Goal: Task Accomplishment & Management: Manage account settings

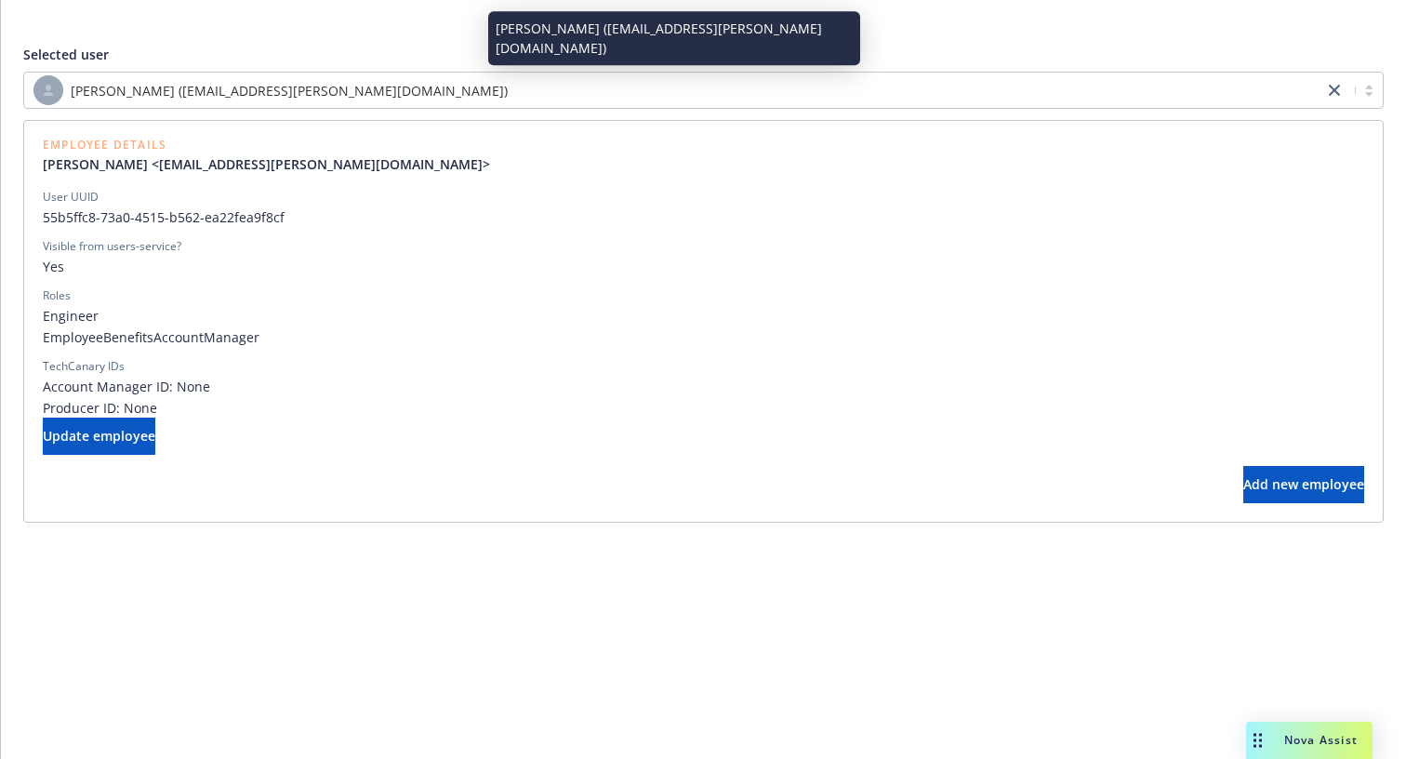
click at [308, 100] on div "[PERSON_NAME] ([EMAIL_ADDRESS][PERSON_NAME][DOMAIN_NAME])" at bounding box center [673, 90] width 1281 height 30
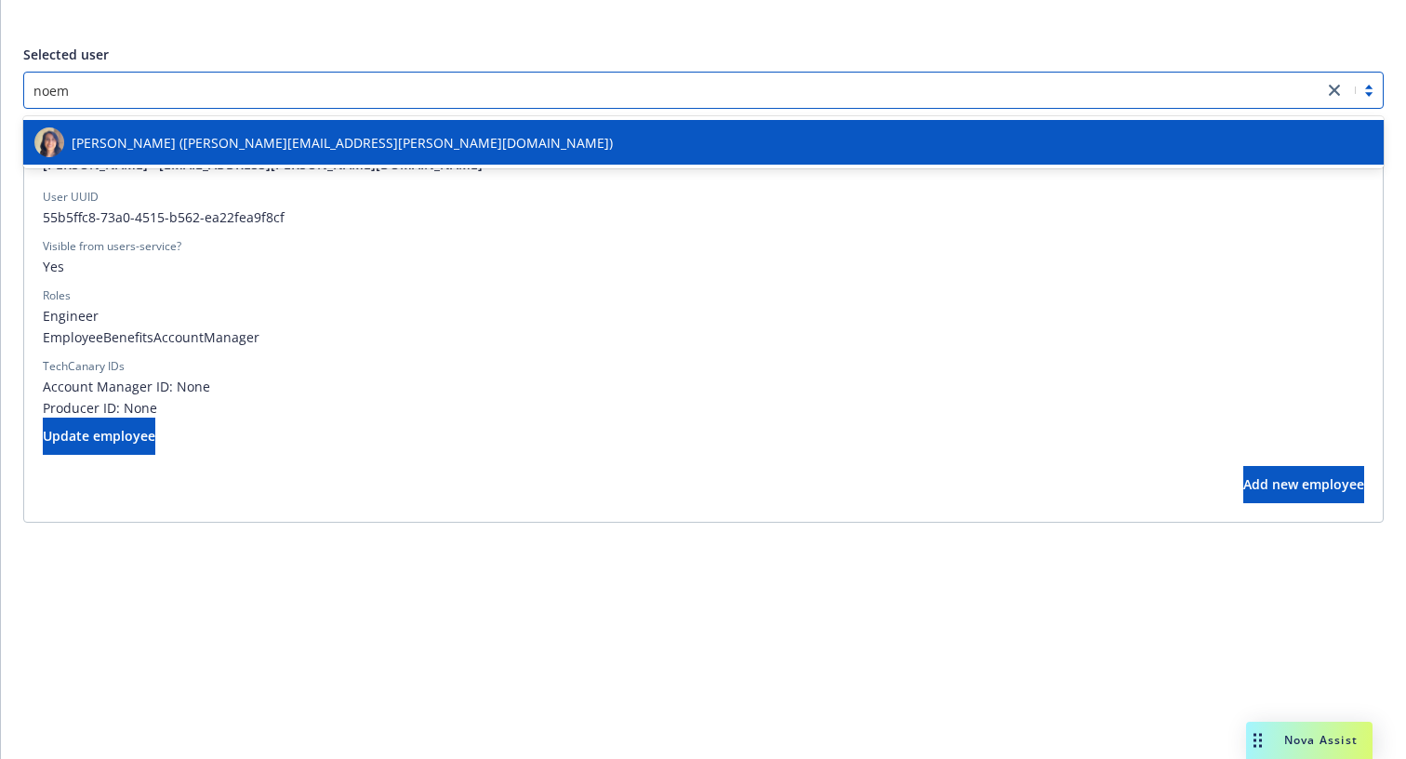
type input "[PERSON_NAME]"
click at [270, 141] on span "[PERSON_NAME] ([PERSON_NAME][EMAIL_ADDRESS][PERSON_NAME][DOMAIN_NAME])" at bounding box center [342, 143] width 541 height 20
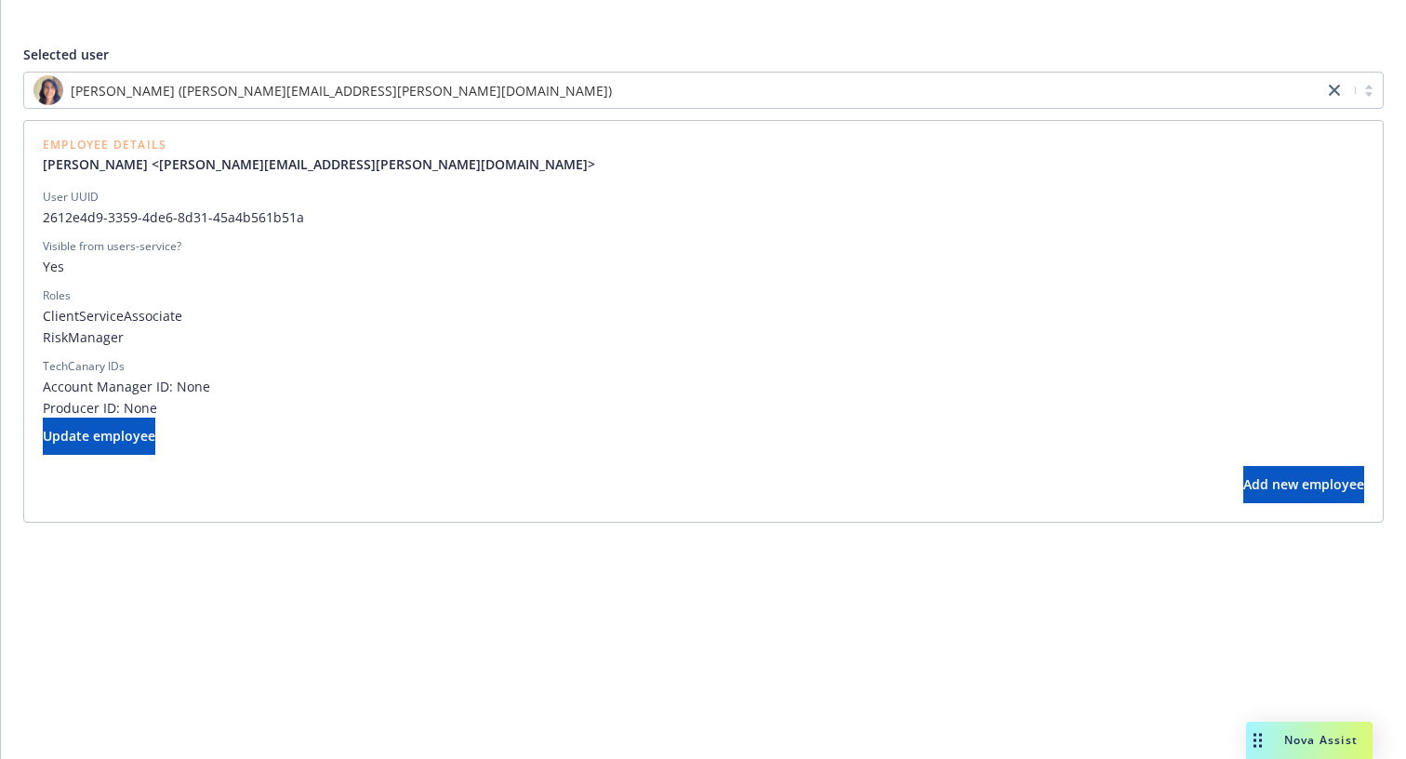
click at [402, 482] on div "Add new employee" at bounding box center [704, 484] width 1322 height 37
drag, startPoint x: 142, startPoint y: 333, endPoint x: 42, endPoint y: 319, distance: 101.4
click at [42, 319] on div "Employee Details [PERSON_NAME] <[PERSON_NAME][EMAIL_ADDRESS][PERSON_NAME][DOMAI…" at bounding box center [703, 321] width 1361 height 403
click at [42, 318] on div "Employee Details [PERSON_NAME] <[PERSON_NAME][EMAIL_ADDRESS][PERSON_NAME][DOMAI…" at bounding box center [703, 321] width 1361 height 403
drag, startPoint x: 42, startPoint y: 318, endPoint x: 121, endPoint y: 342, distance: 82.7
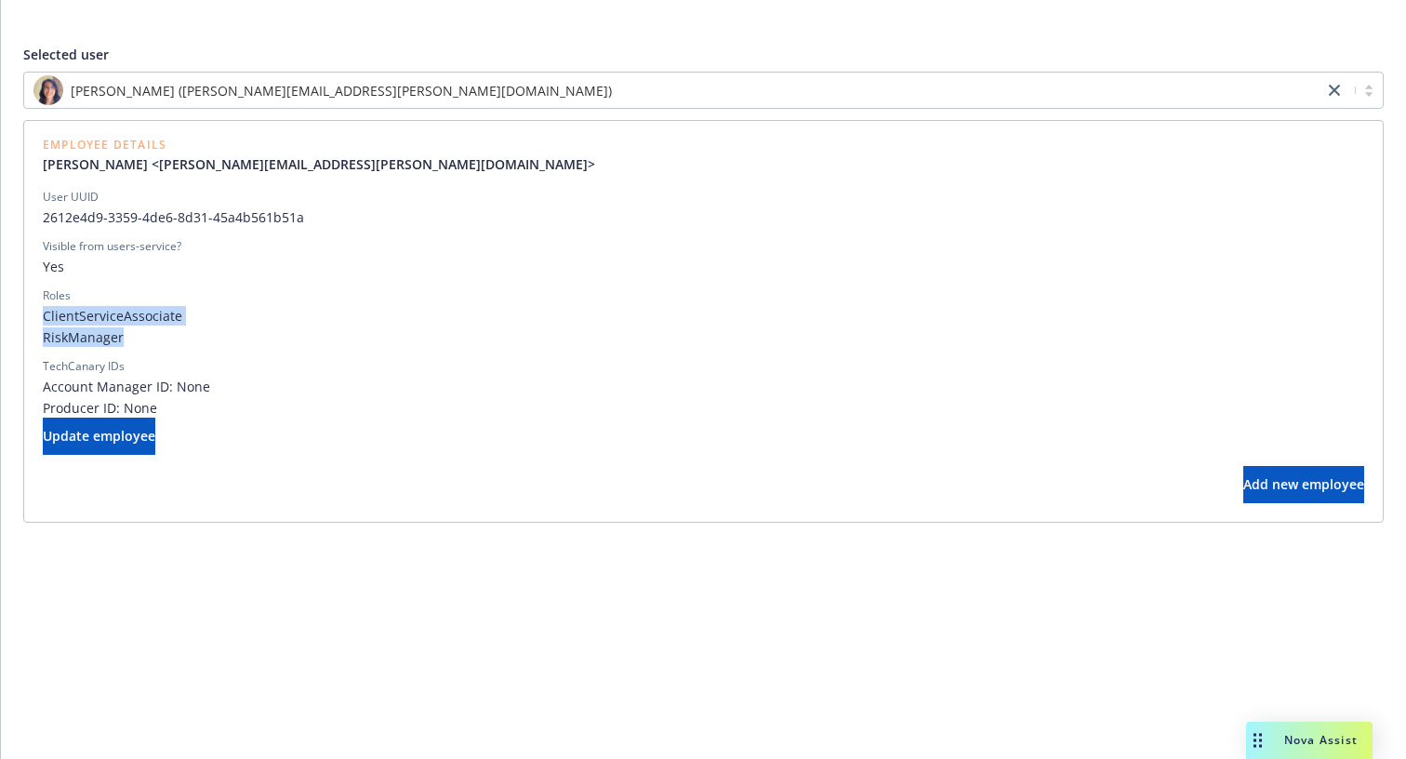
click at [121, 342] on div "Employee Details [PERSON_NAME] <[PERSON_NAME][EMAIL_ADDRESS][PERSON_NAME][DOMAI…" at bounding box center [703, 321] width 1361 height 403
click at [121, 342] on span "RiskManager" at bounding box center [704, 337] width 1322 height 20
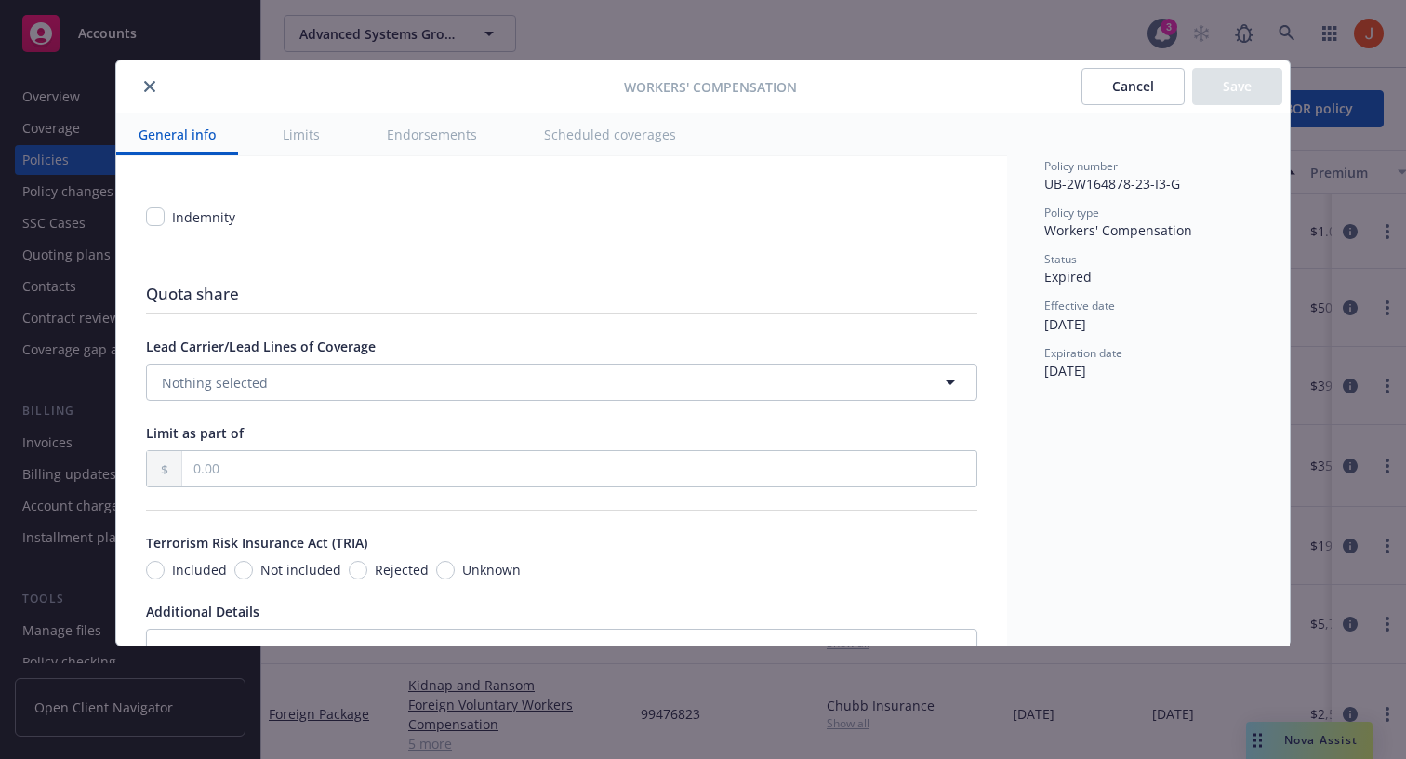
type textarea "x"
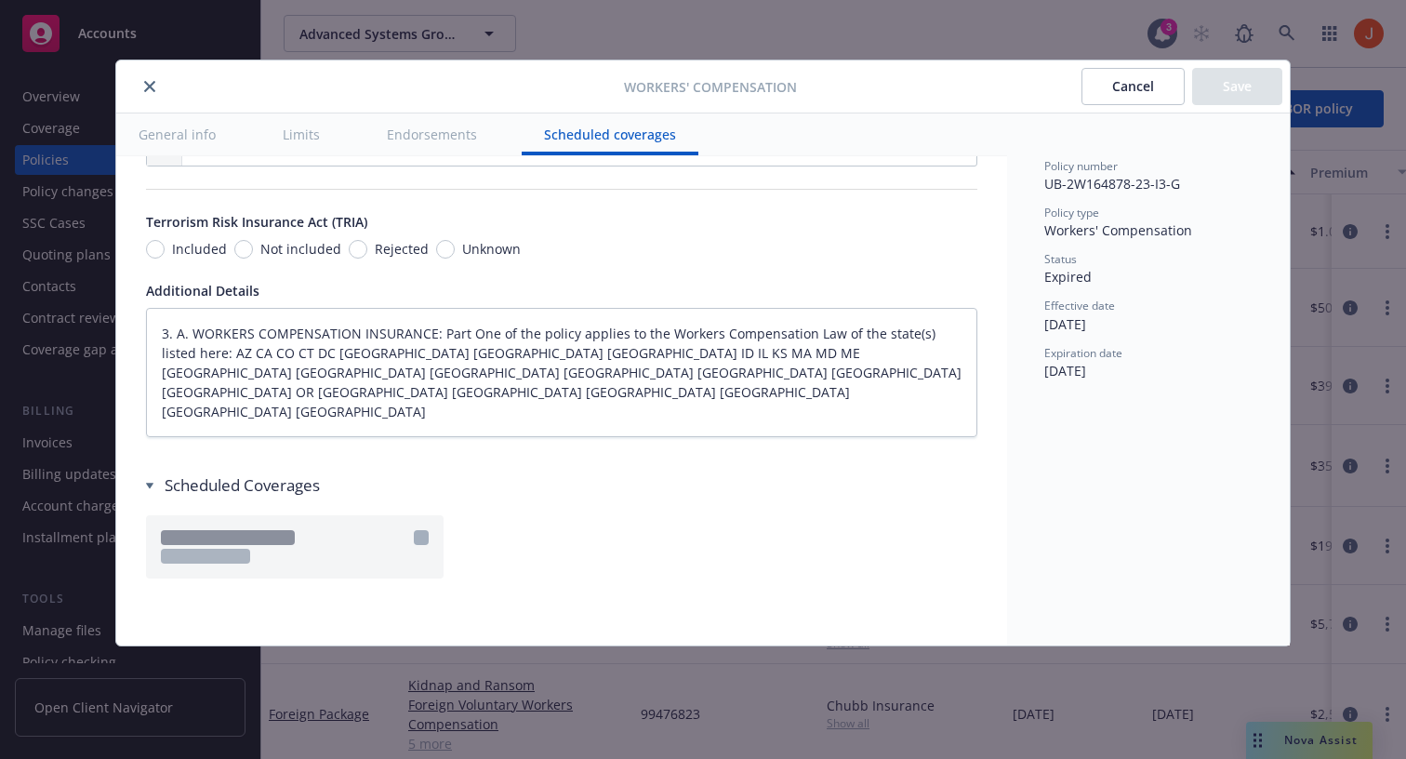
scroll to position [1731, 0]
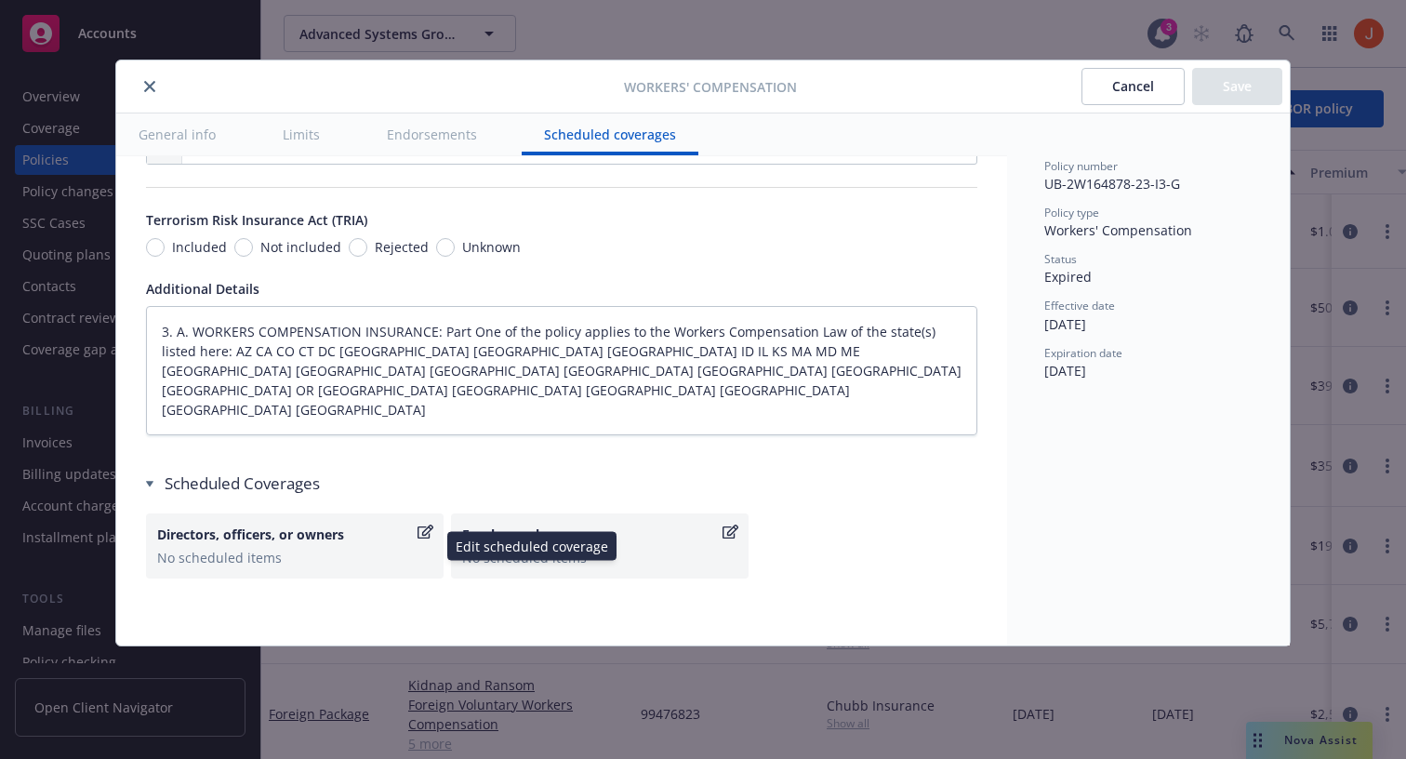
click at [425, 533] on icon "button" at bounding box center [426, 532] width 16 height 15
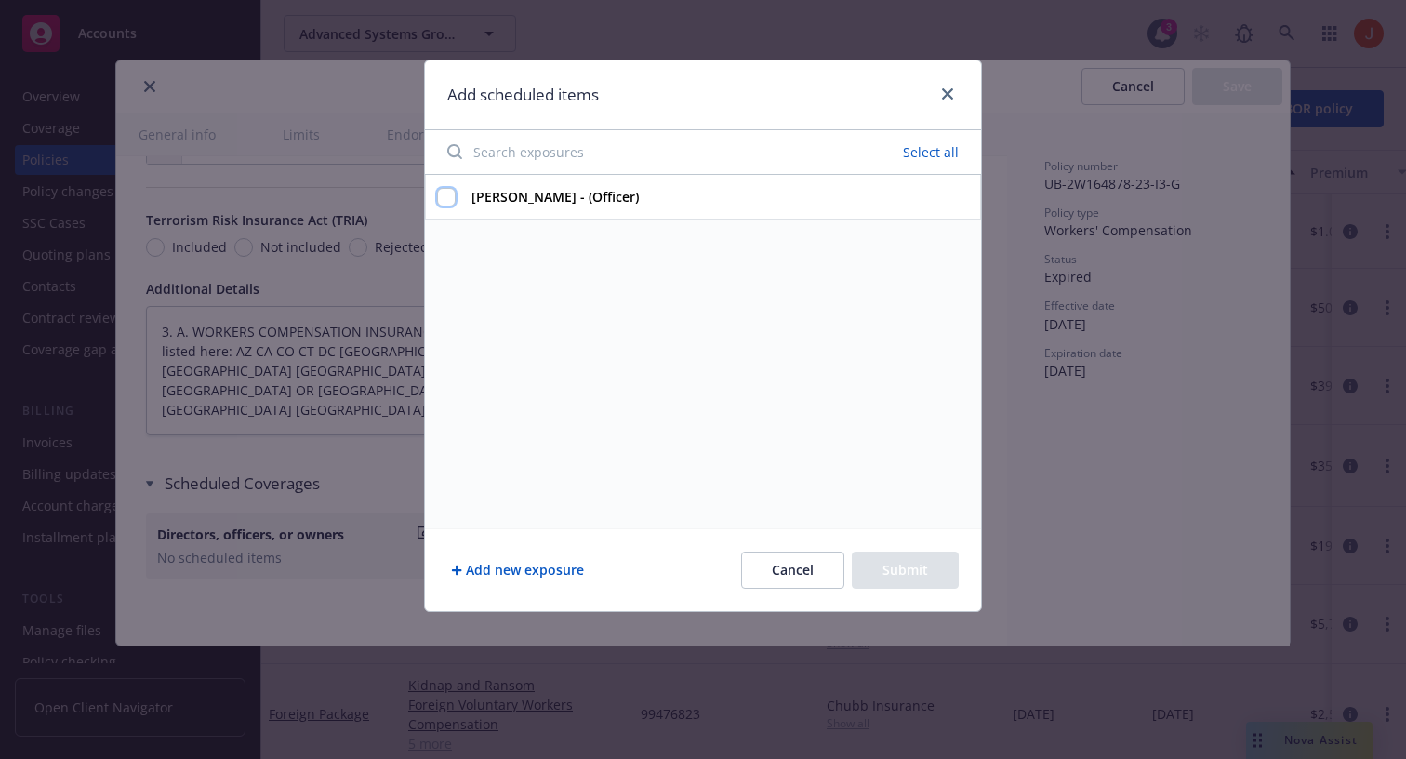
click at [447, 198] on input "dave hoy - (Officer)" at bounding box center [446, 197] width 19 height 19
checkbox input "false"
click at [796, 584] on button "Cancel" at bounding box center [792, 570] width 103 height 37
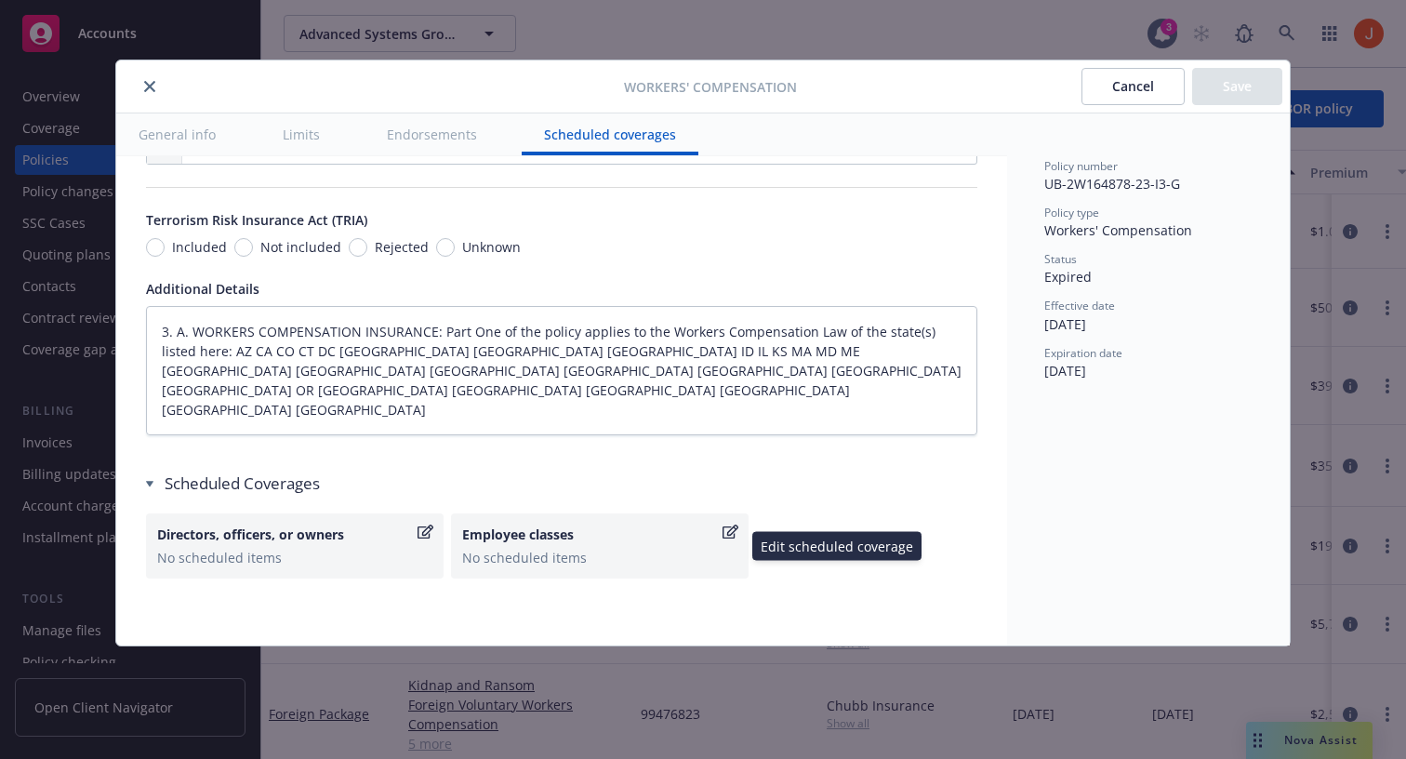
click at [688, 544] on div "Employee classes No scheduled items" at bounding box center [599, 546] width 275 height 43
type textarea "x"
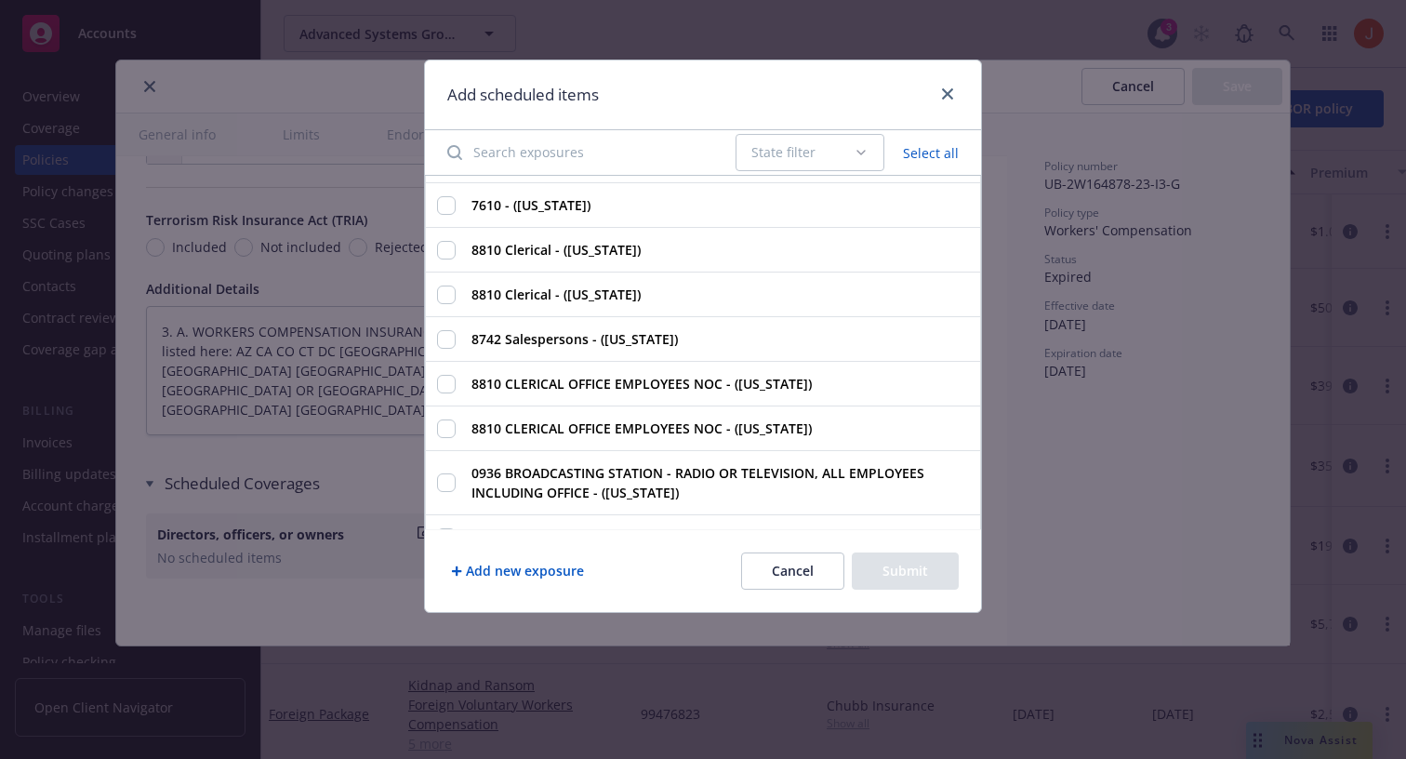
scroll to position [0, 0]
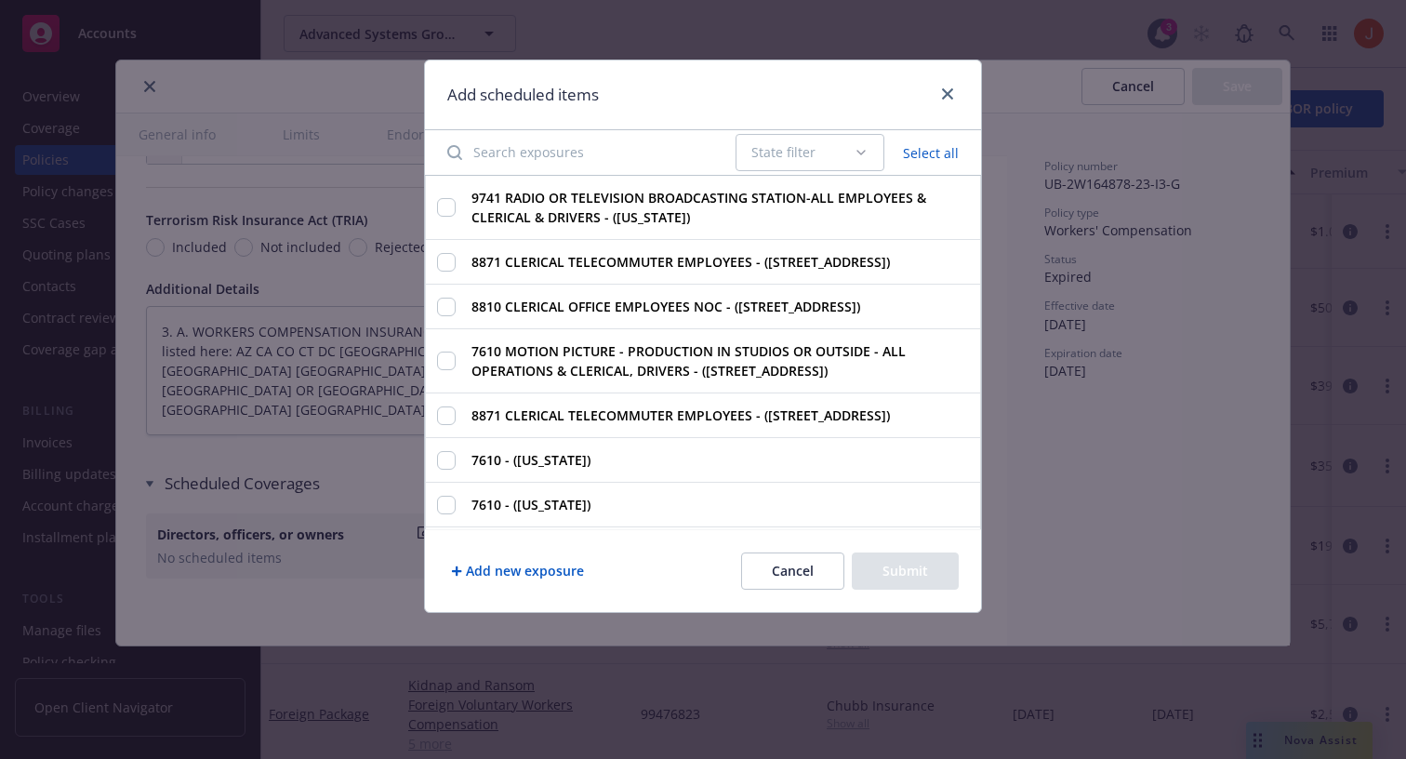
click at [792, 585] on button "Cancel" at bounding box center [792, 570] width 103 height 37
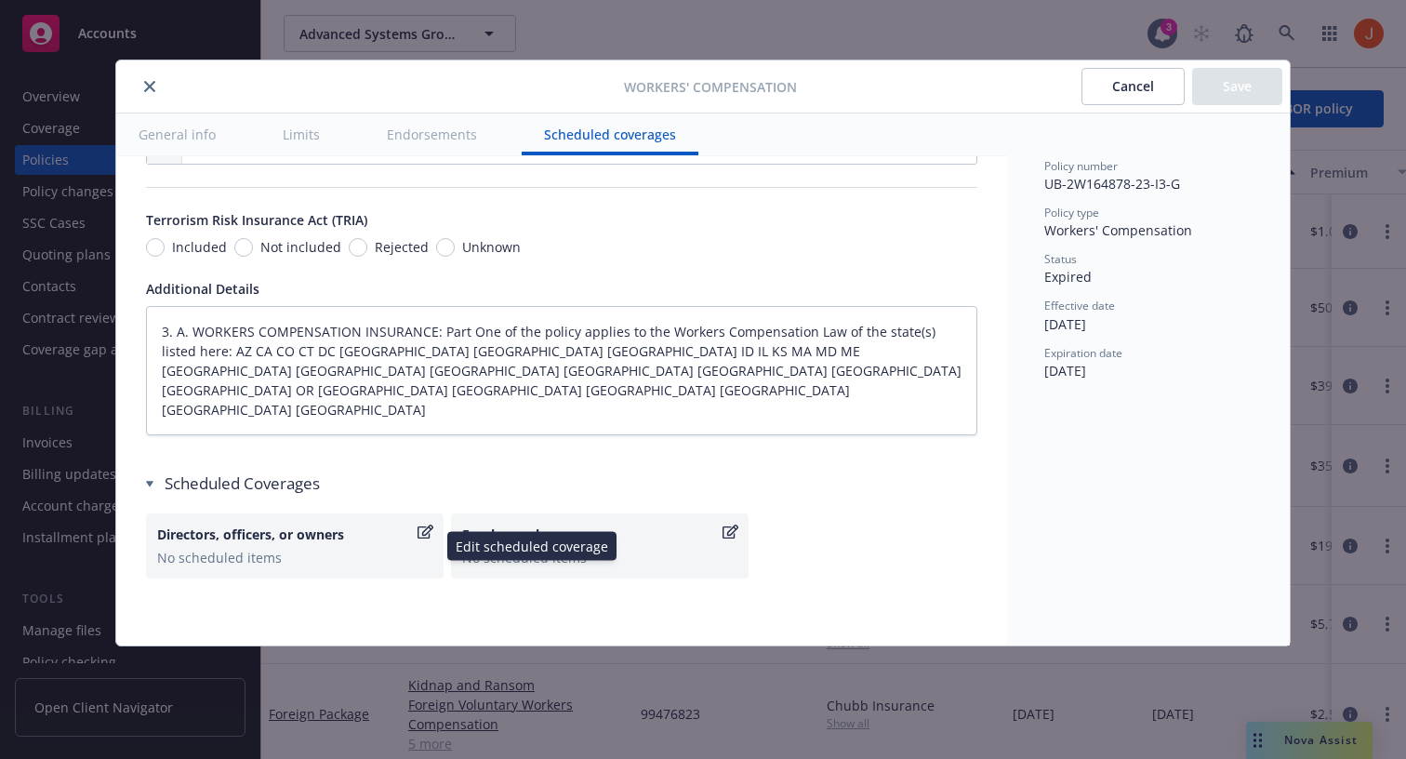
click at [273, 548] on div "No scheduled items" at bounding box center [294, 558] width 275 height 20
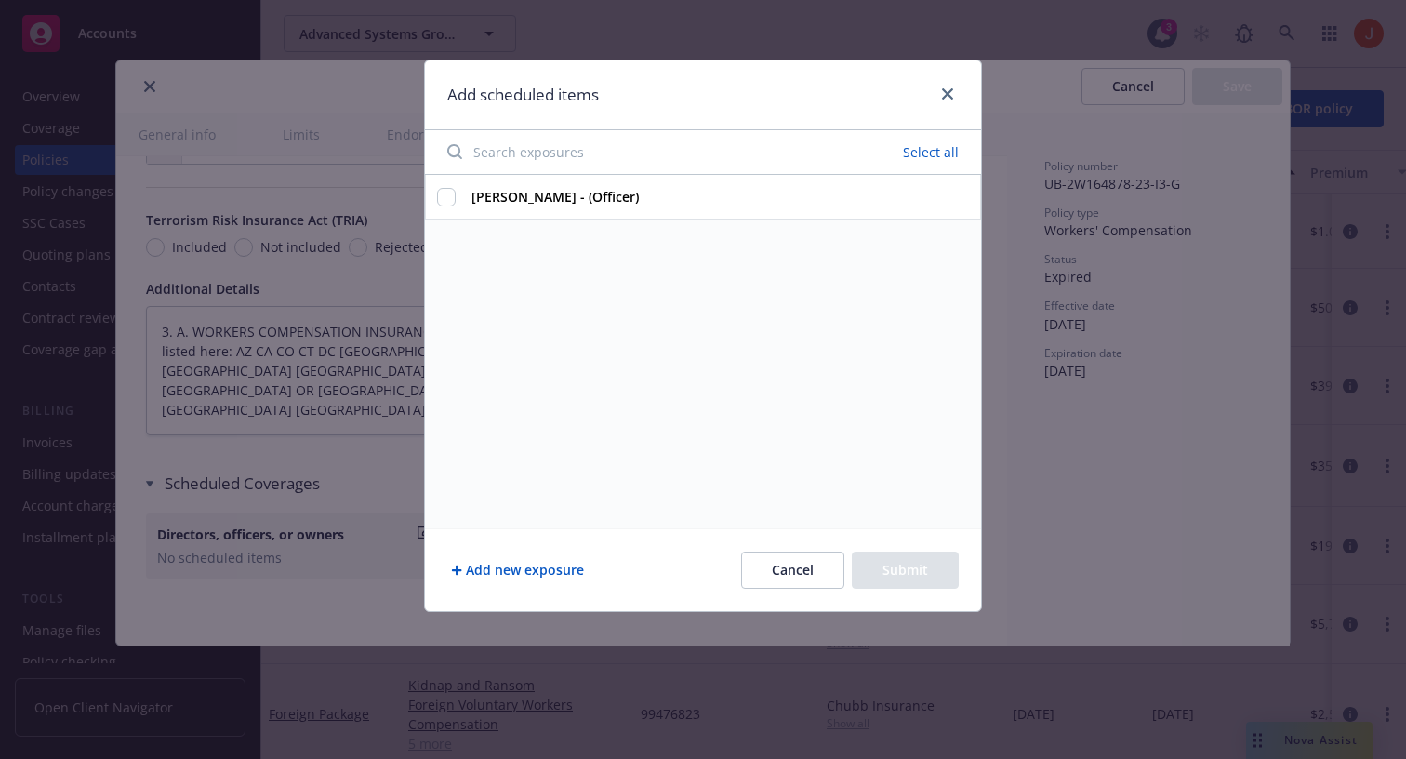
click at [543, 206] on strong "dave hoy - (Officer)" at bounding box center [555, 197] width 167 height 18
click at [456, 206] on input "dave hoy - (Officer)" at bounding box center [446, 197] width 19 height 19
click at [485, 204] on strong "dave hoy - (Officer)" at bounding box center [555, 197] width 167 height 18
click at [456, 204] on input "dave hoy - (Officer)" at bounding box center [446, 197] width 19 height 19
click at [526, 197] on strong "dave hoy - (Officer)" at bounding box center [555, 197] width 167 height 18
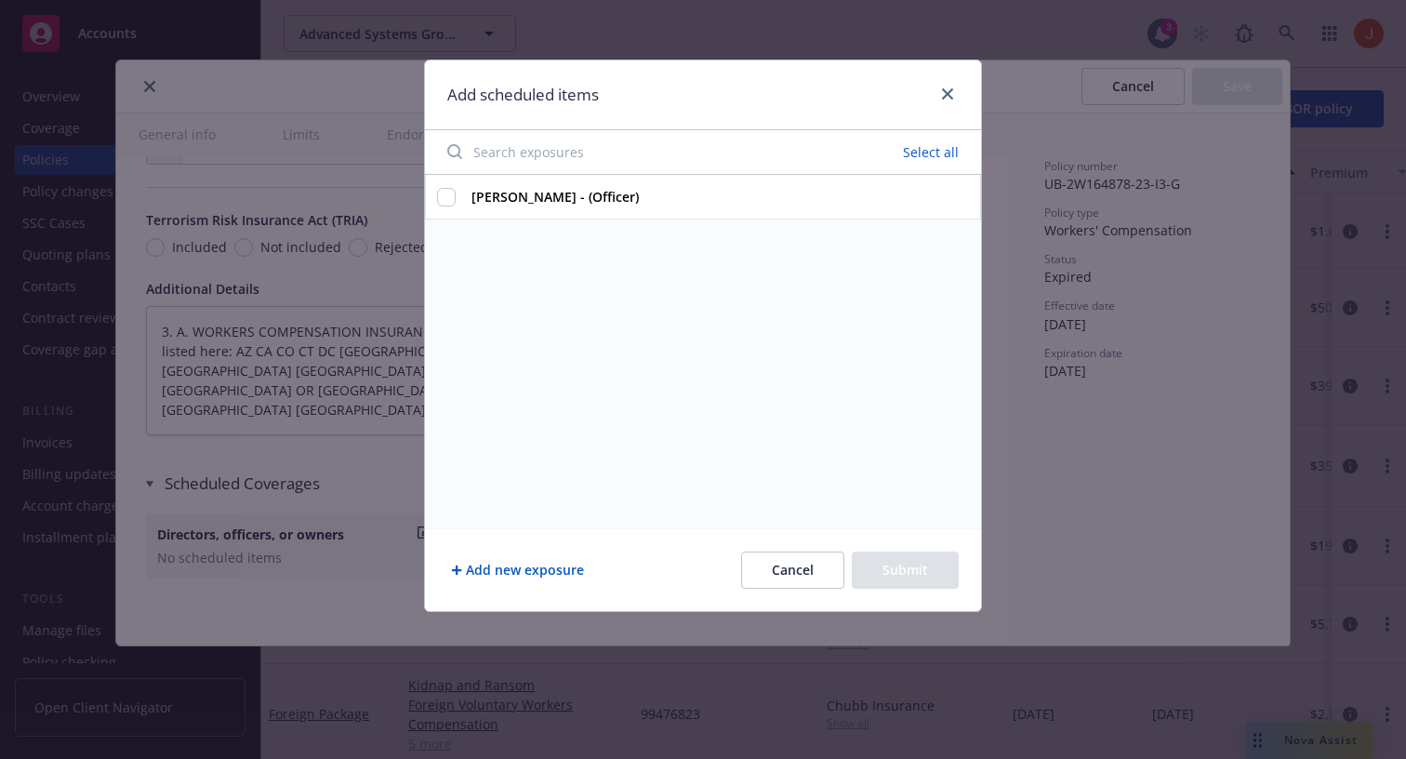
click at [456, 197] on input "dave hoy - (Officer)" at bounding box center [446, 197] width 19 height 19
click at [526, 197] on strong "dave hoy - (Officer)" at bounding box center [555, 197] width 167 height 18
click at [456, 197] on input "dave hoy - (Officer)" at bounding box center [446, 197] width 19 height 19
click at [526, 197] on strong "dave hoy - (Officer)" at bounding box center [555, 197] width 167 height 18
click at [456, 197] on input "dave hoy - (Officer)" at bounding box center [446, 197] width 19 height 19
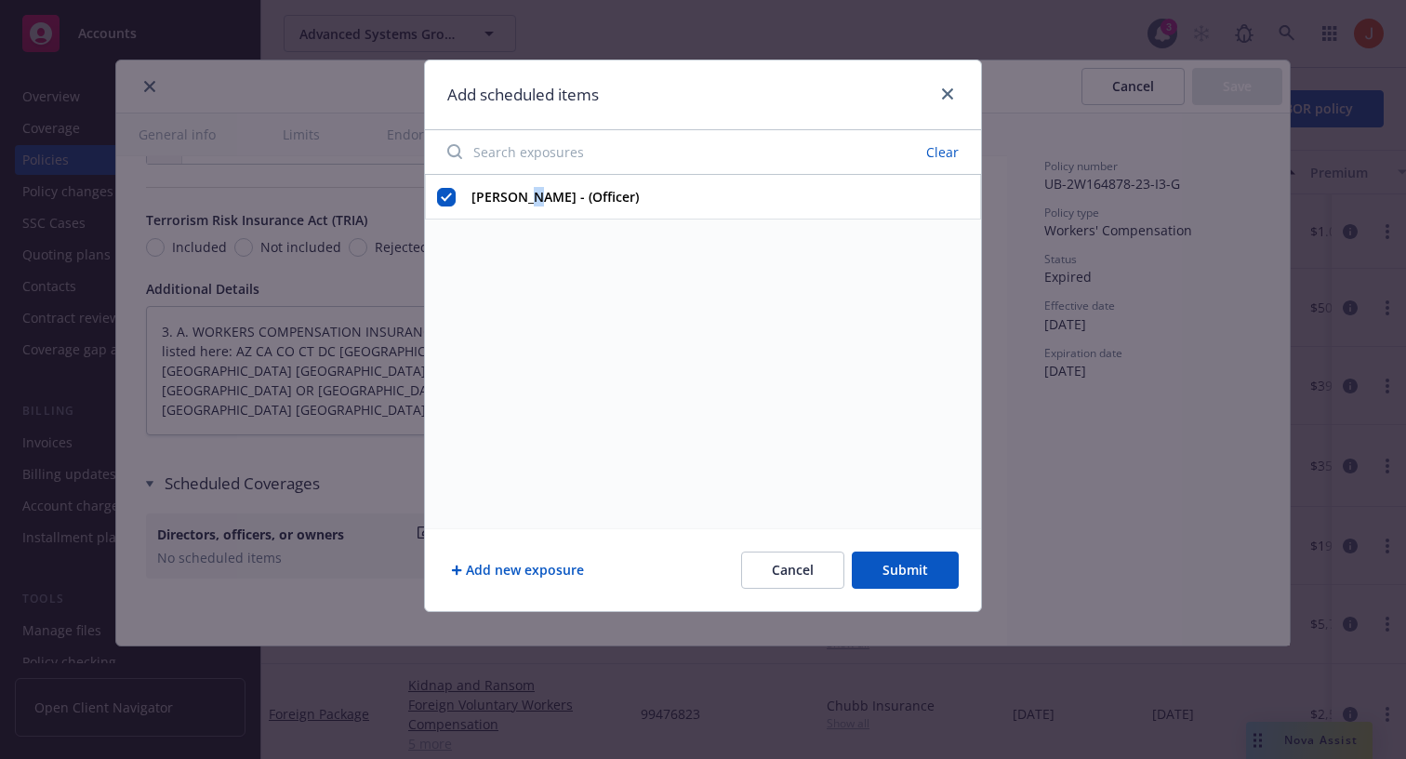
click at [526, 197] on strong "dave hoy - (Officer)" at bounding box center [555, 197] width 167 height 18
click at [456, 197] on input "dave hoy - (Officer)" at bounding box center [446, 197] width 19 height 19
click at [488, 198] on strong "dave hoy - (Officer)" at bounding box center [555, 197] width 167 height 18
click at [456, 198] on input "dave hoy - (Officer)" at bounding box center [446, 197] width 19 height 19
click at [488, 198] on strong "dave hoy - (Officer)" at bounding box center [555, 197] width 167 height 18
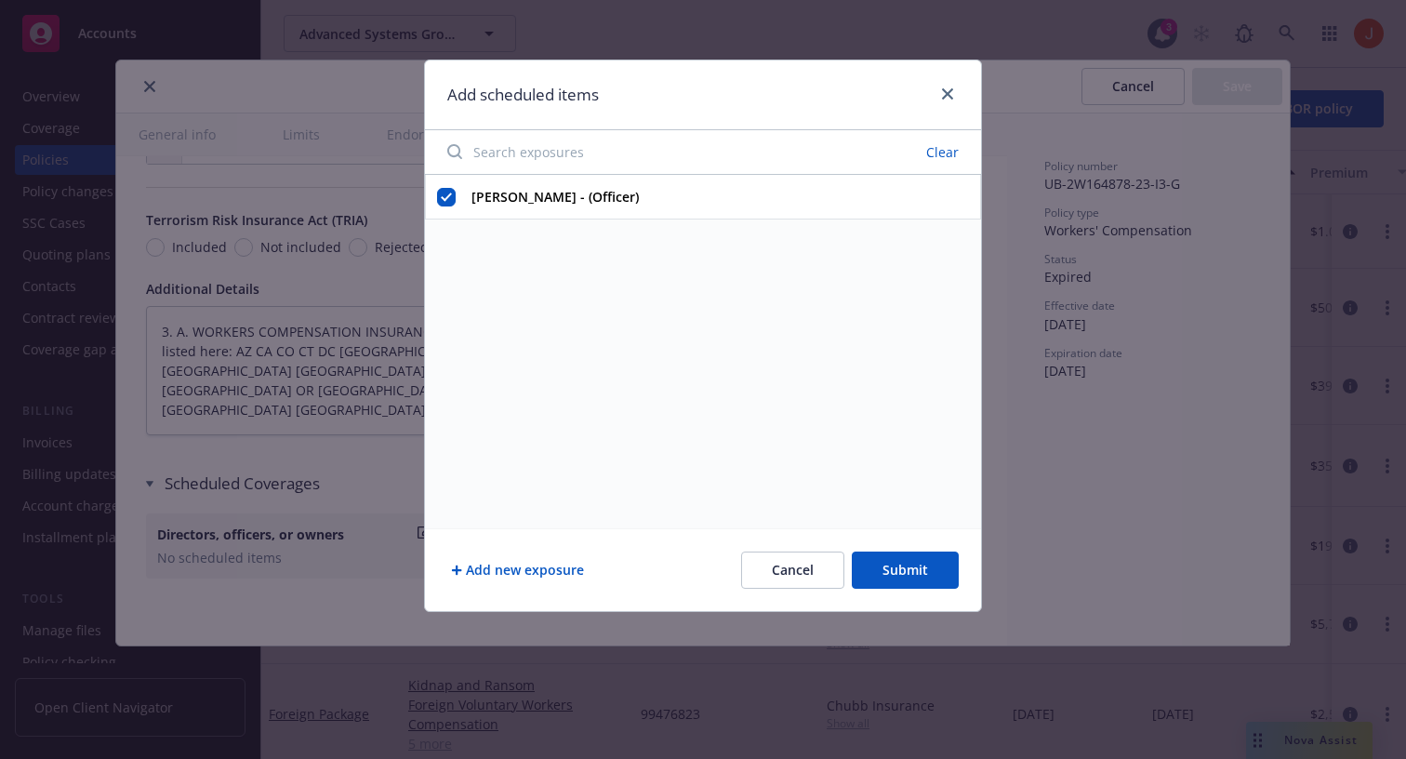
click at [456, 198] on input "dave hoy - (Officer)" at bounding box center [446, 197] width 19 height 19
checkbox input "false"
click at [952, 84] on link "close" at bounding box center [948, 94] width 22 height 22
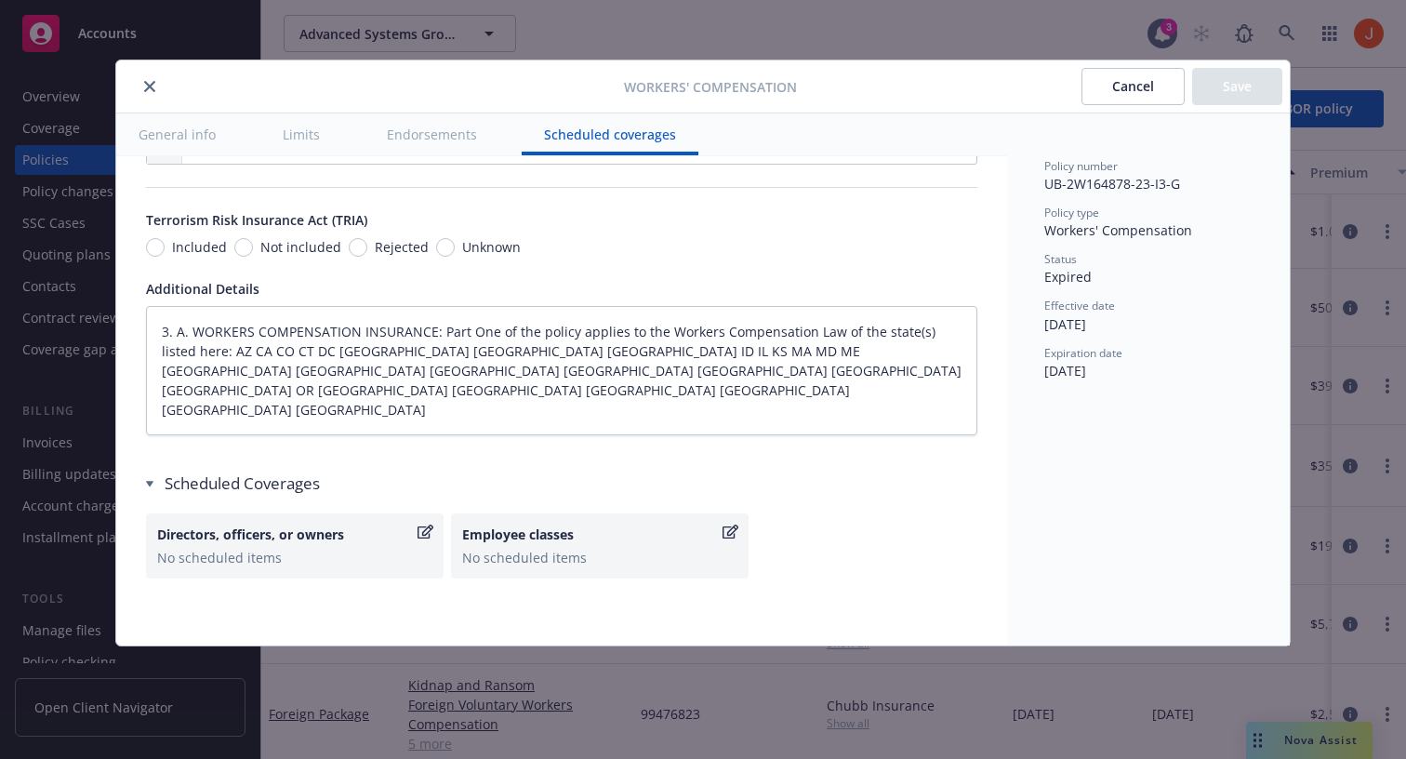
type textarea "x"
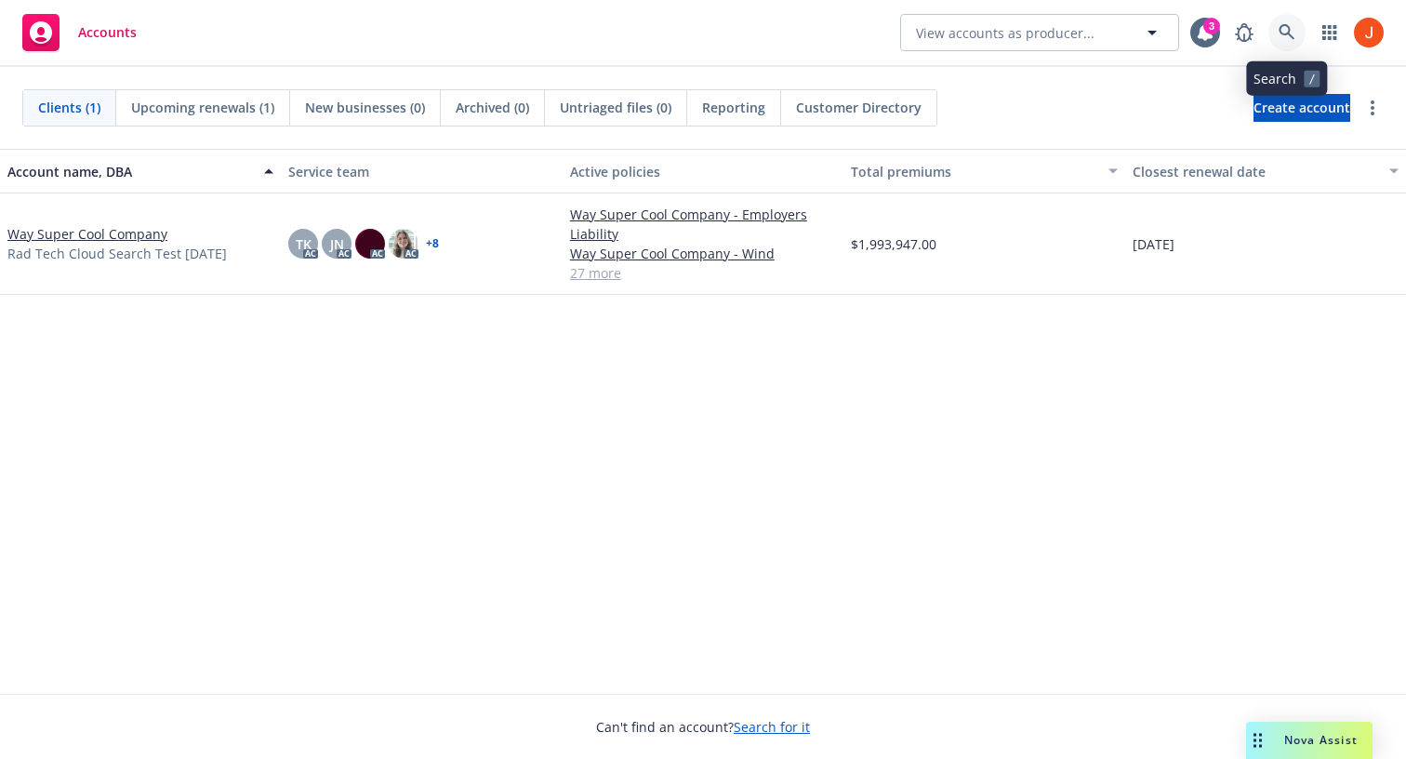
click at [1289, 35] on icon at bounding box center [1287, 32] width 17 height 17
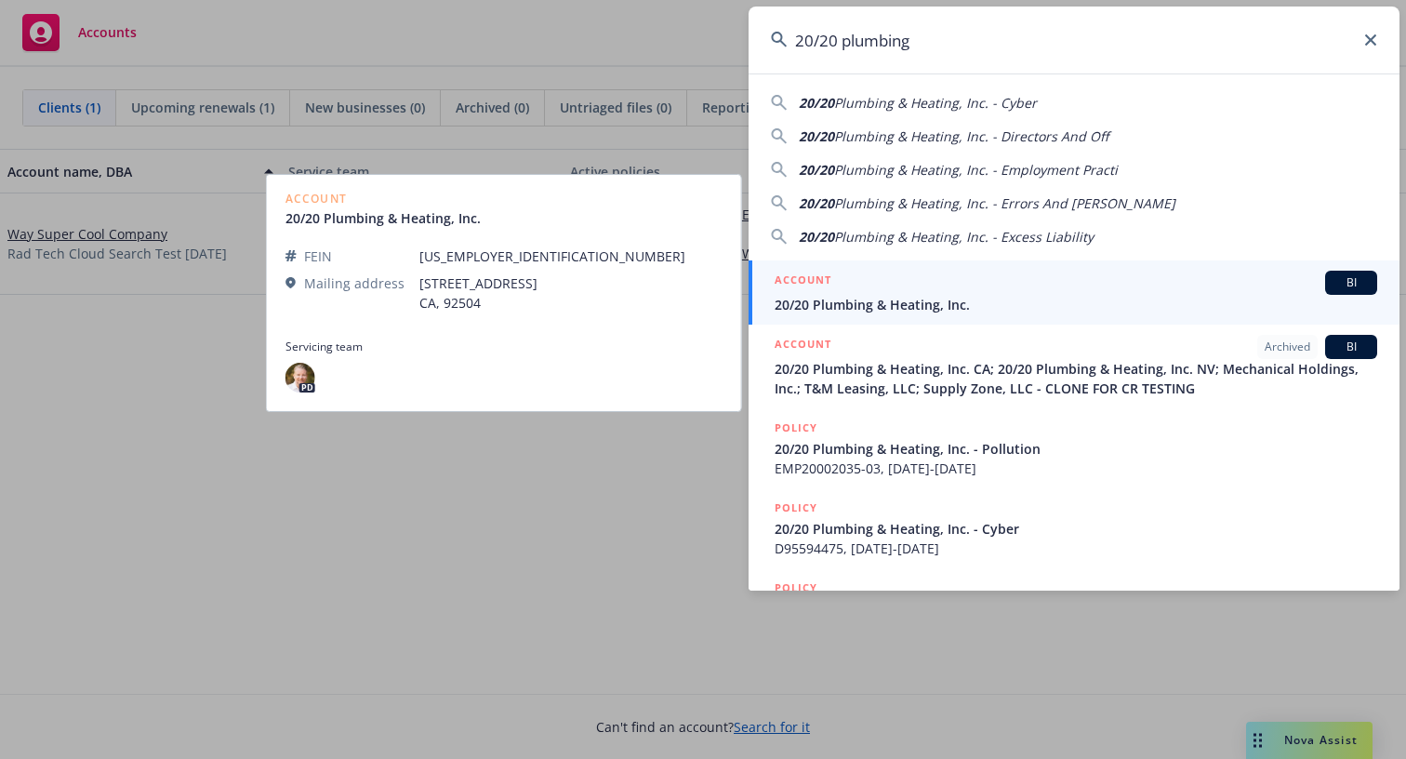
type input "20/20 plumbing"
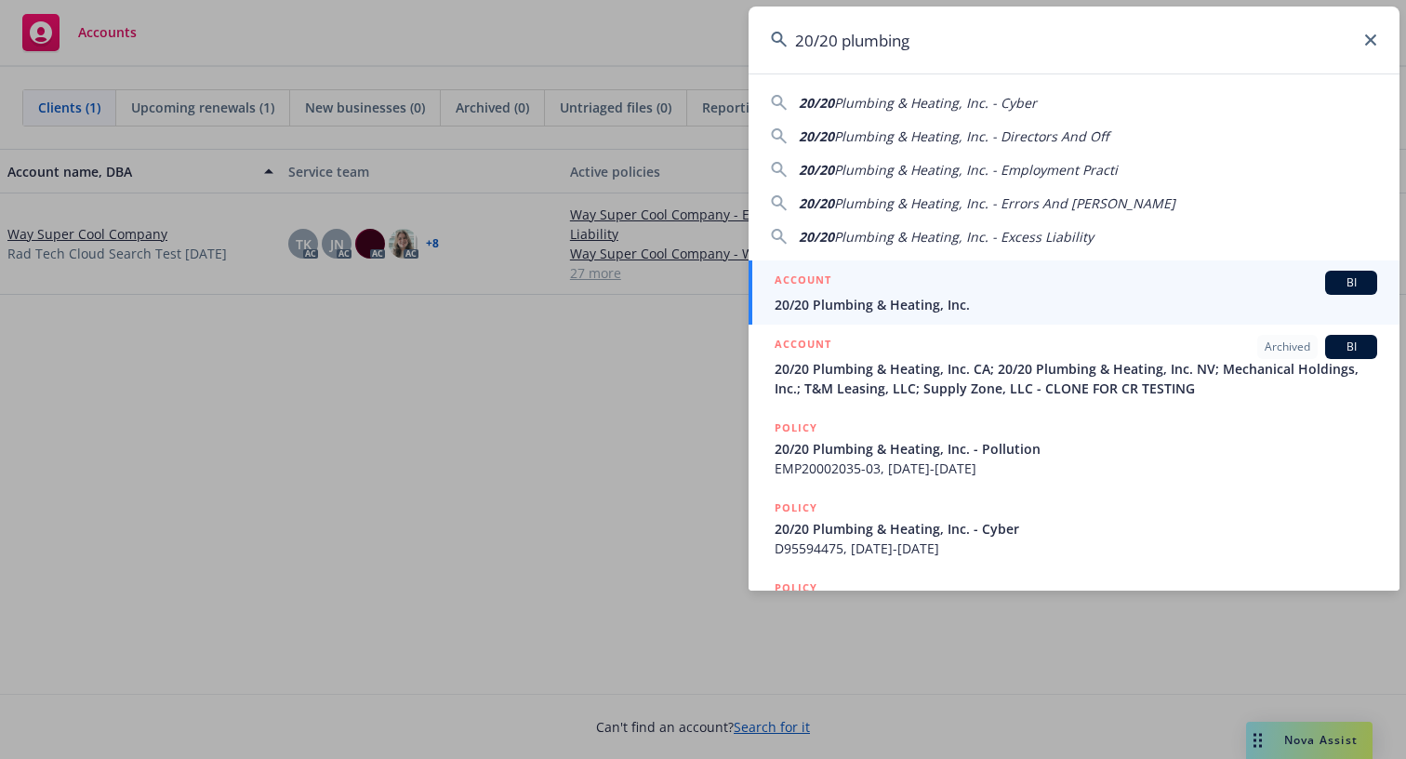
click at [947, 295] on span "20/20 Plumbing & Heating, Inc." at bounding box center [1076, 305] width 603 height 20
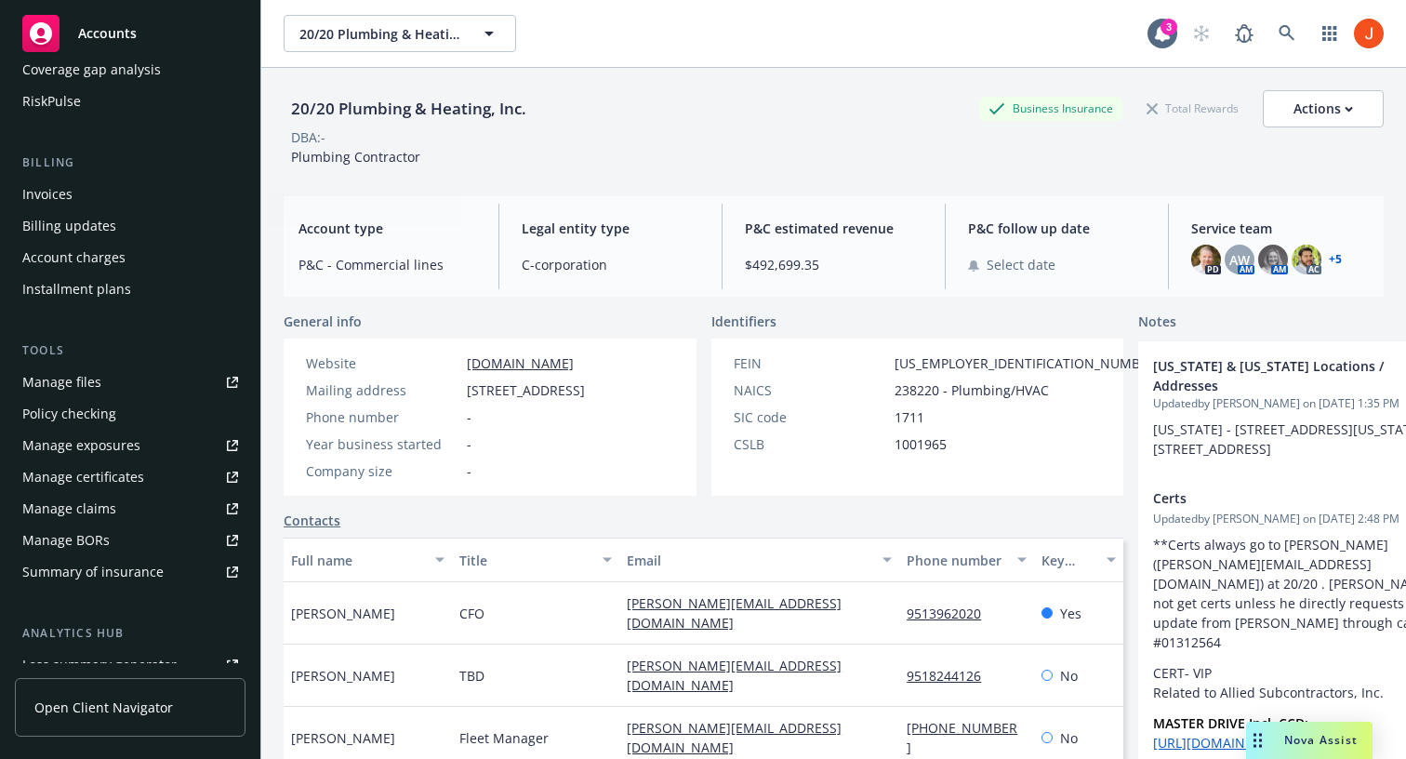
scroll to position [516, 0]
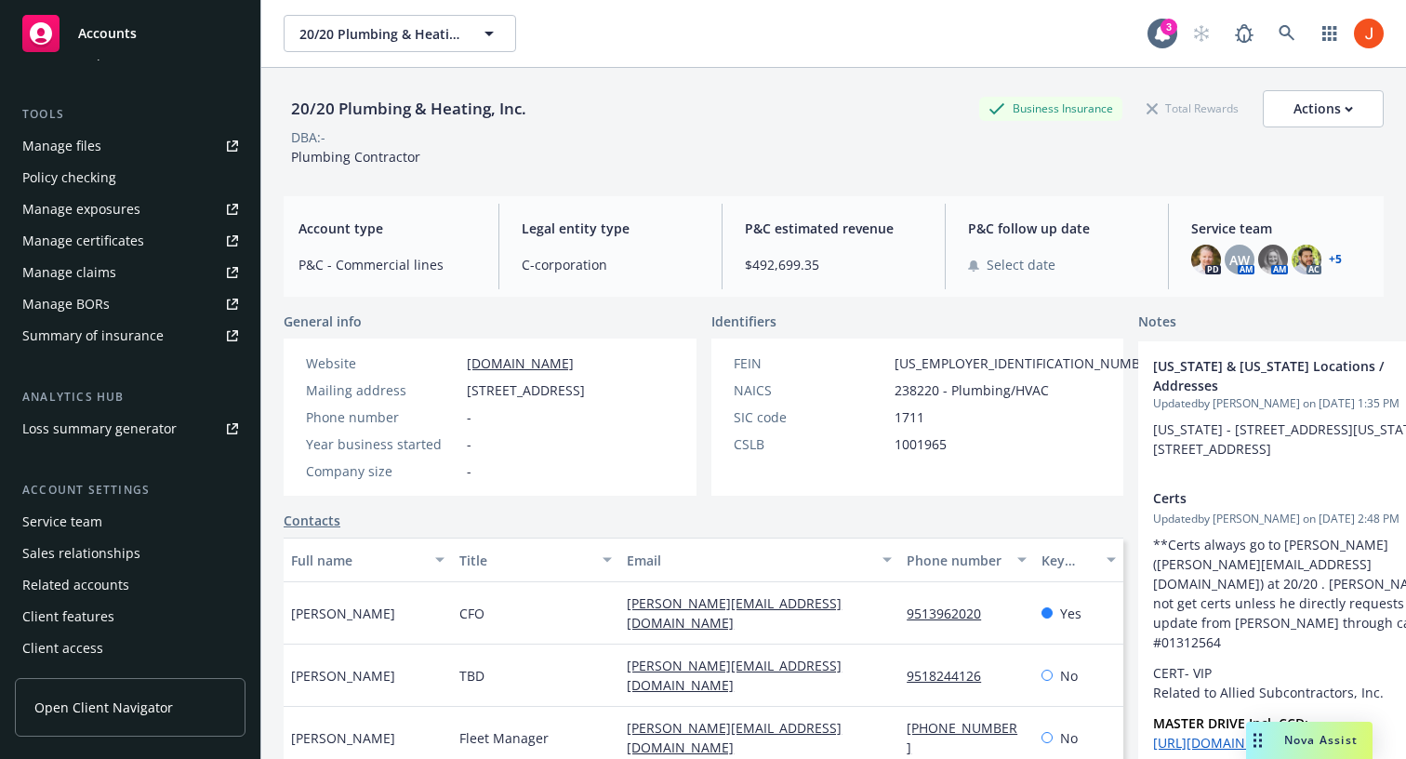
click at [78, 525] on div "Service team" at bounding box center [62, 522] width 80 height 30
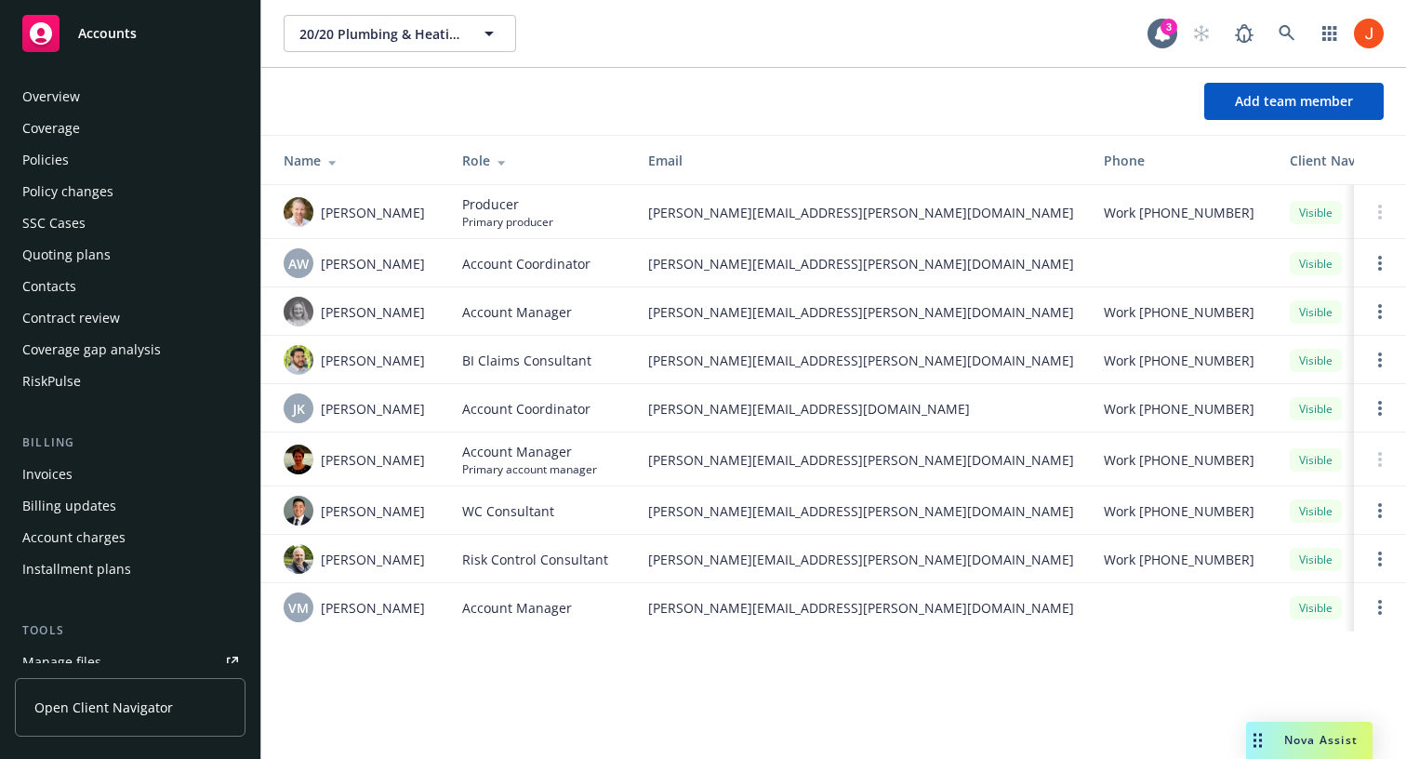
click at [73, 164] on div "Policies" at bounding box center [130, 160] width 216 height 30
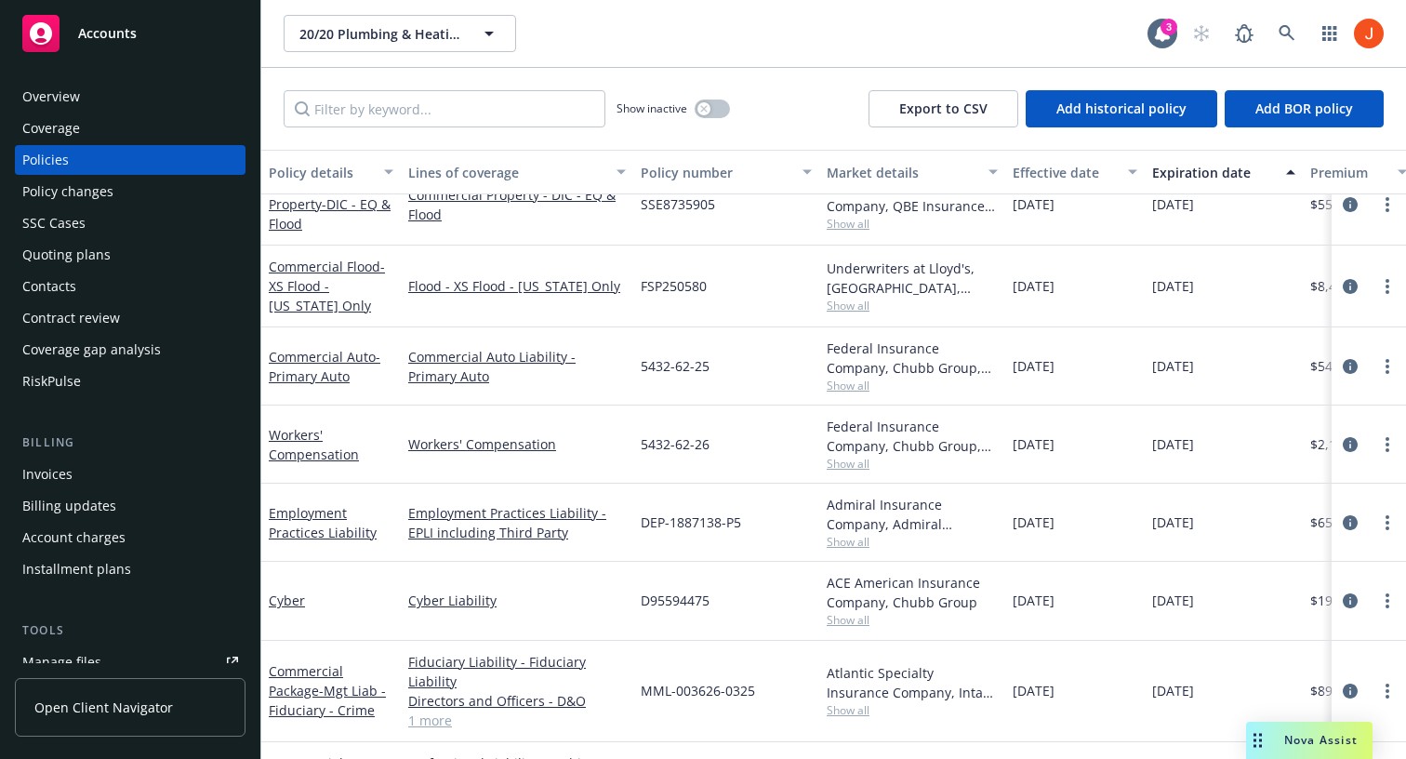
scroll to position [690, 0]
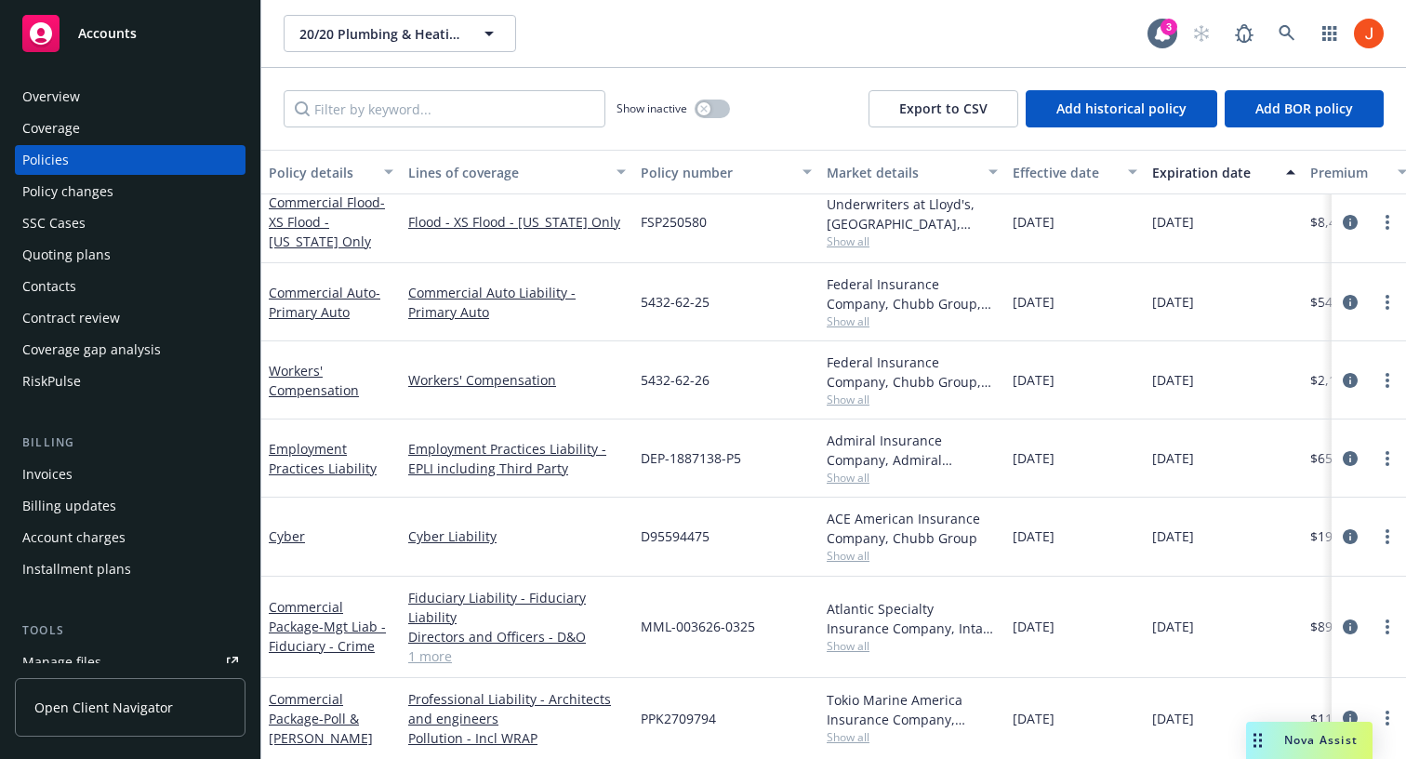
click at [69, 158] on div "Policies" at bounding box center [130, 160] width 216 height 30
click at [451, 126] on input "Filter by keyword..." at bounding box center [445, 108] width 322 height 37
paste input "5432-62-26"
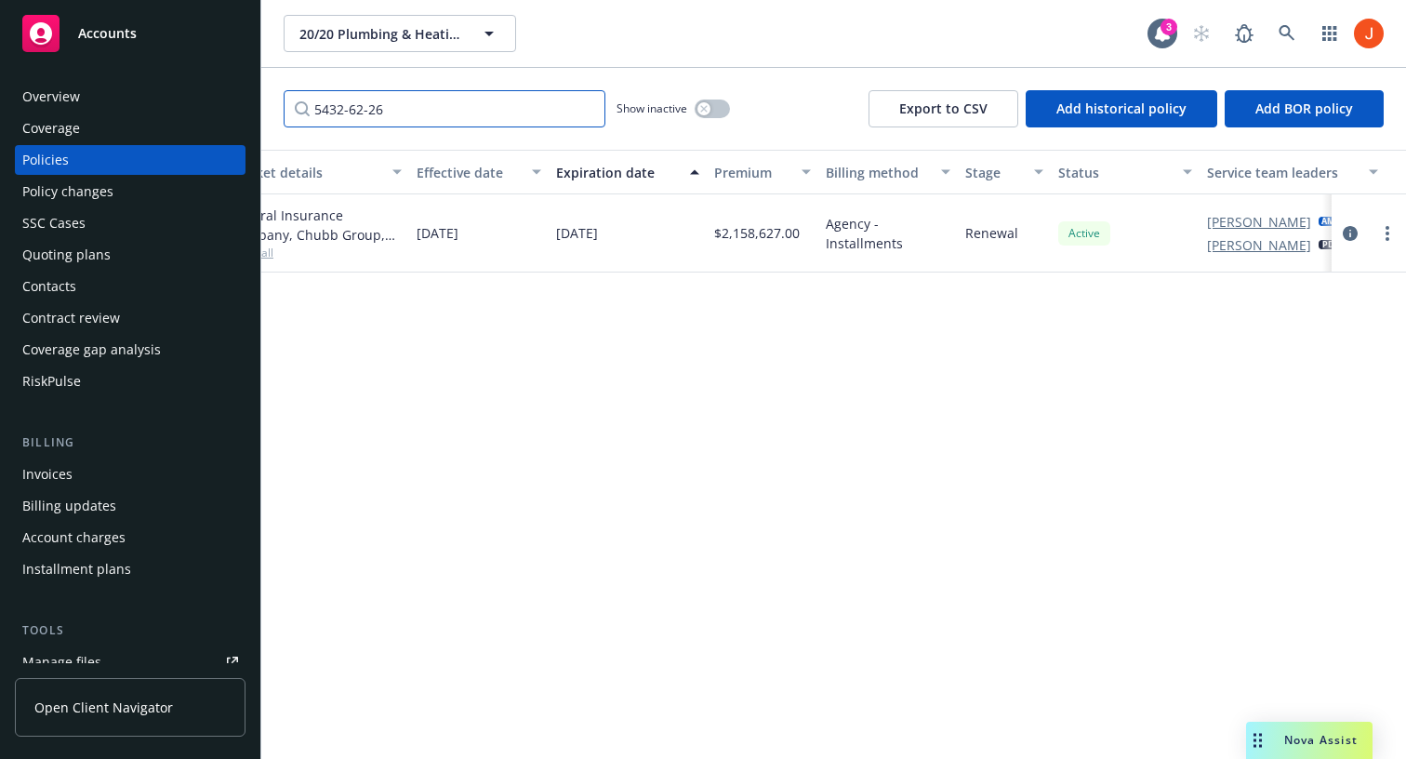
scroll to position [0, 650]
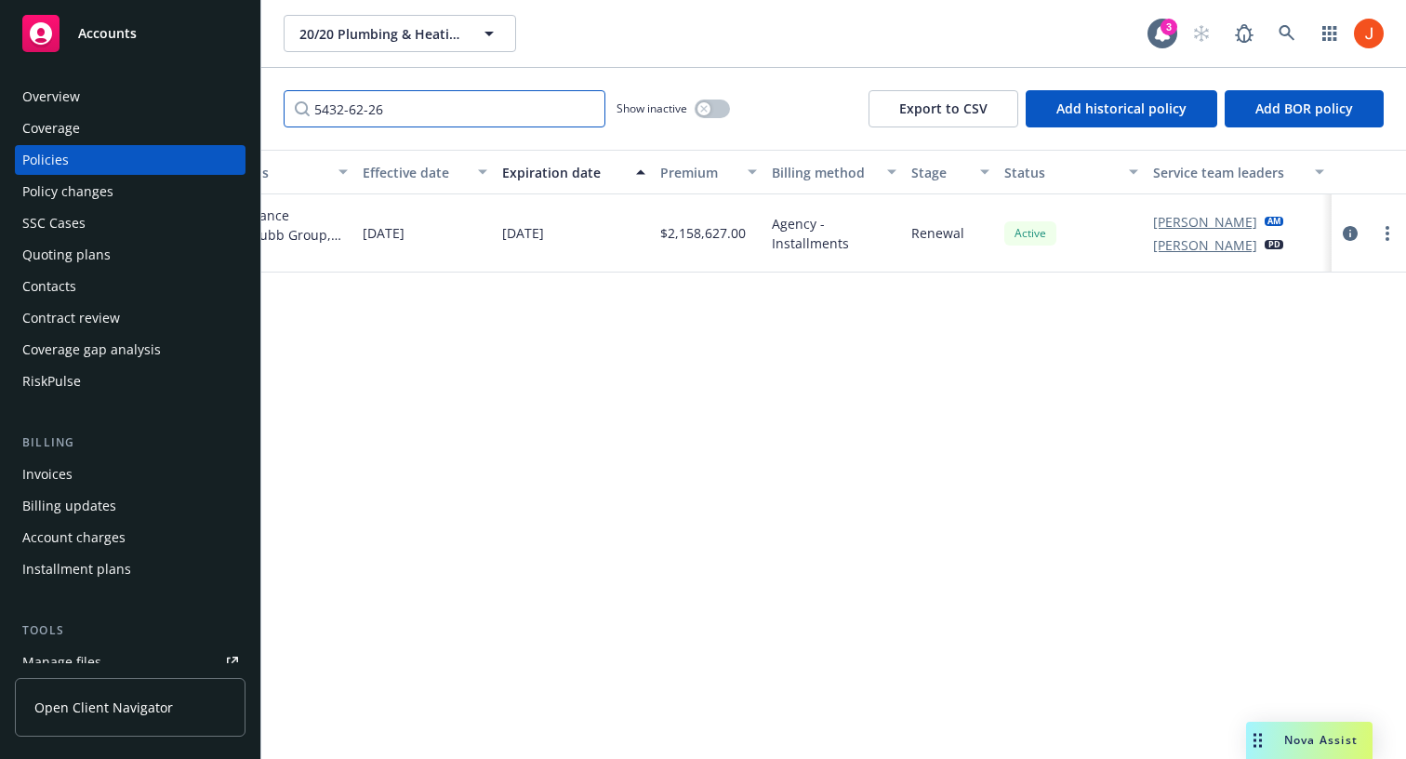
type input "5432-62-26"
click at [714, 112] on button "button" at bounding box center [712, 109] width 35 height 19
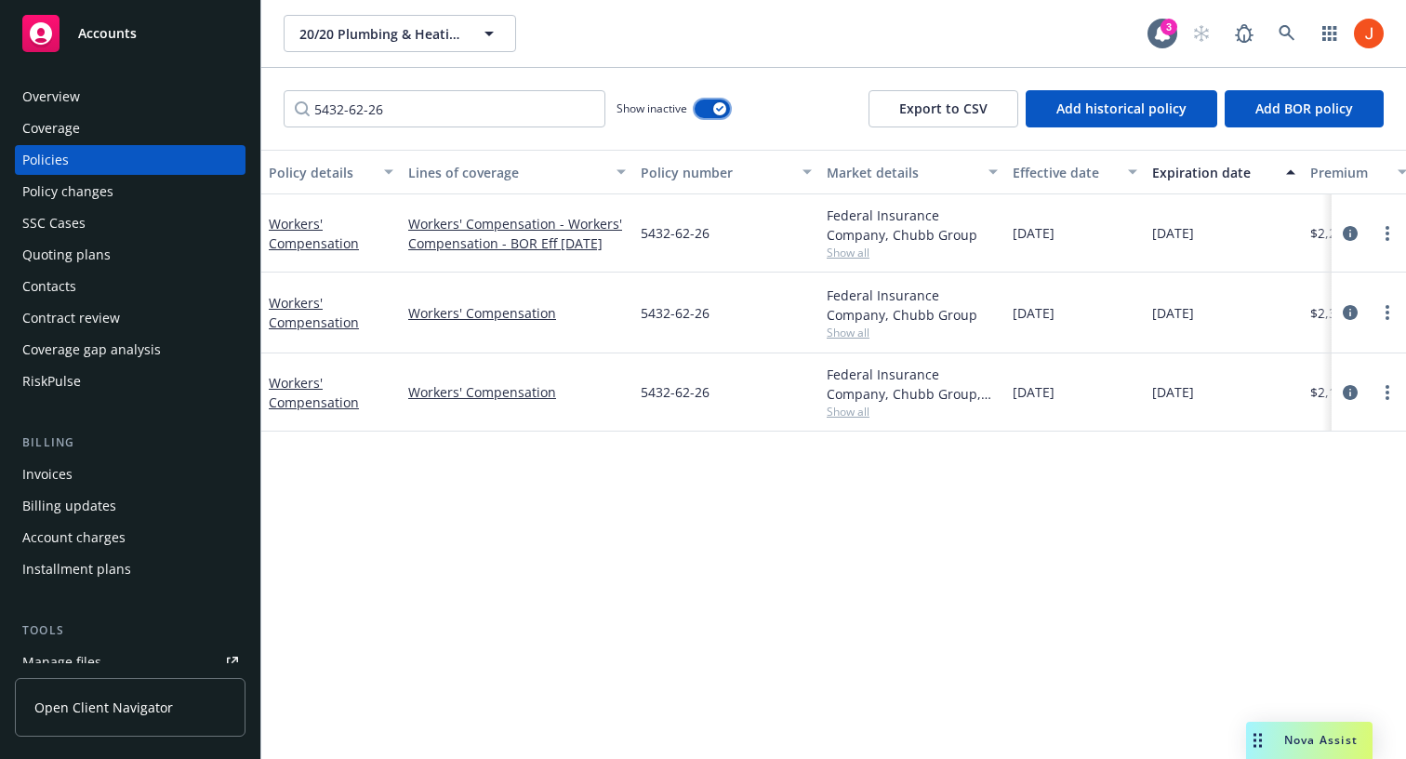
scroll to position [0, 15]
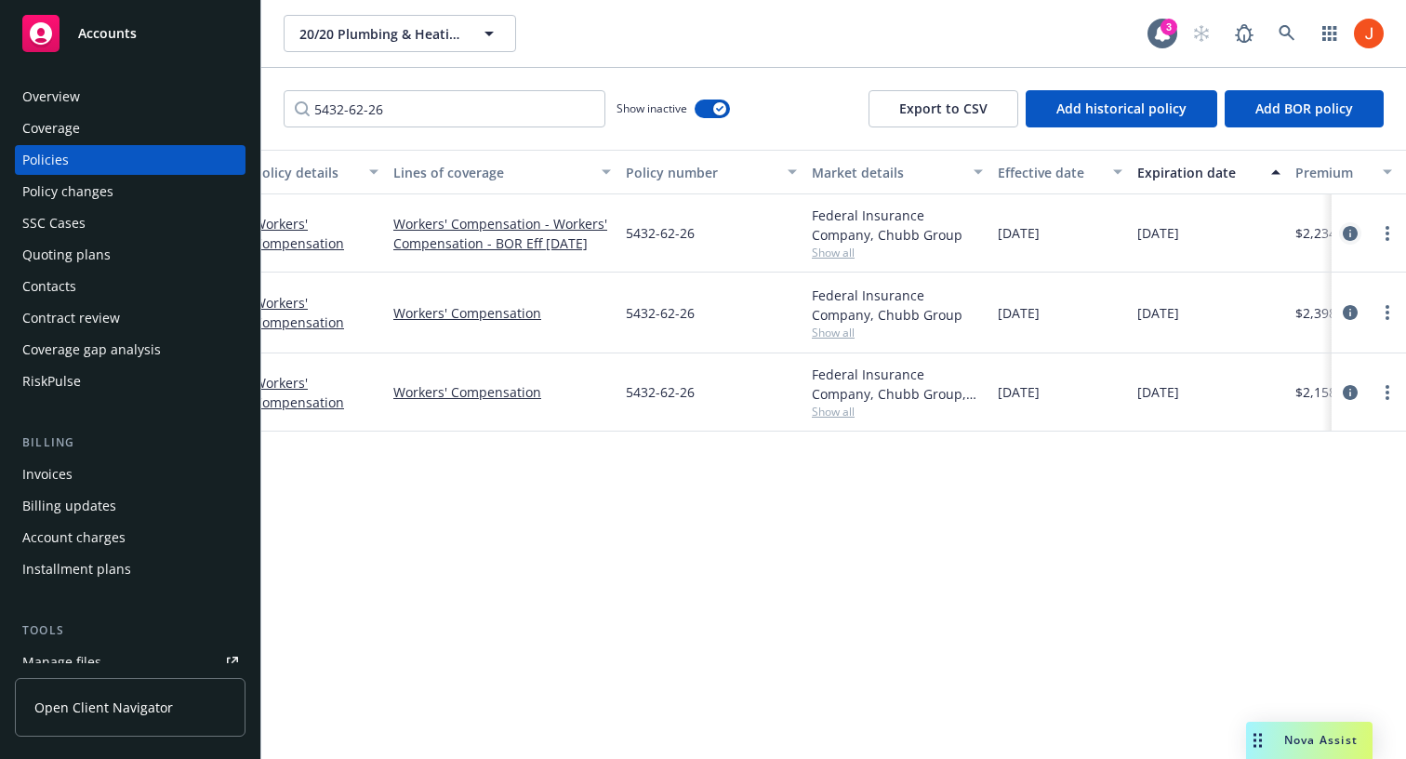
click at [1348, 234] on icon "circleInformation" at bounding box center [1350, 233] width 15 height 15
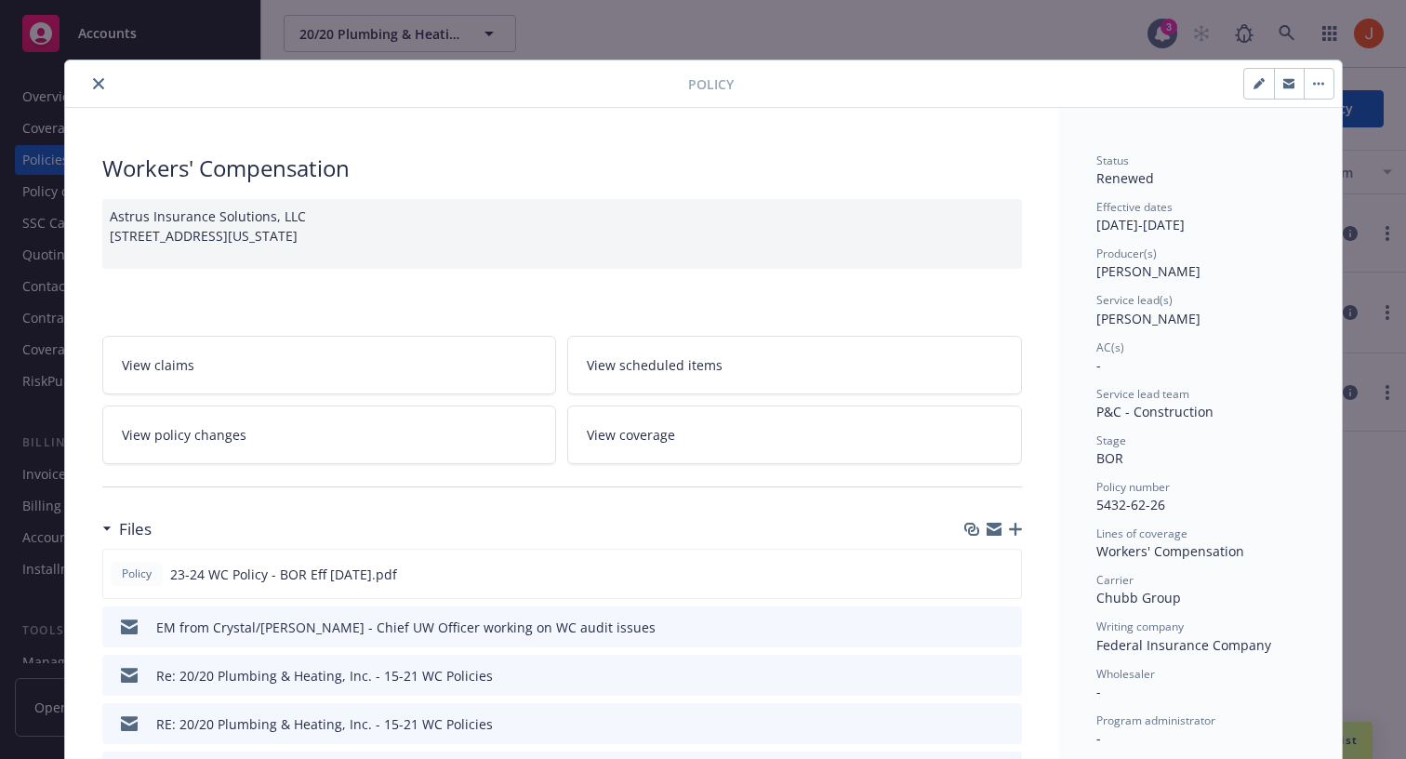
click at [598, 440] on span "View coverage" at bounding box center [631, 435] width 88 height 20
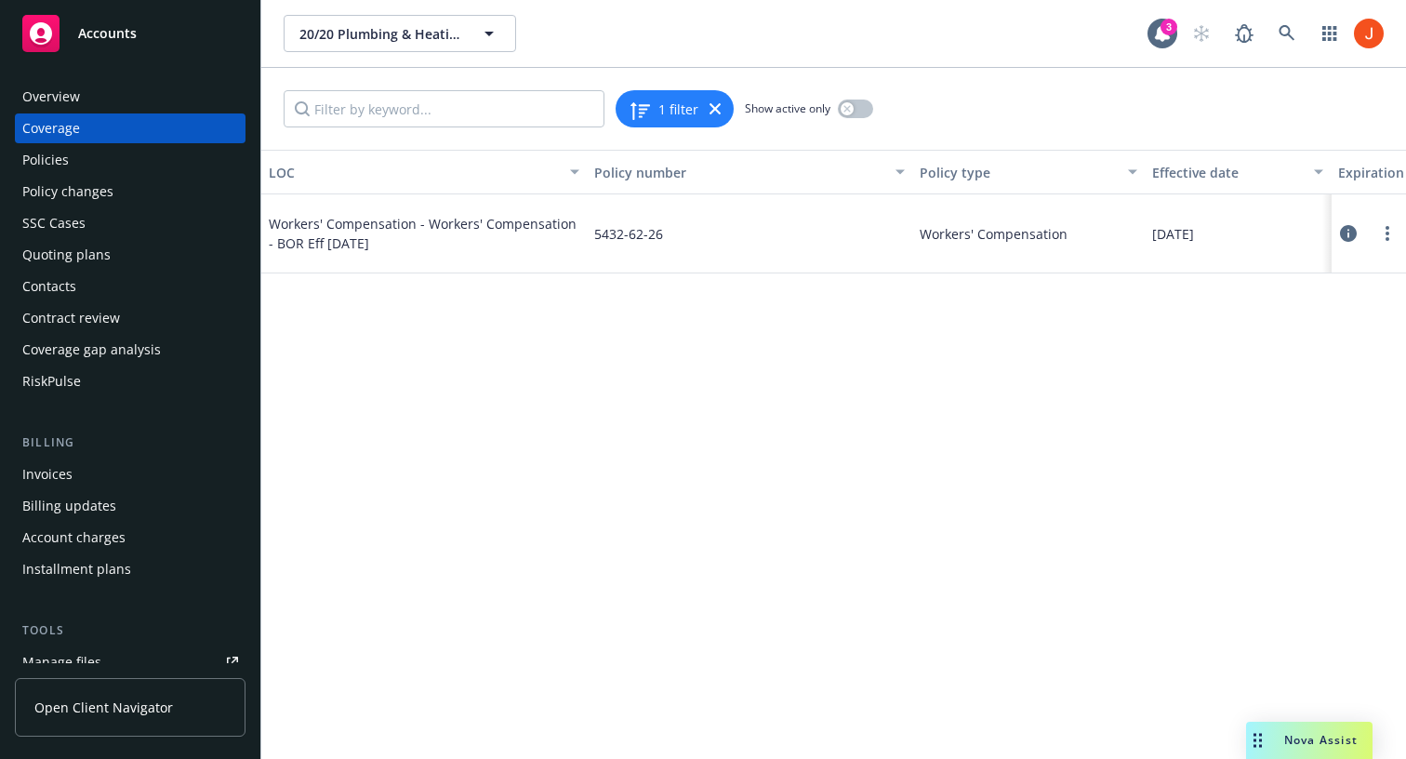
click at [1349, 233] on icon at bounding box center [1348, 233] width 17 height 17
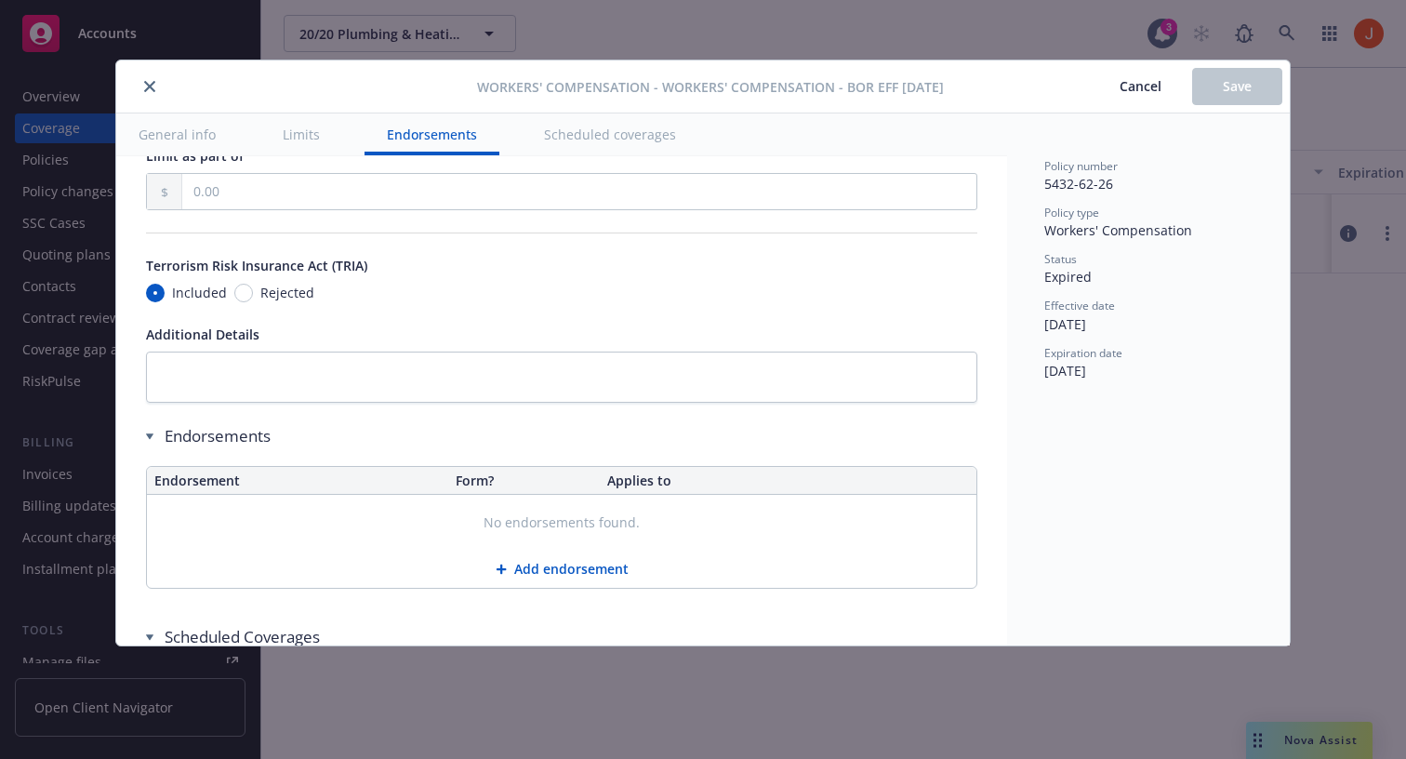
scroll to position [1781, 0]
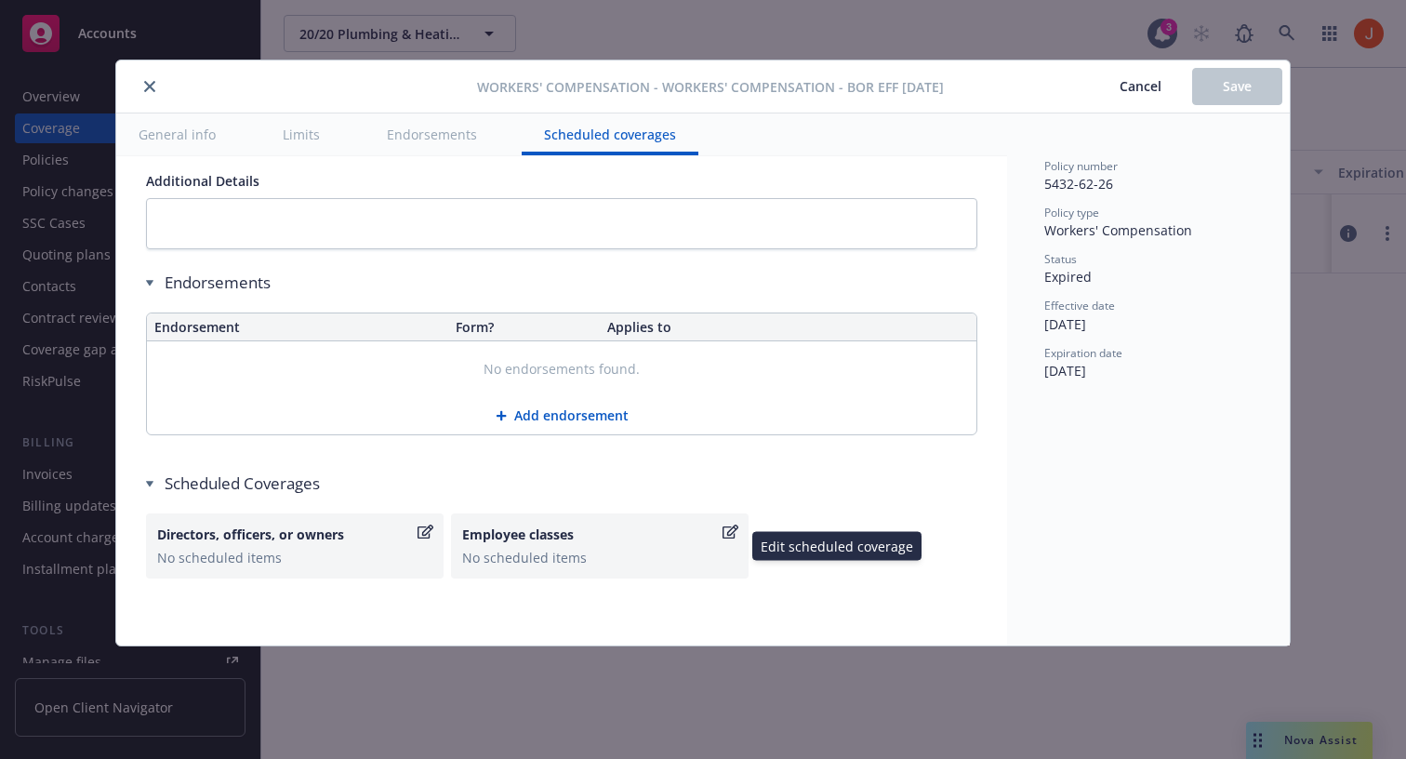
click at [732, 530] on icon "button" at bounding box center [731, 532] width 16 height 15
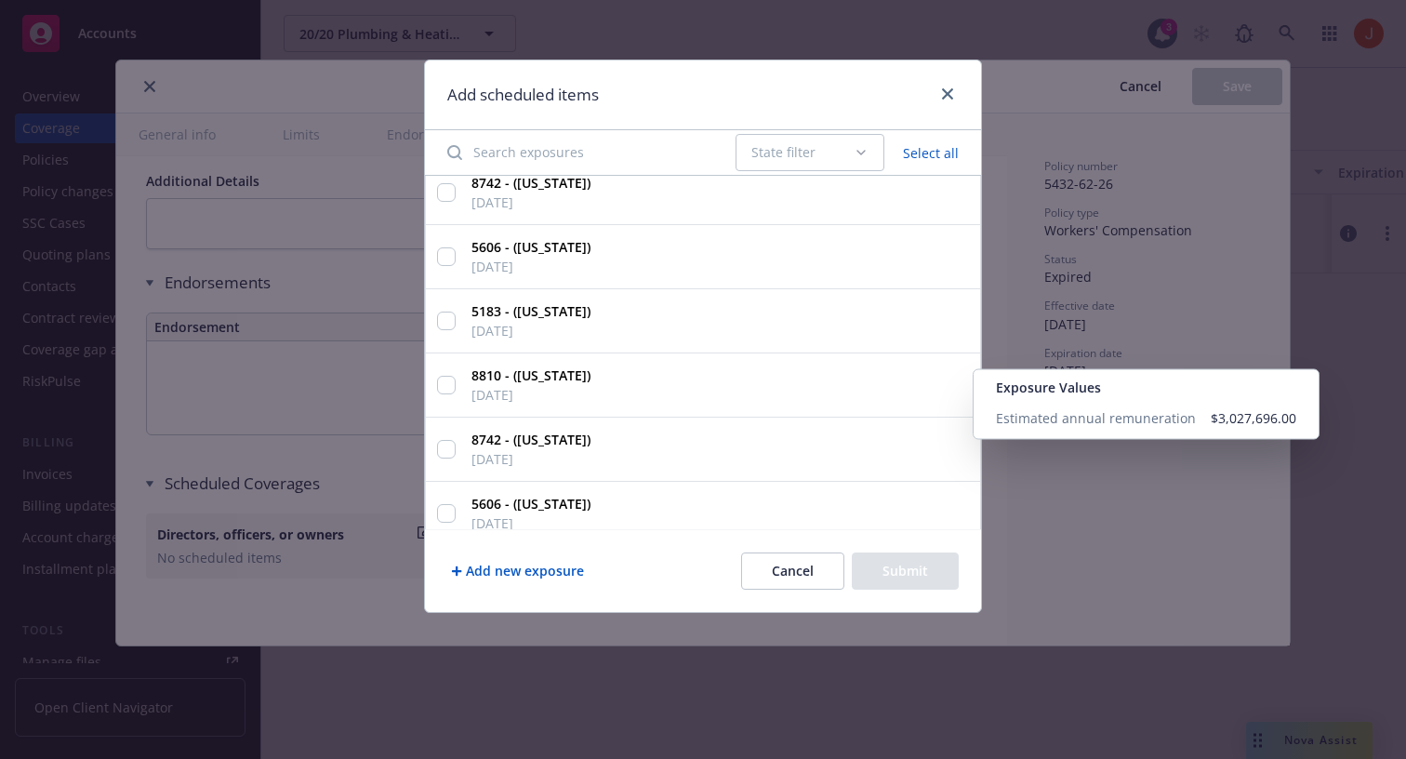
scroll to position [0, 0]
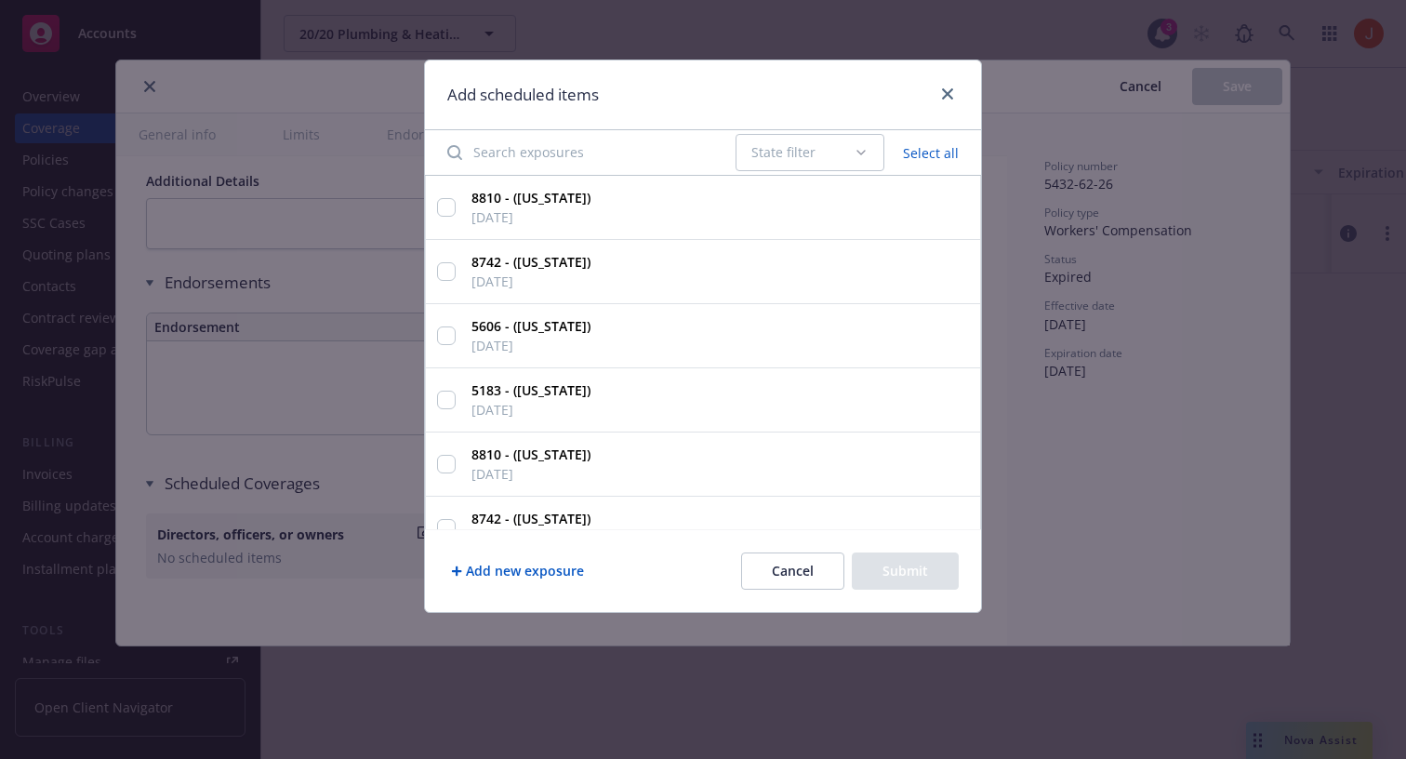
click at [782, 565] on button "Cancel" at bounding box center [792, 570] width 103 height 37
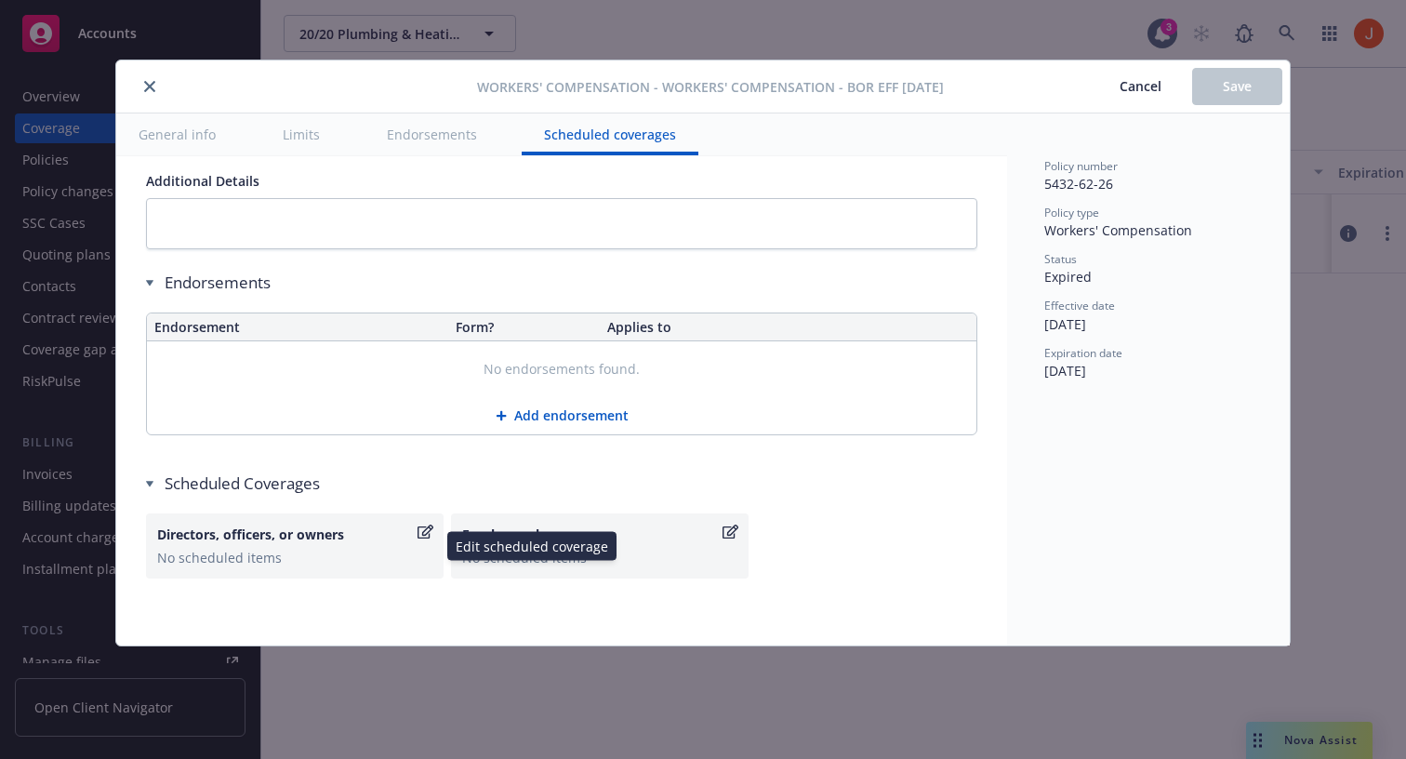
click at [421, 534] on icon "button" at bounding box center [426, 532] width 16 height 15
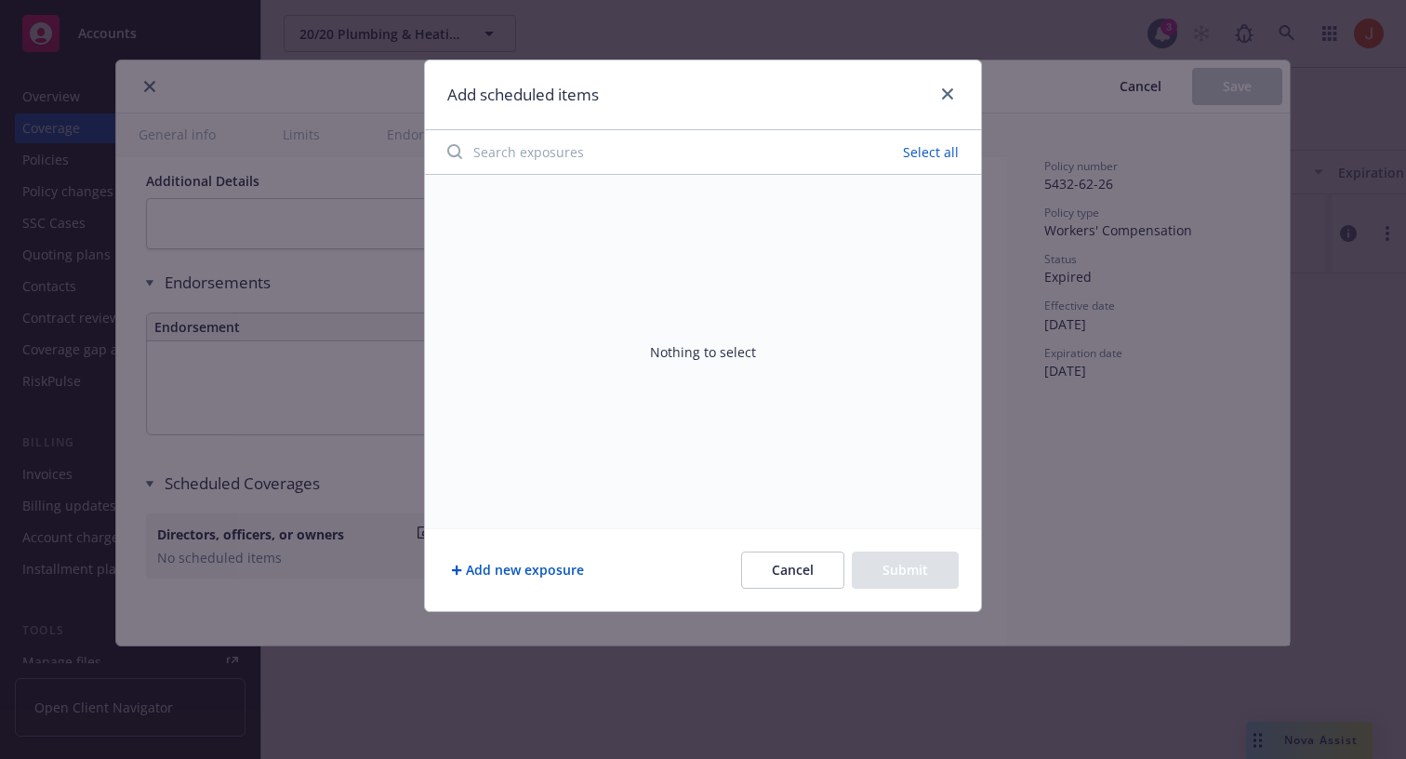
drag, startPoint x: 784, startPoint y: 575, endPoint x: 564, endPoint y: 395, distance: 284.3
click at [618, 497] on div "Add scheduled items Select all Nothing to select Add new exposure Cancel Submit" at bounding box center [703, 336] width 558 height 552
click at [619, 147] on input "Search exposures" at bounding box center [580, 151] width 288 height 37
click at [501, 572] on button "Add new exposure" at bounding box center [517, 570] width 140 height 37
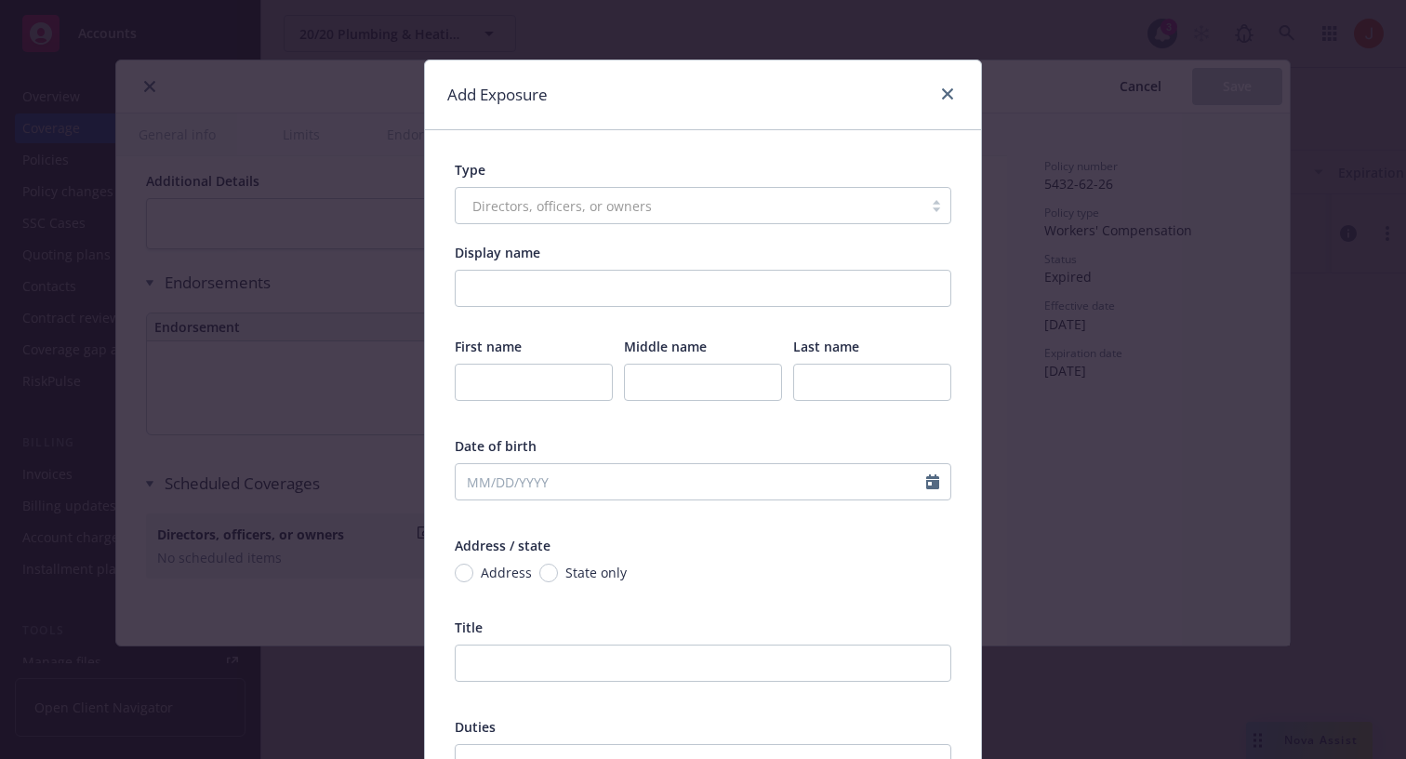
click at [936, 98] on div at bounding box center [944, 95] width 30 height 24
click at [949, 96] on icon "close" at bounding box center [947, 93] width 11 height 11
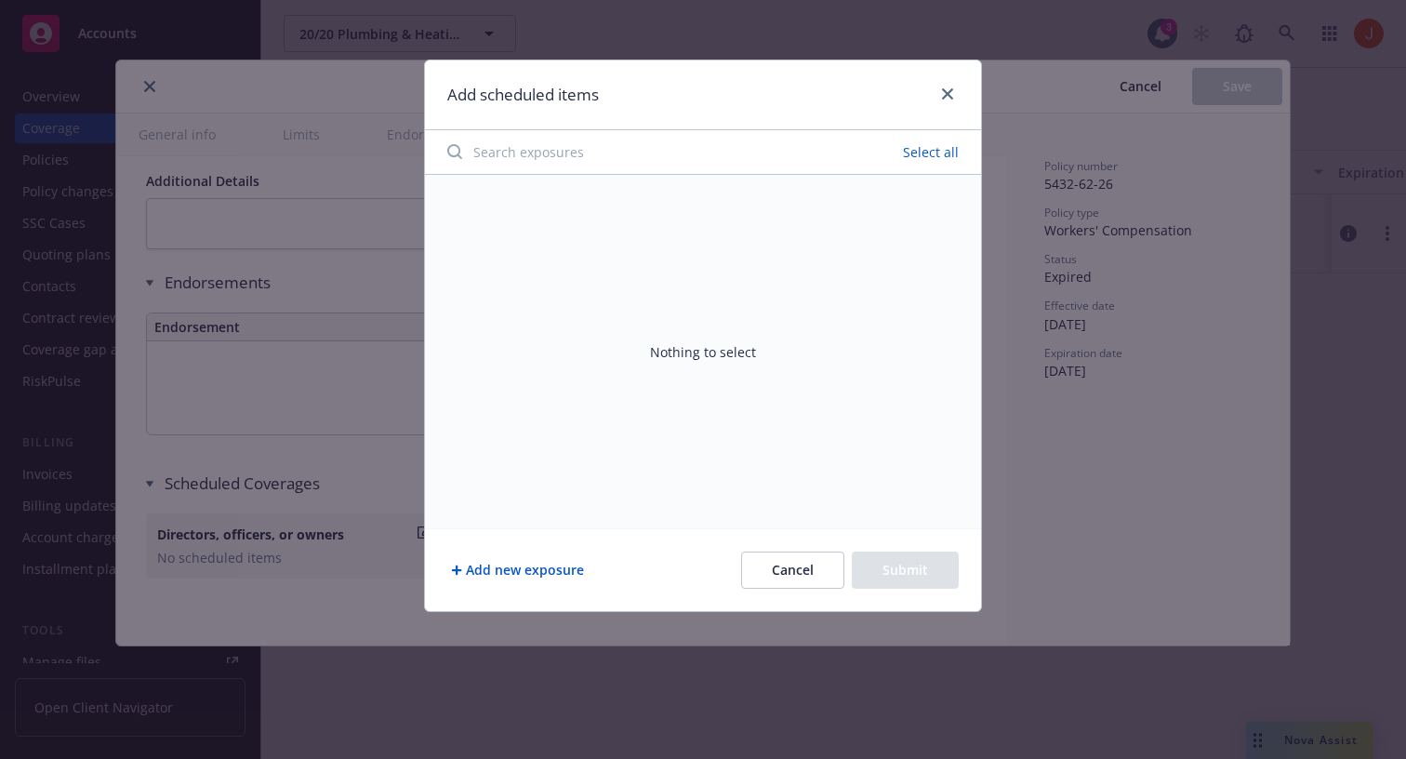
click at [933, 146] on button "Select all" at bounding box center [931, 153] width 78 height 26
click at [946, 90] on icon "close" at bounding box center [947, 93] width 11 height 11
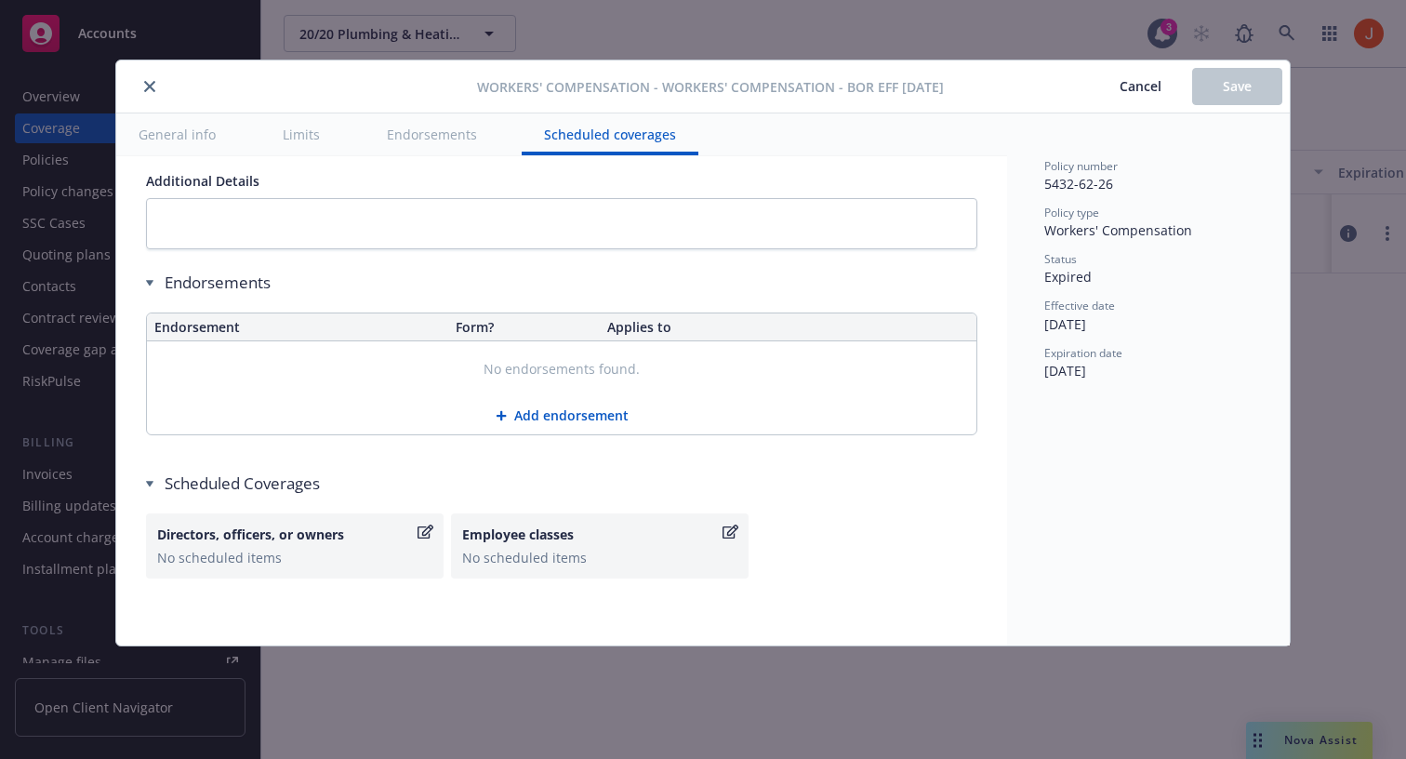
click at [1155, 86] on span "Cancel" at bounding box center [1141, 86] width 42 height 18
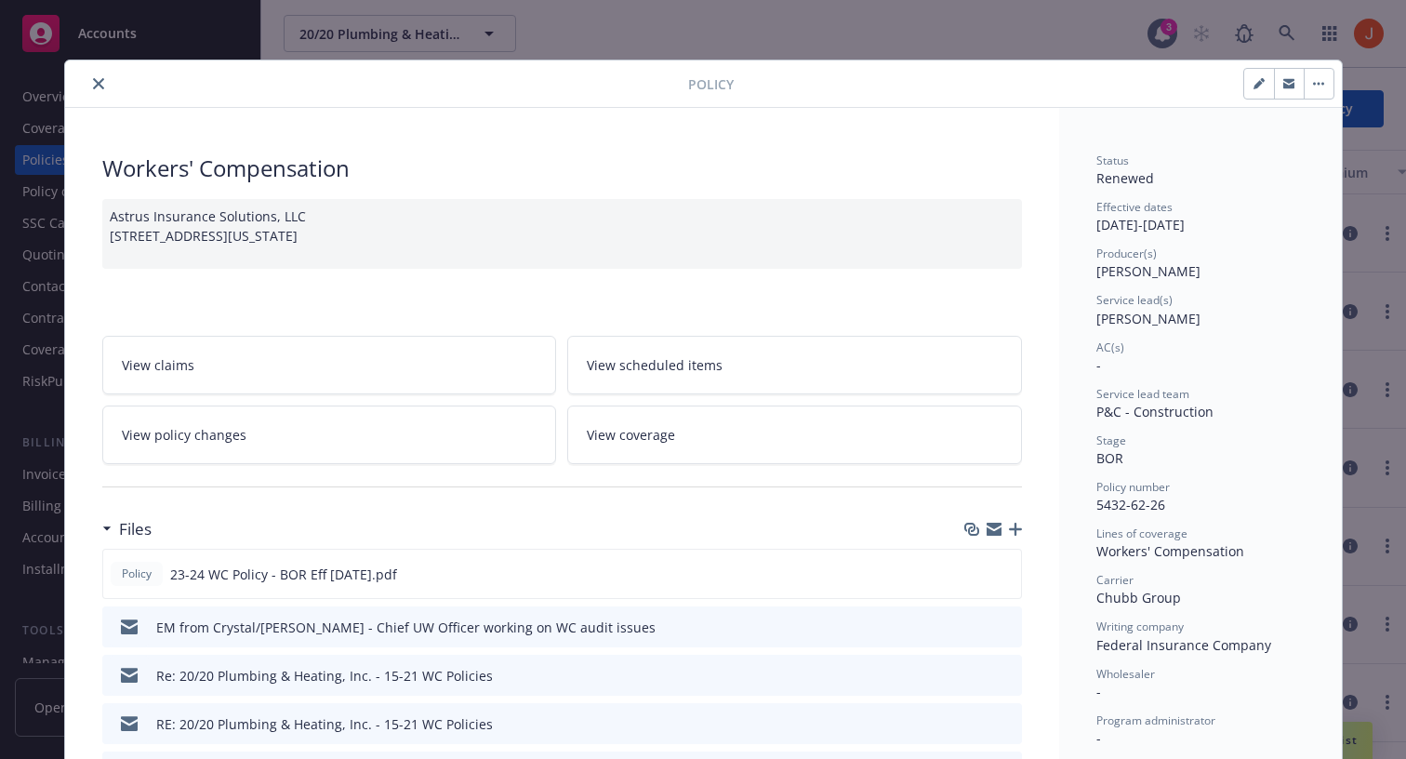
scroll to position [56, 0]
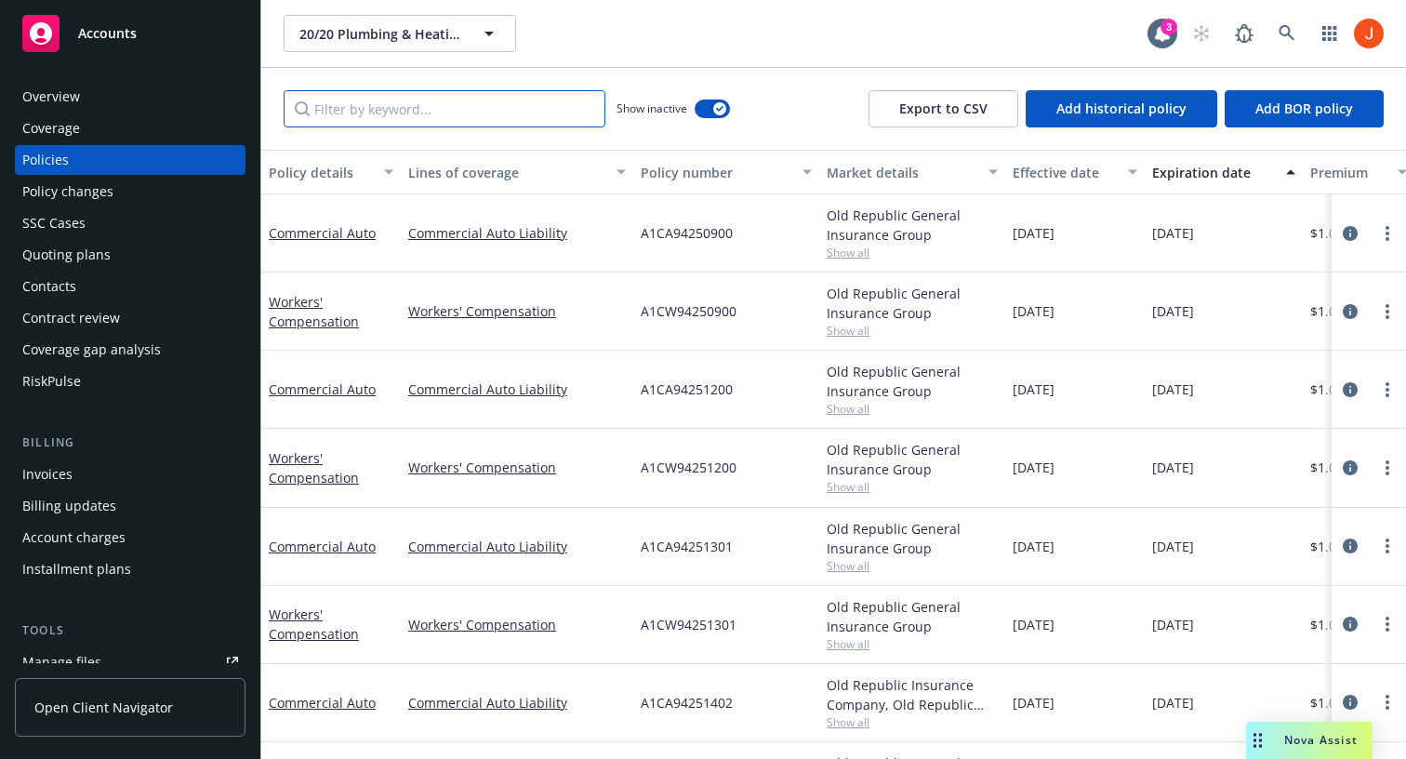
click at [454, 99] on input "Filter by keyword..." at bounding box center [445, 108] width 322 height 37
paste input "5432-62-26"
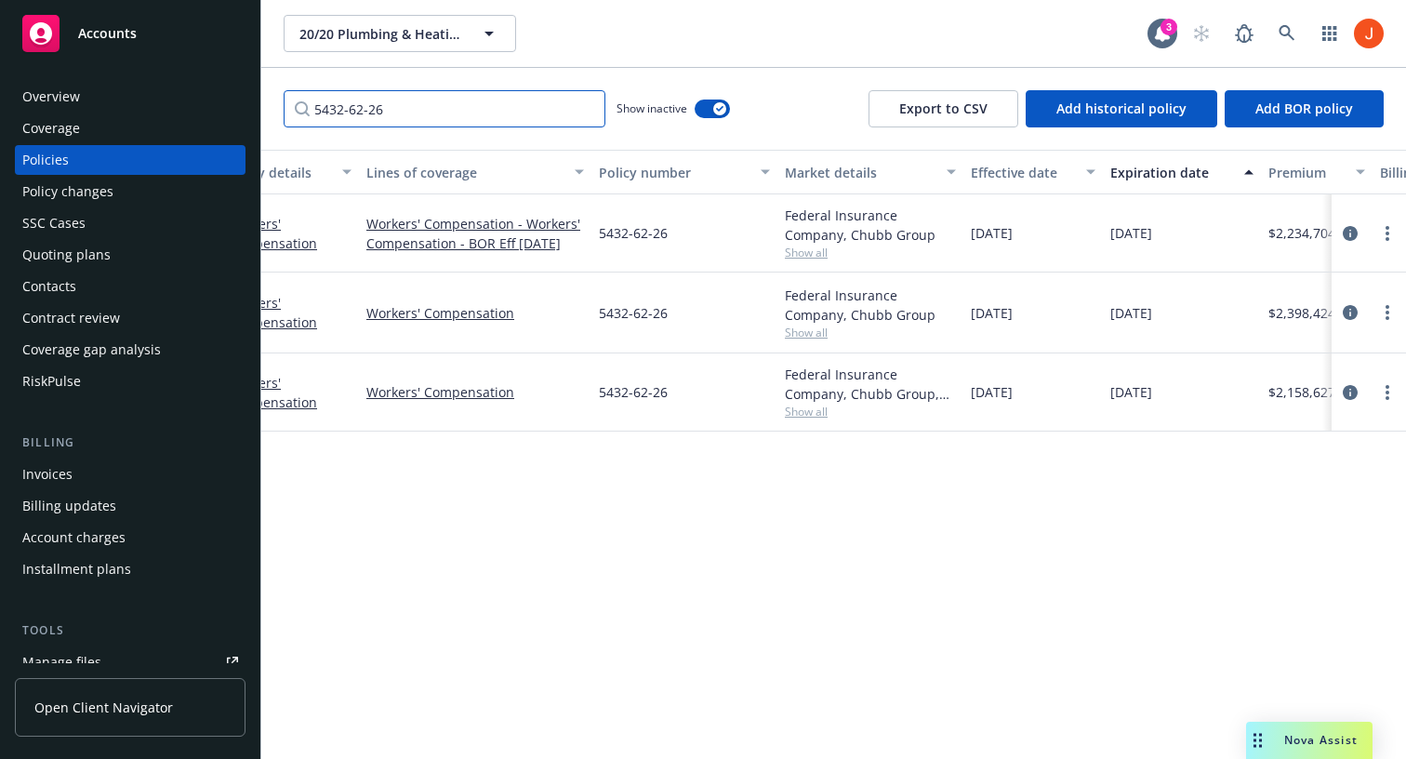
scroll to position [0, 45]
type input "5432-62-26"
click at [1348, 317] on icon "circleInformation" at bounding box center [1350, 312] width 15 height 15
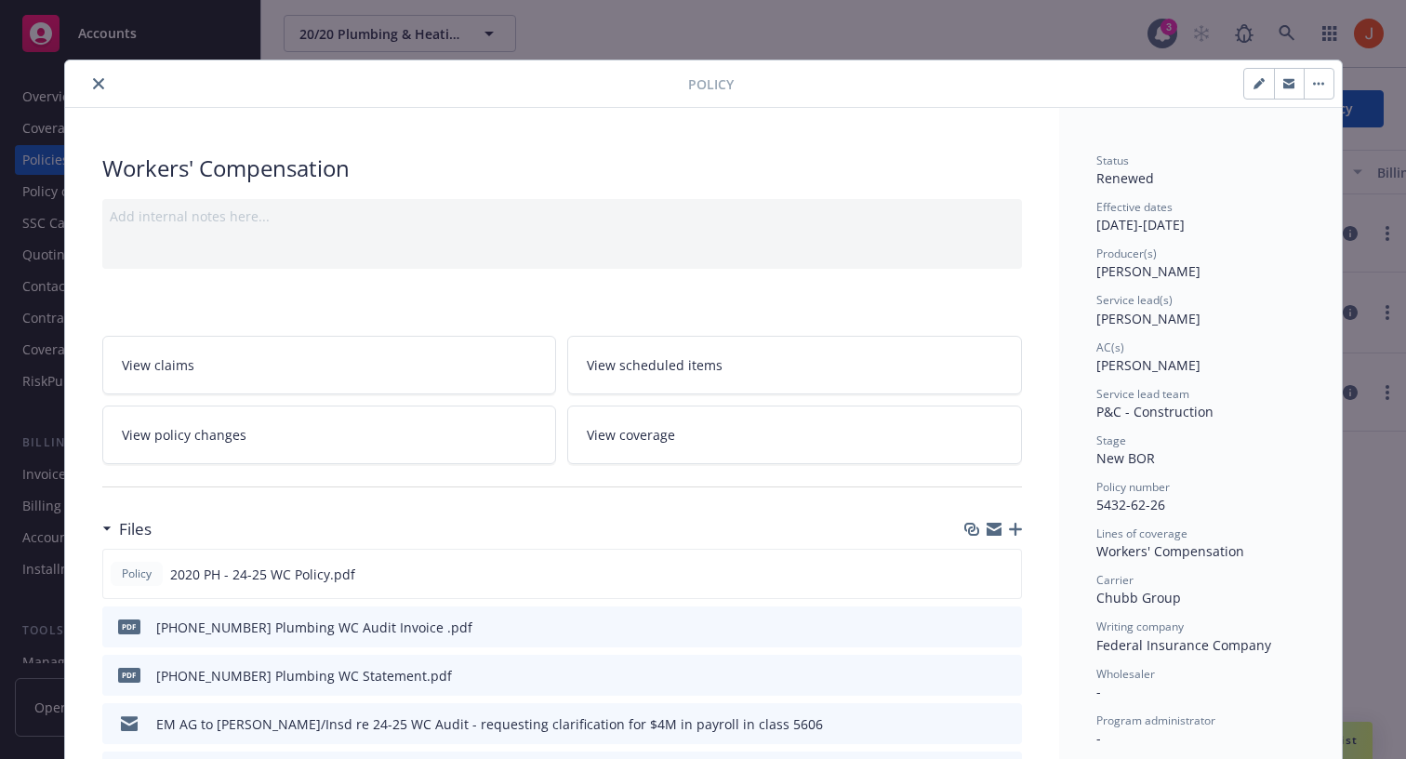
click at [996, 433] on icon at bounding box center [998, 432] width 7 height 7
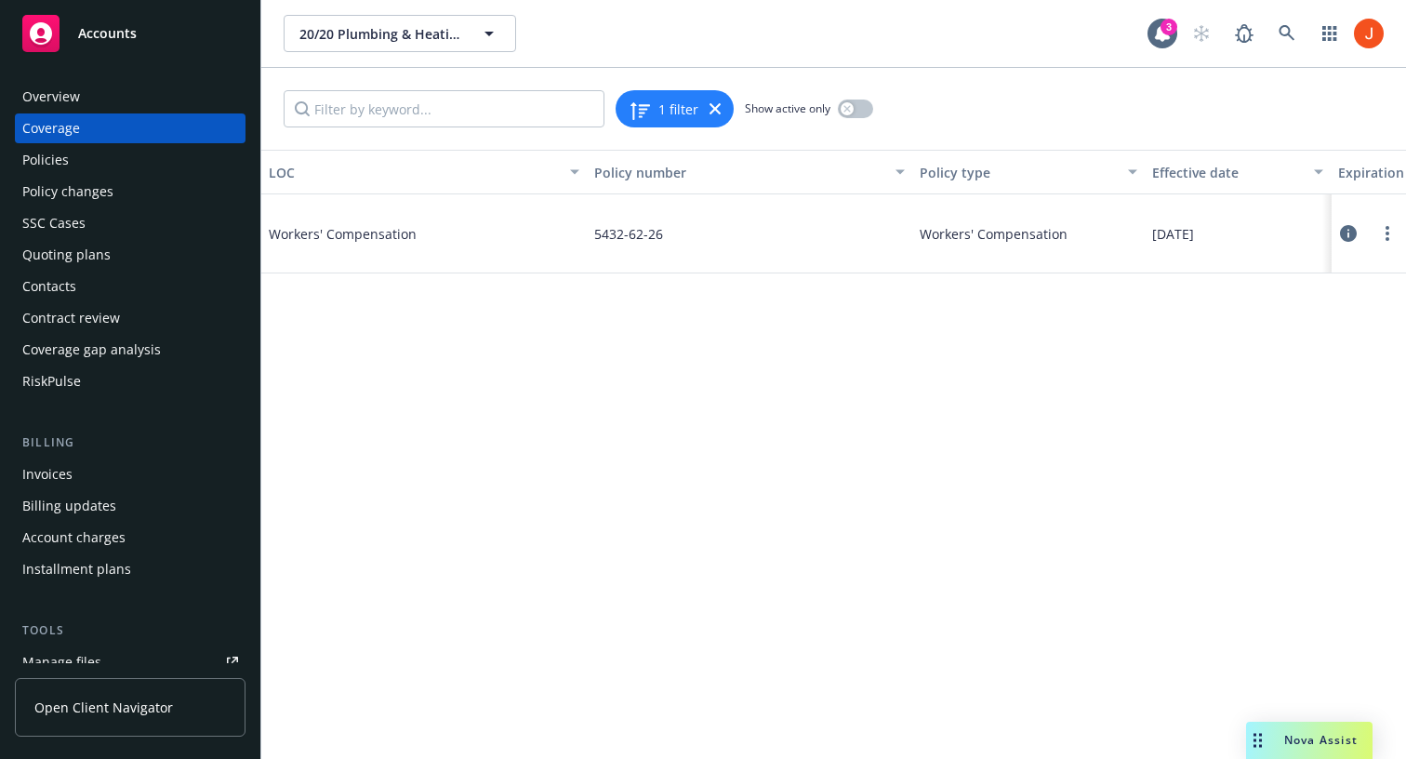
click at [1359, 236] on div at bounding box center [1369, 233] width 60 height 37
click at [1340, 237] on icon at bounding box center [1348, 233] width 17 height 17
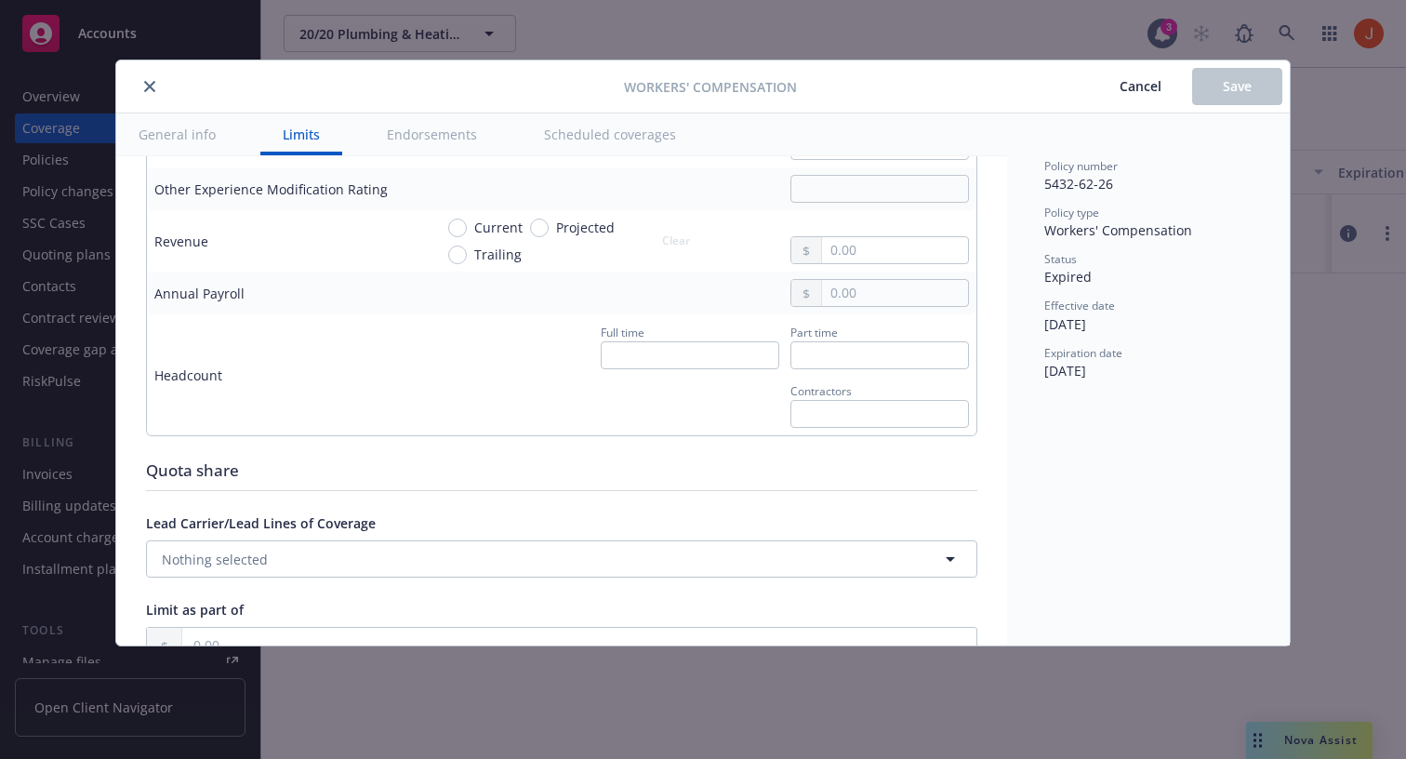
click at [591, 129] on button "Scheduled coverages" at bounding box center [610, 134] width 177 height 42
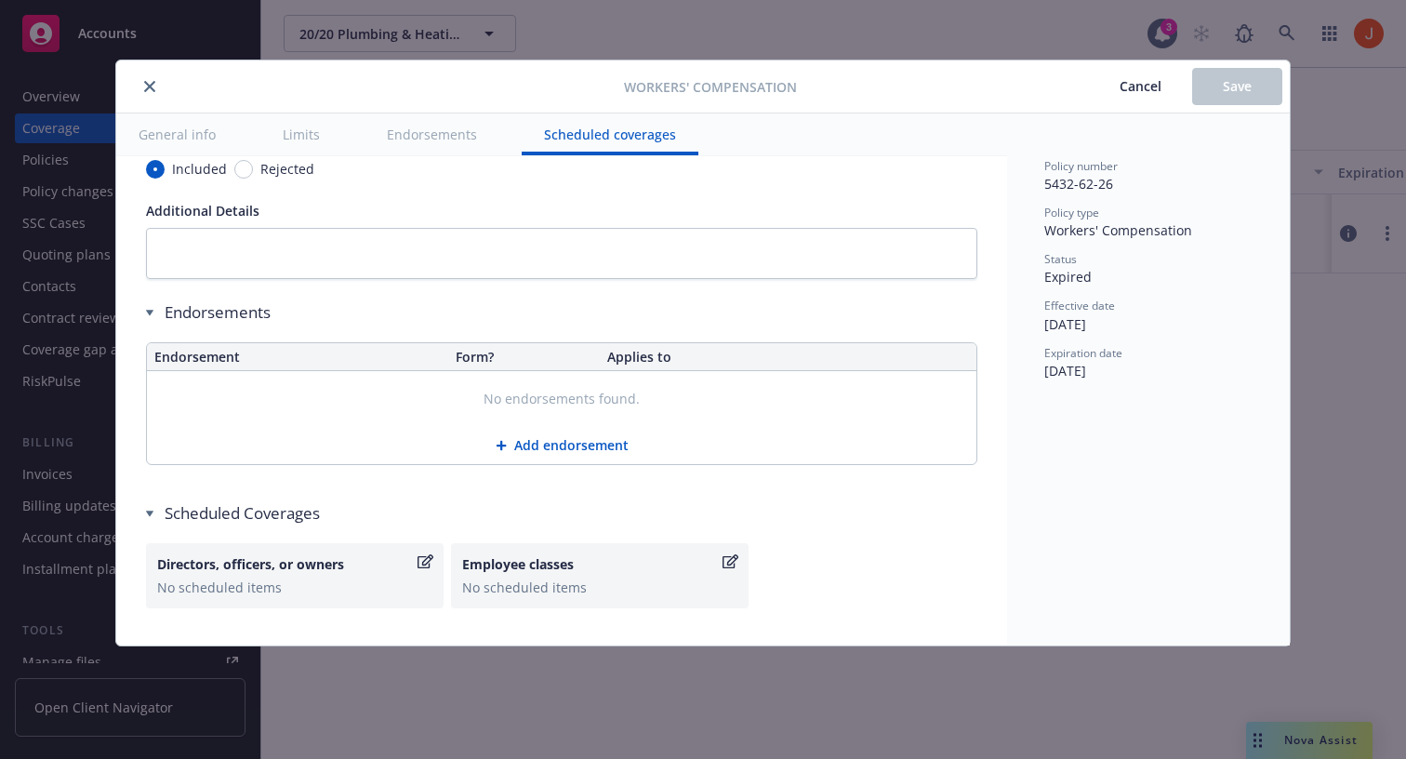
scroll to position [1781, 0]
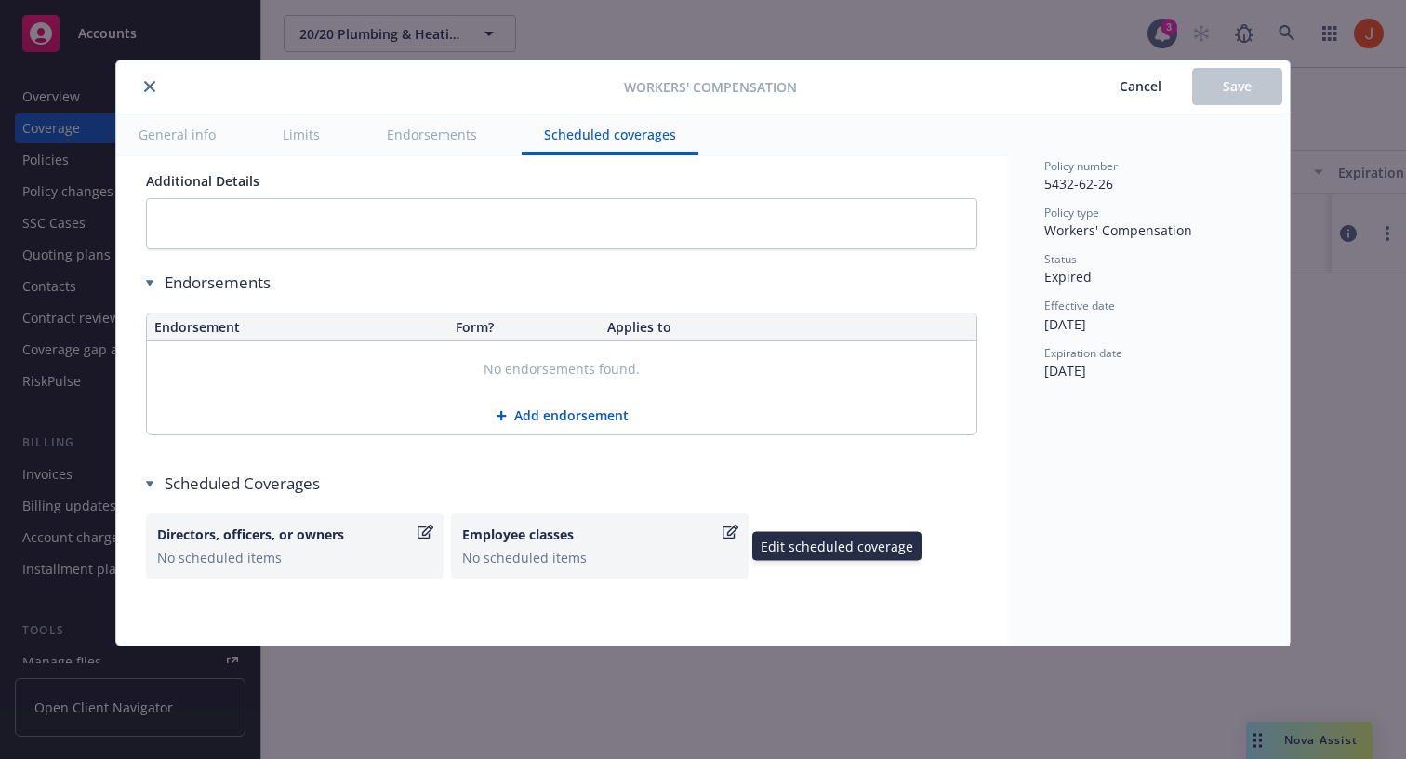
click at [746, 531] on div "Employee classes No scheduled items" at bounding box center [600, 545] width 298 height 65
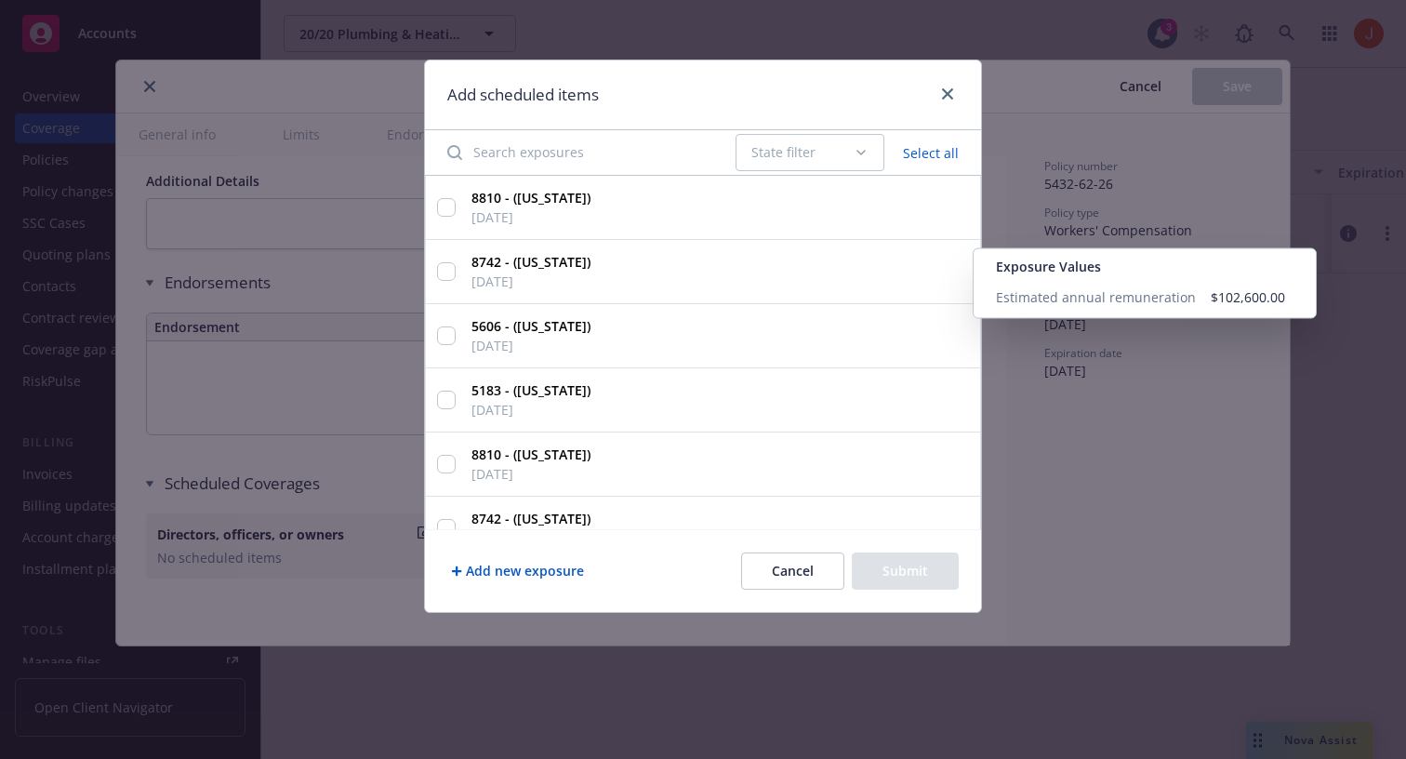
scroll to position [1, 0]
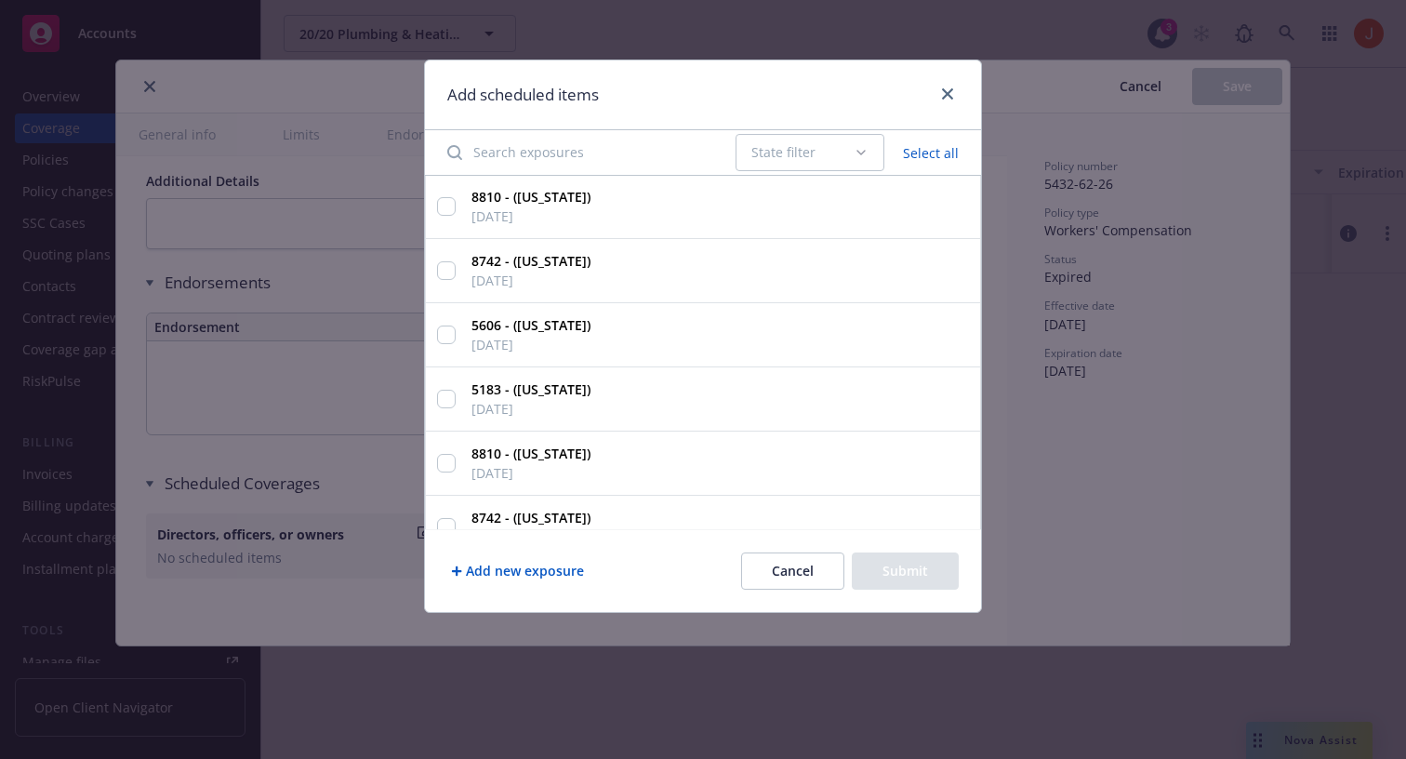
click at [618, 153] on input "Search exposures" at bounding box center [580, 152] width 288 height 37
click at [758, 148] on div "State filter" at bounding box center [802, 152] width 102 height 19
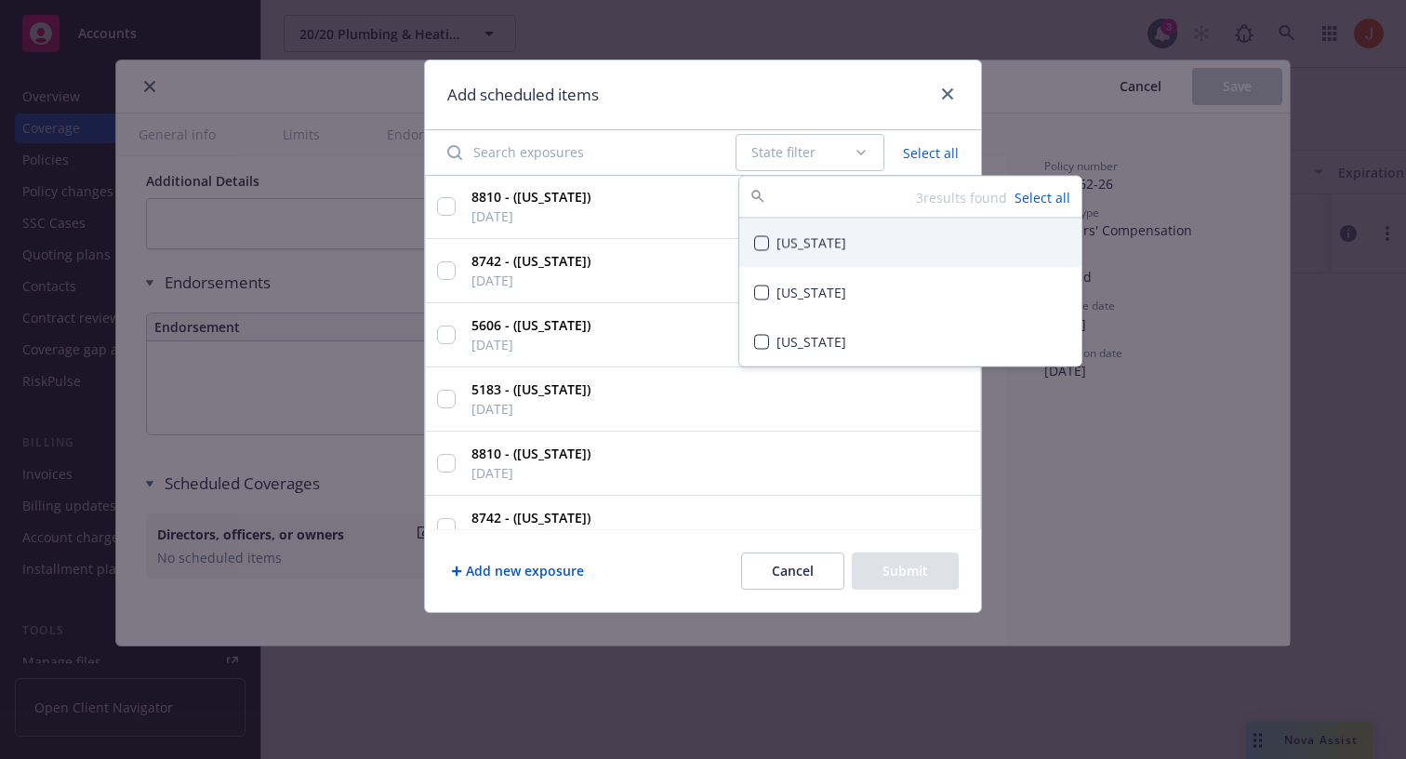
click at [655, 141] on input "Search exposures" at bounding box center [580, 152] width 288 height 37
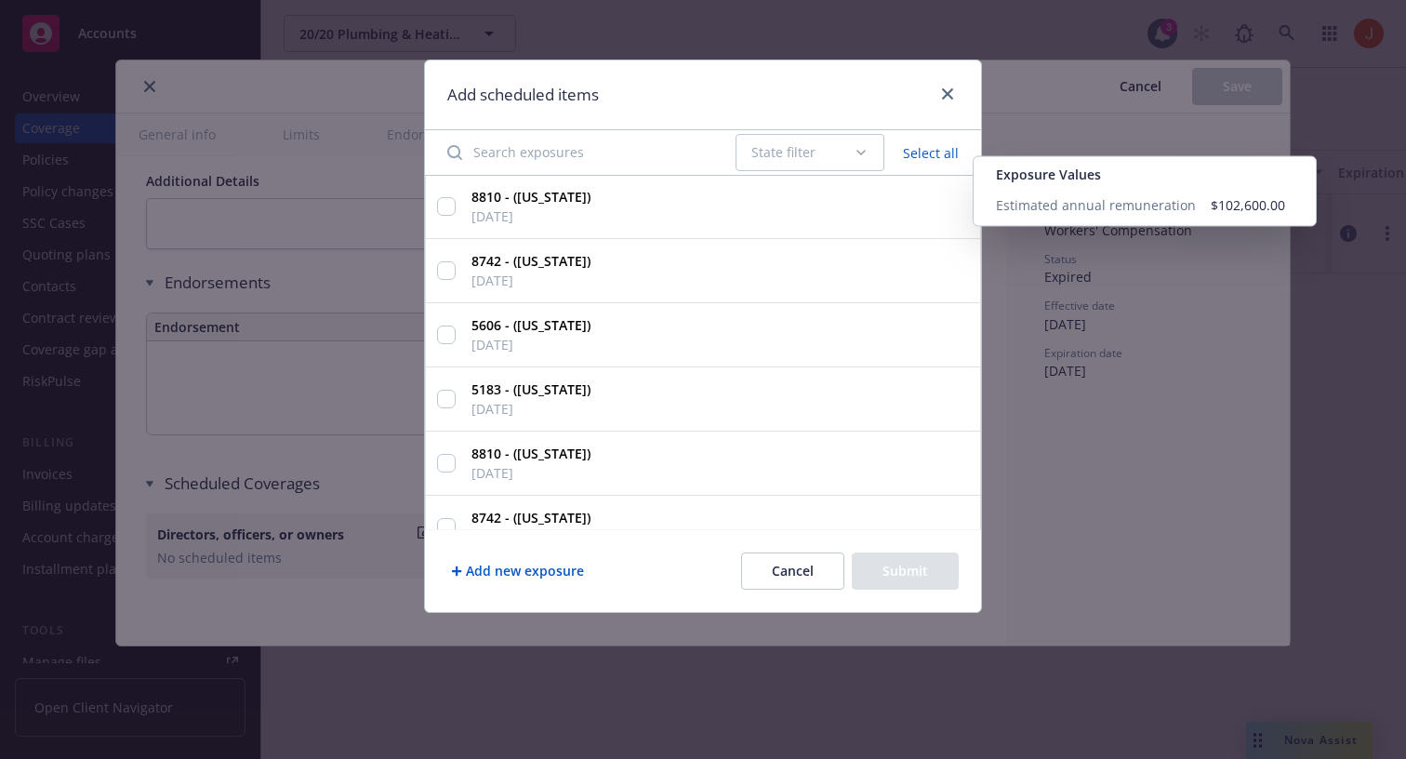
scroll to position [417, 0]
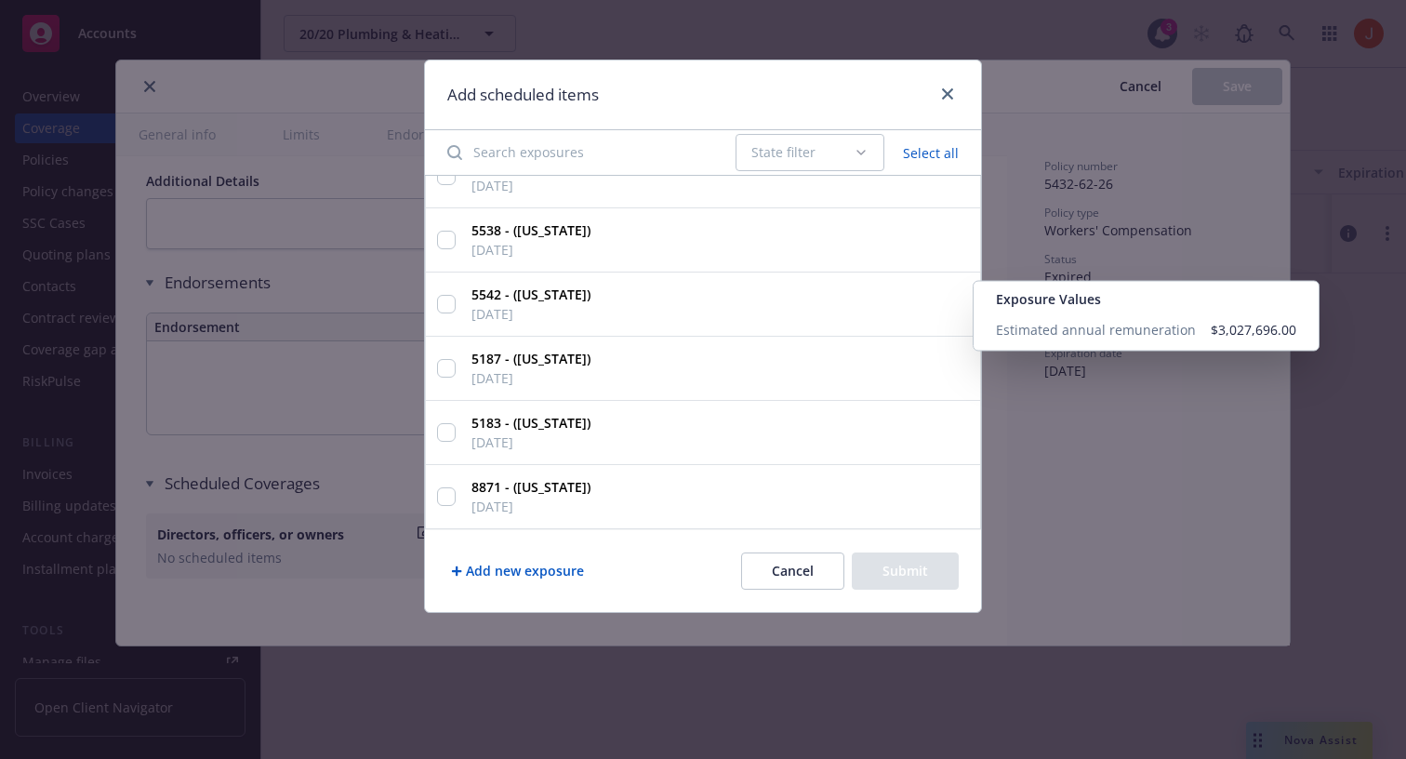
click at [539, 299] on strong "5542 - (California)" at bounding box center [531, 295] width 119 height 18
click at [456, 299] on input "5542 - (California) 3/30/2025 Exposure Values Estimated annual remuneration $3,…" at bounding box center [446, 304] width 19 height 19
click at [450, 303] on input "5542 - (California) 3/30/2025 Exposure Values Estimated annual remuneration $3,…" at bounding box center [446, 304] width 19 height 19
checkbox input "false"
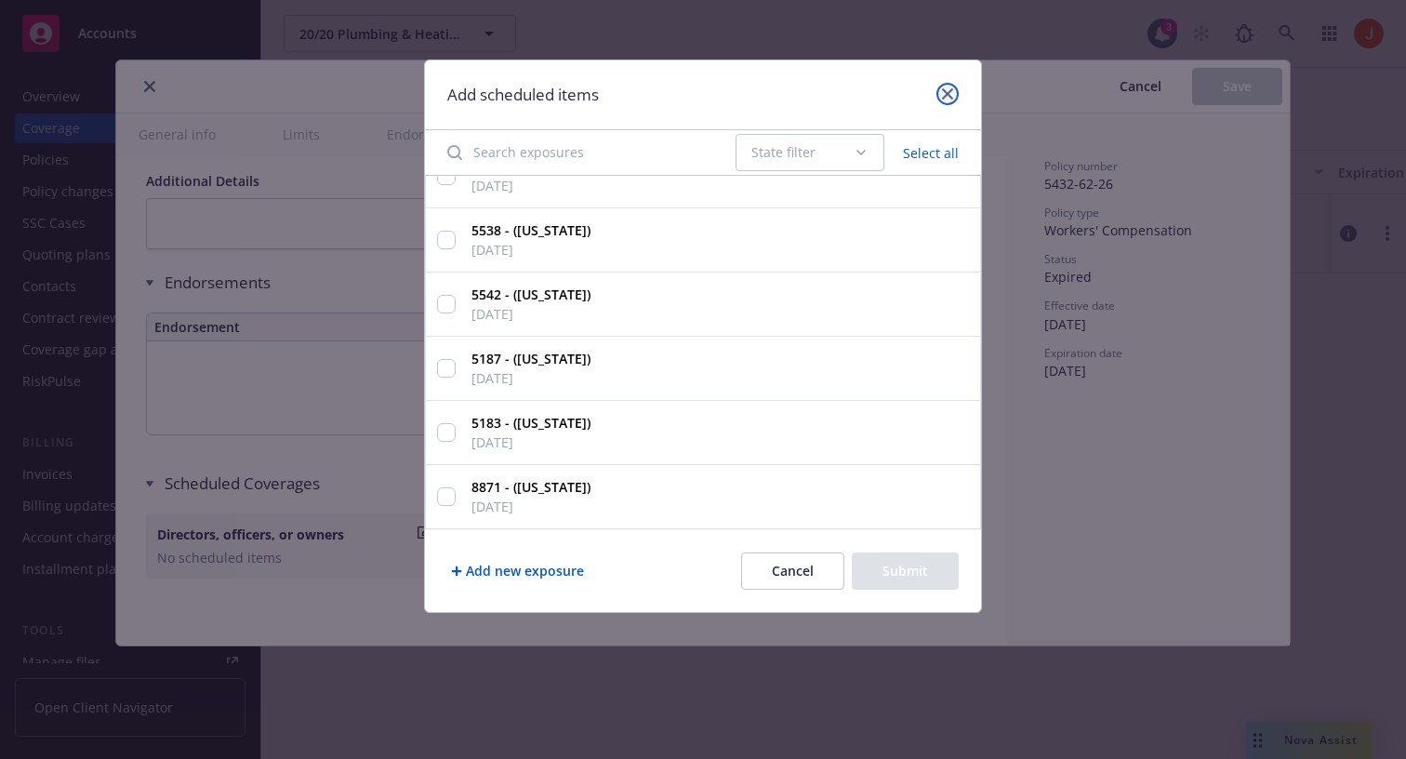
click at [953, 100] on link "close" at bounding box center [948, 94] width 22 height 22
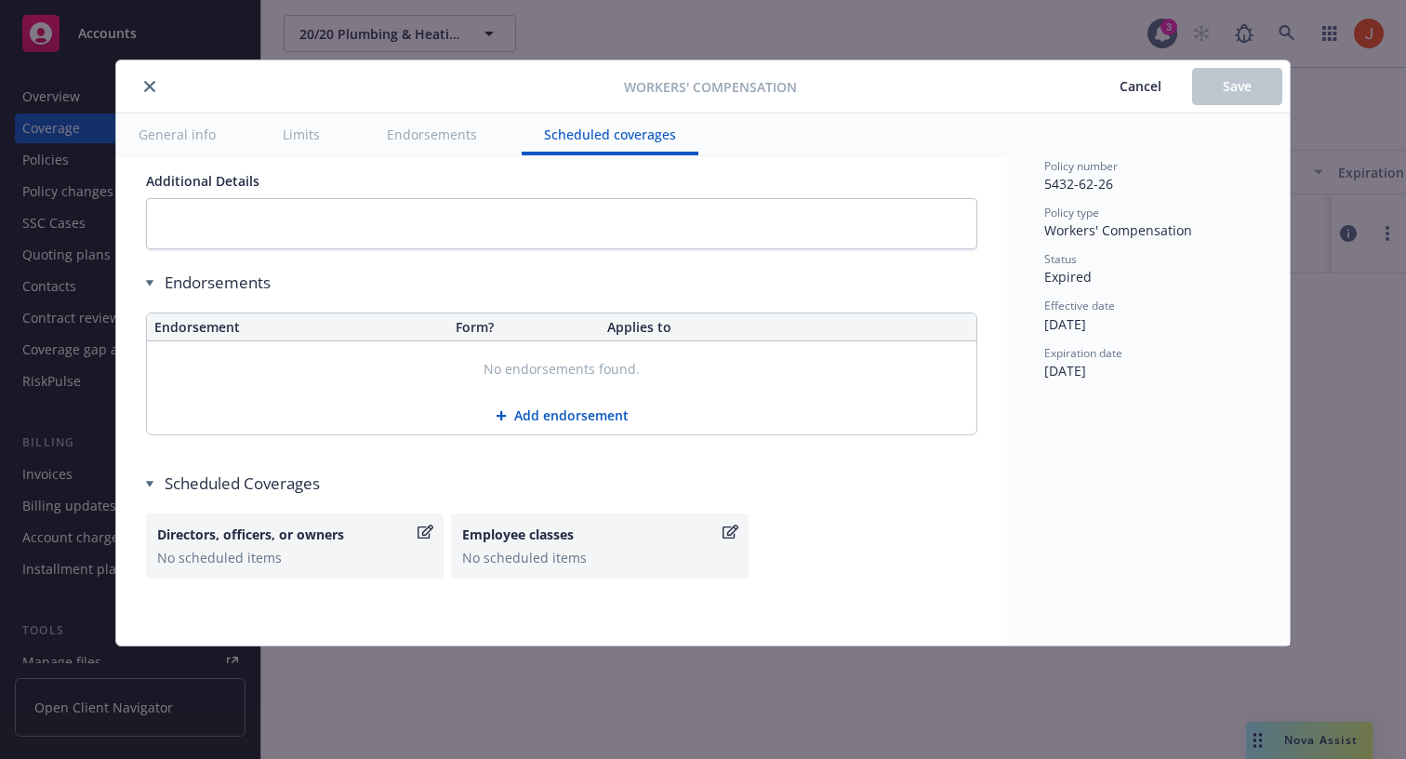
click at [1137, 98] on button "Cancel" at bounding box center [1140, 86] width 103 height 37
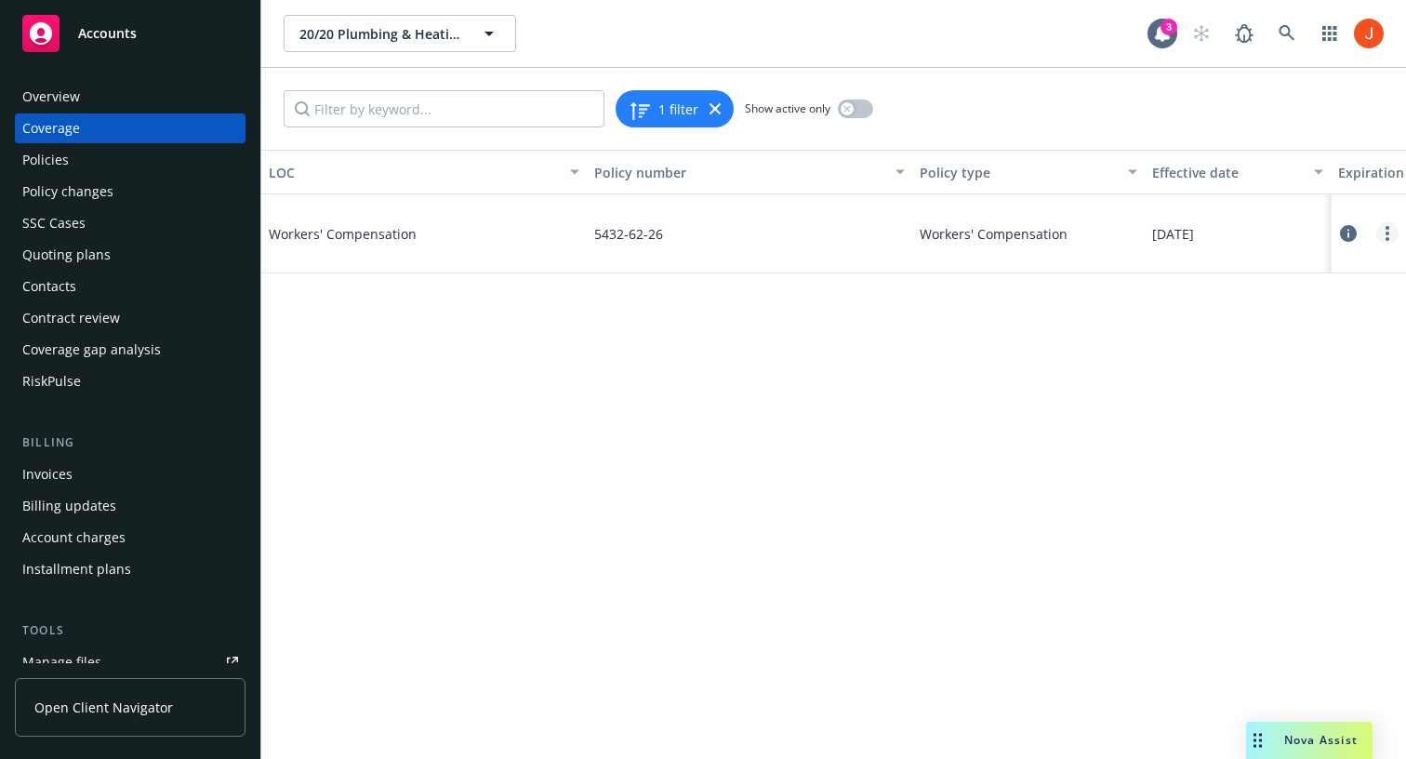
click at [1389, 228] on circle "more" at bounding box center [1388, 228] width 4 height 4
click at [1027, 393] on div "LOC Policy number Policy type Effective date Expiration date Status Workers' Co…" at bounding box center [833, 454] width 1145 height 609
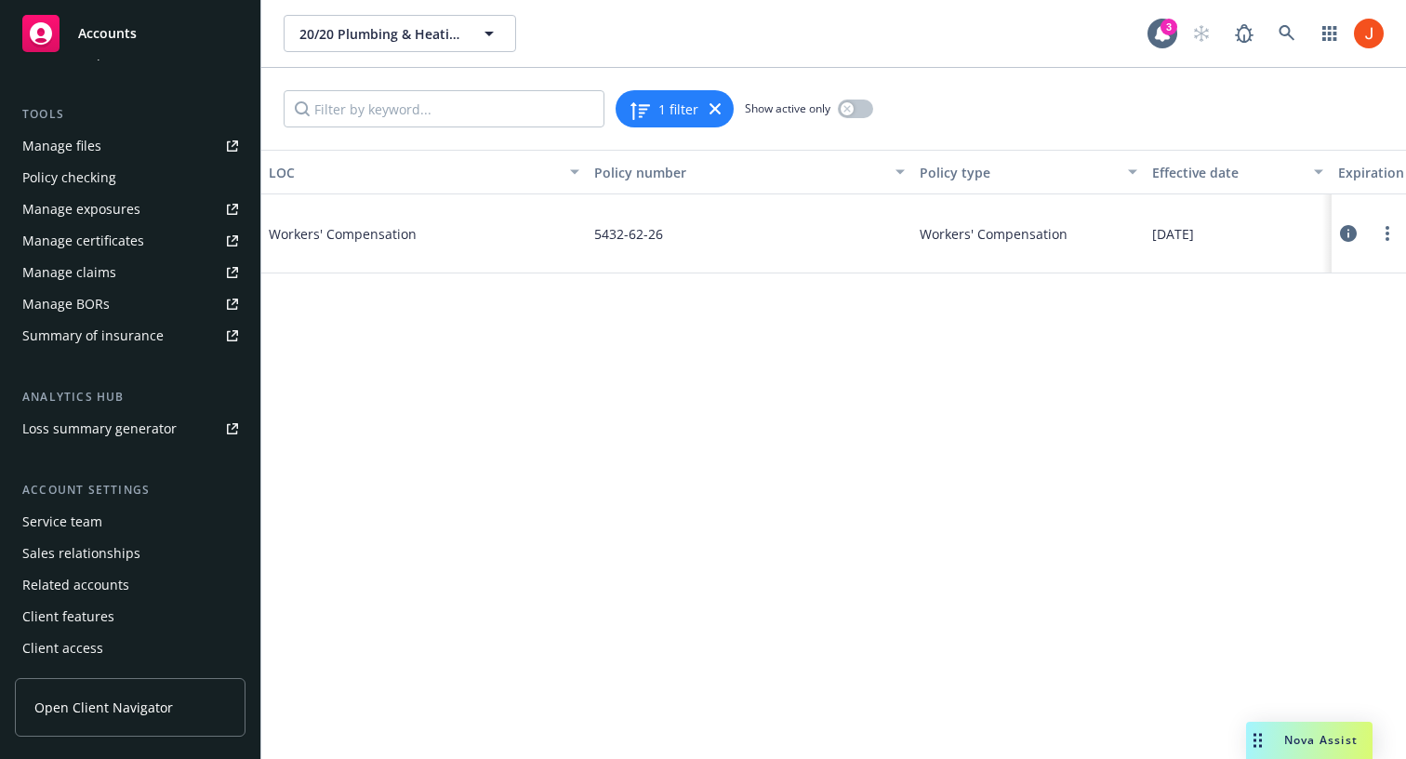
click at [113, 529] on div "Service team" at bounding box center [130, 522] width 216 height 30
click at [1387, 225] on link "more" at bounding box center [1387, 233] width 22 height 22
click at [1384, 234] on link "more" at bounding box center [1387, 233] width 22 height 22
click at [1242, 273] on link "Edit coverage" at bounding box center [1275, 271] width 245 height 37
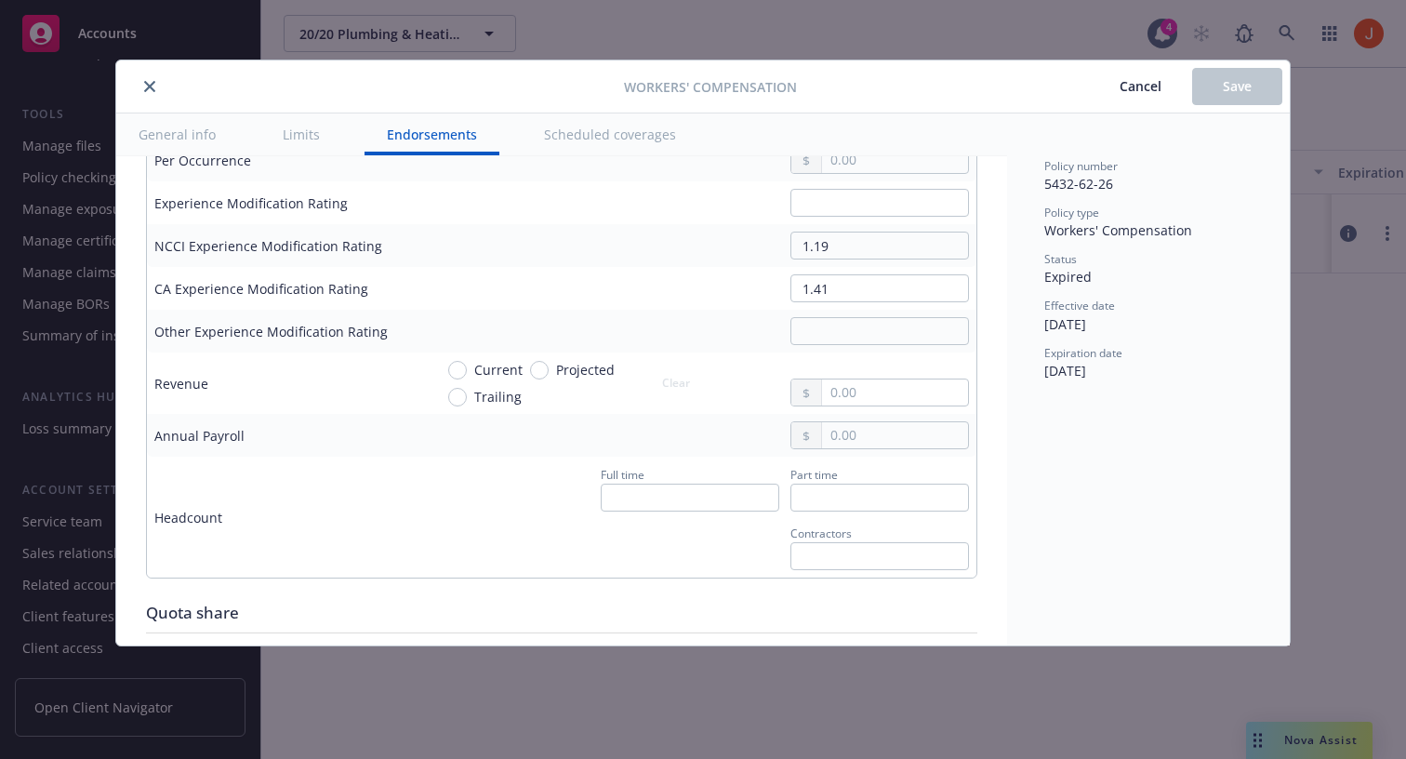
scroll to position [1781, 0]
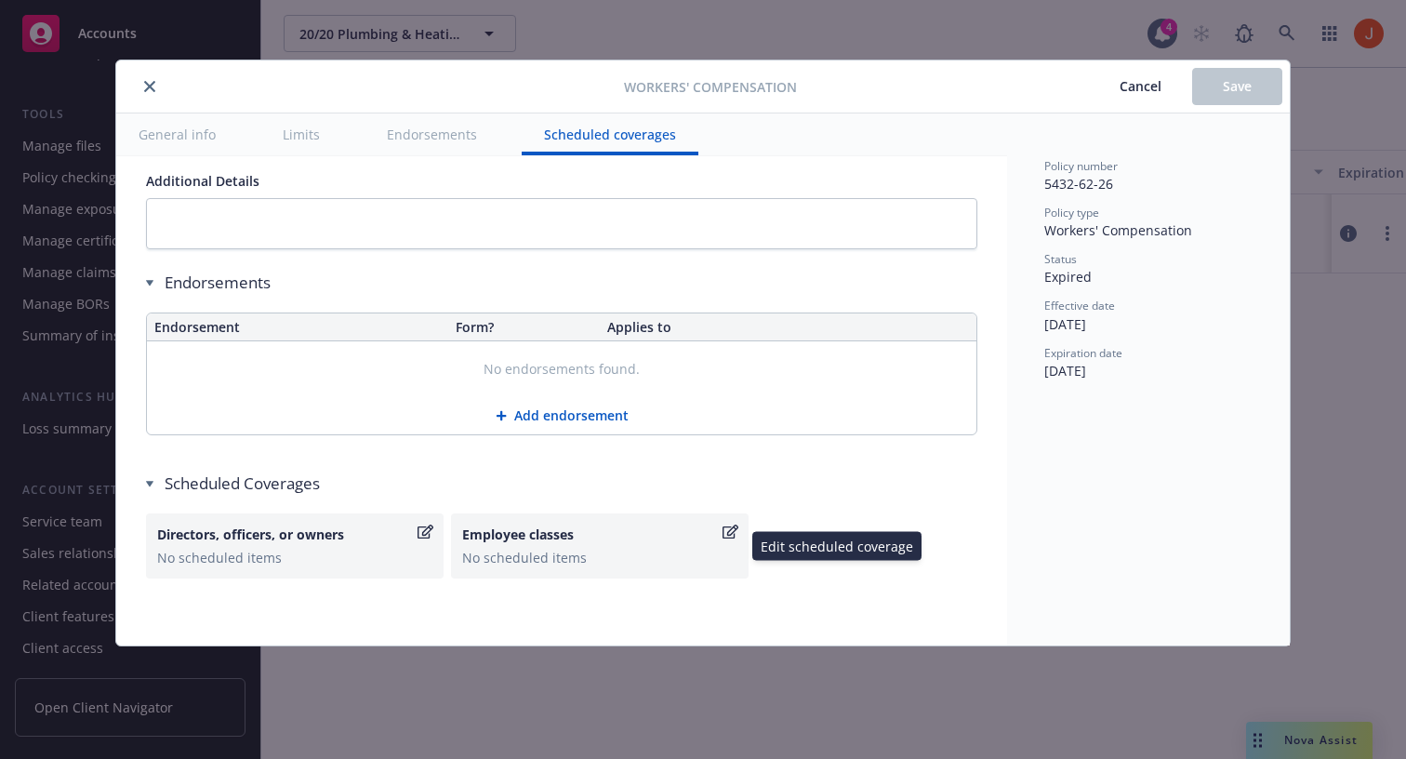
click at [725, 534] on icon "button" at bounding box center [731, 532] width 16 height 15
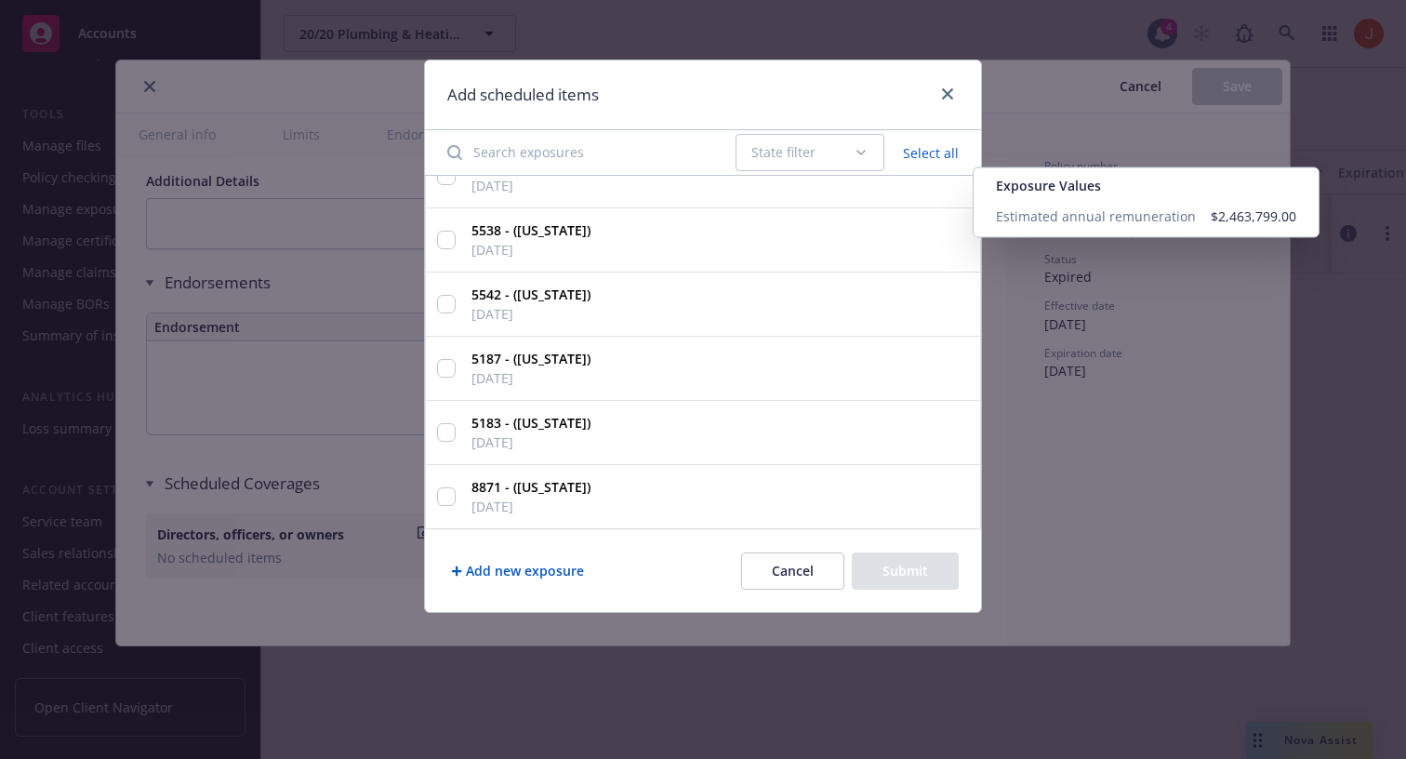
scroll to position [0, 0]
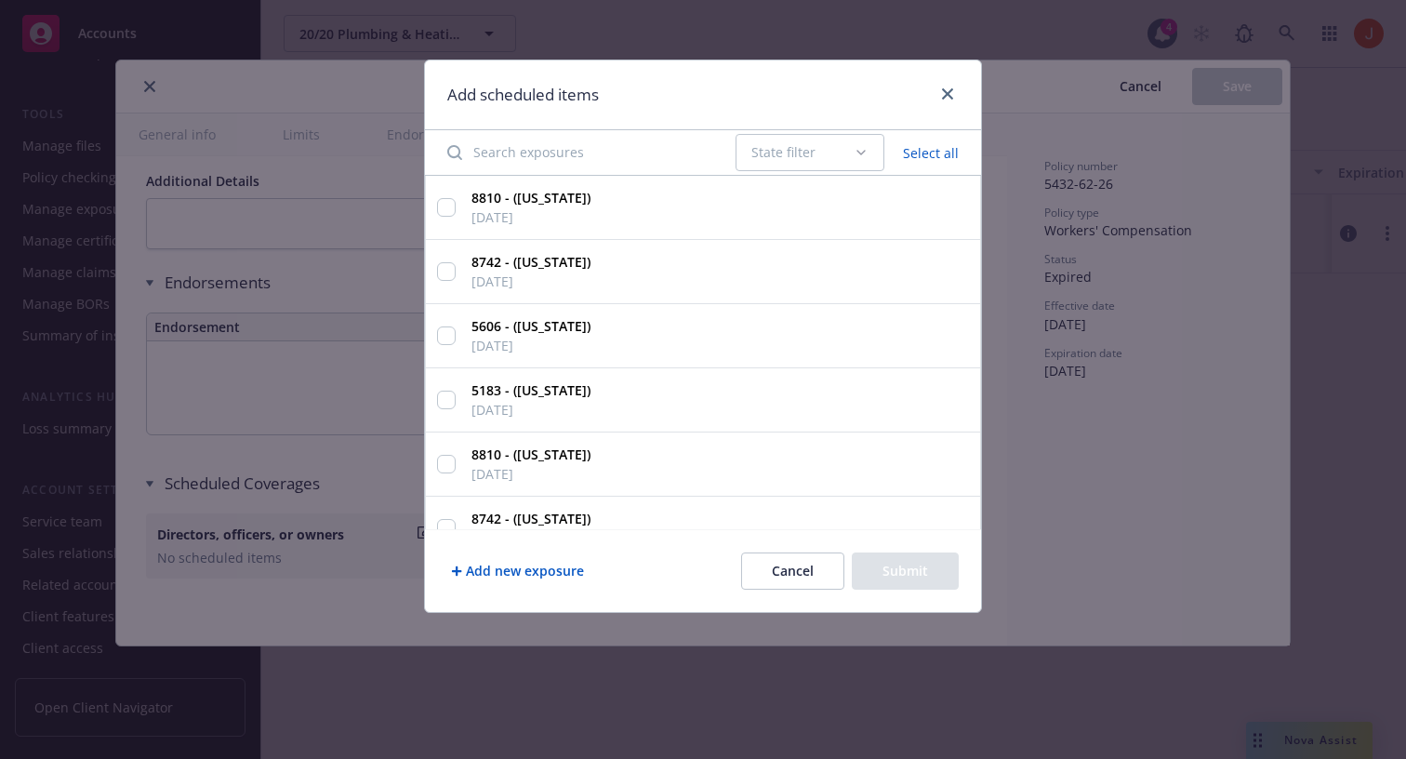
click at [791, 559] on button "Cancel" at bounding box center [792, 570] width 103 height 37
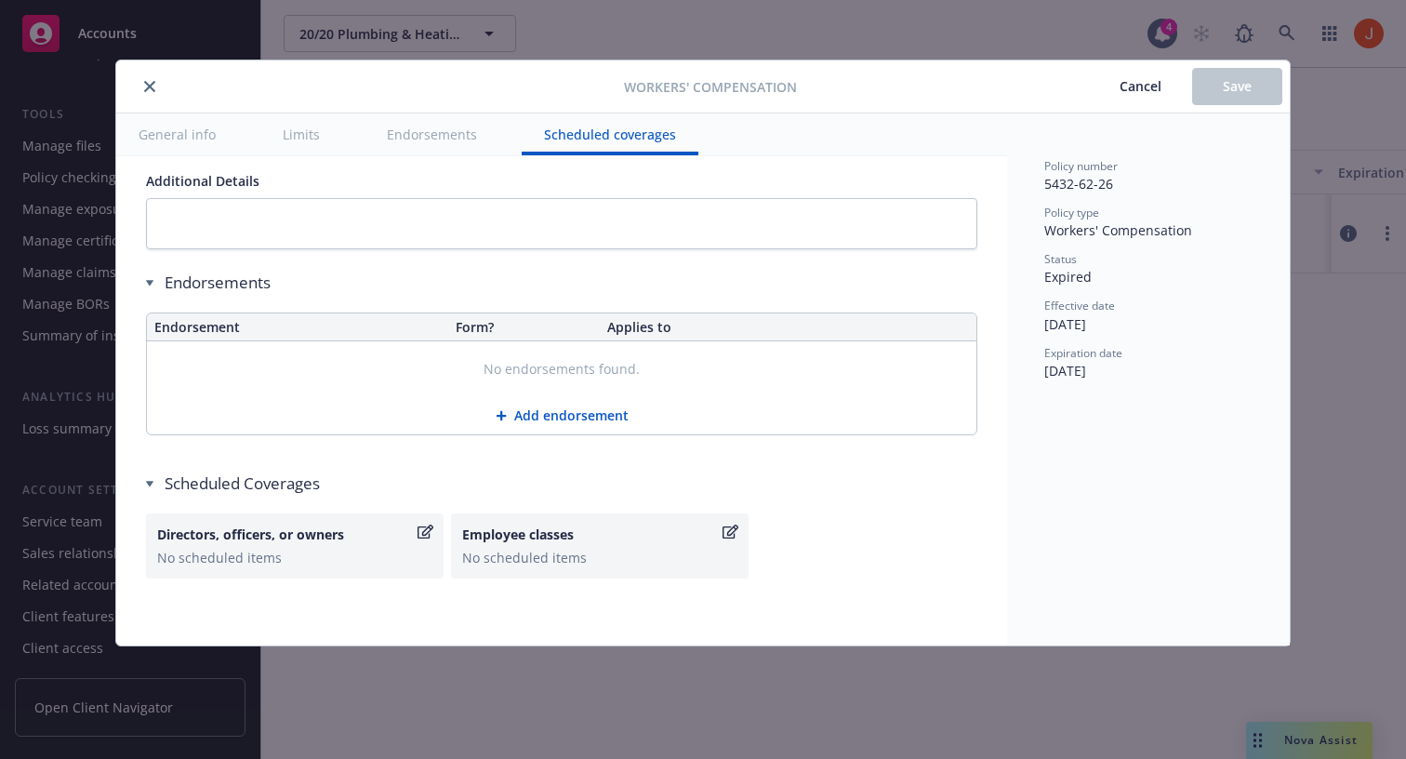
click at [1125, 92] on span "Cancel" at bounding box center [1141, 86] width 42 height 18
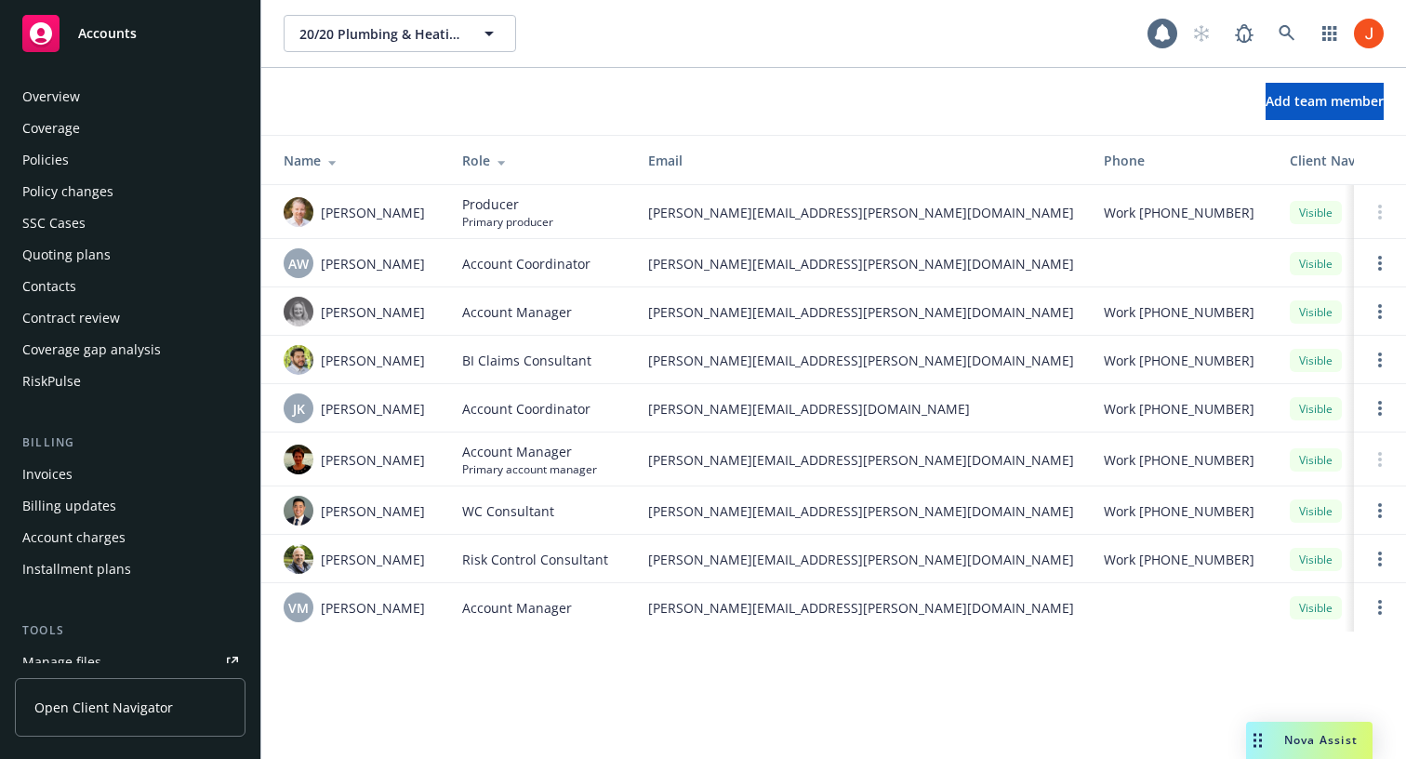
scroll to position [514, 0]
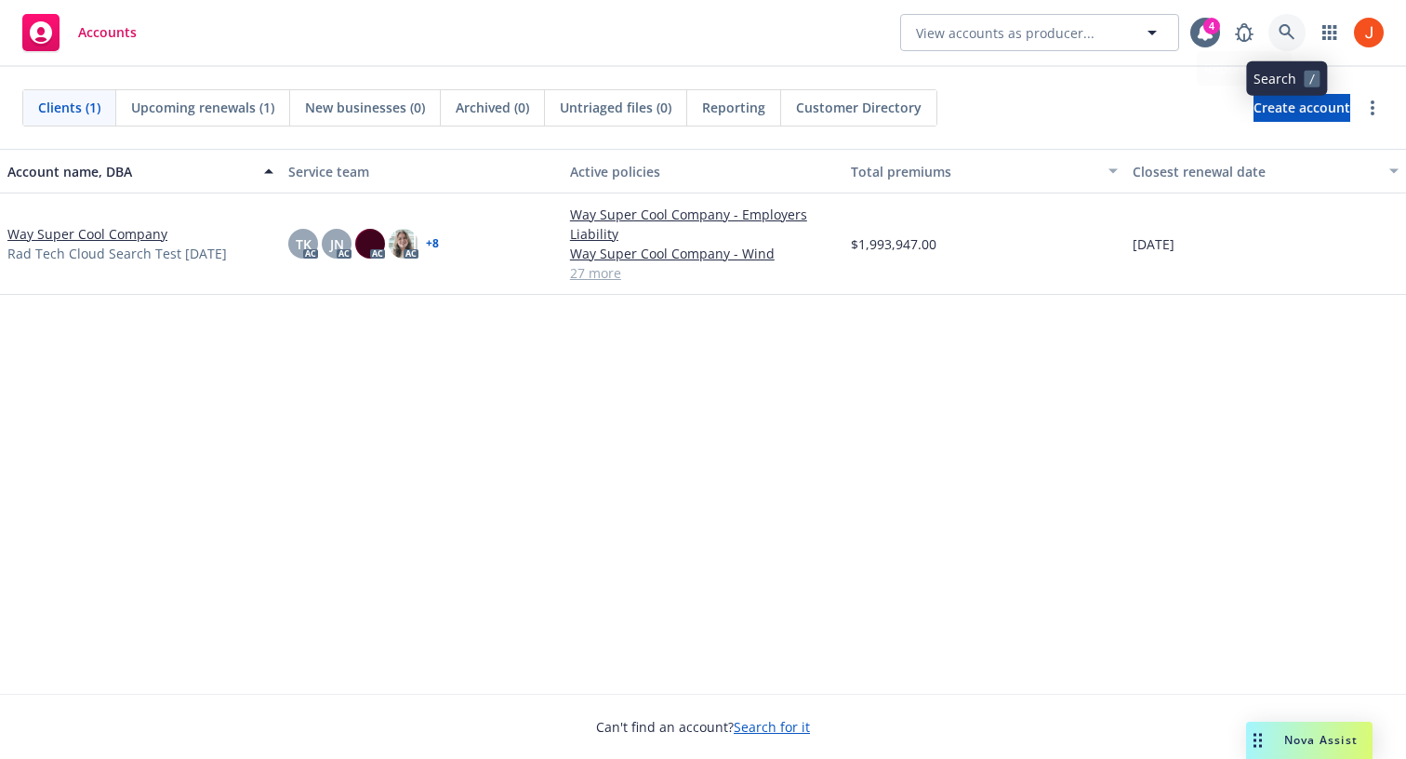
click at [1284, 28] on icon at bounding box center [1287, 32] width 17 height 17
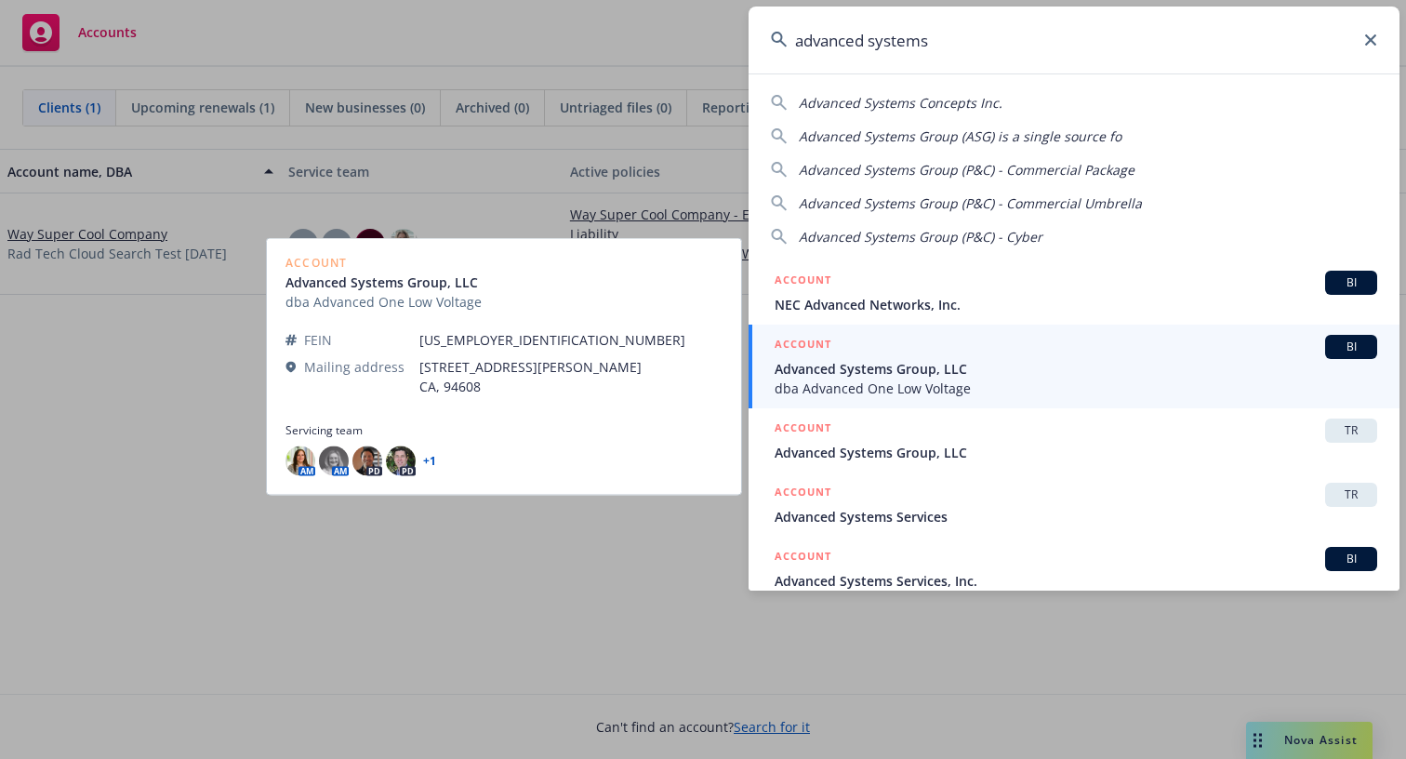
type input "advanced systems"
click at [1015, 387] on span "dba Advanced One Low Voltage" at bounding box center [1076, 389] width 603 height 20
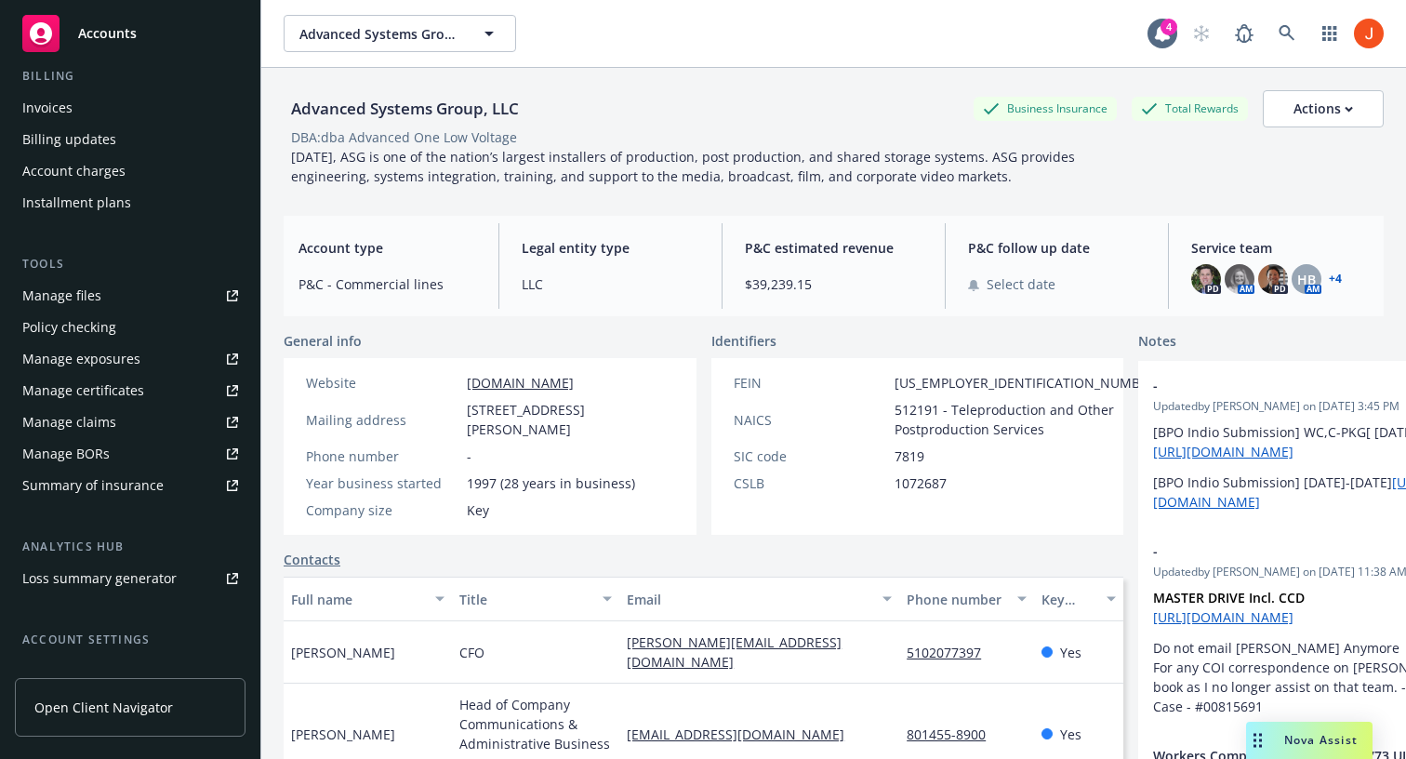
scroll to position [362, 0]
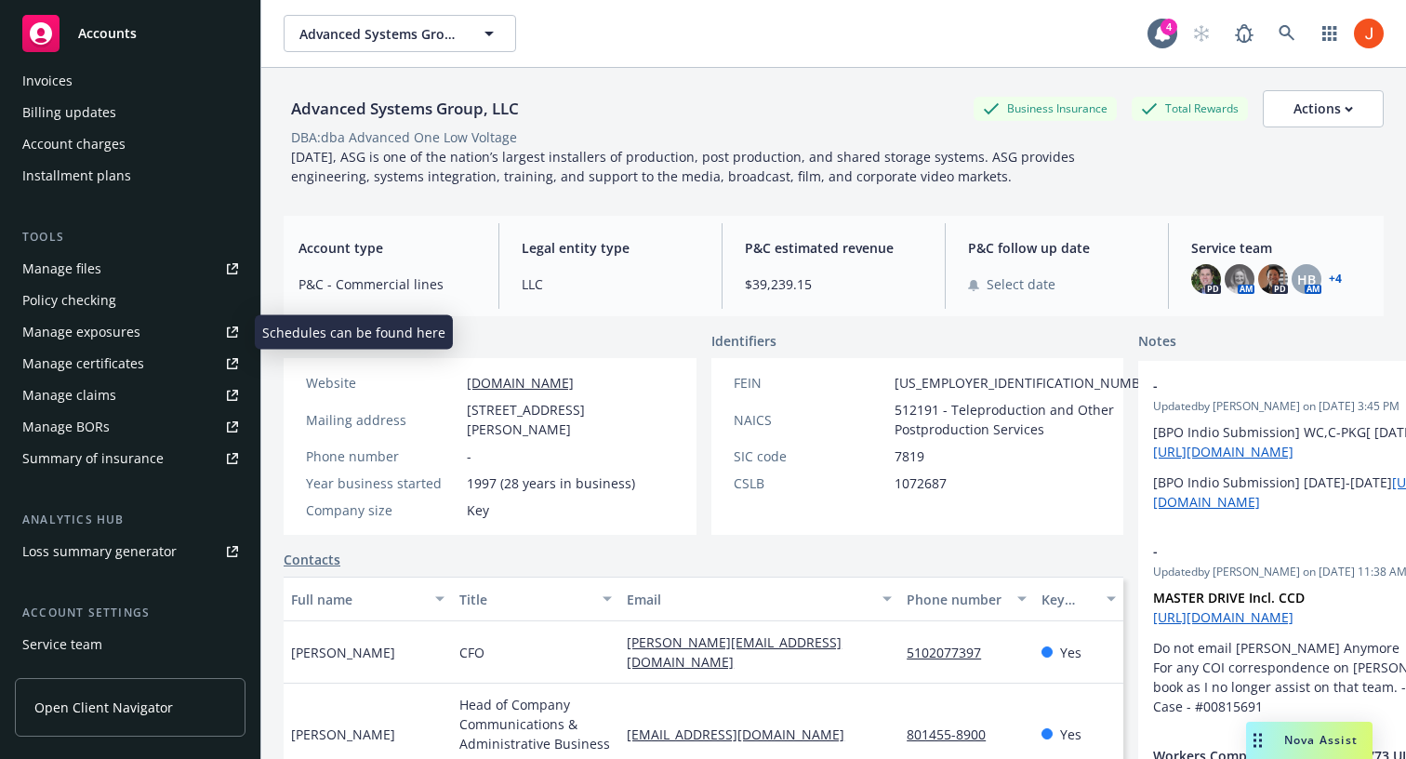
click at [141, 338] on link "Manage exposures" at bounding box center [130, 332] width 231 height 30
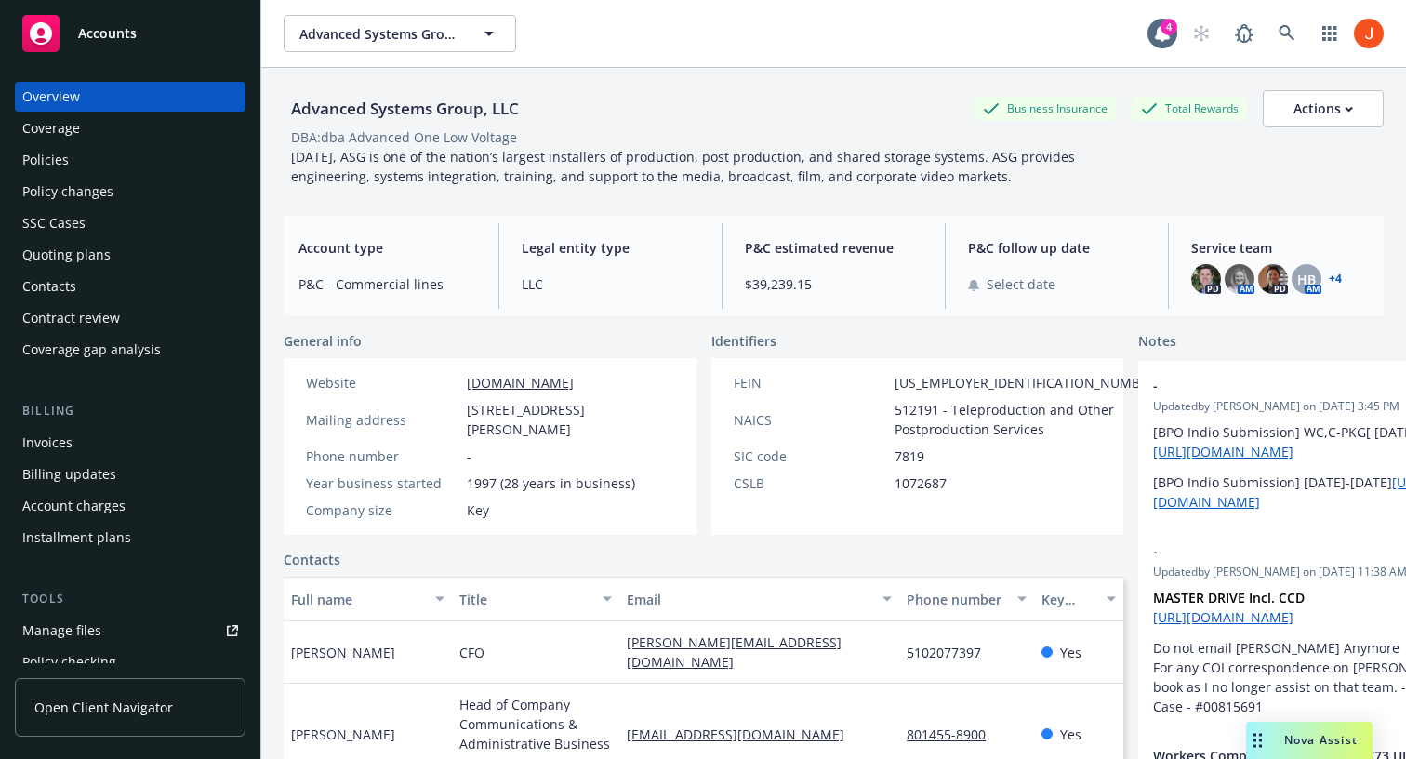
click at [57, 155] on div "Policies" at bounding box center [45, 160] width 47 height 30
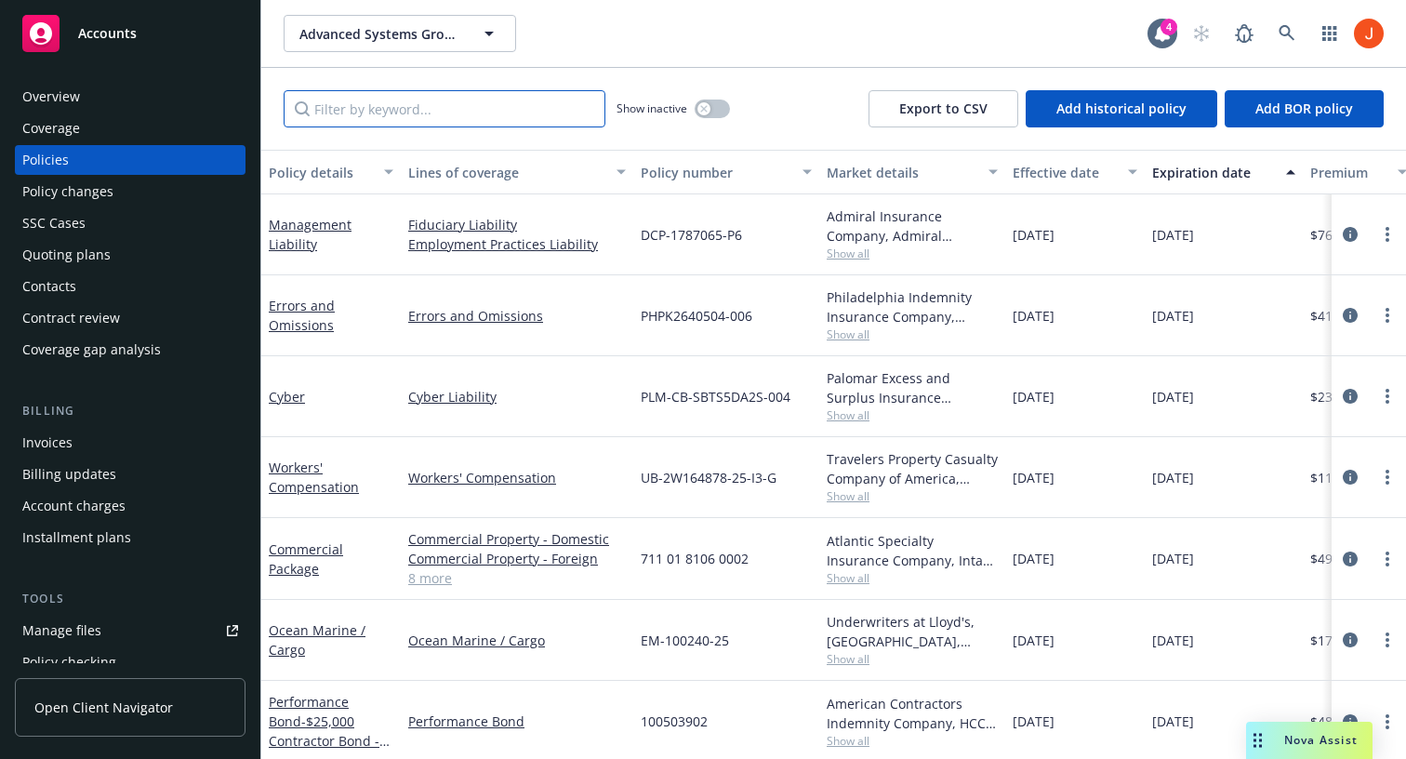
click at [423, 122] on input "Filter by keyword..." at bounding box center [445, 108] width 322 height 37
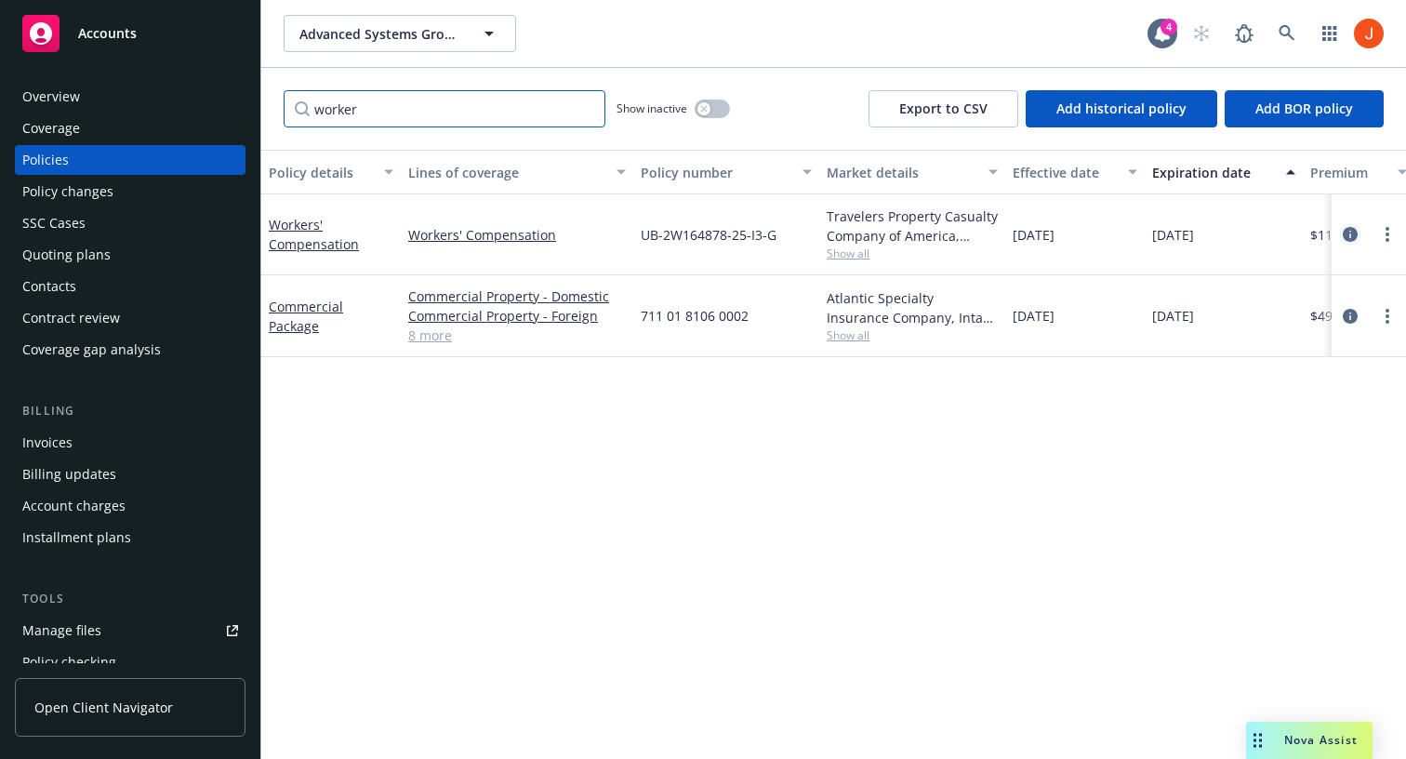
type input "worker"
click at [1352, 243] on link "circleInformation" at bounding box center [1350, 234] width 22 height 22
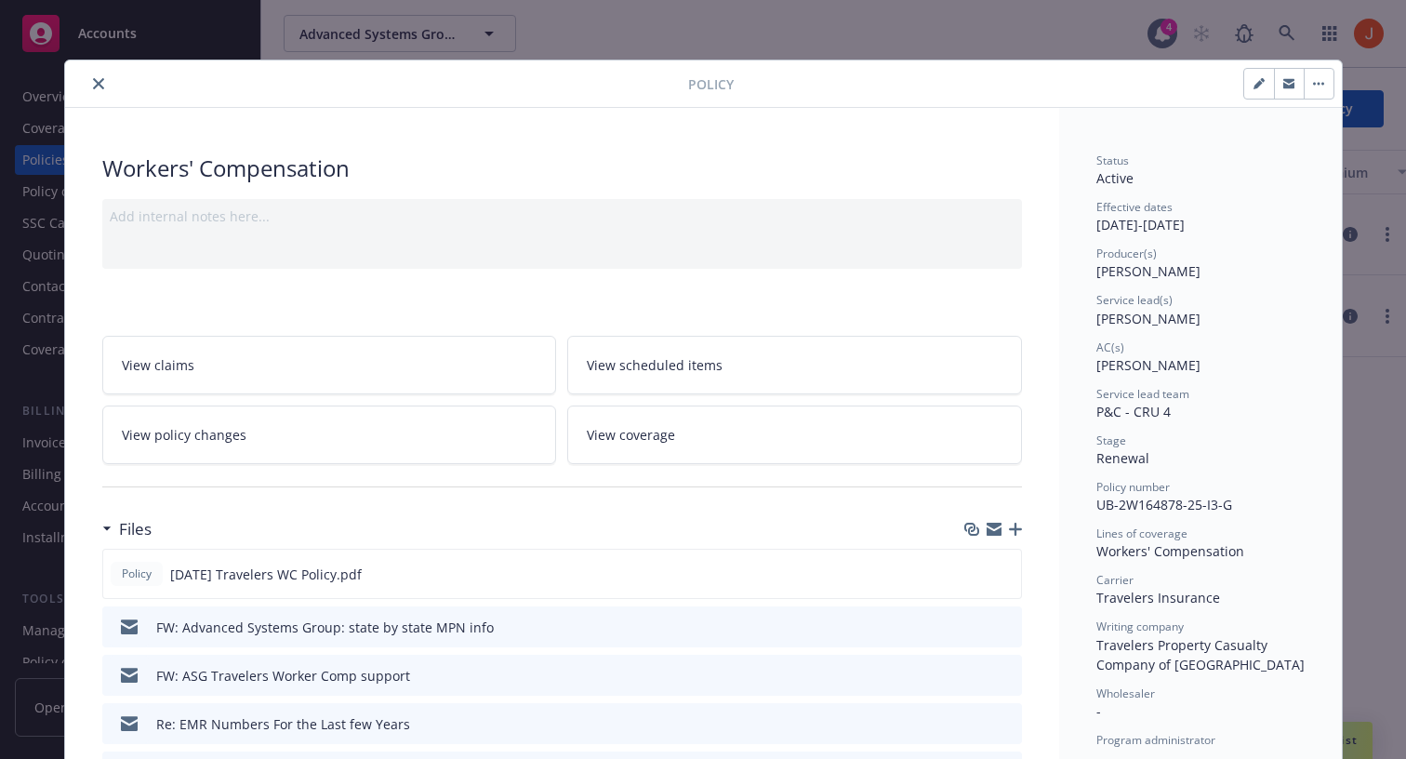
scroll to position [1243, 0]
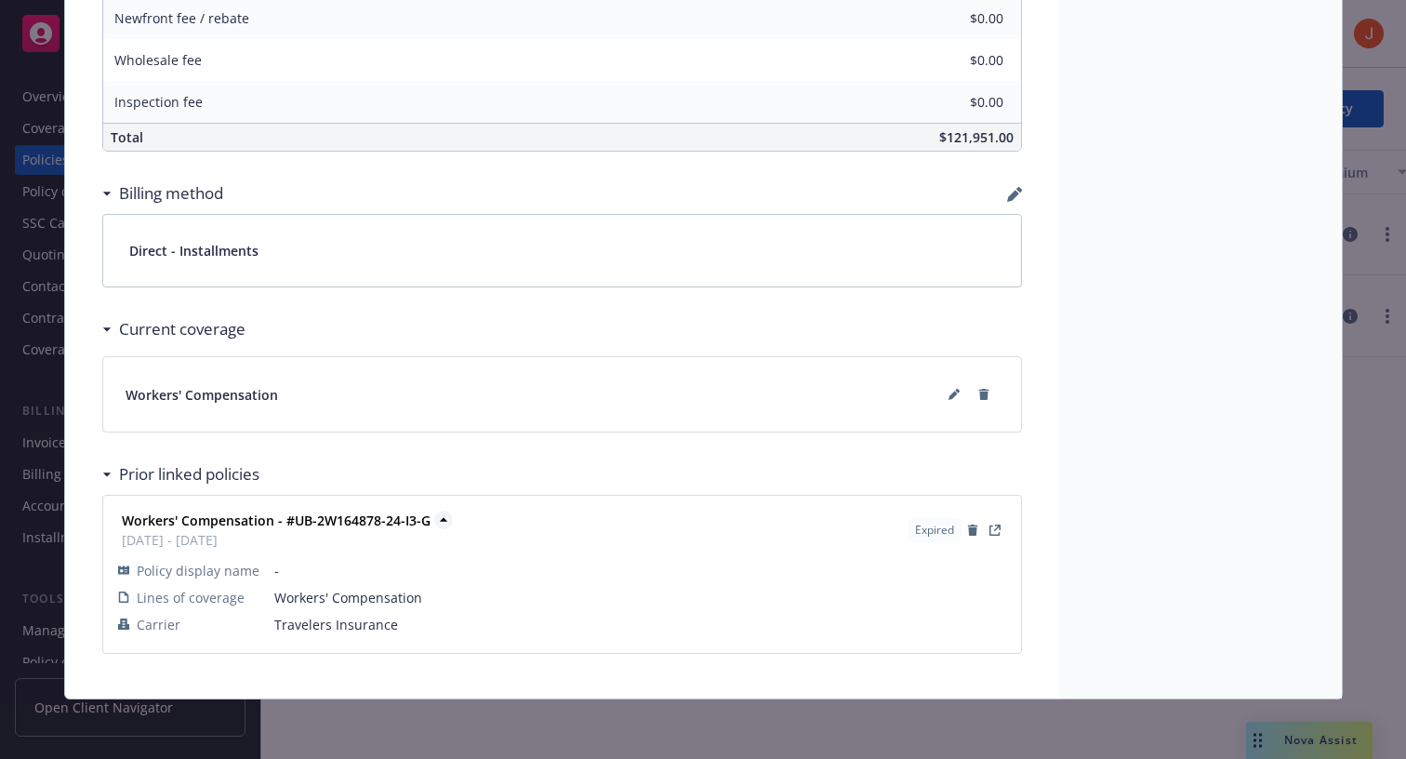
click at [372, 525] on strong "Workers' Compensation - #UB-2W164878-24-I3-G" at bounding box center [276, 521] width 309 height 18
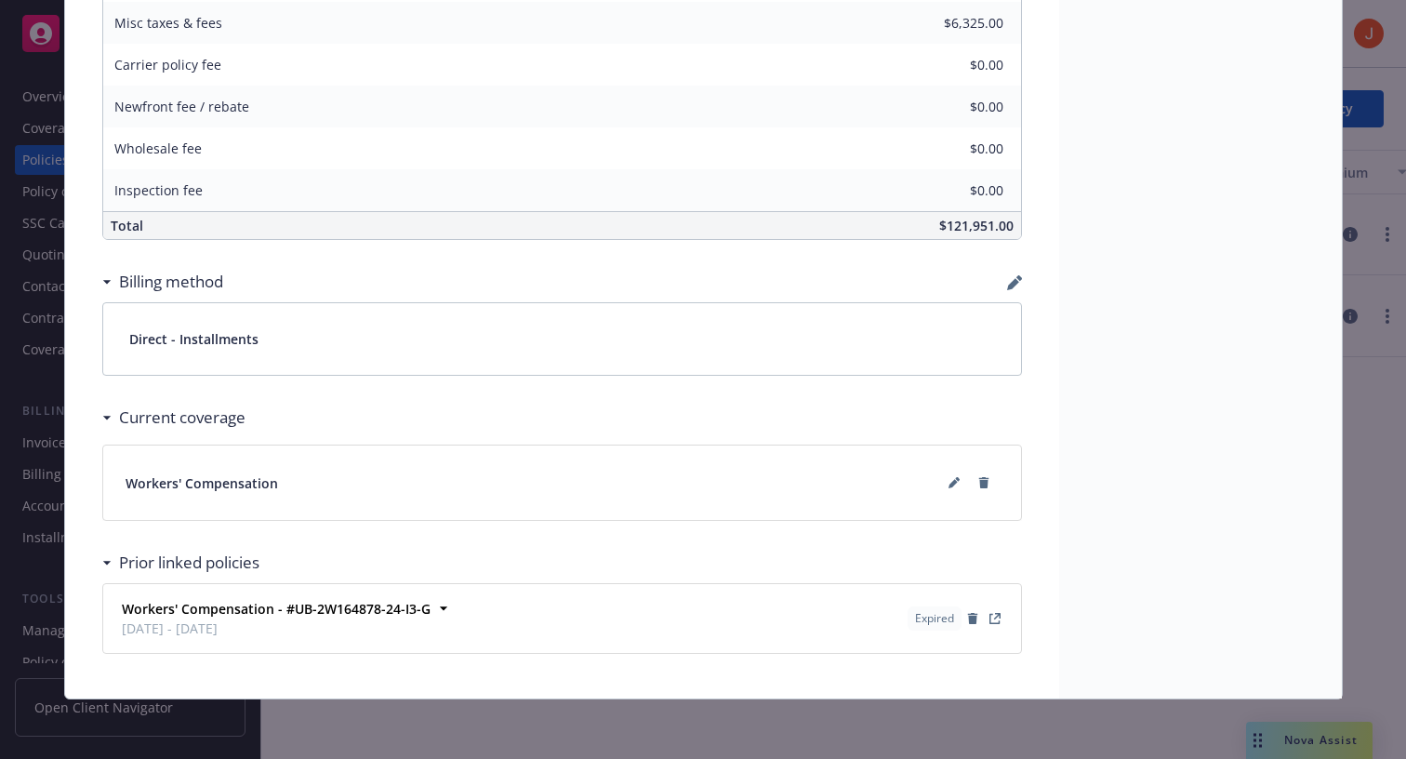
scroll to position [0, 0]
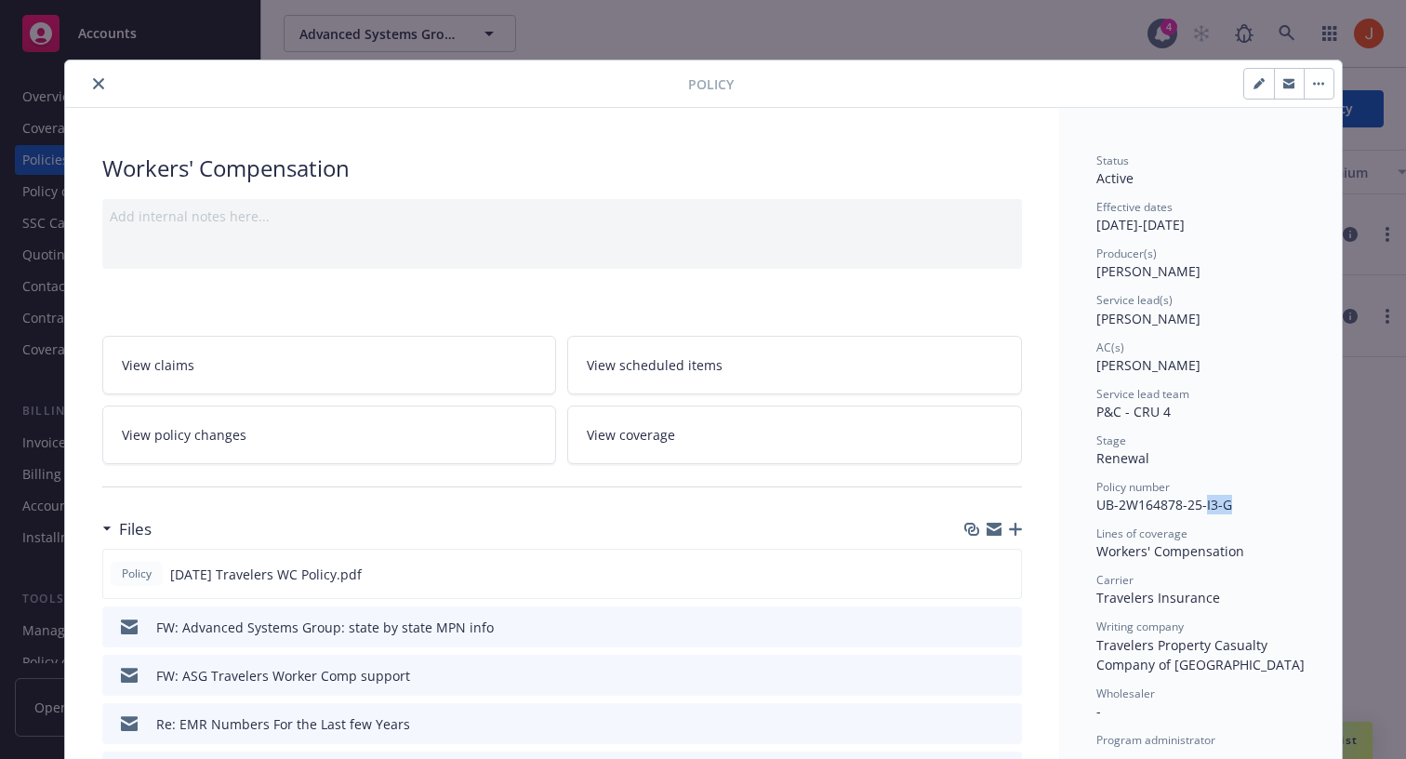
drag, startPoint x: 1248, startPoint y: 505, endPoint x: 1205, endPoint y: 507, distance: 42.8
click at [1205, 507] on div "Policy number UB-2W164878-25-I3-G" at bounding box center [1201, 496] width 208 height 35
click at [1205, 507] on span "UB-2W164878-25-I3-G" at bounding box center [1165, 505] width 136 height 18
drag, startPoint x: 1207, startPoint y: 509, endPoint x: 1218, endPoint y: 509, distance: 11.2
click at [1218, 509] on span "UB-2W164878-25-I3-G" at bounding box center [1165, 505] width 136 height 18
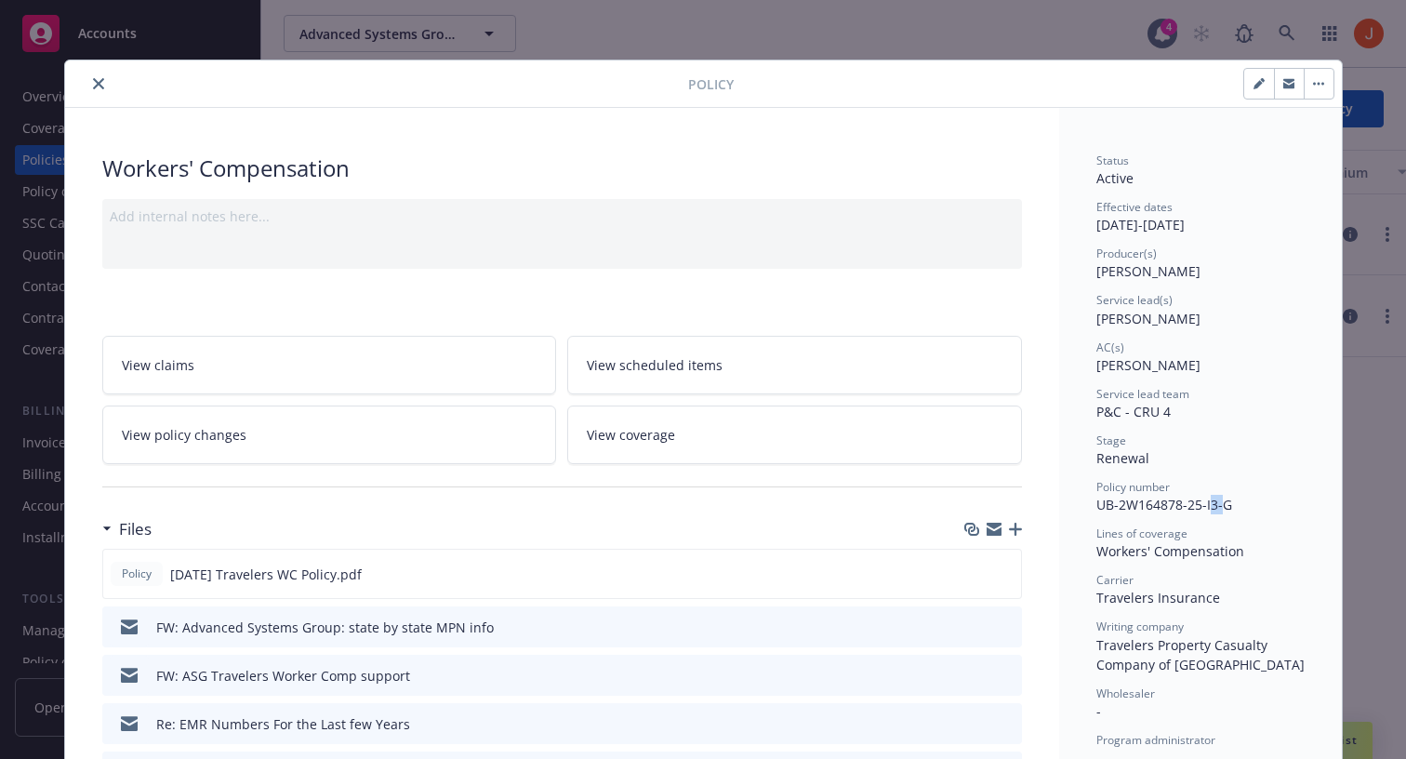
click at [1218, 512] on span "UB-2W164878-25-I3-G" at bounding box center [1165, 505] width 136 height 18
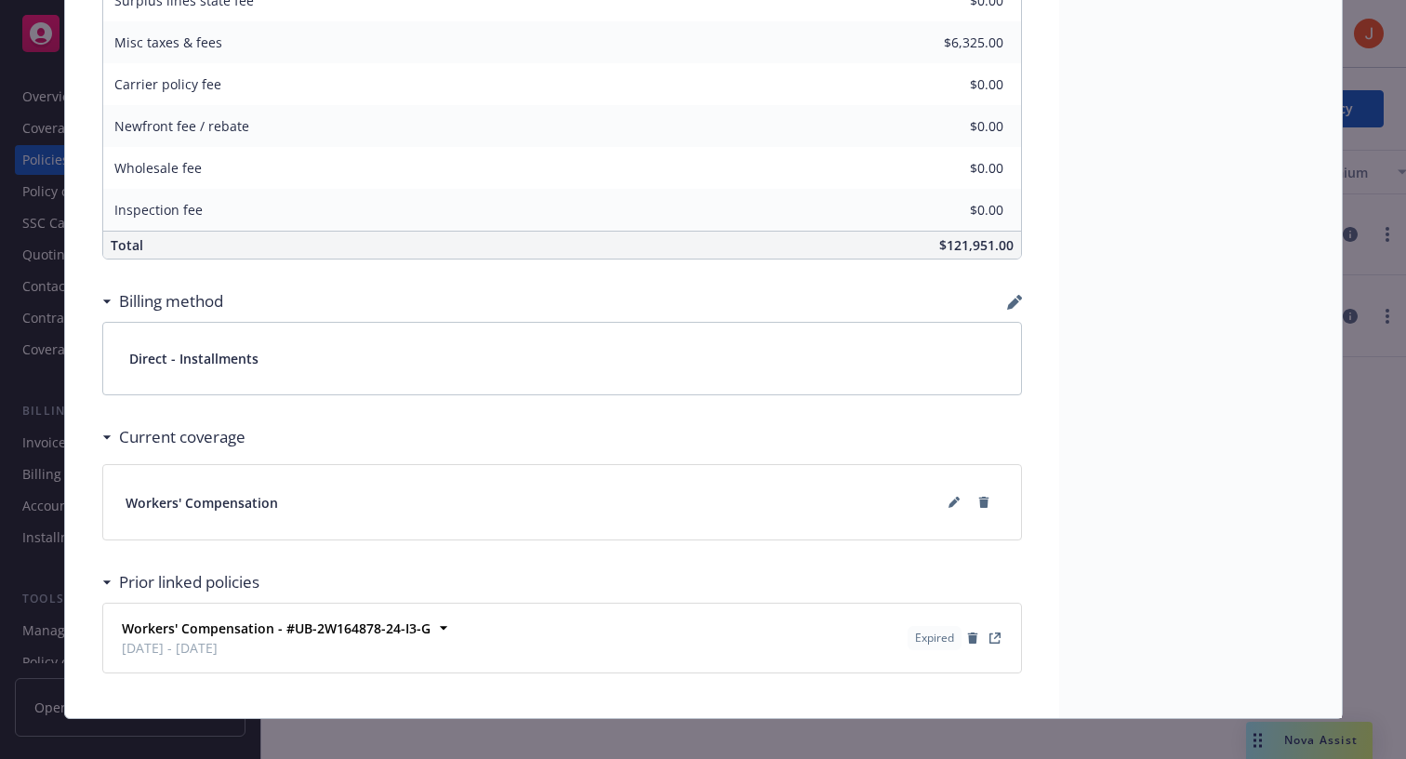
scroll to position [1155, 0]
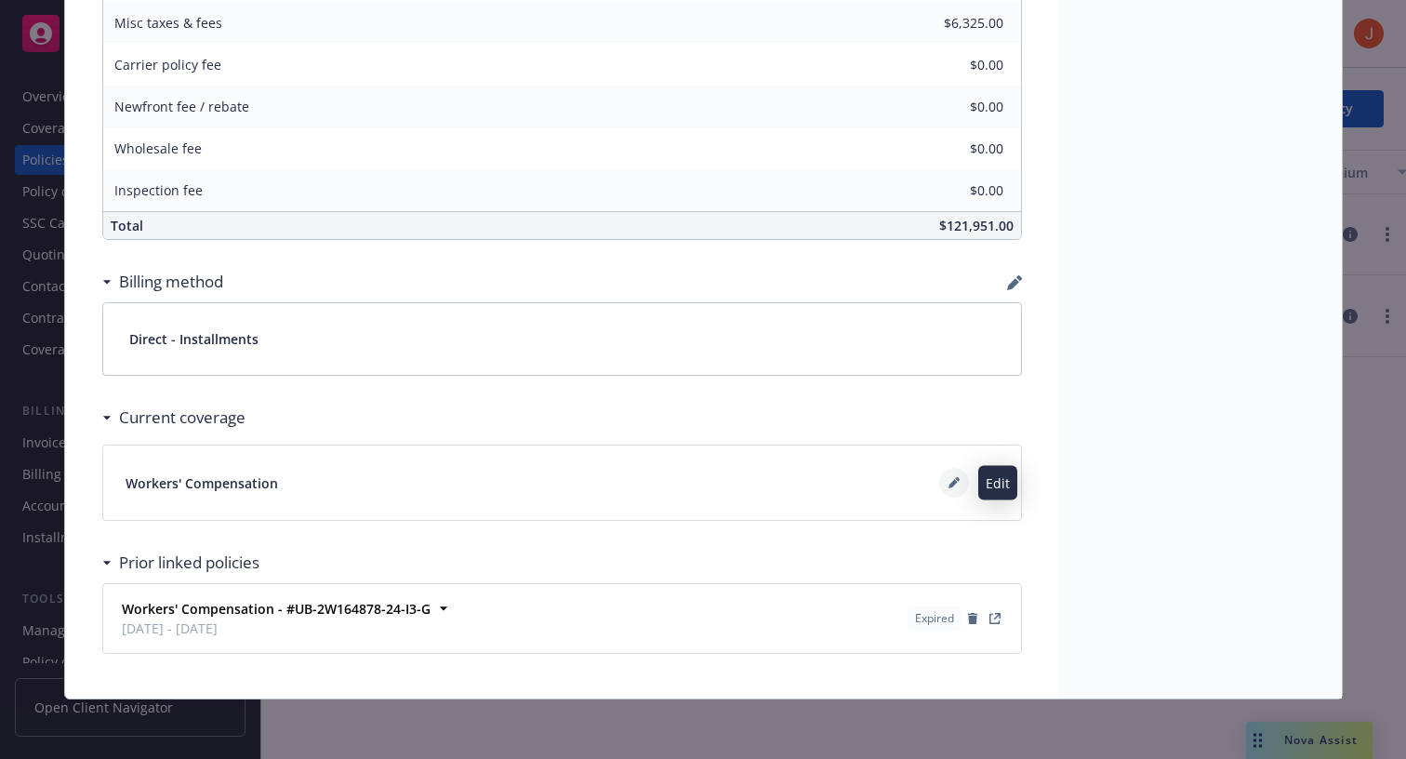
click at [956, 483] on icon at bounding box center [954, 482] width 11 height 11
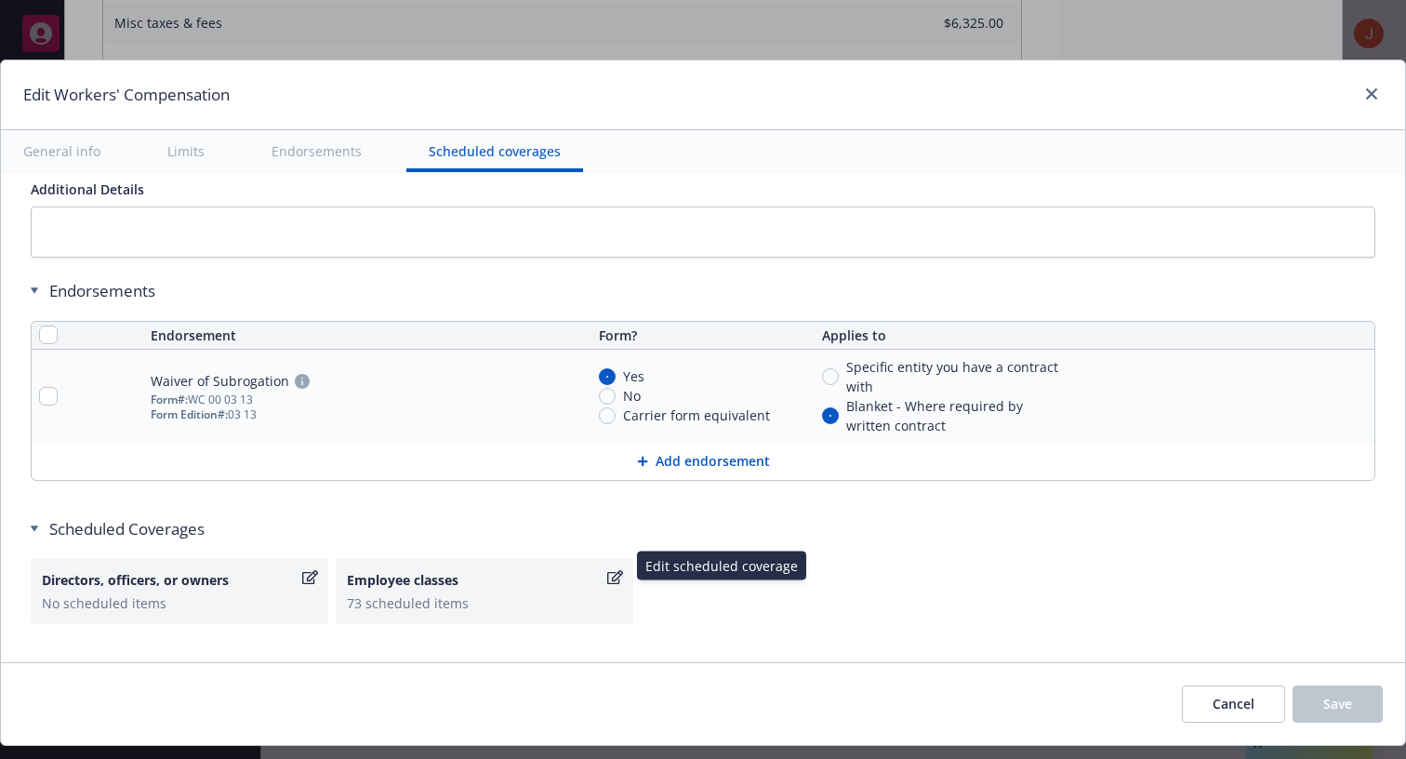
scroll to position [1801, 0]
click at [457, 568] on div "Employee classes" at bounding box center [475, 578] width 257 height 20
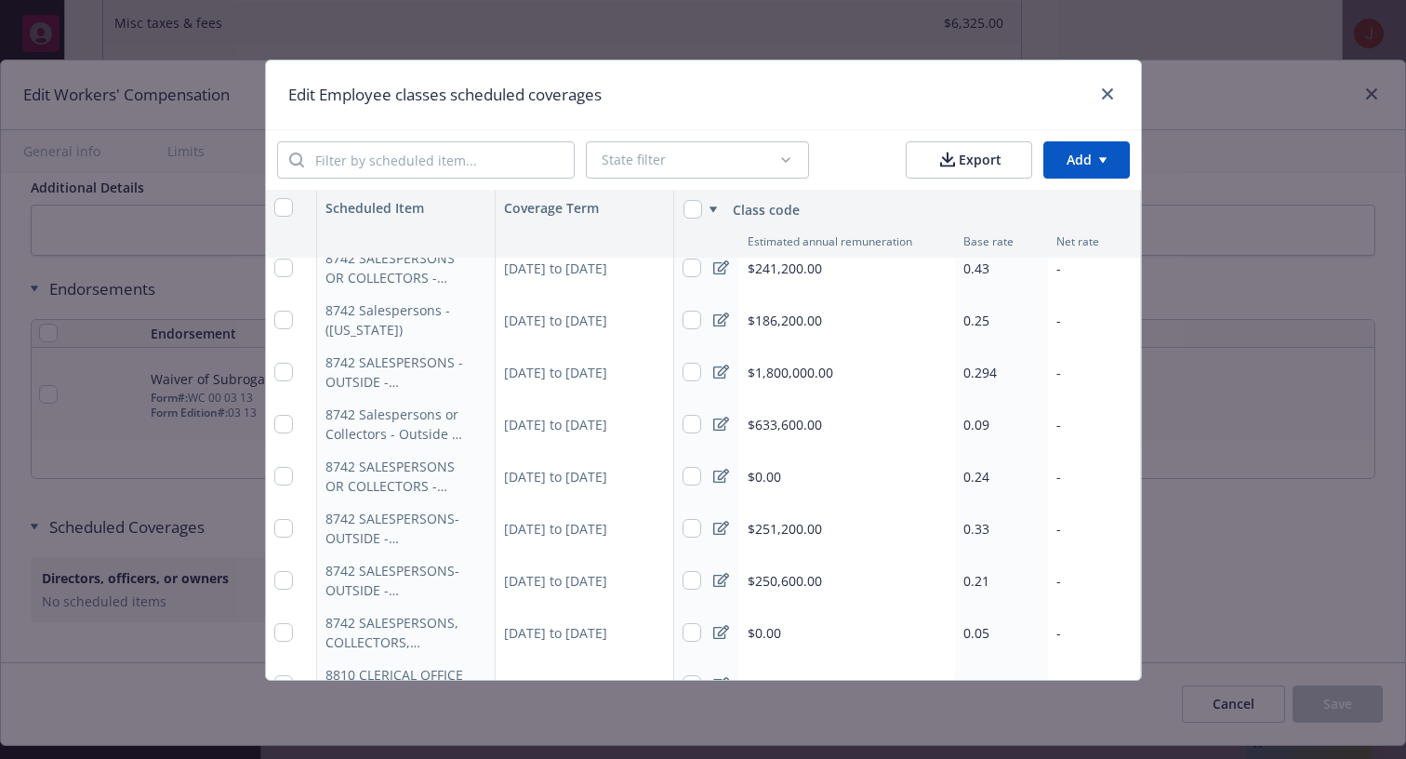
scroll to position [0, 0]
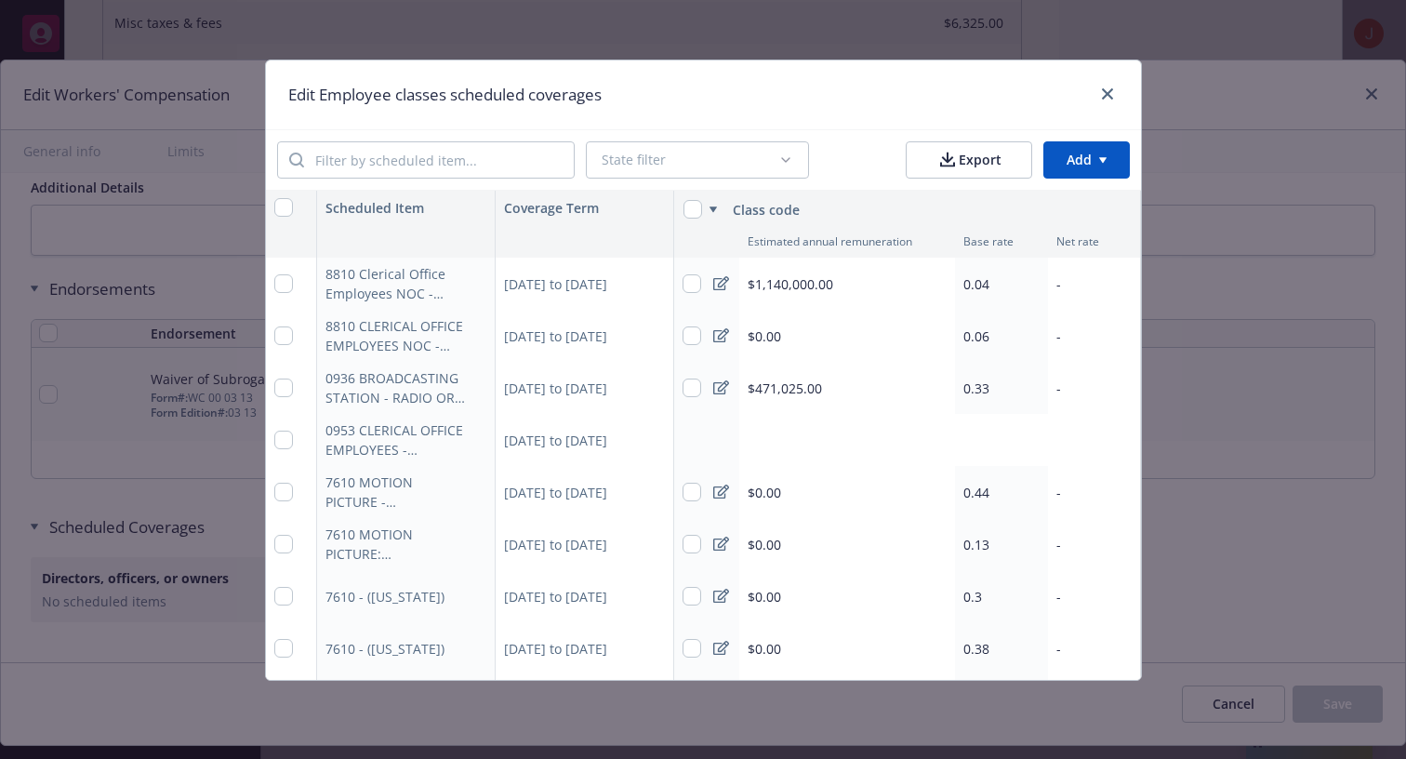
click at [393, 278] on div "8810 Clerical Office Employees NOC - (Massachusetts)" at bounding box center [396, 283] width 140 height 39
click at [474, 285] on icon "button" at bounding box center [475, 285] width 9 height 9
select select "MA"
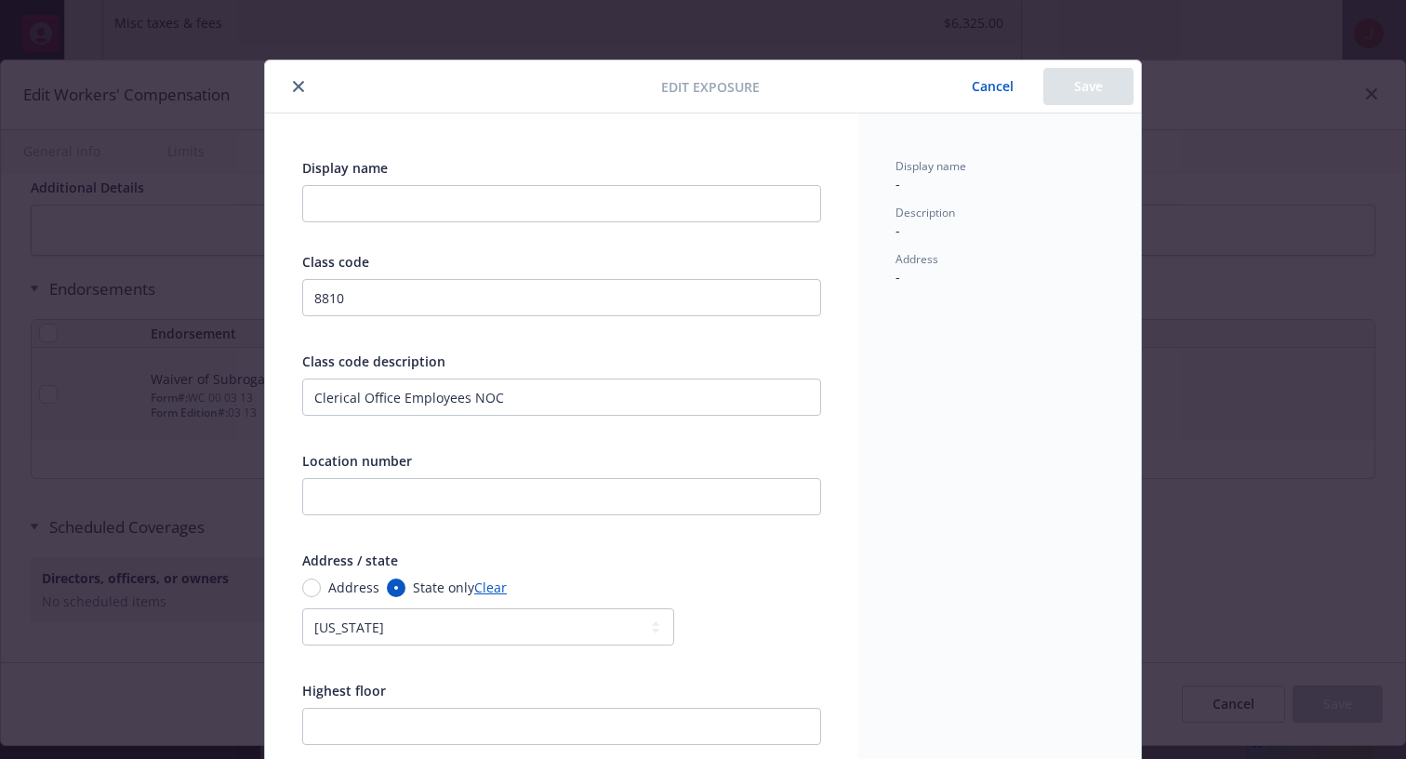
click at [989, 93] on button "Cancel" at bounding box center [992, 86] width 101 height 37
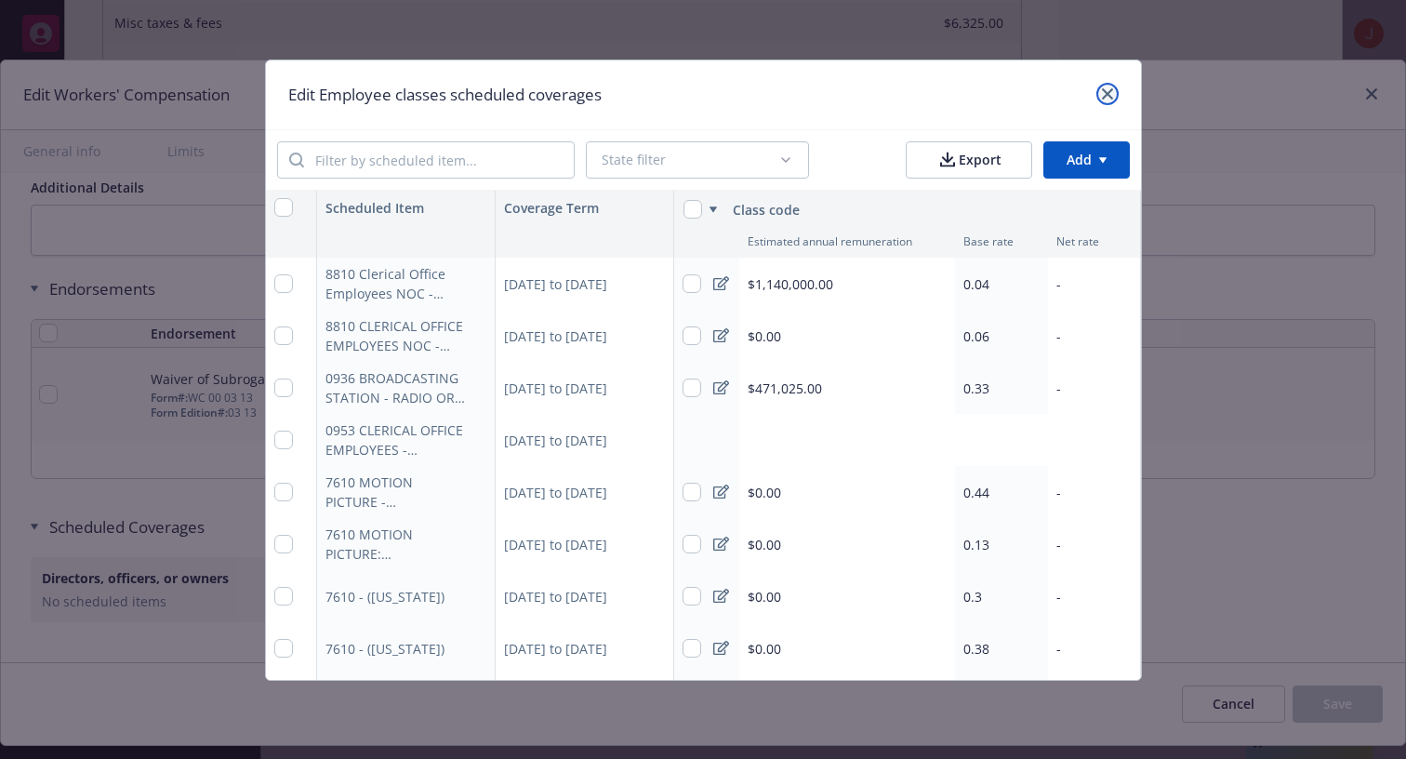
click at [1102, 97] on icon "close" at bounding box center [1107, 93] width 11 height 11
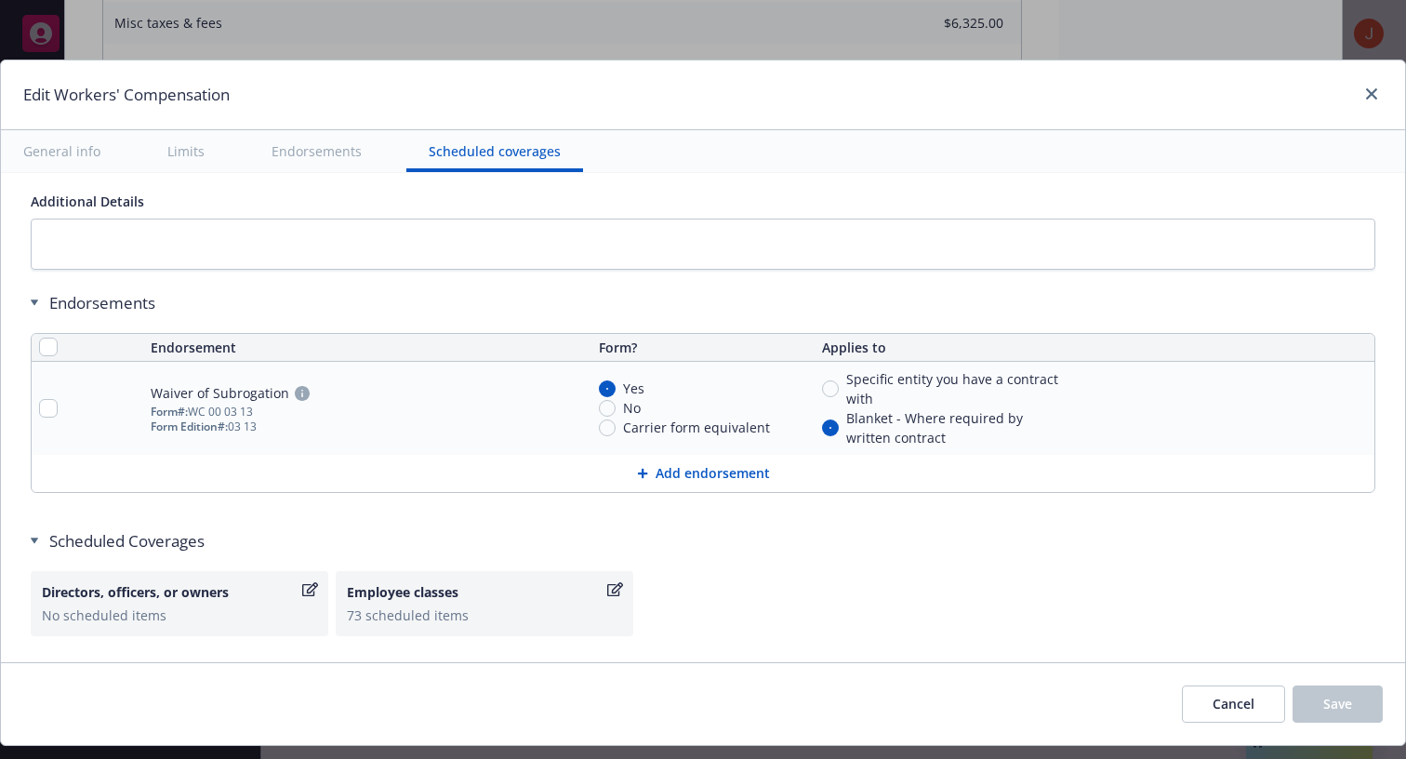
scroll to position [1801, 0]
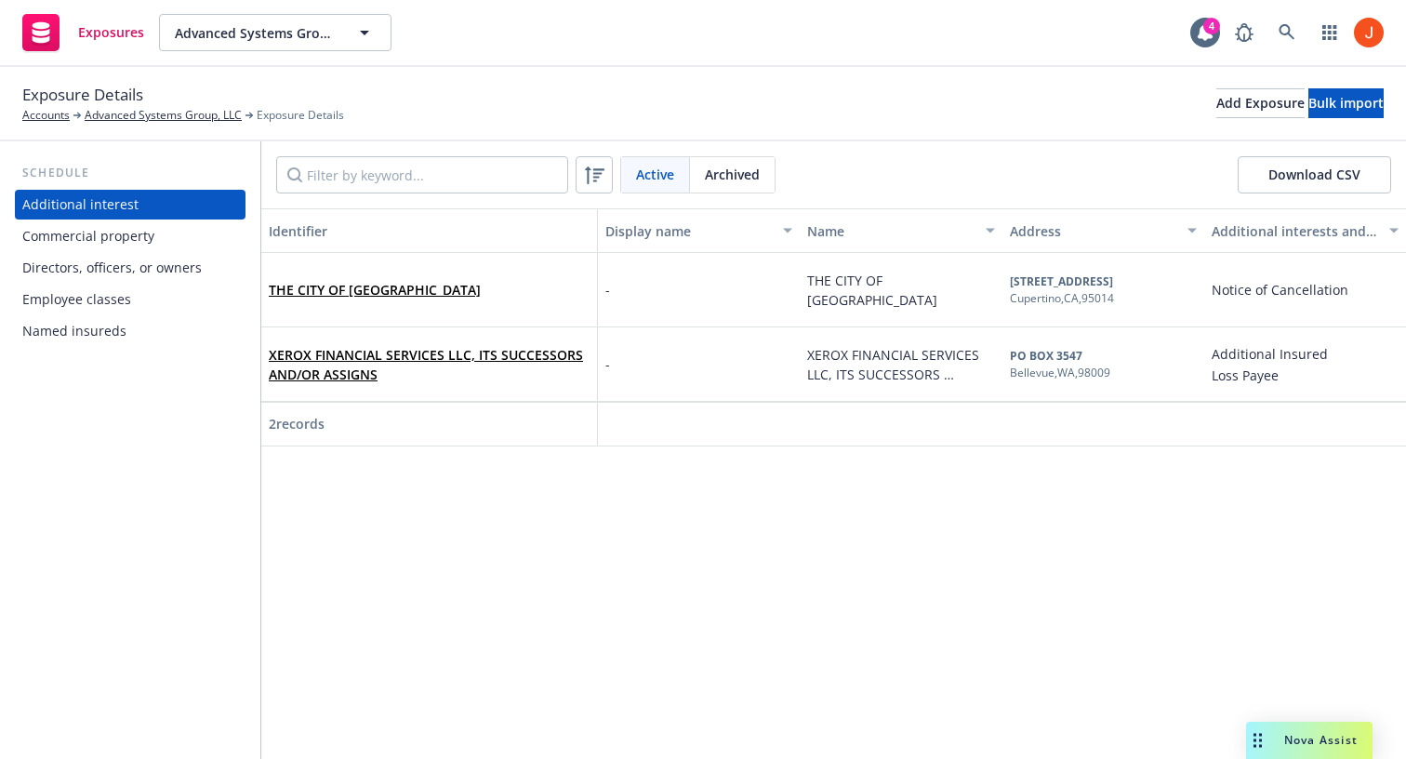
click at [85, 313] on div "Employee classes" at bounding box center [76, 300] width 109 height 30
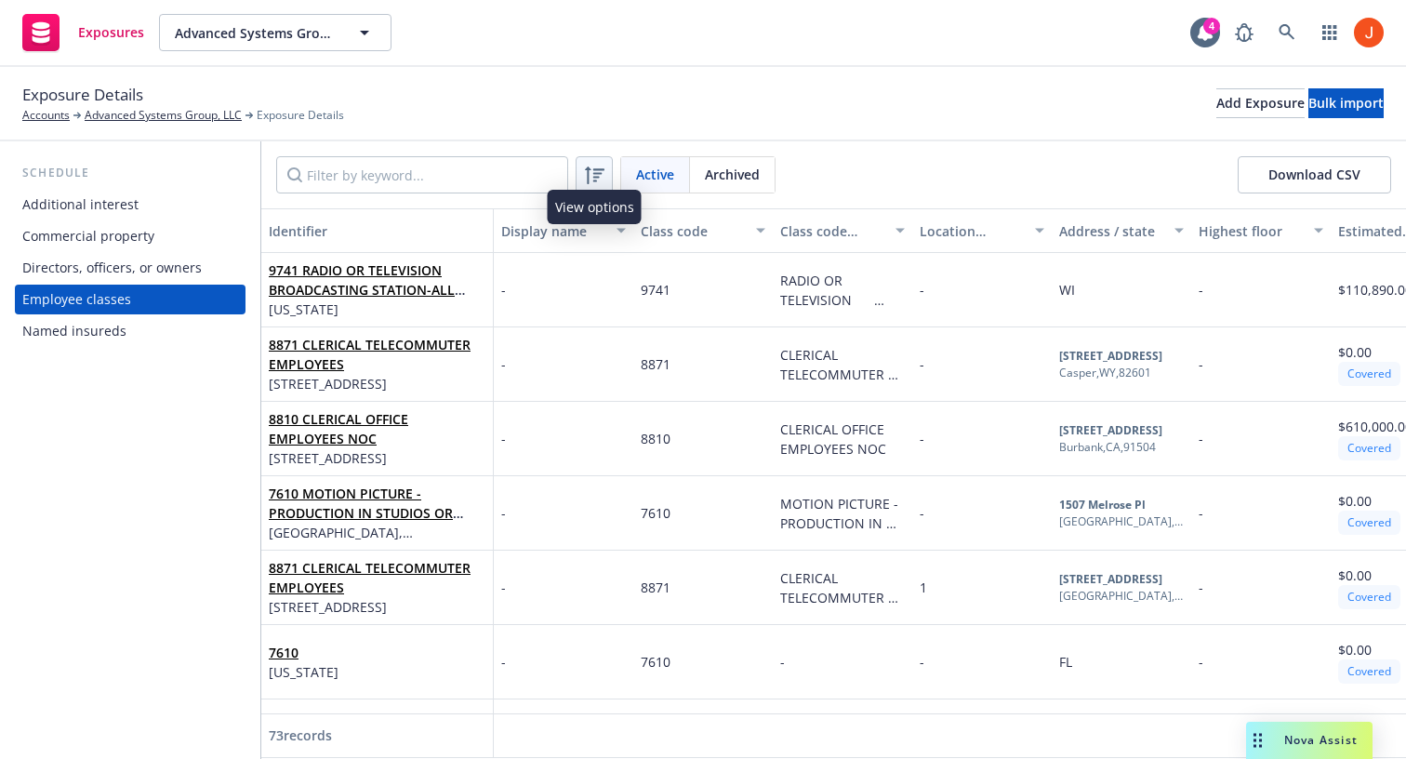
click at [604, 179] on icon at bounding box center [594, 175] width 22 height 22
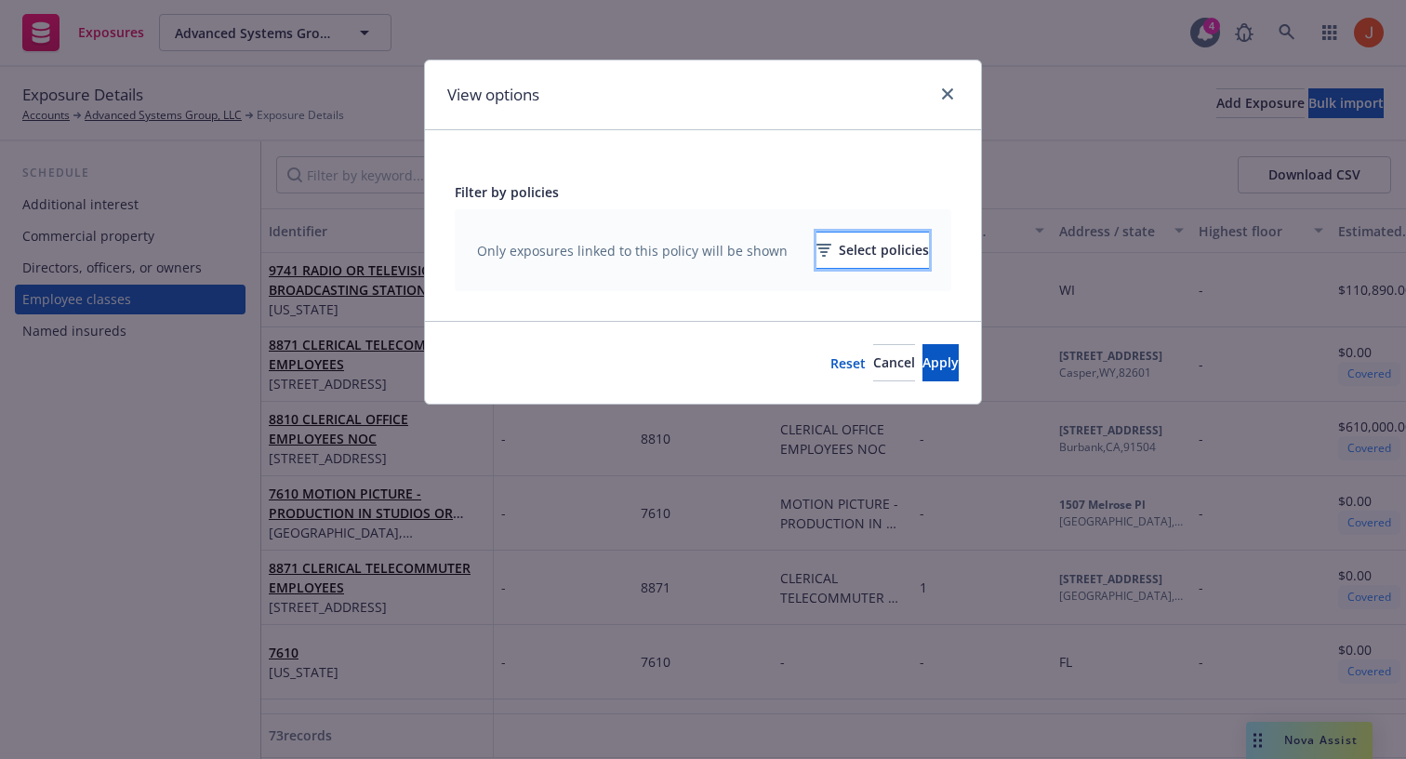
click at [818, 253] on div "Select policies" at bounding box center [873, 250] width 113 height 35
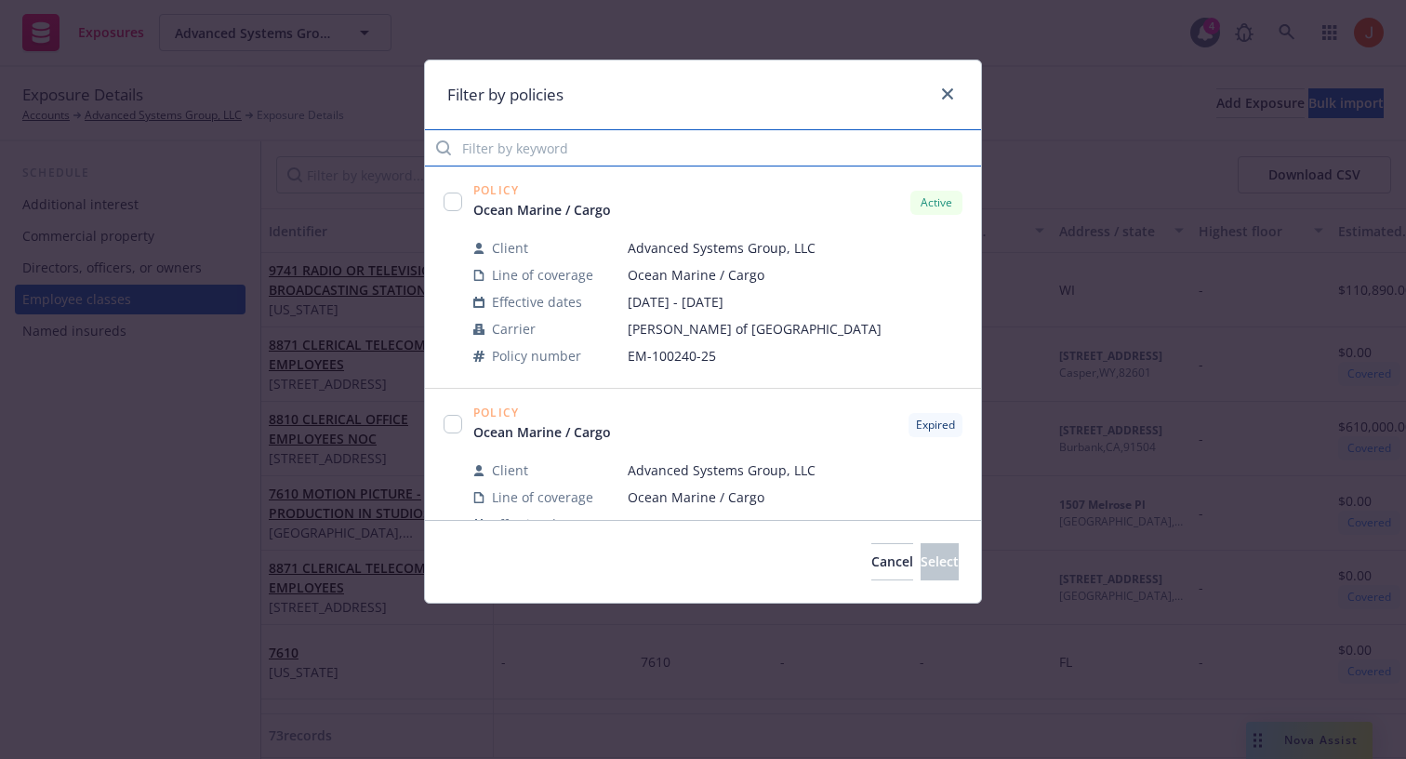
click at [611, 149] on input "Filter by keyword" at bounding box center [703, 147] width 556 height 37
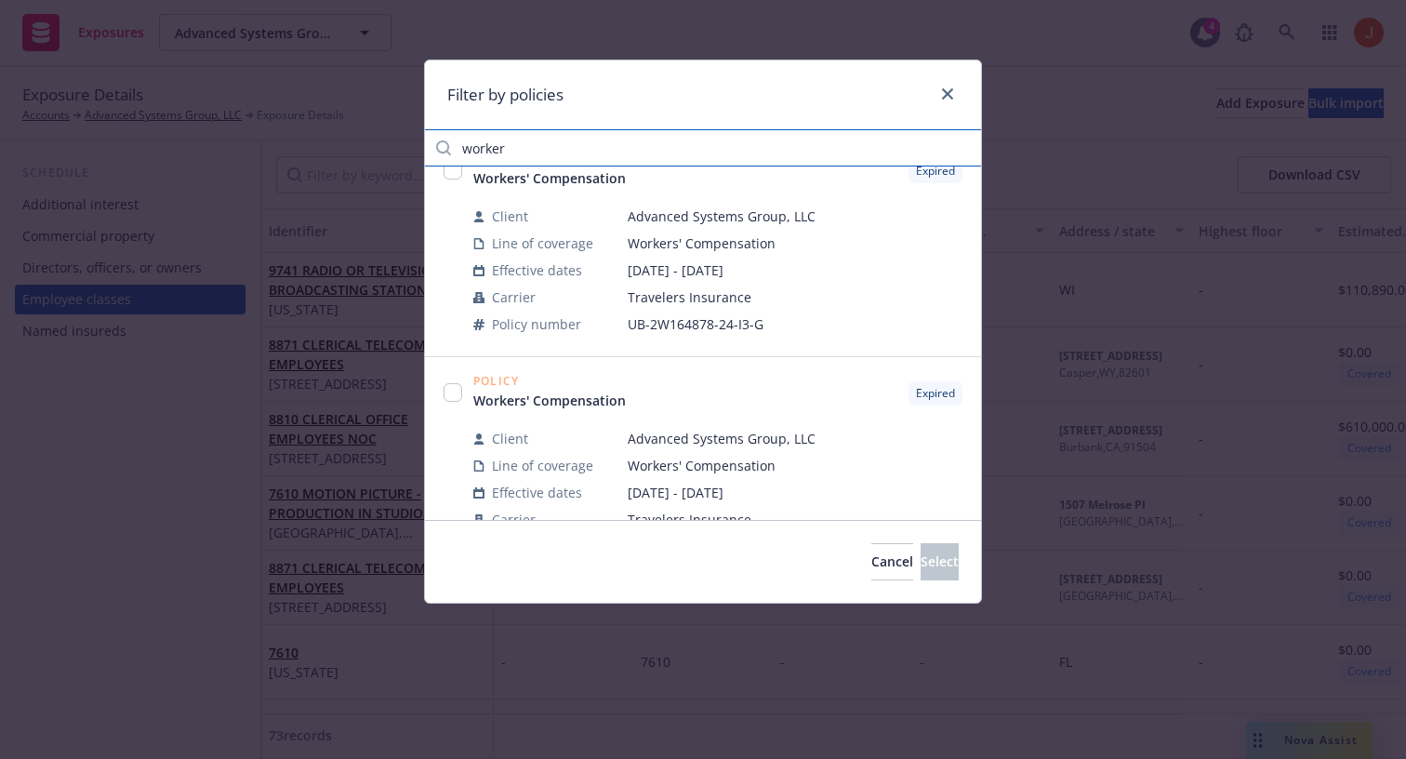
scroll to position [198, 0]
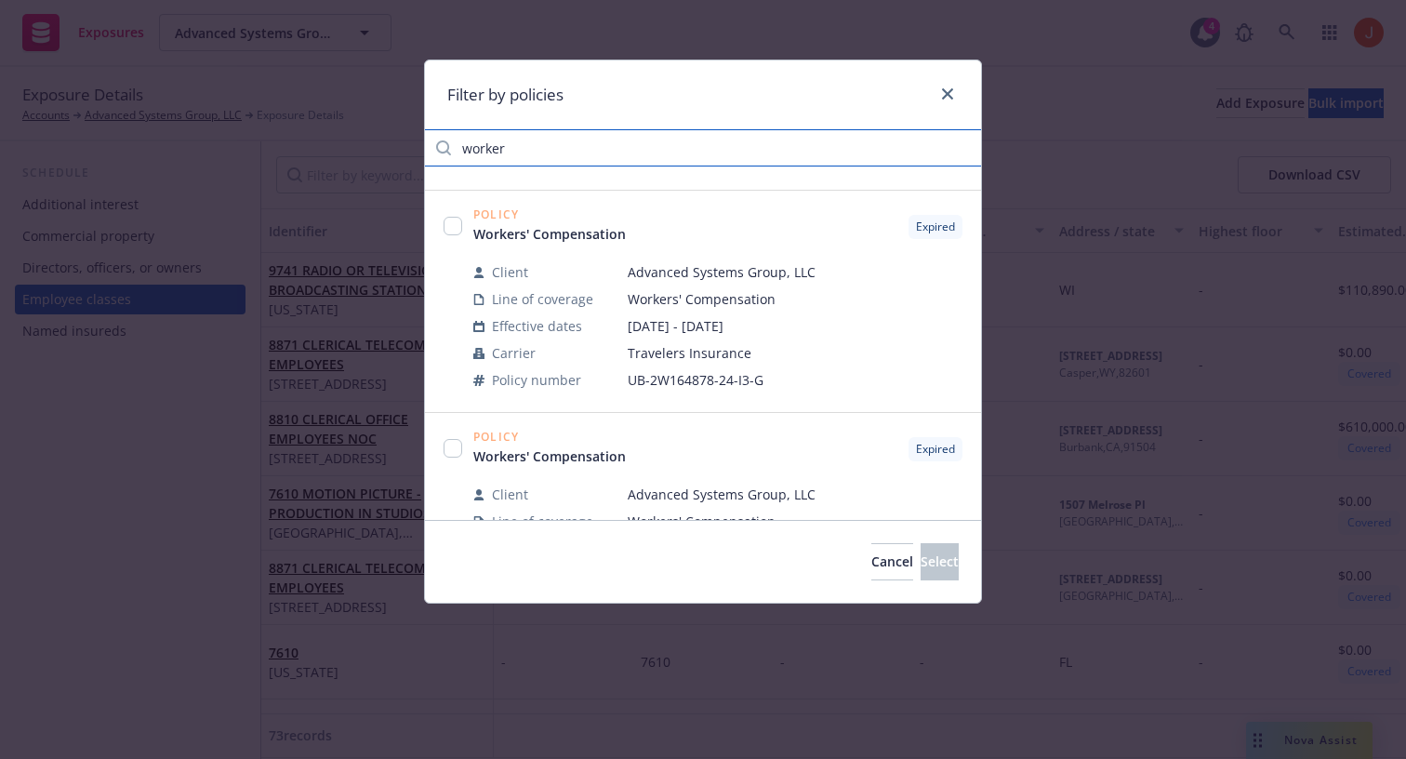
type input "worker"
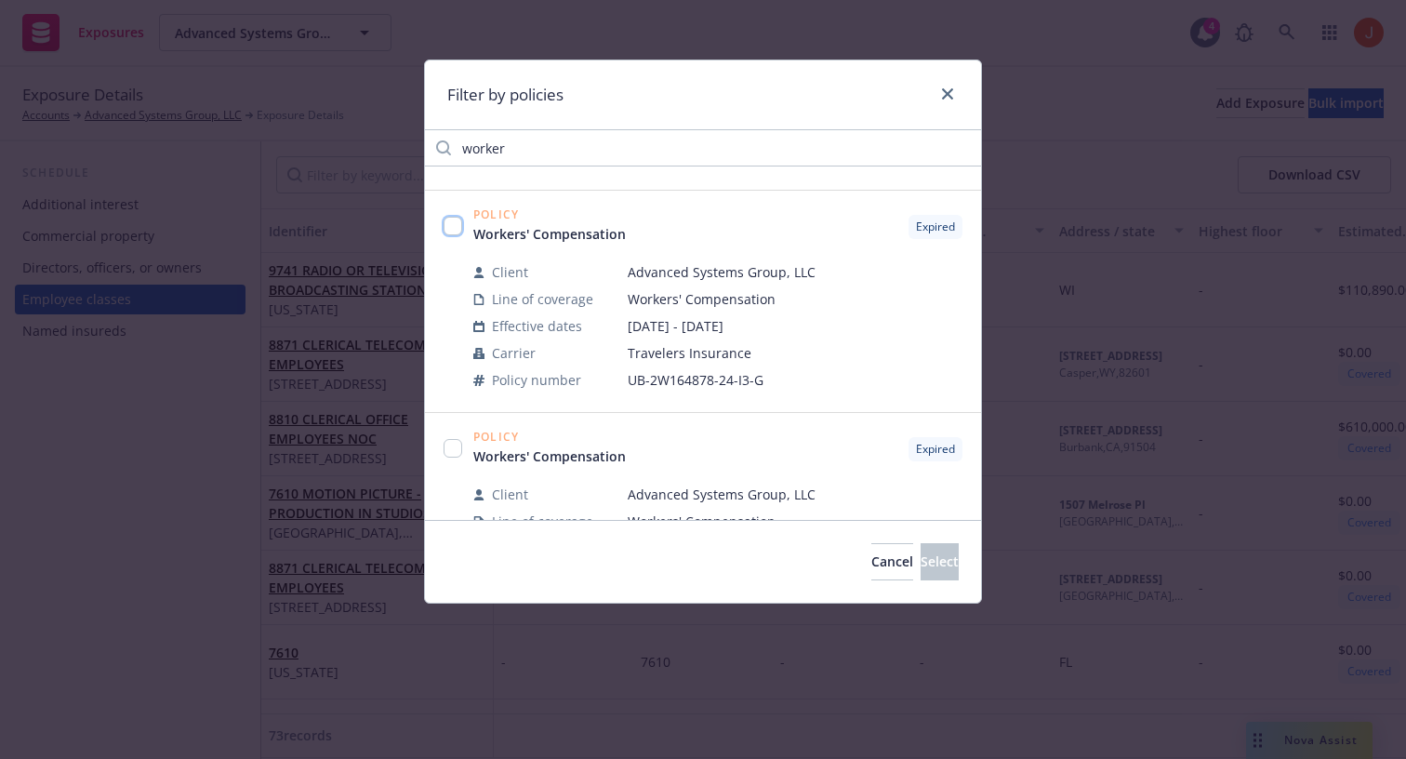
click at [450, 225] on input "checkbox" at bounding box center [453, 226] width 19 height 19
checkbox input "true"
click at [921, 568] on span "Select" at bounding box center [940, 561] width 38 height 18
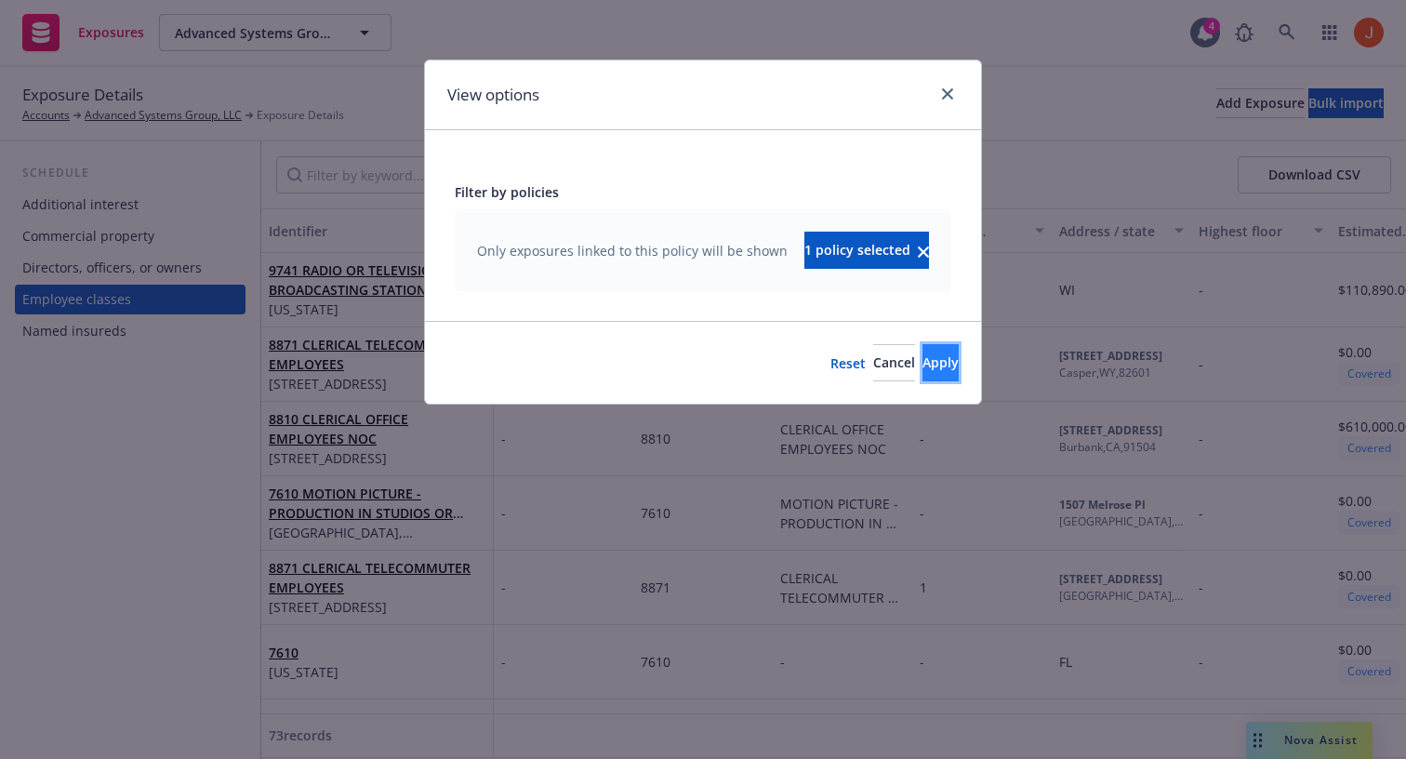
click at [923, 366] on span "Apply" at bounding box center [941, 362] width 36 height 18
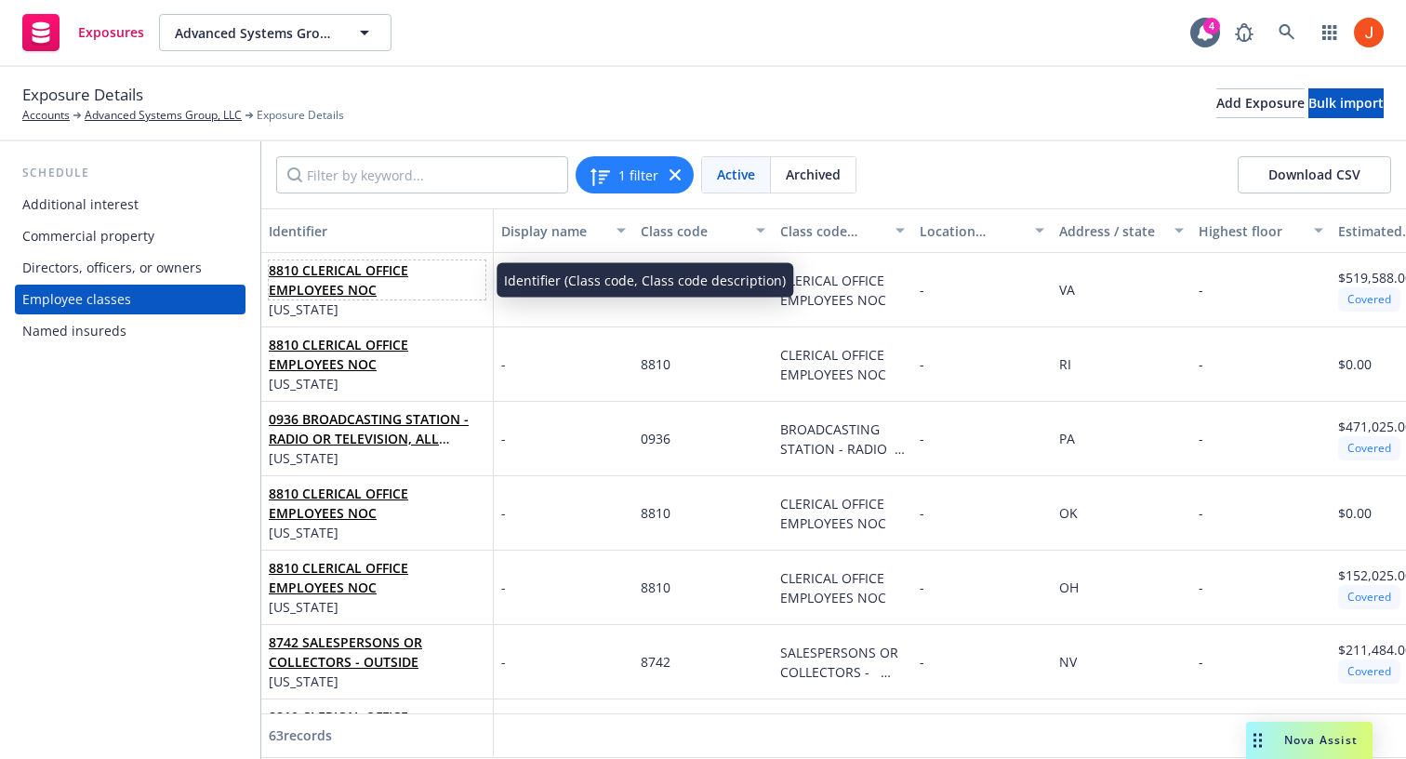
click at [392, 292] on span "8810 CLERICAL OFFICE EMPLOYEES NOC" at bounding box center [377, 279] width 217 height 39
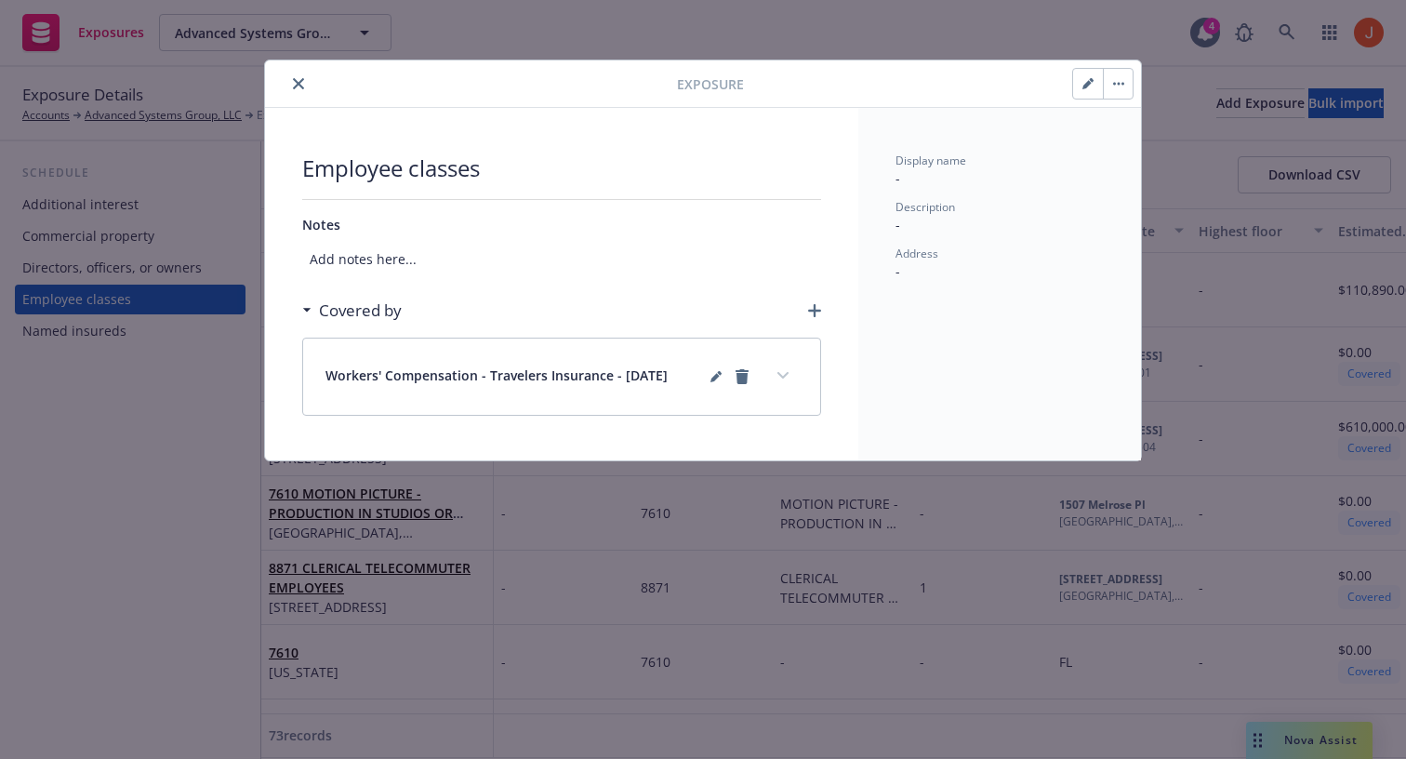
click at [783, 372] on icon "expand content" at bounding box center [783, 375] width 11 height 7
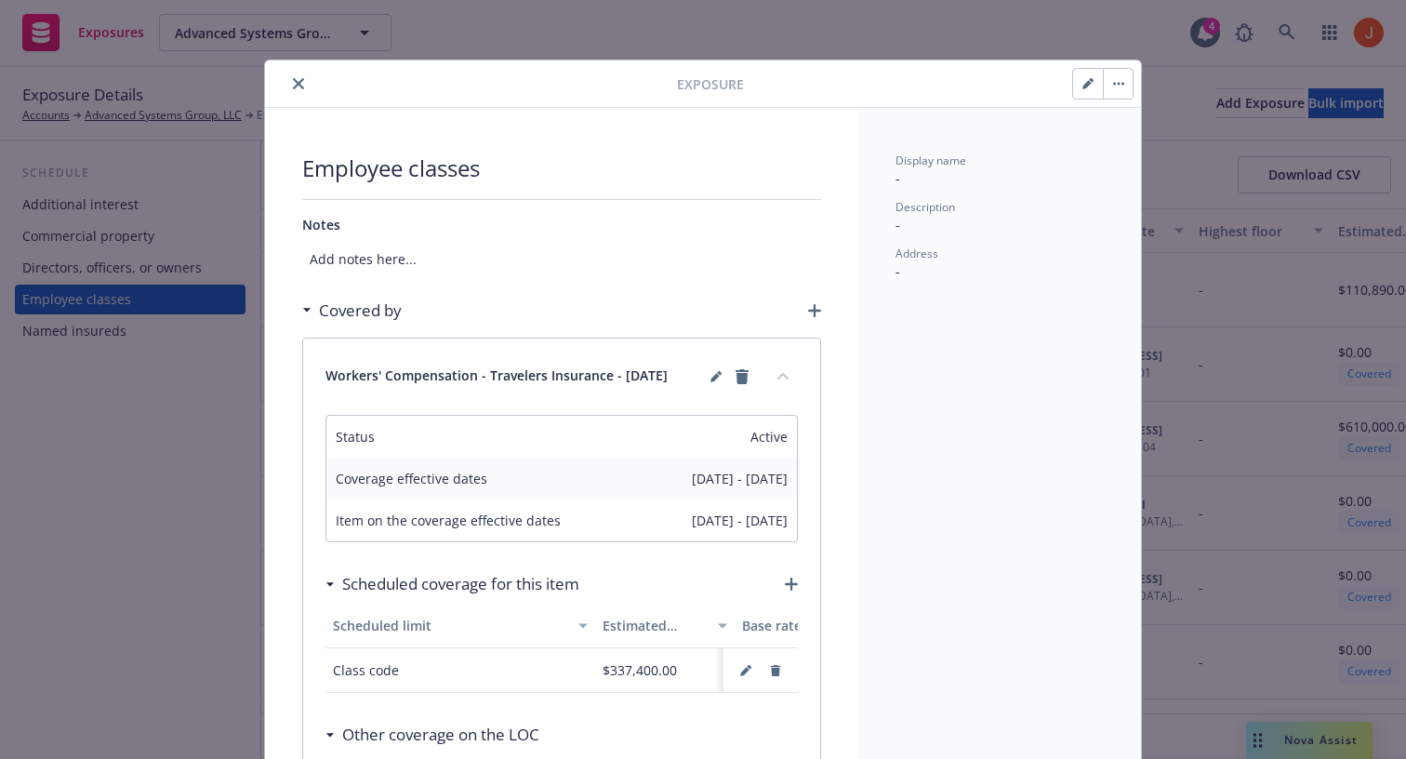
click at [785, 370] on button "collapse content" at bounding box center [783, 376] width 30 height 30
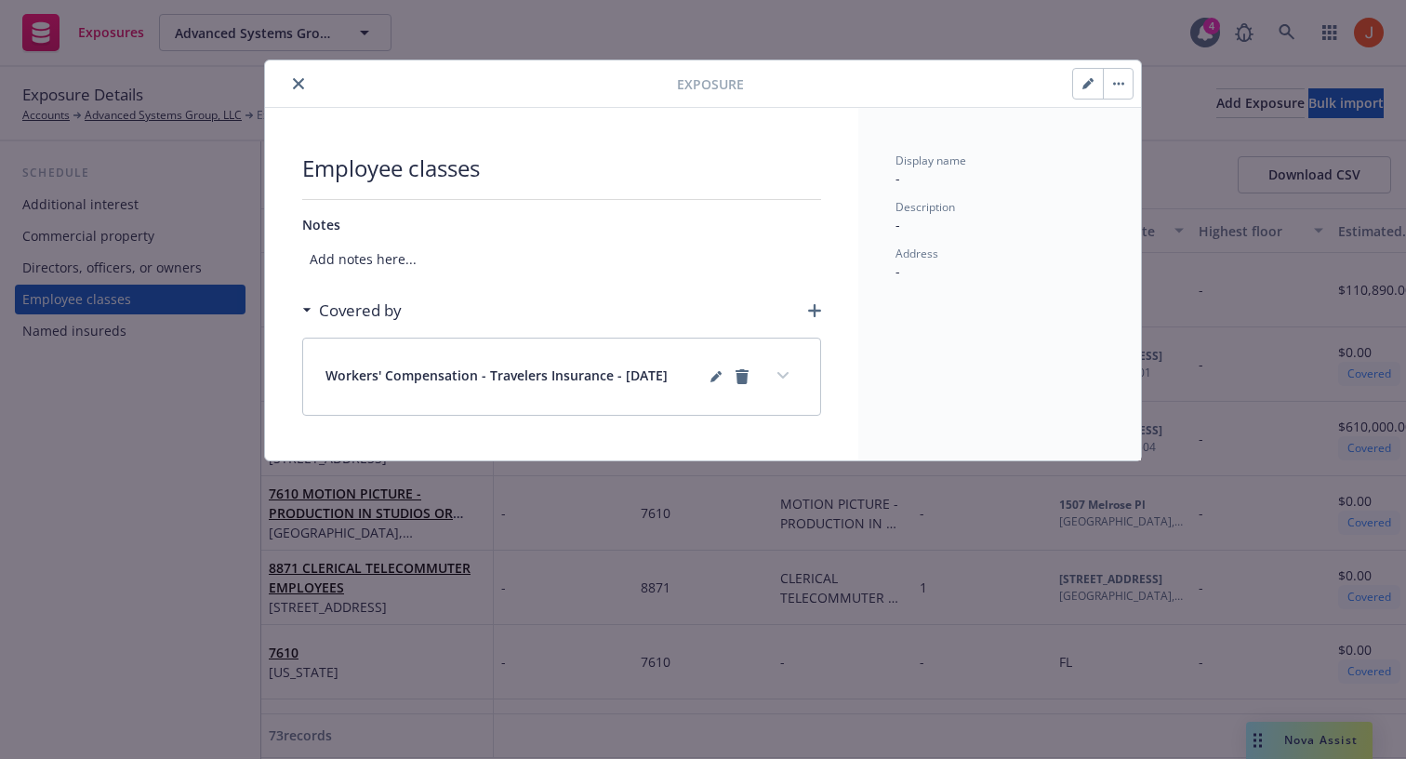
click at [664, 376] on span "Workers' Compensation - Travelers Insurance - [DATE]" at bounding box center [497, 377] width 342 height 22
click at [667, 379] on span "Workers' Compensation - Travelers Insurance - [DATE]" at bounding box center [497, 377] width 342 height 22
click at [711, 373] on icon "editPencil" at bounding box center [716, 376] width 11 height 11
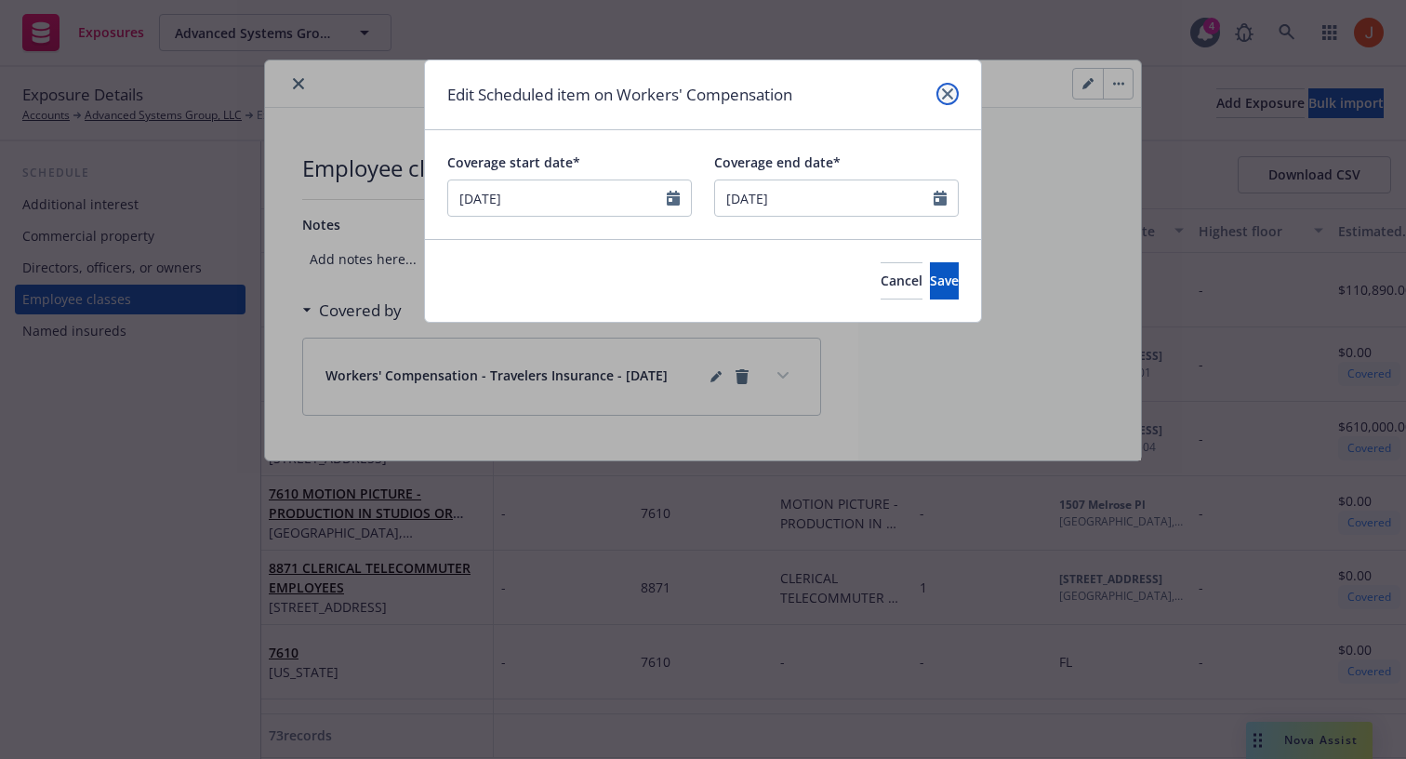
click at [950, 91] on icon "close" at bounding box center [947, 93] width 11 height 11
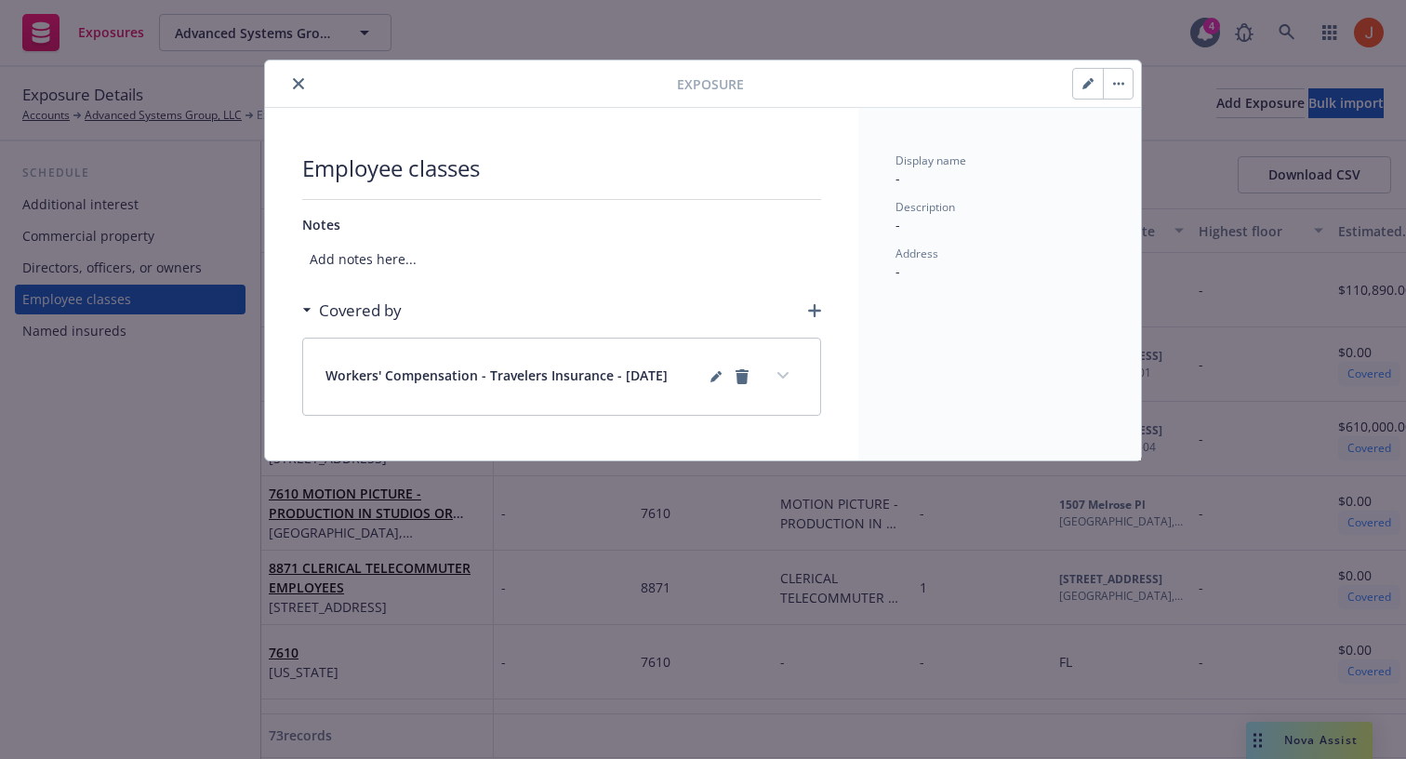
click at [299, 82] on icon "close" at bounding box center [298, 83] width 11 height 11
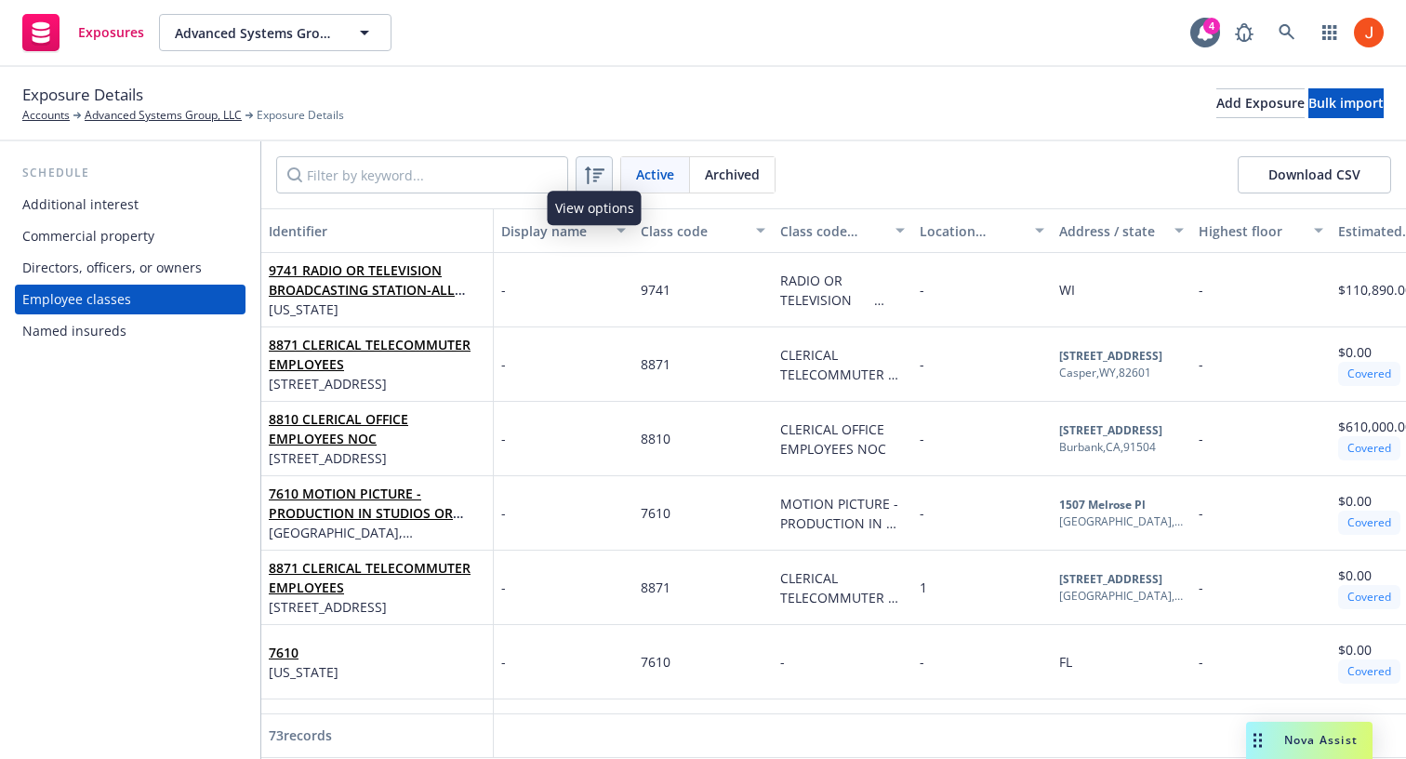
click at [596, 174] on icon at bounding box center [595, 175] width 20 height 18
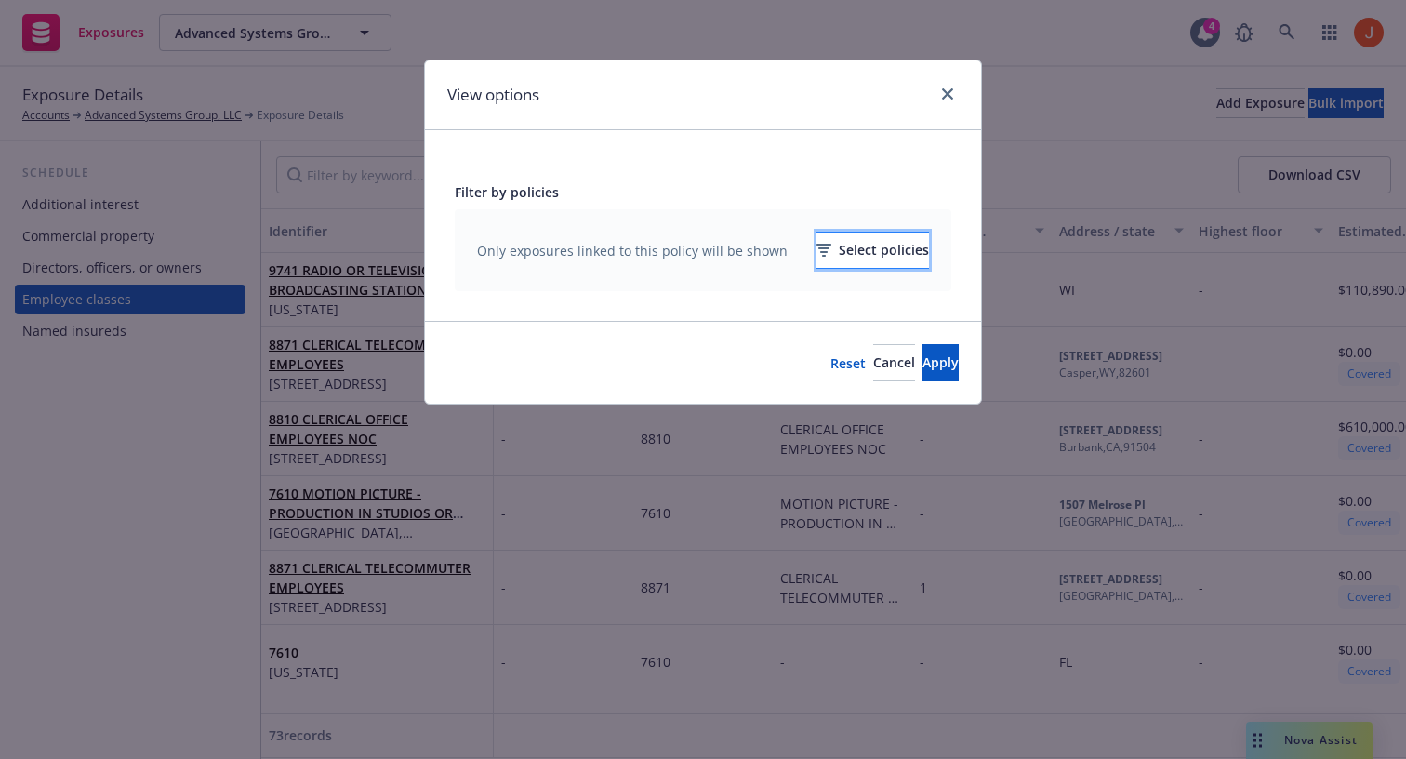
click at [817, 250] on icon "button" at bounding box center [824, 250] width 15 height 13
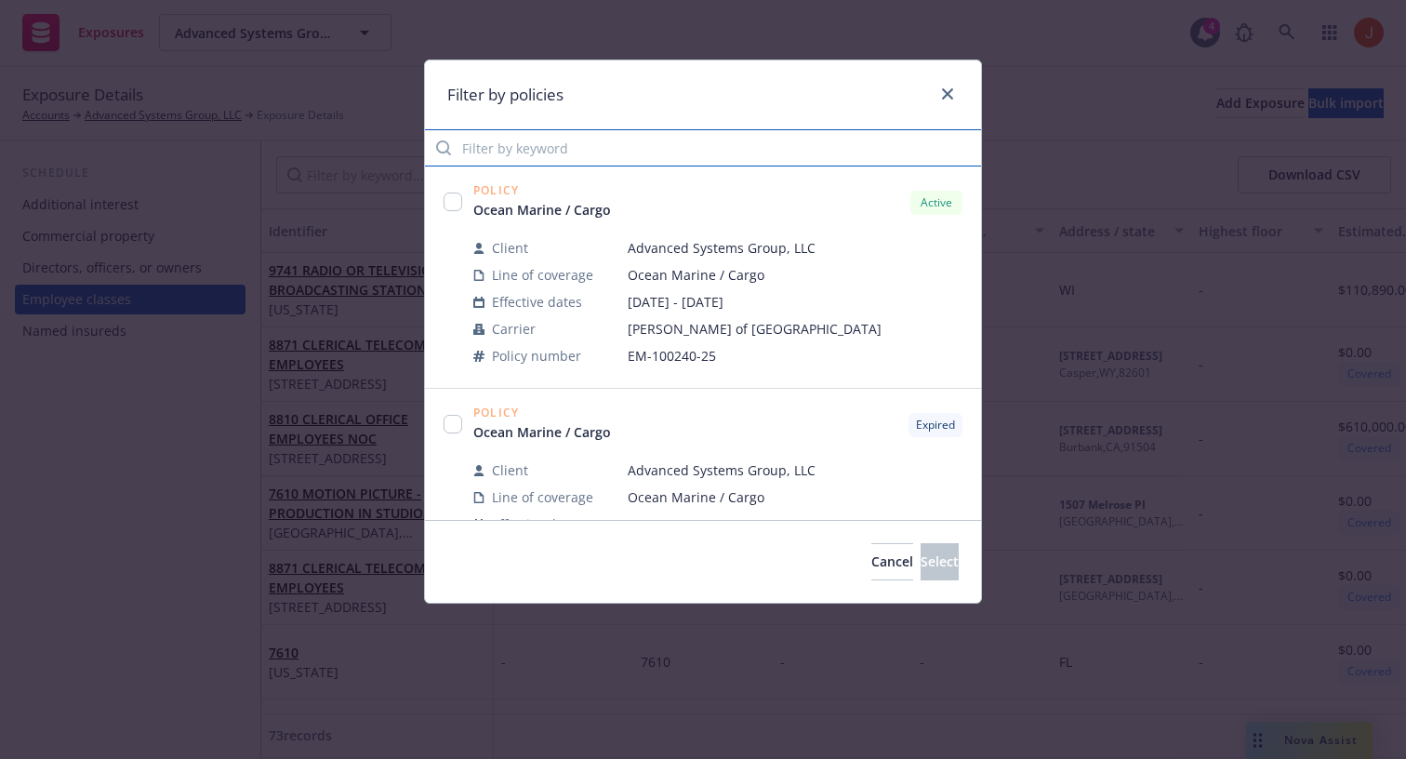
click at [603, 148] on input "Filter by keyword" at bounding box center [703, 147] width 556 height 37
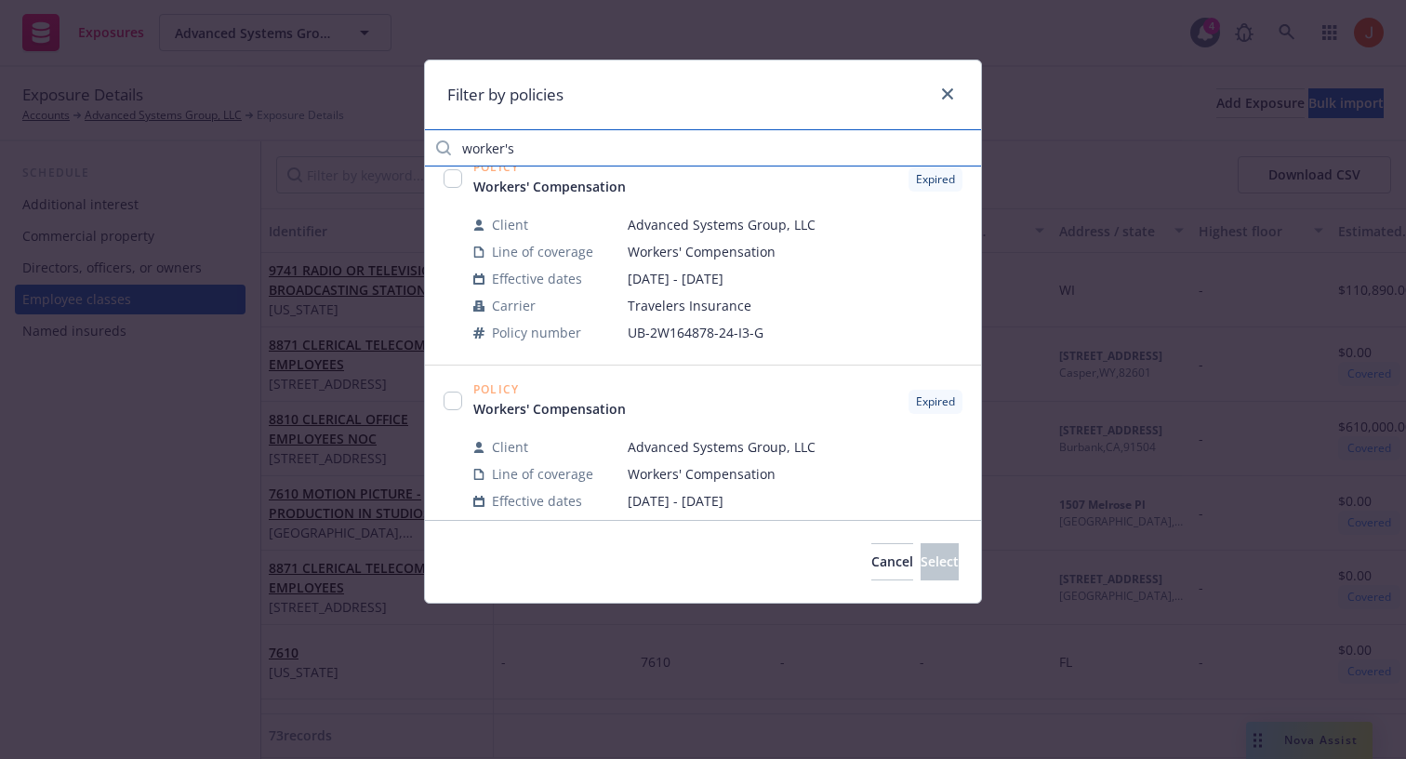
scroll to position [226, 0]
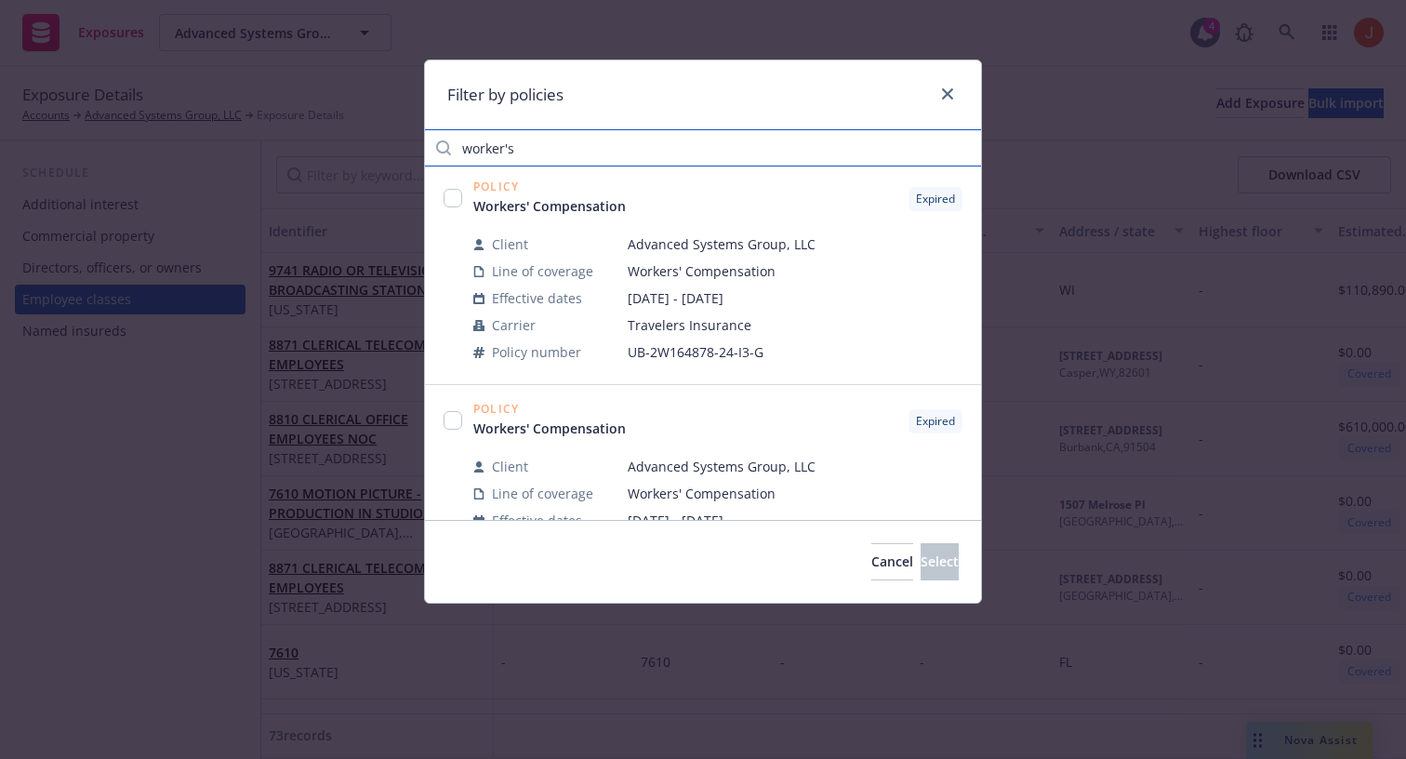
type input "worker's"
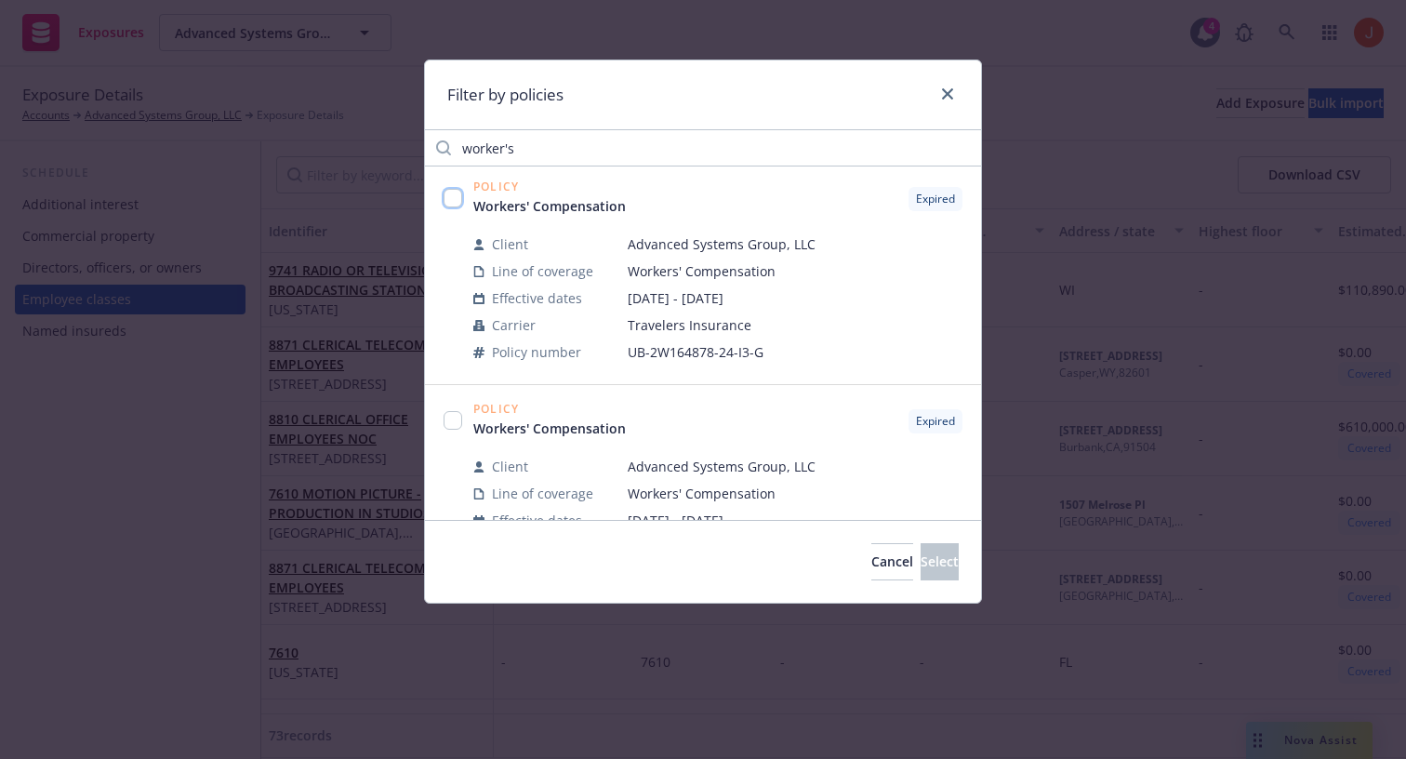
click at [452, 200] on input "checkbox" at bounding box center [453, 198] width 19 height 19
checkbox input "true"
click at [921, 558] on span "Select" at bounding box center [940, 561] width 38 height 18
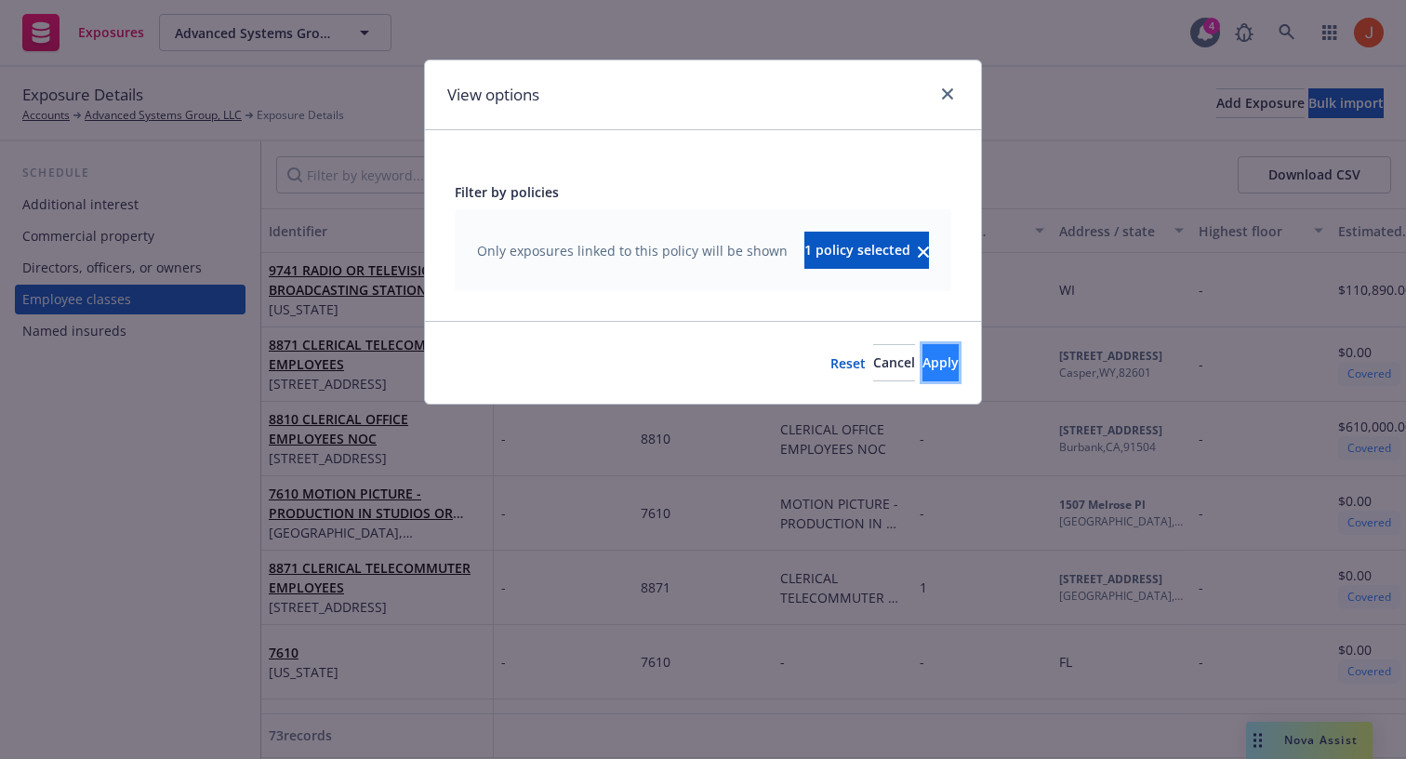
click at [923, 358] on span "Apply" at bounding box center [941, 362] width 36 height 18
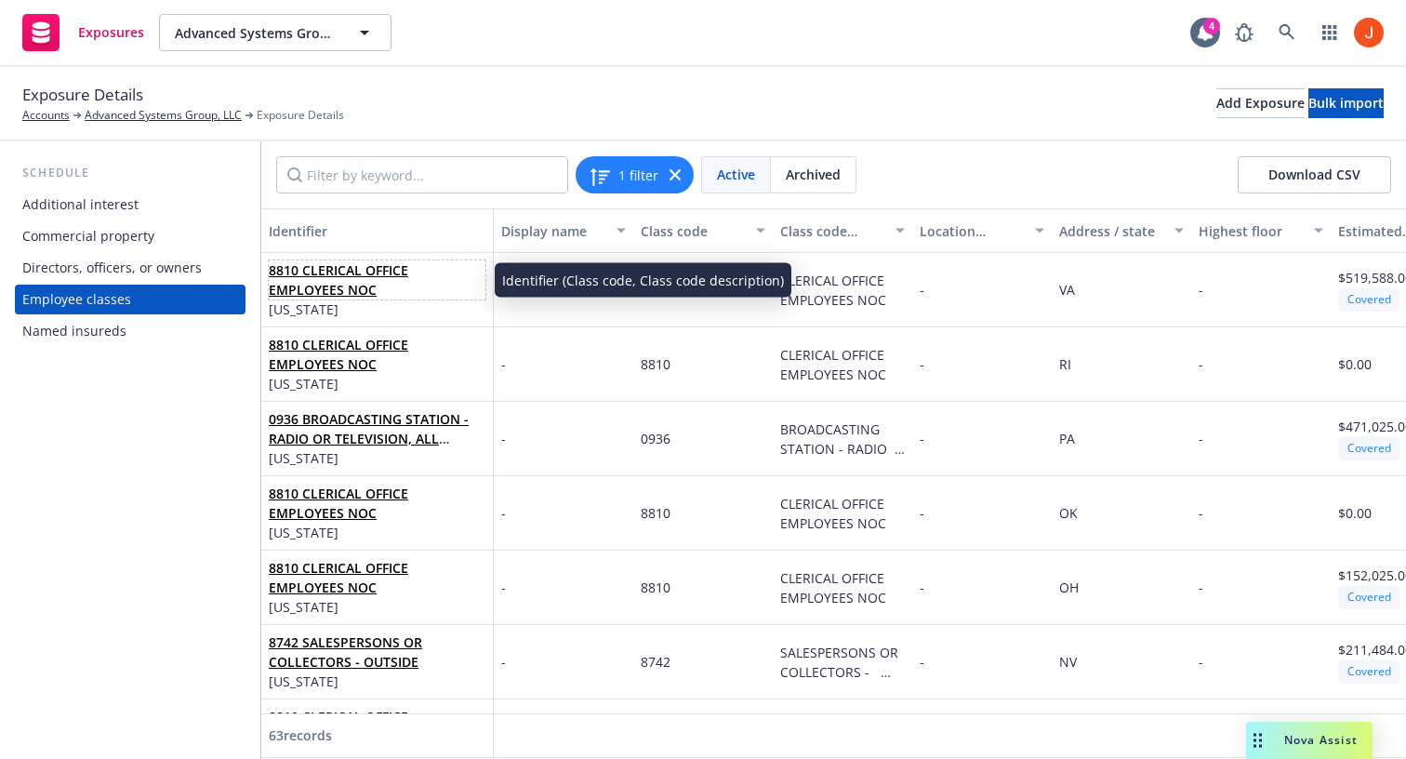
click at [366, 290] on span "8810 CLERICAL OFFICE EMPLOYEES NOC" at bounding box center [377, 279] width 217 height 39
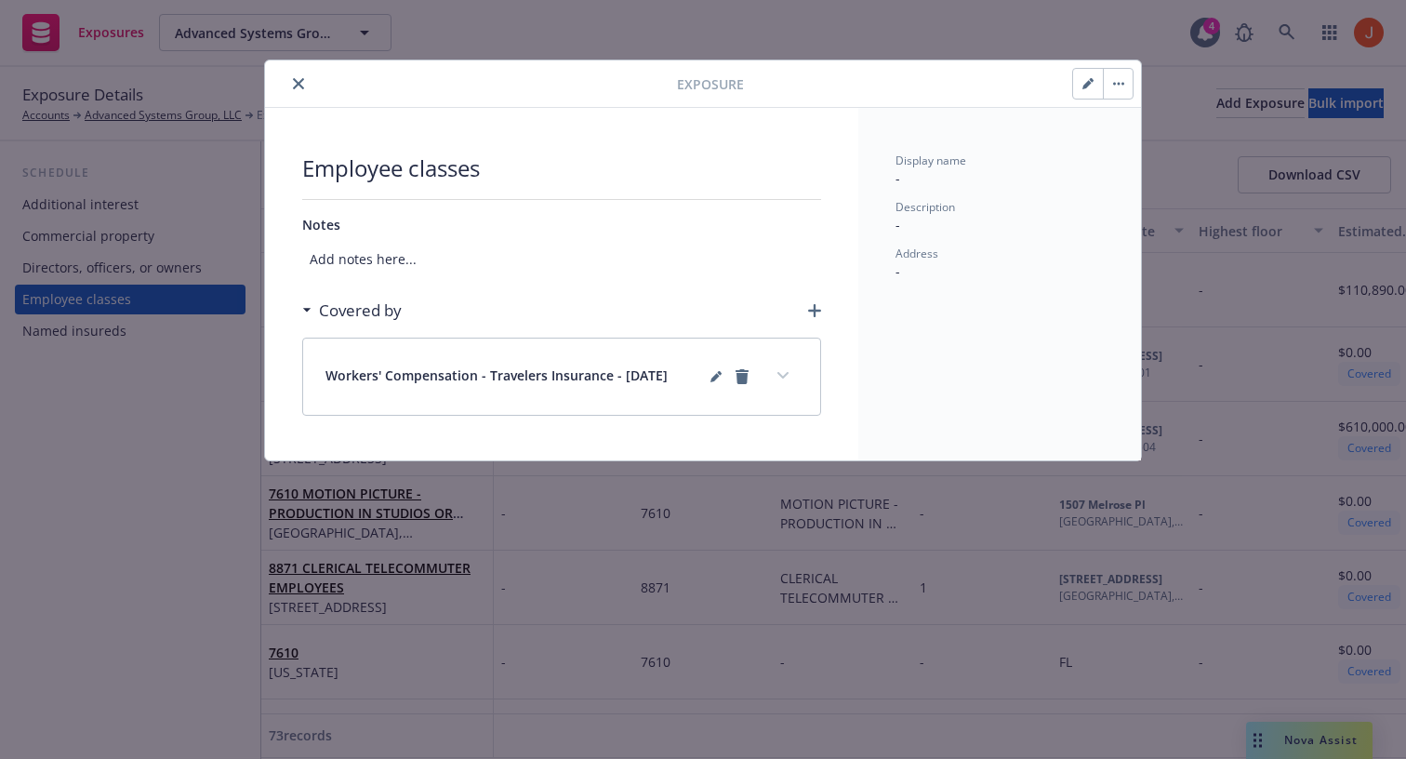
click at [788, 388] on button "expand content" at bounding box center [783, 376] width 30 height 30
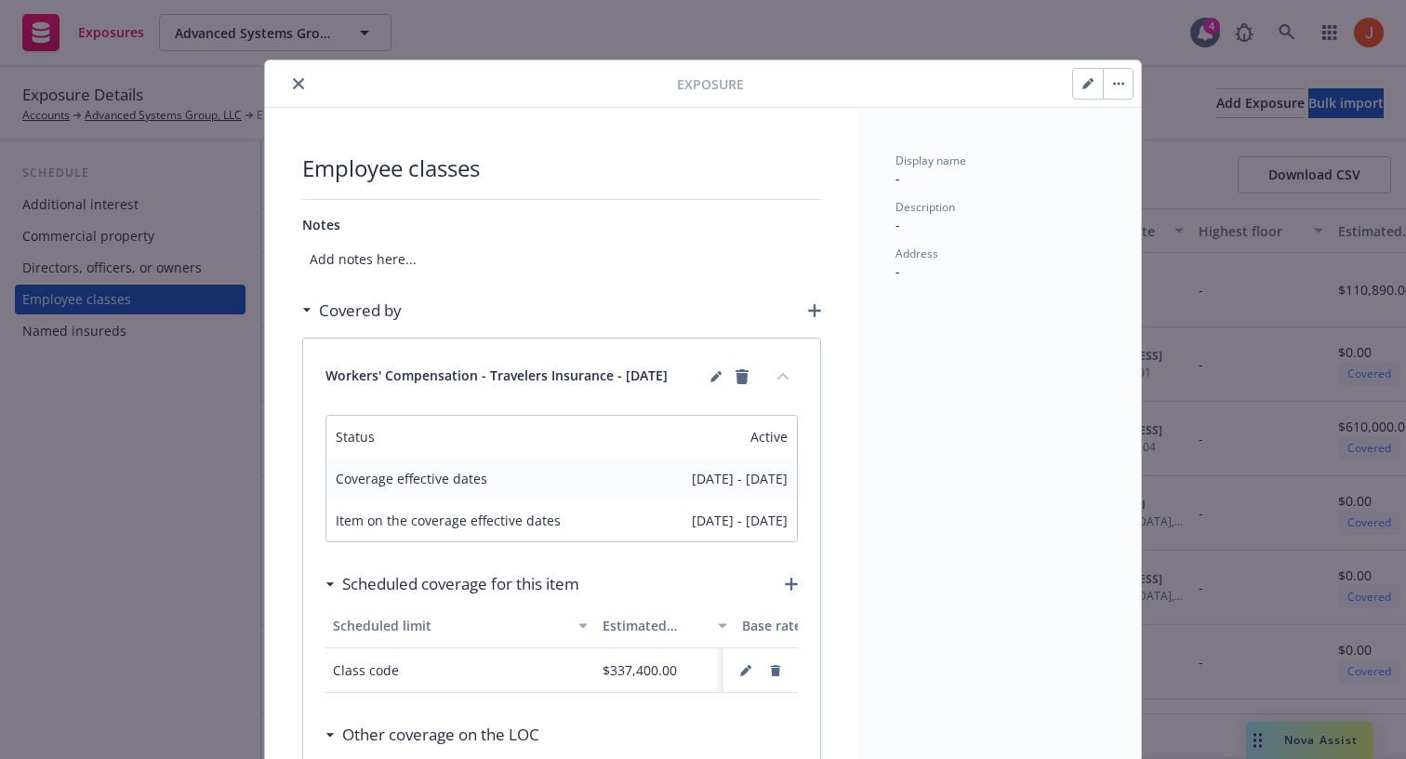
click at [1091, 87] on icon "button" at bounding box center [1088, 83] width 11 height 11
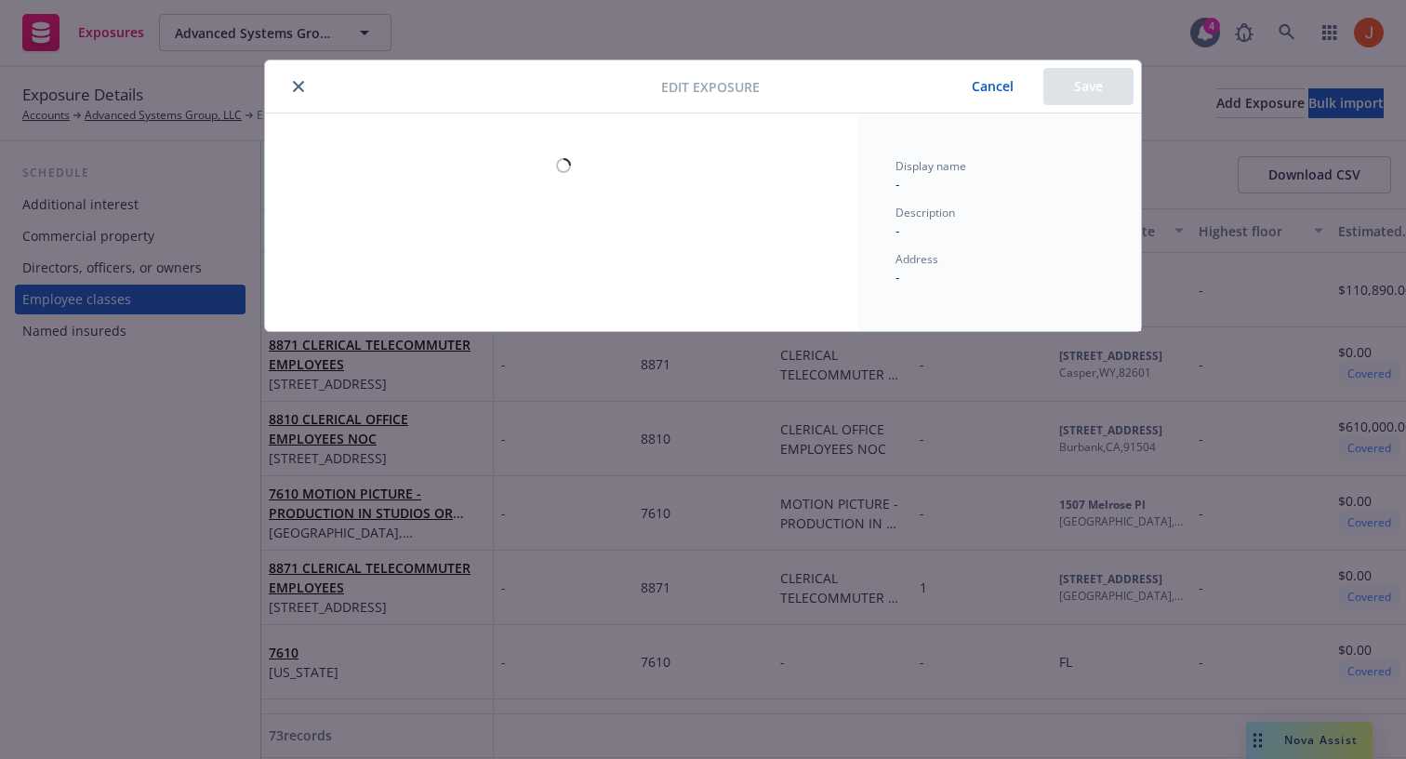
select select "VA"
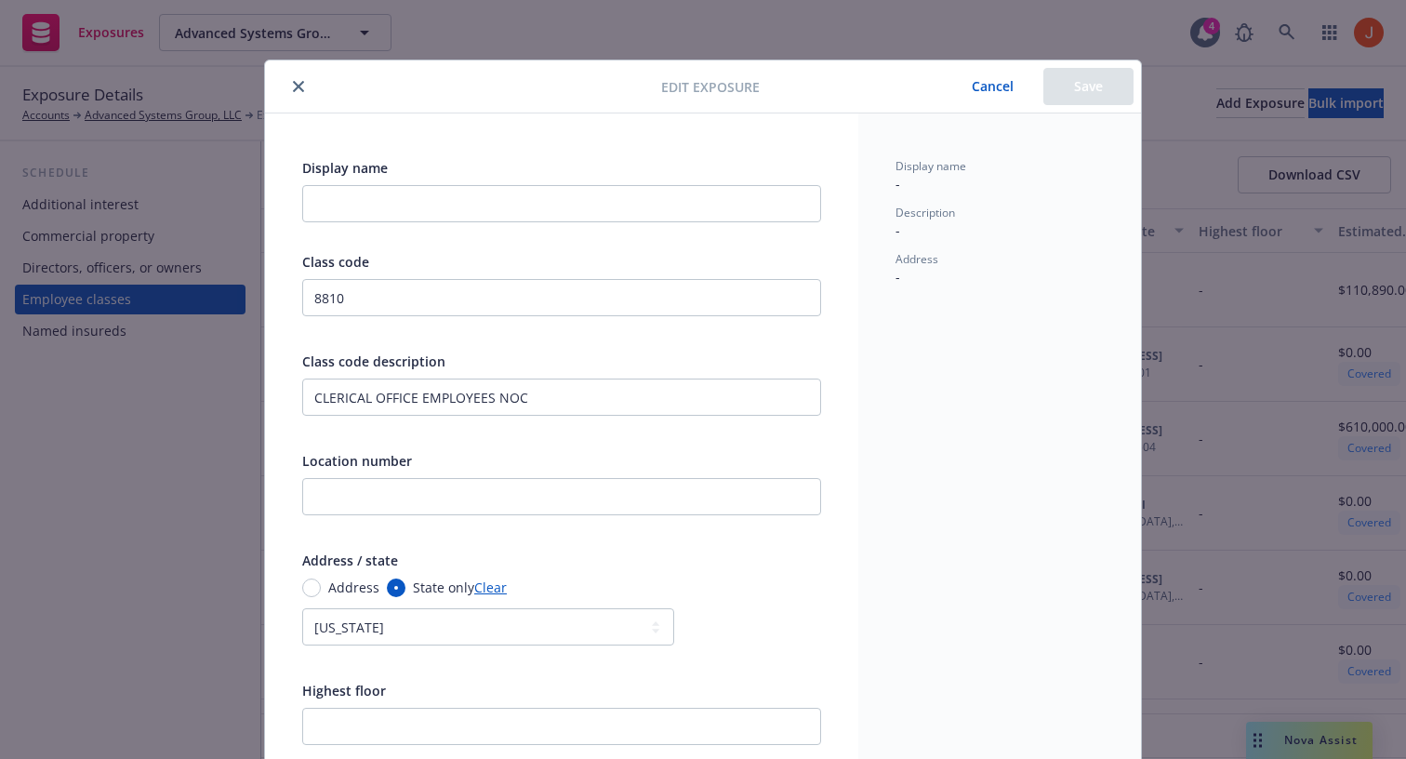
click at [979, 97] on button "Cancel" at bounding box center [992, 86] width 101 height 37
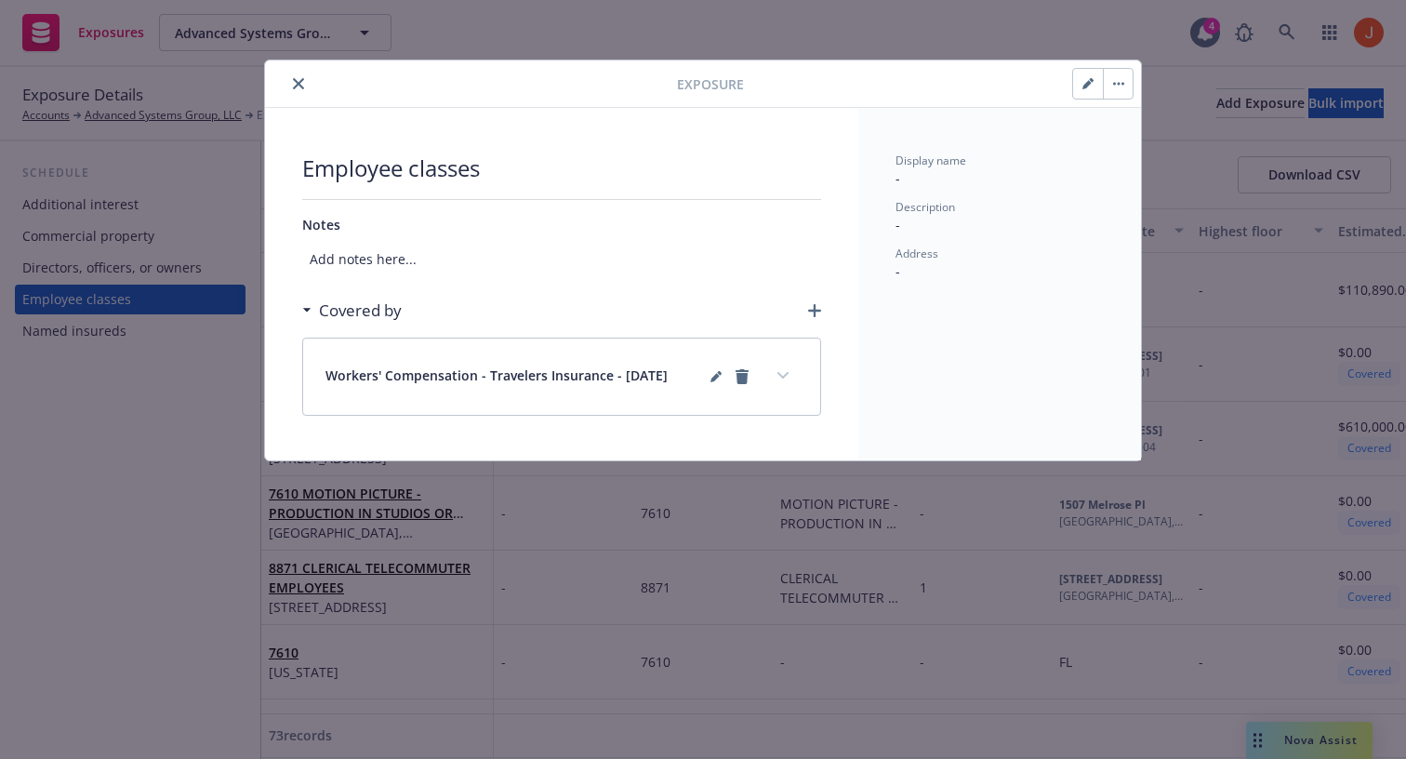
click at [791, 374] on button "expand content" at bounding box center [783, 376] width 30 height 30
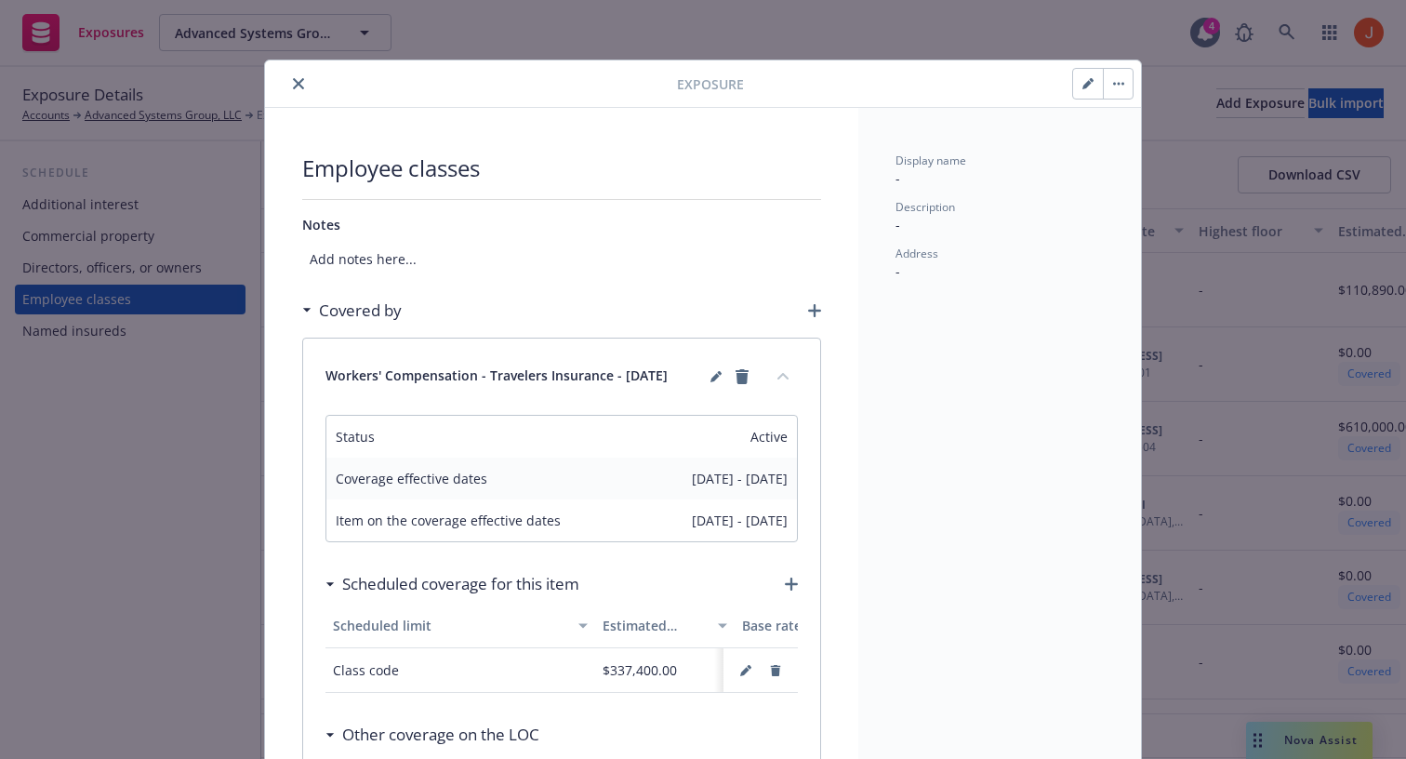
drag, startPoint x: 634, startPoint y: 474, endPoint x: 758, endPoint y: 493, distance: 125.1
click at [758, 493] on div "Coverage effective dates 01/01/2025 - 01/01/2026" at bounding box center [561, 479] width 471 height 42
click at [481, 370] on span "Workers' Compensation - Travelers Insurance - 01/01/2025" at bounding box center [497, 377] width 342 height 22
click at [563, 379] on span "Workers' Compensation - Travelers Insurance - 01/01/2025" at bounding box center [497, 377] width 342 height 22
click at [497, 373] on span "Workers' Compensation - Travelers Insurance - 01/01/2025" at bounding box center [497, 377] width 342 height 22
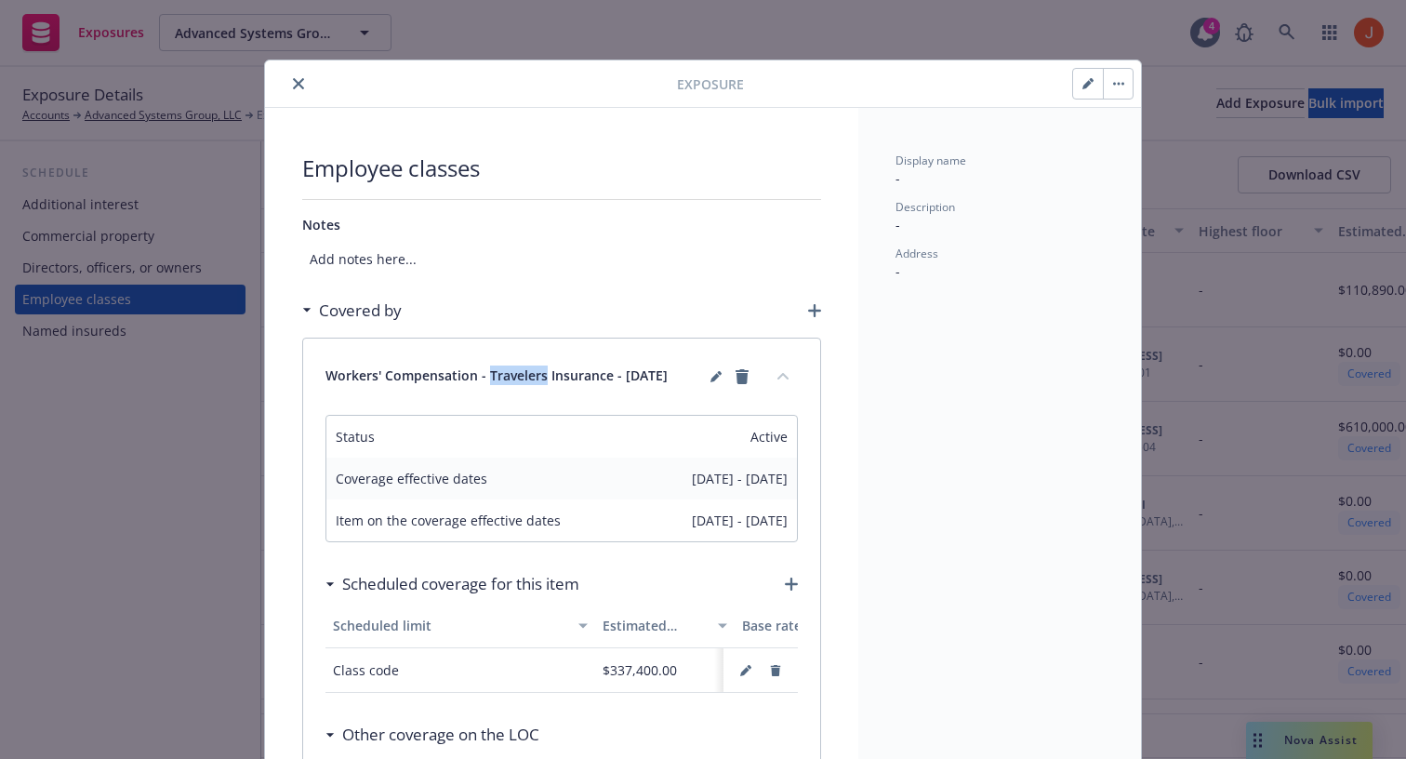
click at [497, 373] on span "Workers' Compensation - Travelers Insurance - 01/01/2025" at bounding box center [497, 377] width 342 height 22
click at [478, 394] on div "Workers' Compensation - Travelers Insurance - 01/01/2025" at bounding box center [561, 377] width 517 height 76
click at [303, 90] on button "close" at bounding box center [298, 84] width 22 height 22
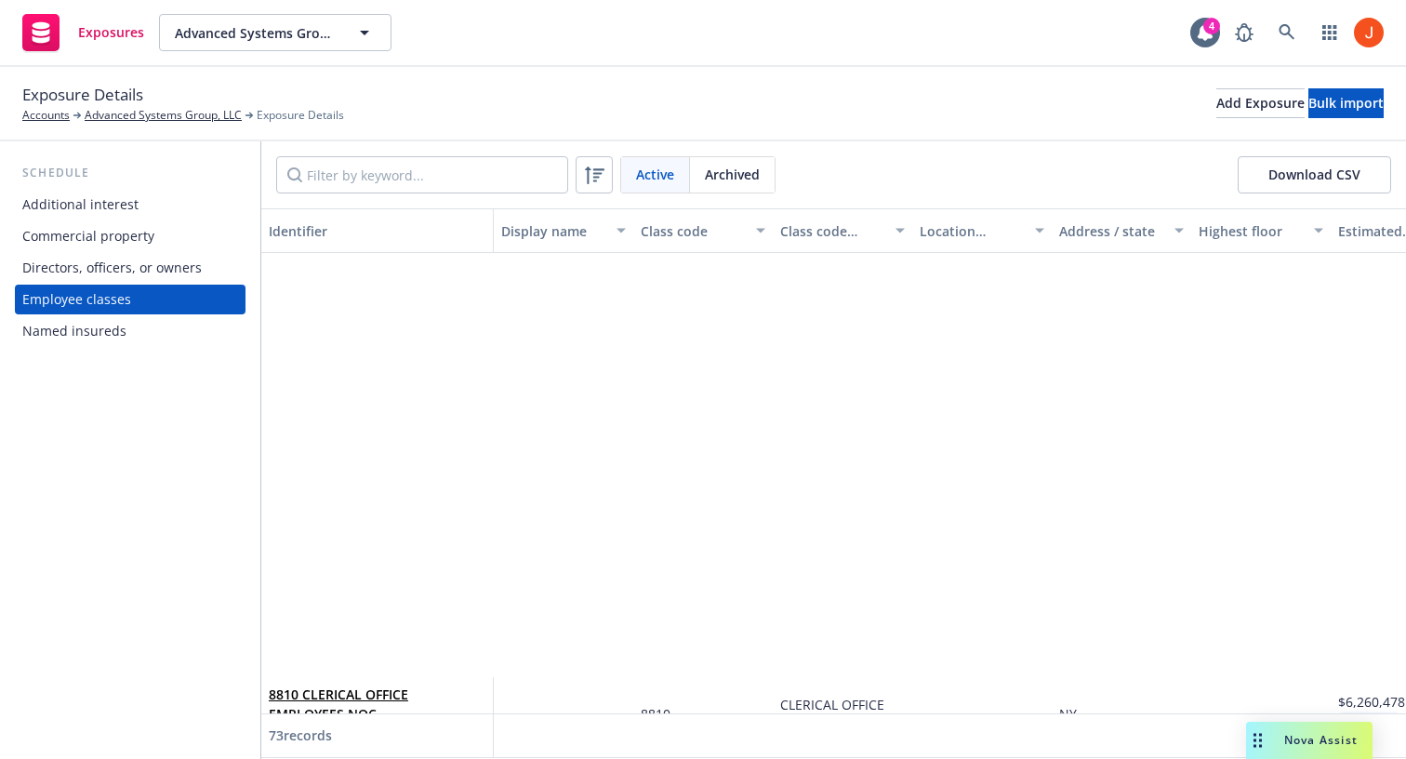
scroll to position [4127, 0]
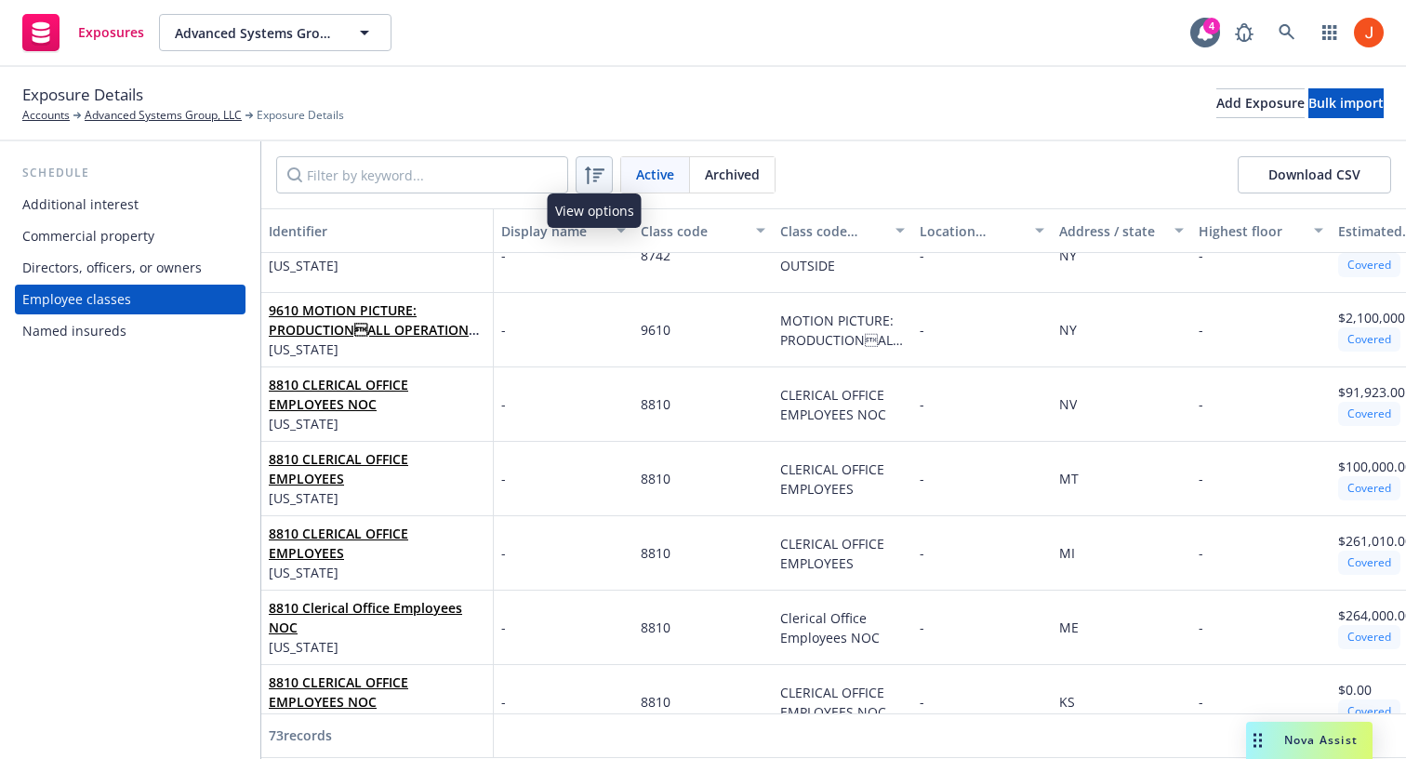
click at [603, 184] on icon at bounding box center [594, 175] width 22 height 22
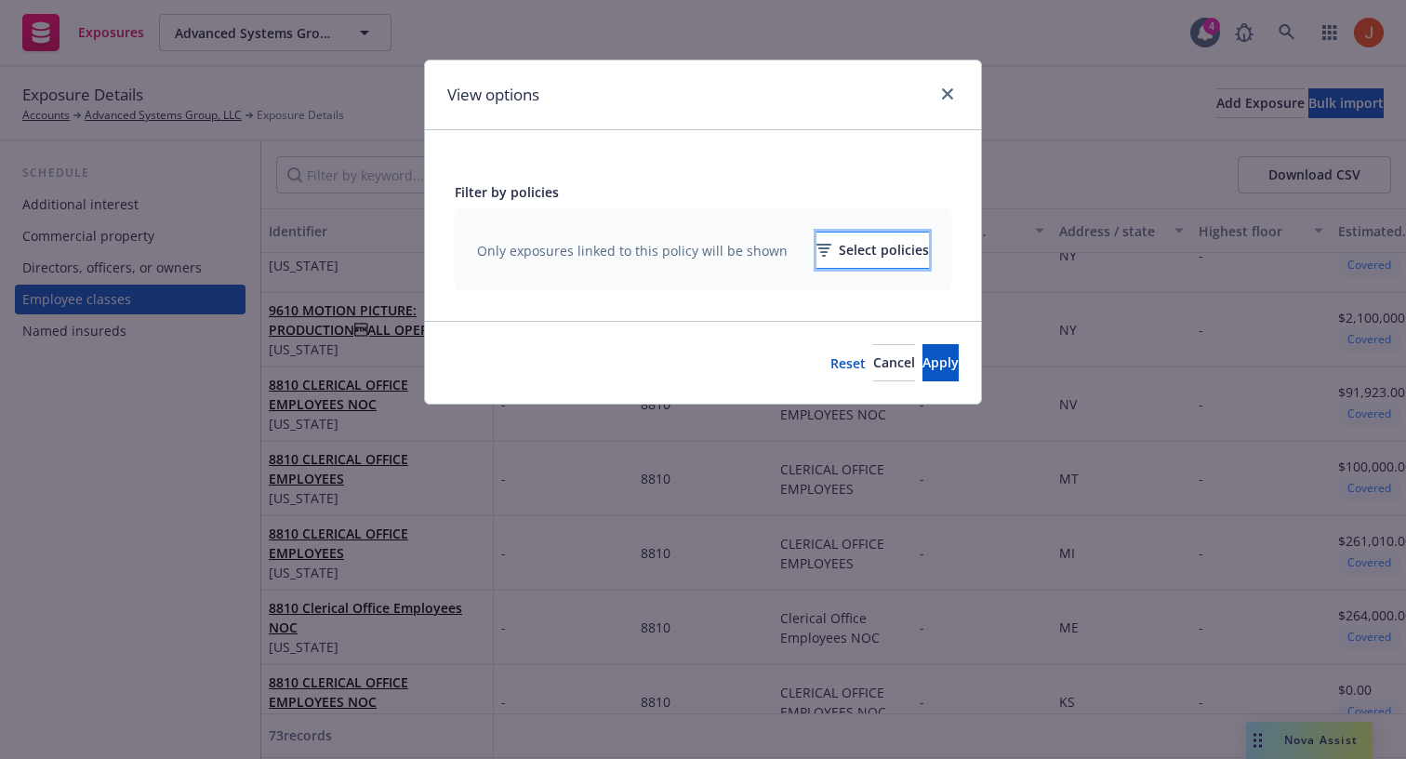
click at [817, 259] on button "Select policies" at bounding box center [873, 250] width 113 height 37
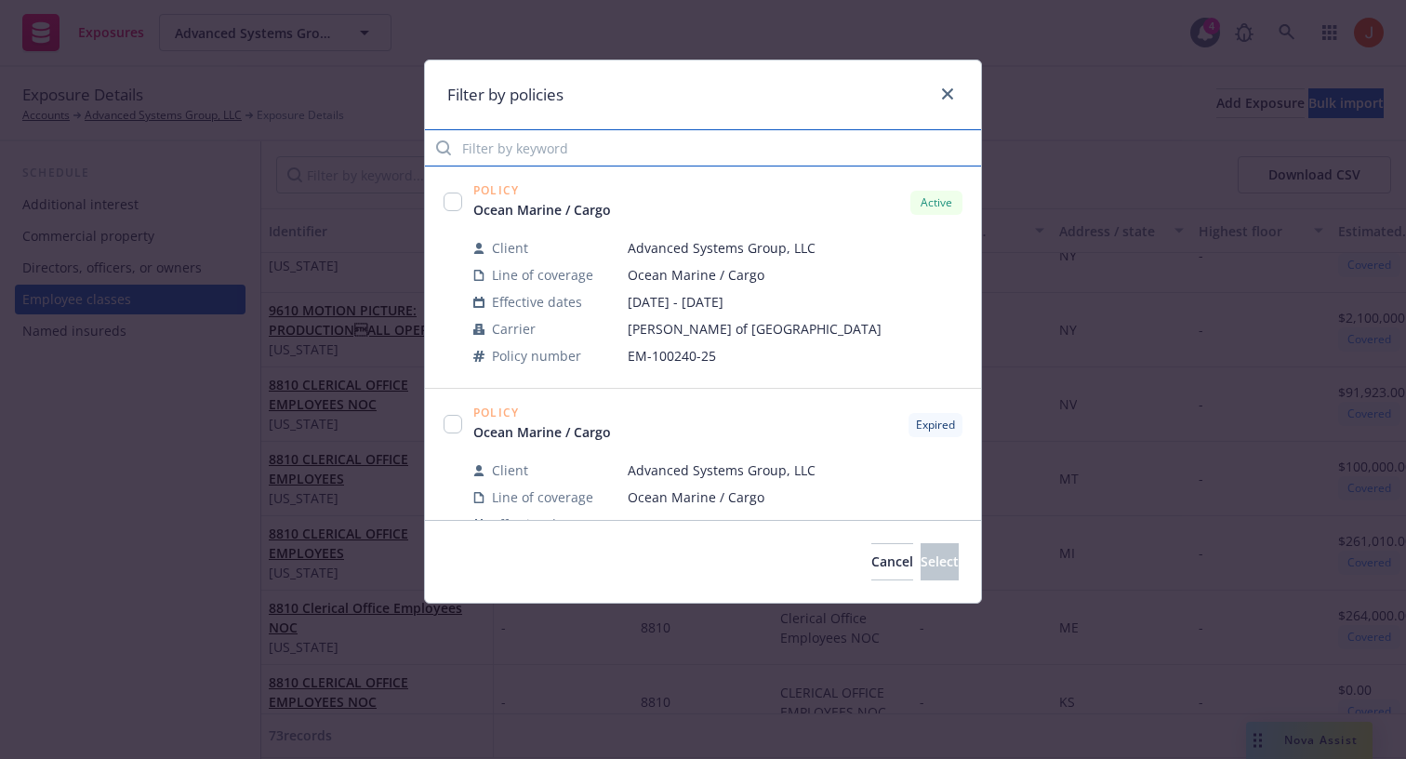
click at [610, 148] on input "Filter by keyword" at bounding box center [703, 147] width 556 height 37
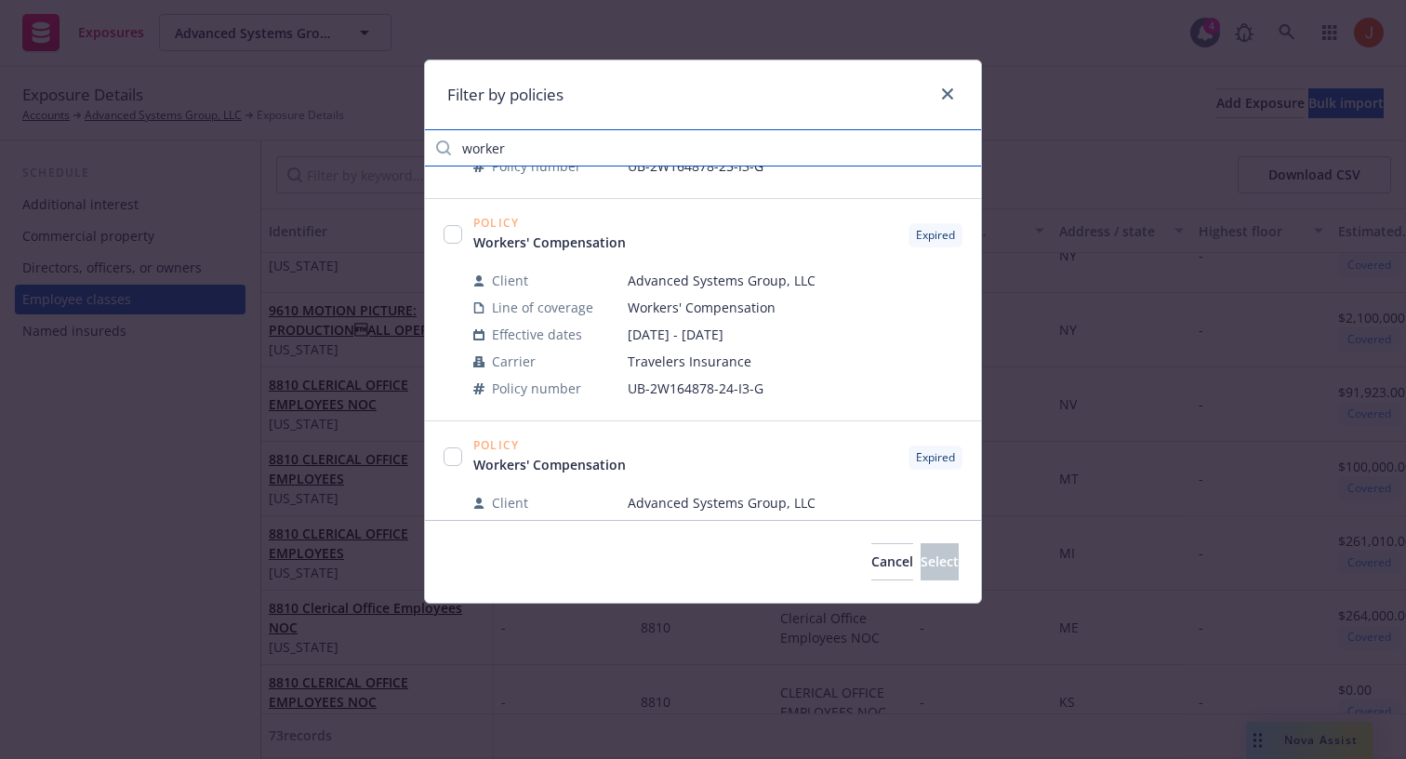
scroll to position [191, 0]
type input "worker"
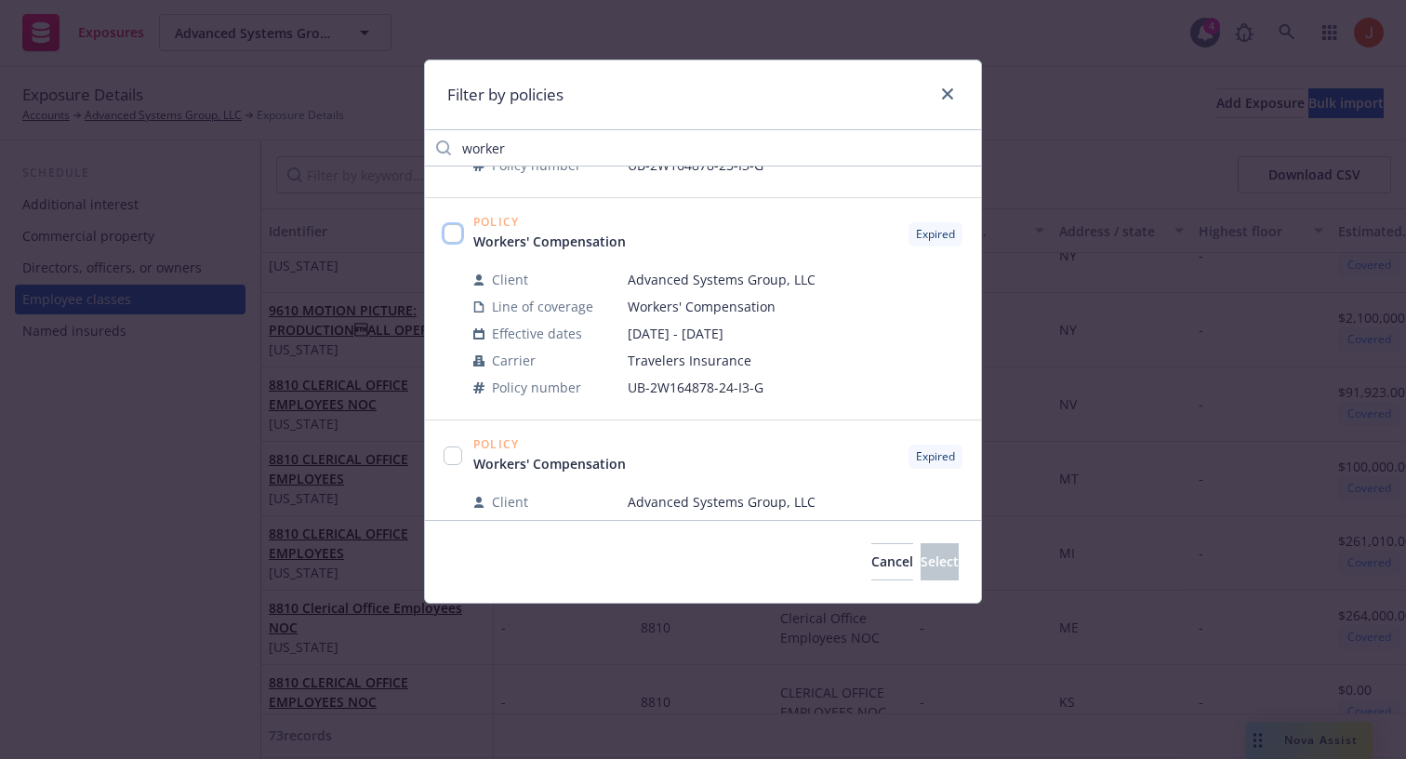
click at [455, 235] on input "checkbox" at bounding box center [453, 233] width 19 height 19
checkbox input "true"
drag, startPoint x: 771, startPoint y: 389, endPoint x: 629, endPoint y: 393, distance: 142.4
click at [629, 393] on span "UB-2W164878-24-I3-G" at bounding box center [795, 388] width 335 height 20
copy span "UB-2W164878-24-I3-G"
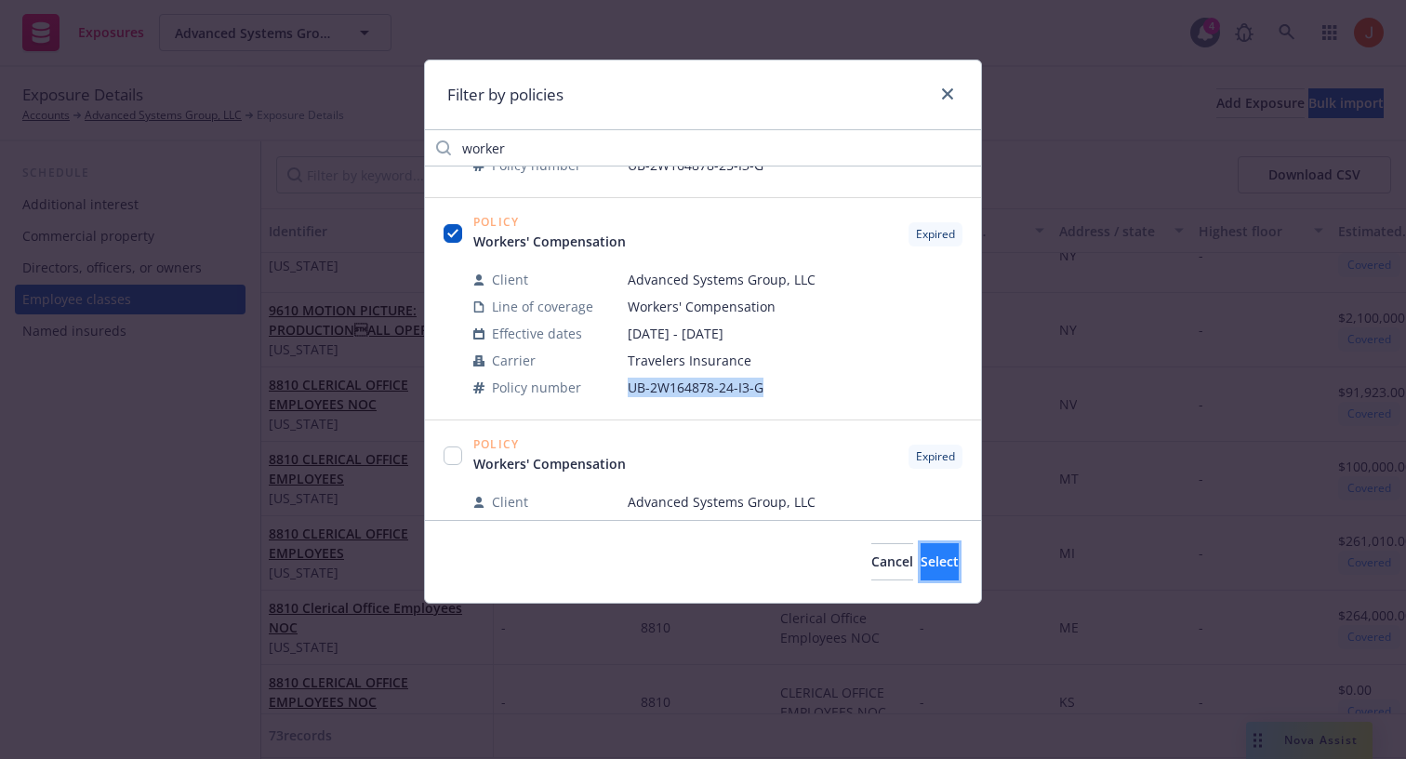
click at [921, 563] on span "Select" at bounding box center [940, 561] width 38 height 18
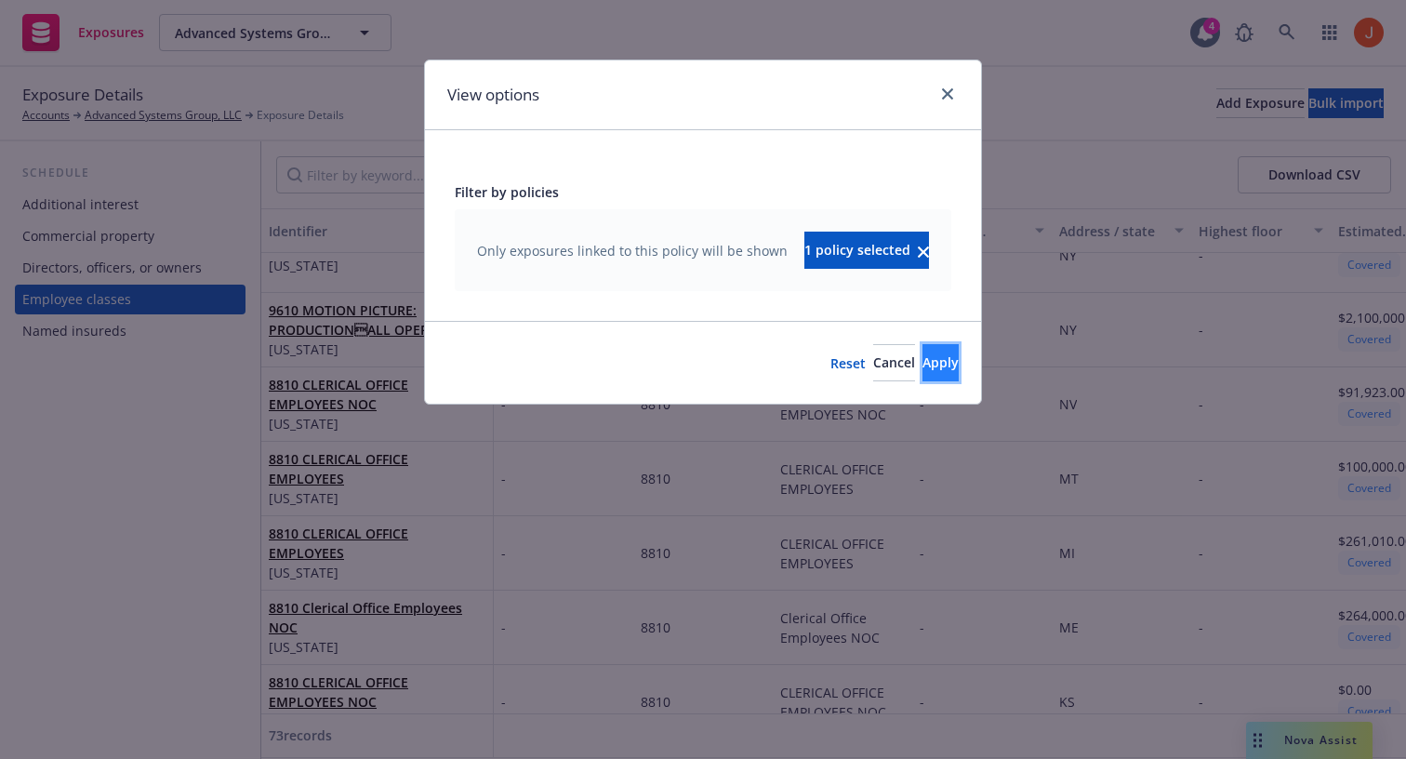
click at [923, 375] on button "Apply" at bounding box center [941, 362] width 36 height 37
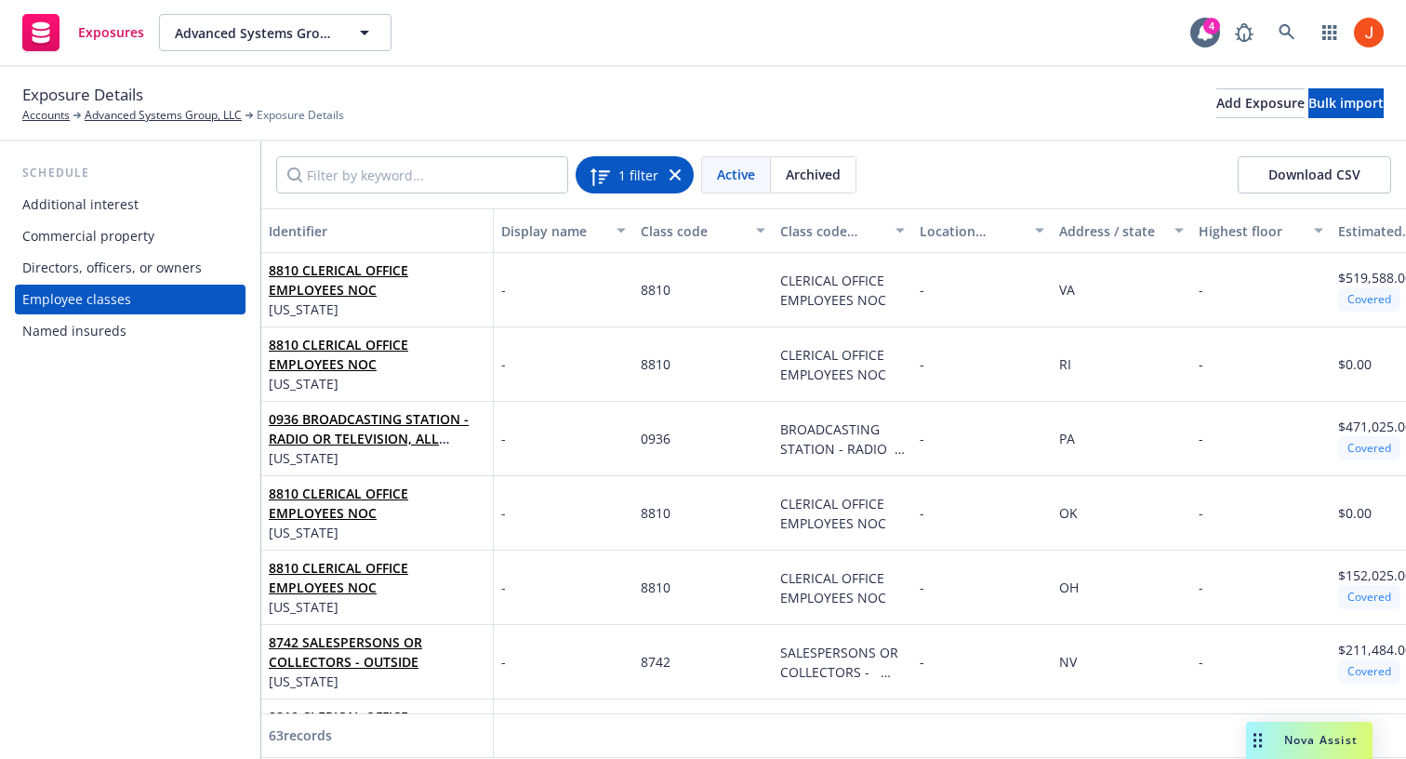
click at [674, 180] on icon at bounding box center [675, 174] width 11 height 11
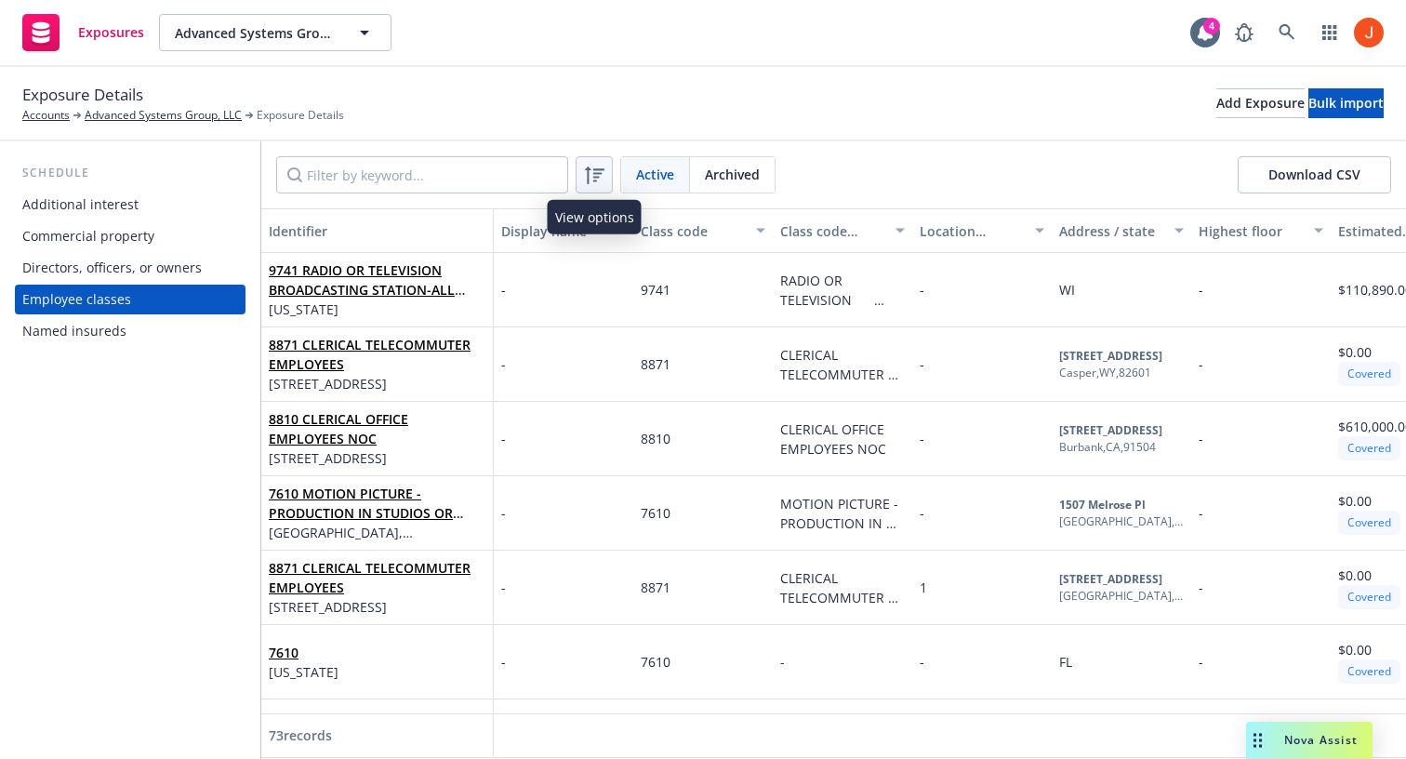
click at [598, 169] on icon at bounding box center [595, 175] width 20 height 18
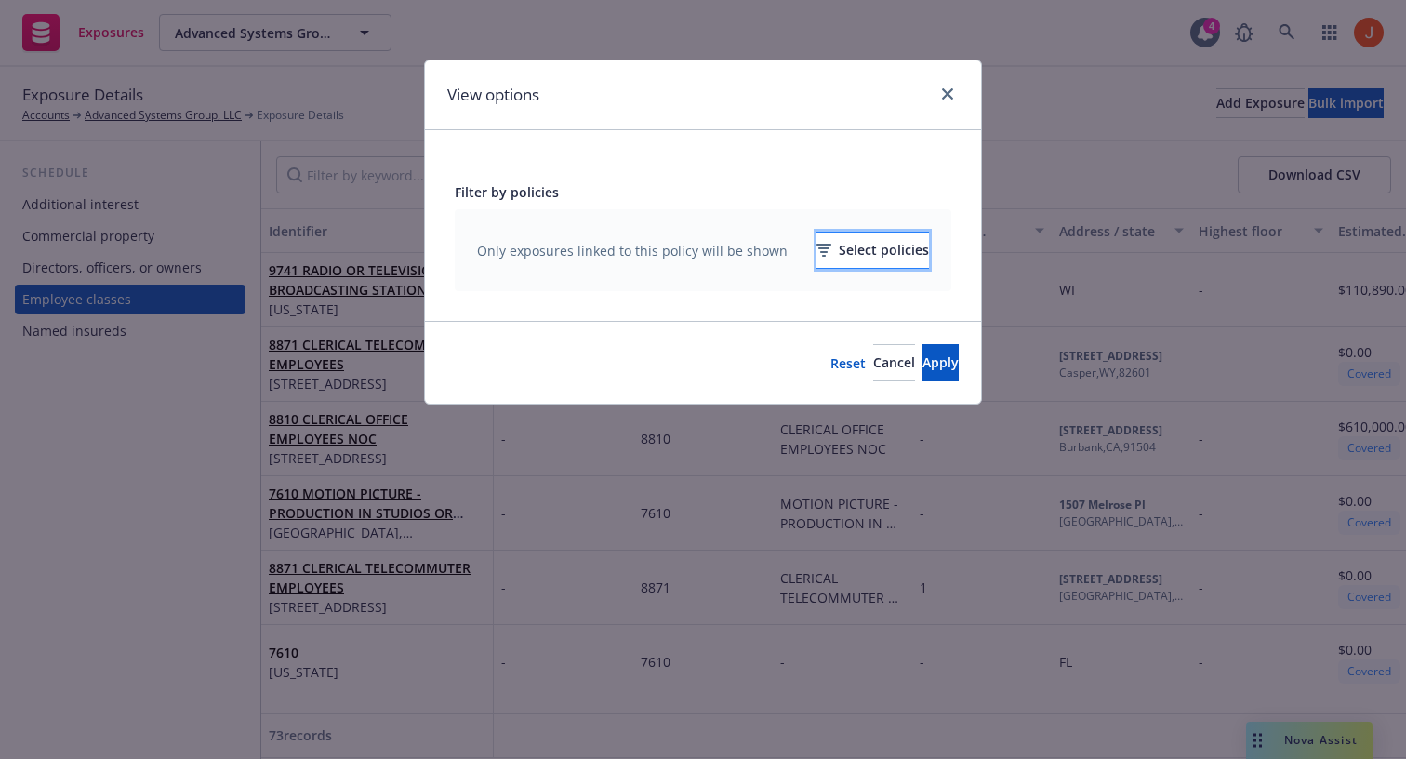
click at [817, 249] on div "Select policies" at bounding box center [873, 250] width 113 height 35
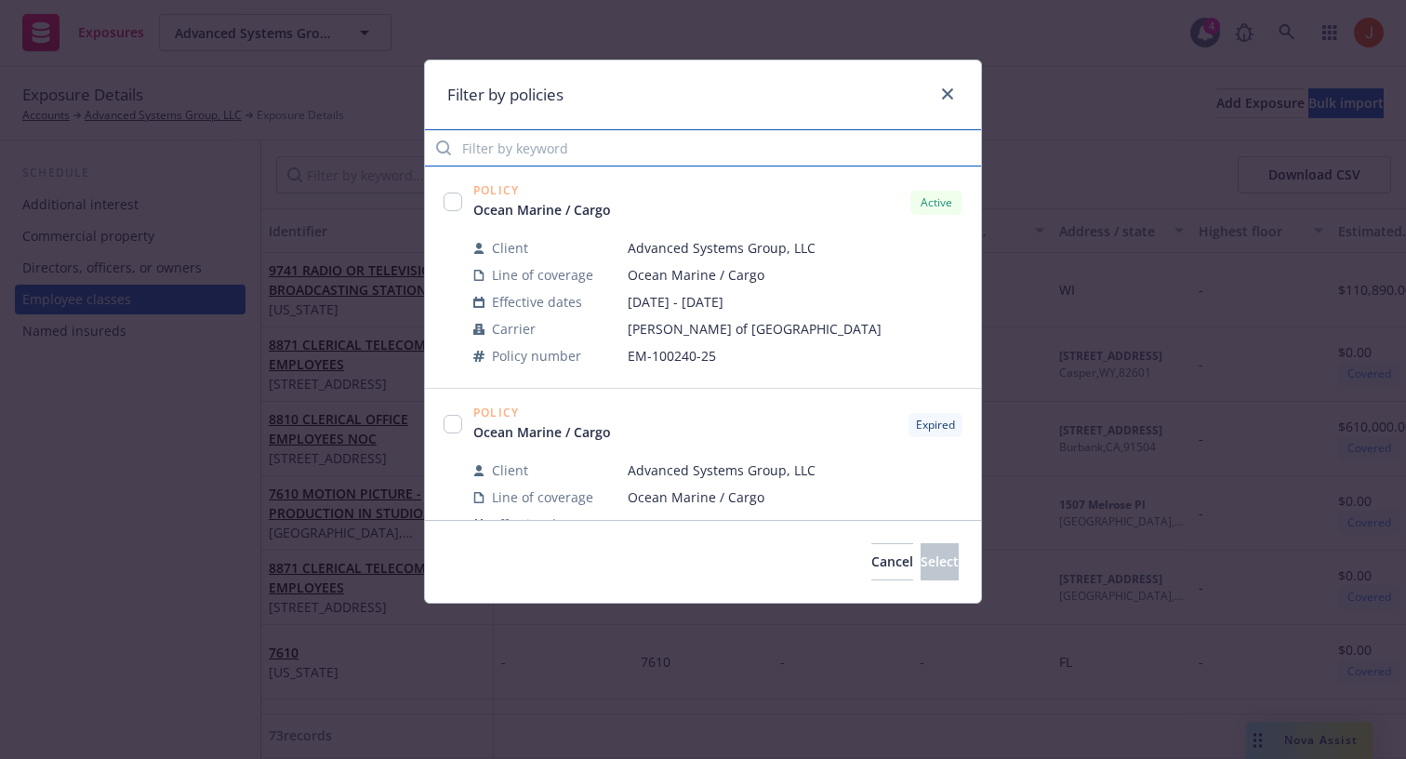
click at [614, 143] on input "Filter by keyword" at bounding box center [703, 147] width 556 height 37
type input "worker"
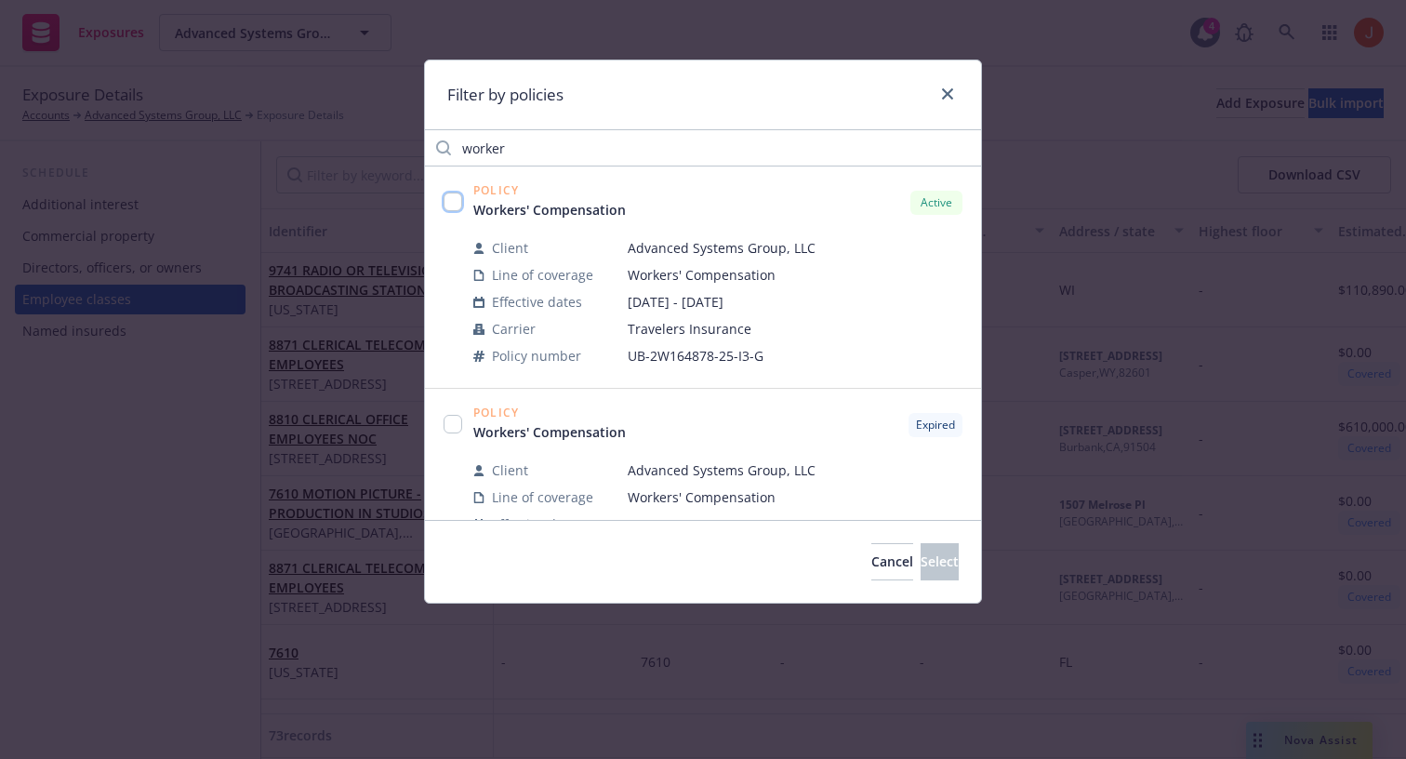
click at [454, 211] on input "checkbox" at bounding box center [453, 202] width 19 height 19
checkbox input "true"
click at [921, 563] on button "Select" at bounding box center [940, 561] width 38 height 37
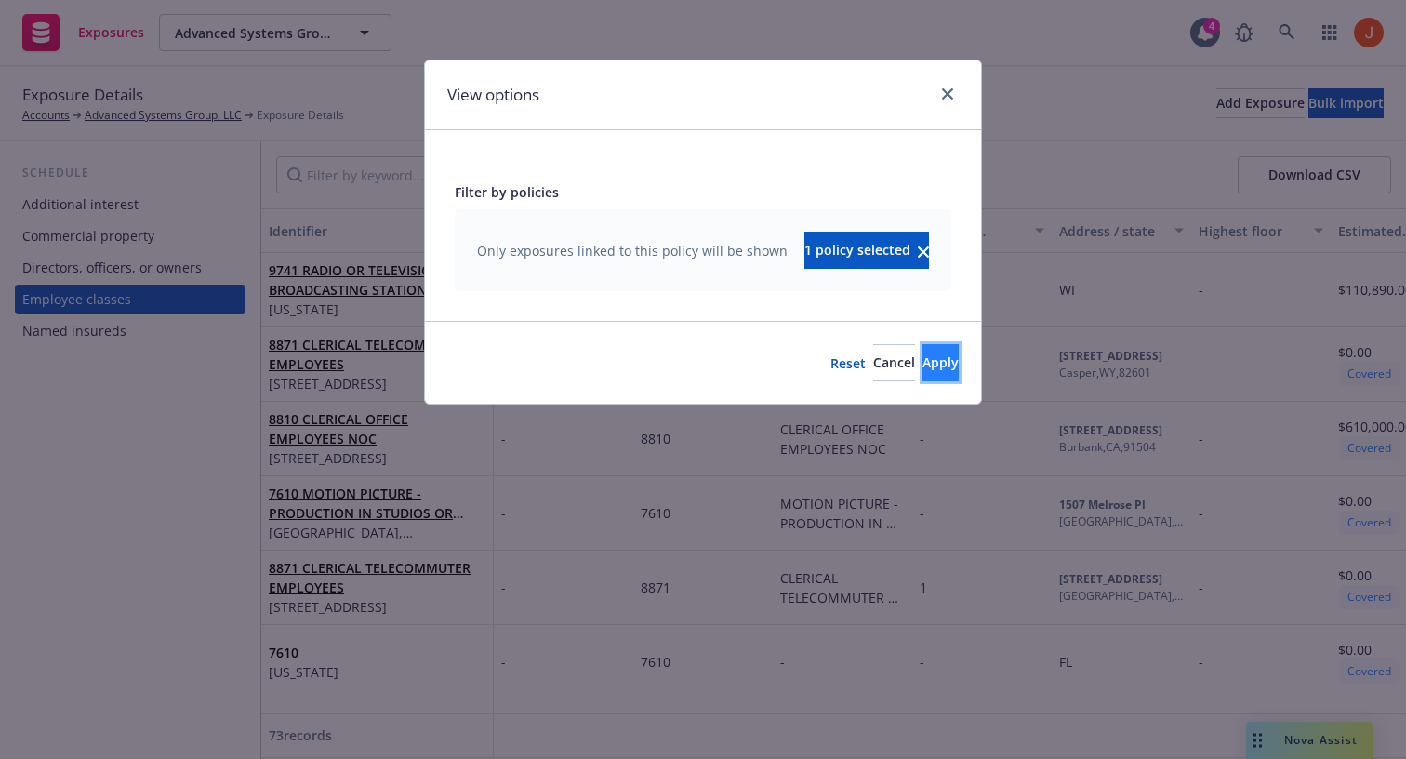
click at [923, 381] on button "Apply" at bounding box center [941, 362] width 36 height 37
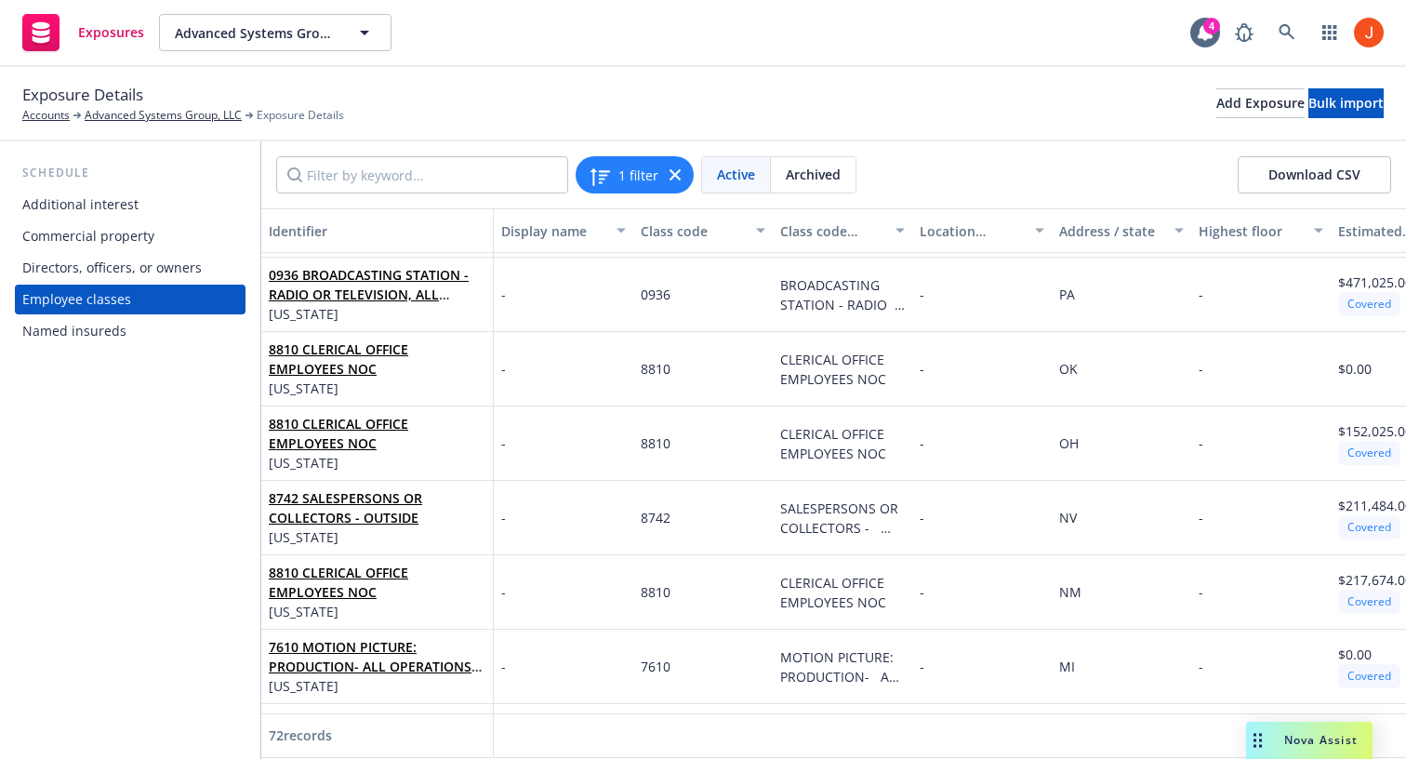
scroll to position [802, 0]
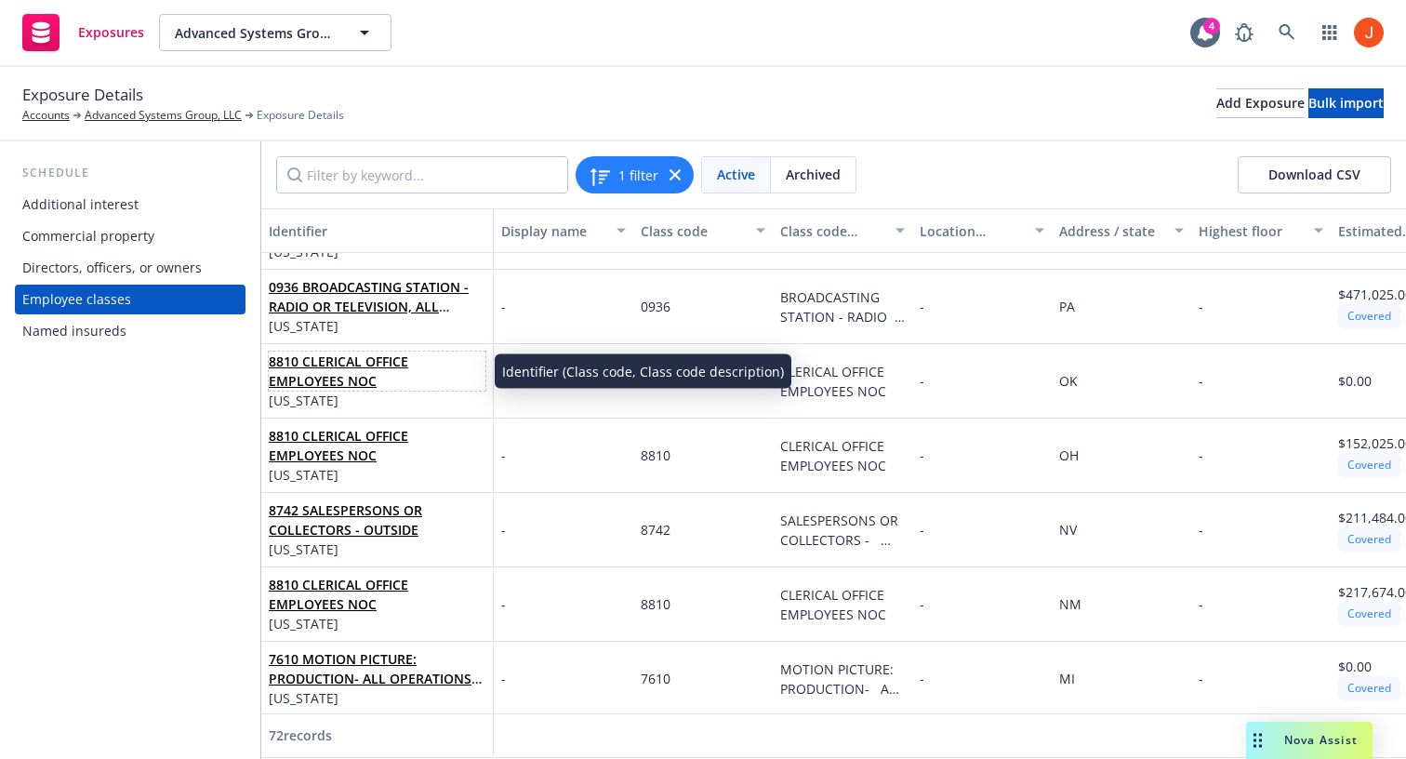
click at [406, 368] on link "8810 CLERICAL OFFICE EMPLOYEES NOC" at bounding box center [339, 370] width 140 height 37
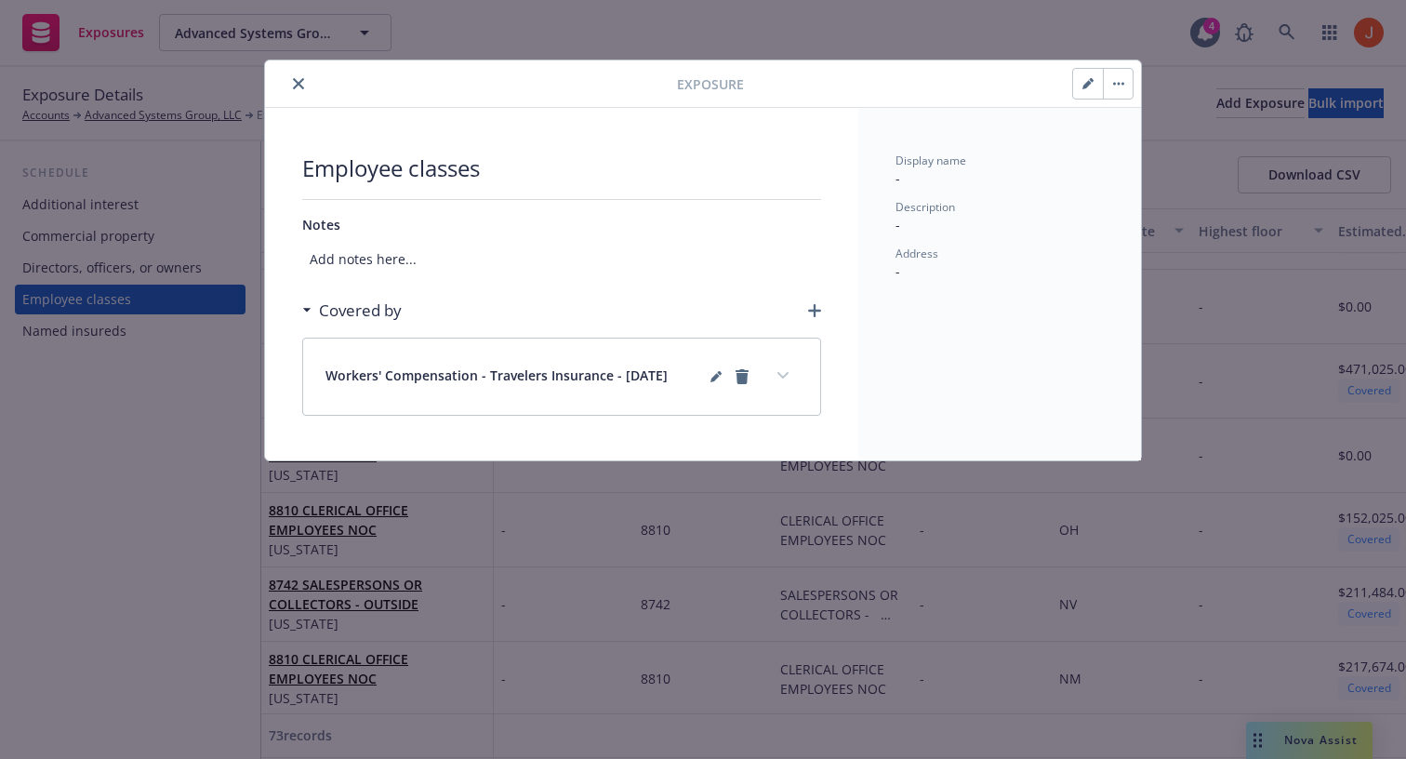
click at [786, 376] on icon "expand content" at bounding box center [783, 375] width 11 height 7
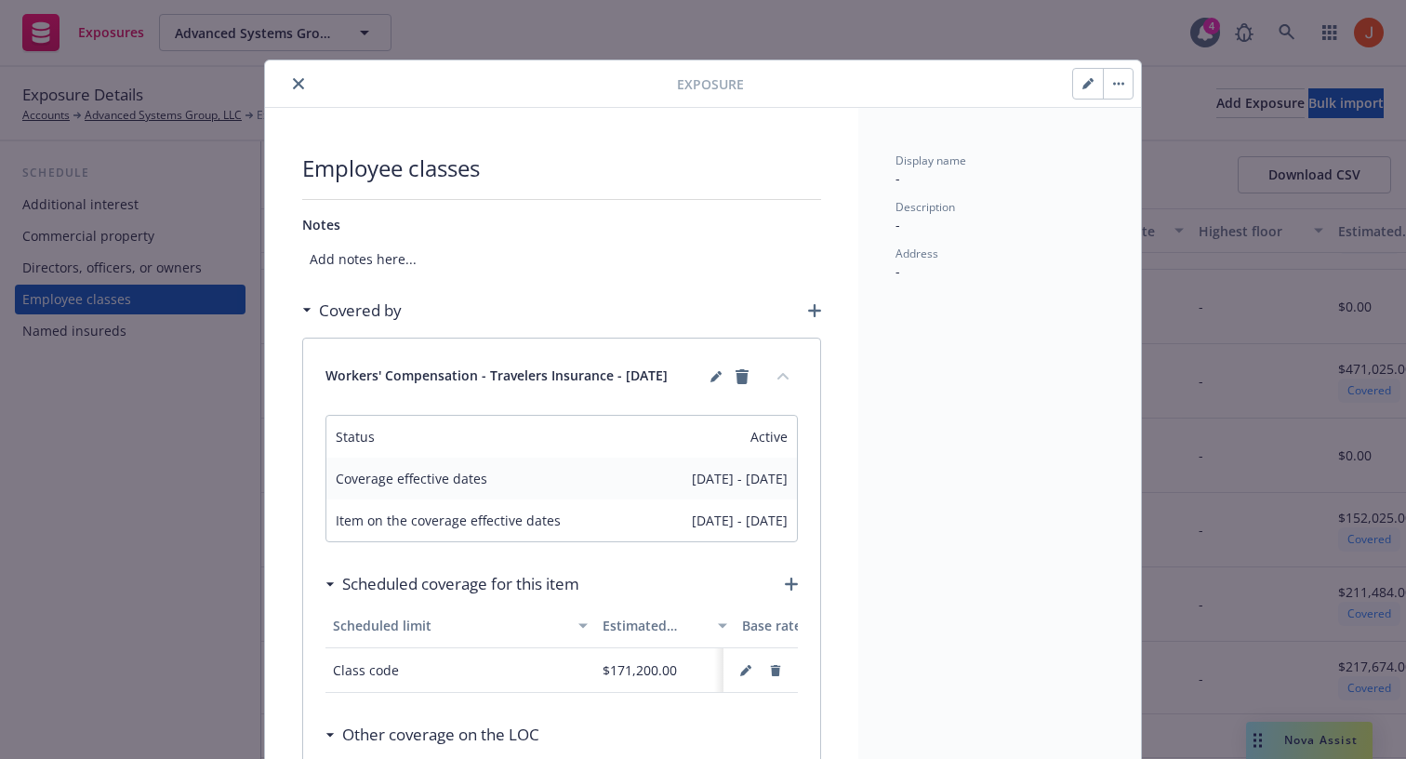
click at [1128, 92] on button "button" at bounding box center [1118, 84] width 30 height 30
click at [1091, 82] on icon "button" at bounding box center [1088, 83] width 11 height 11
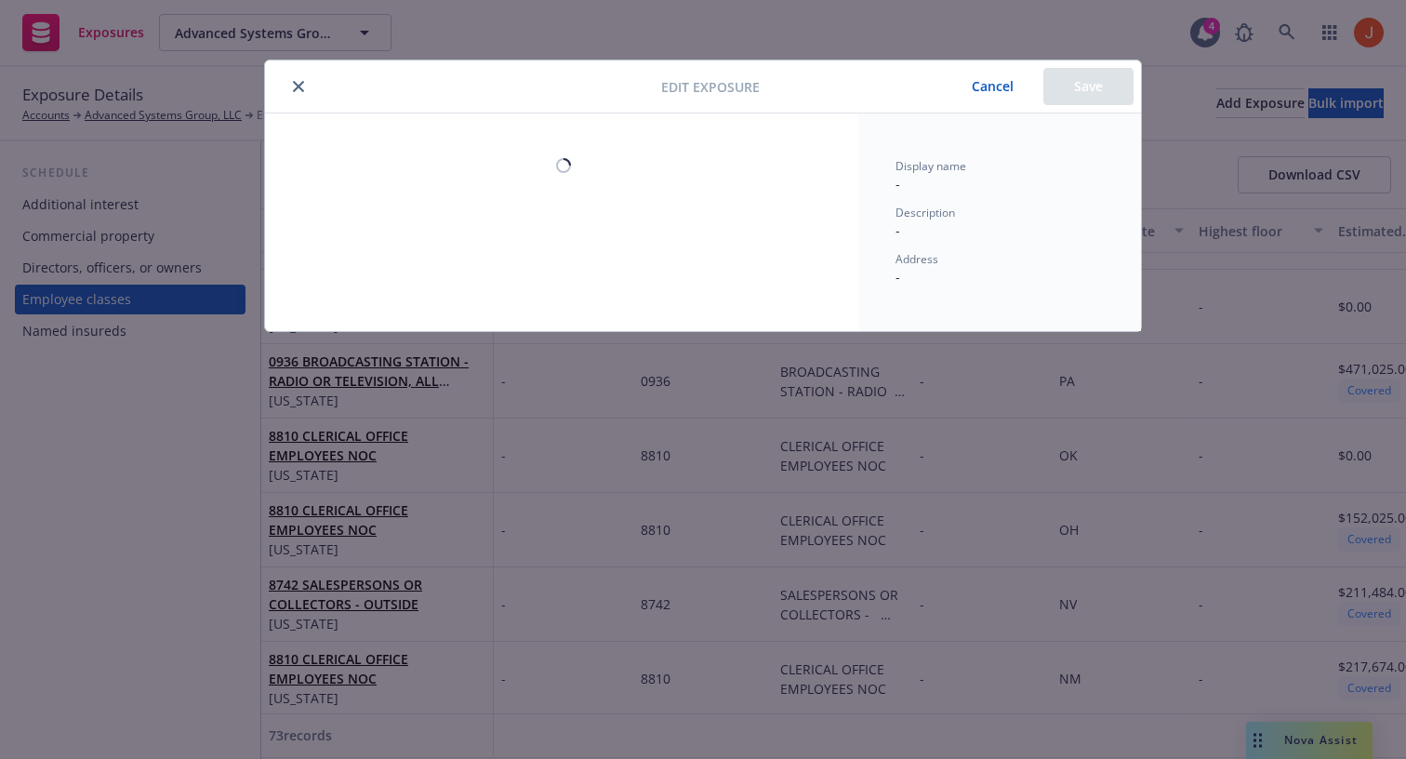
select select "OK"
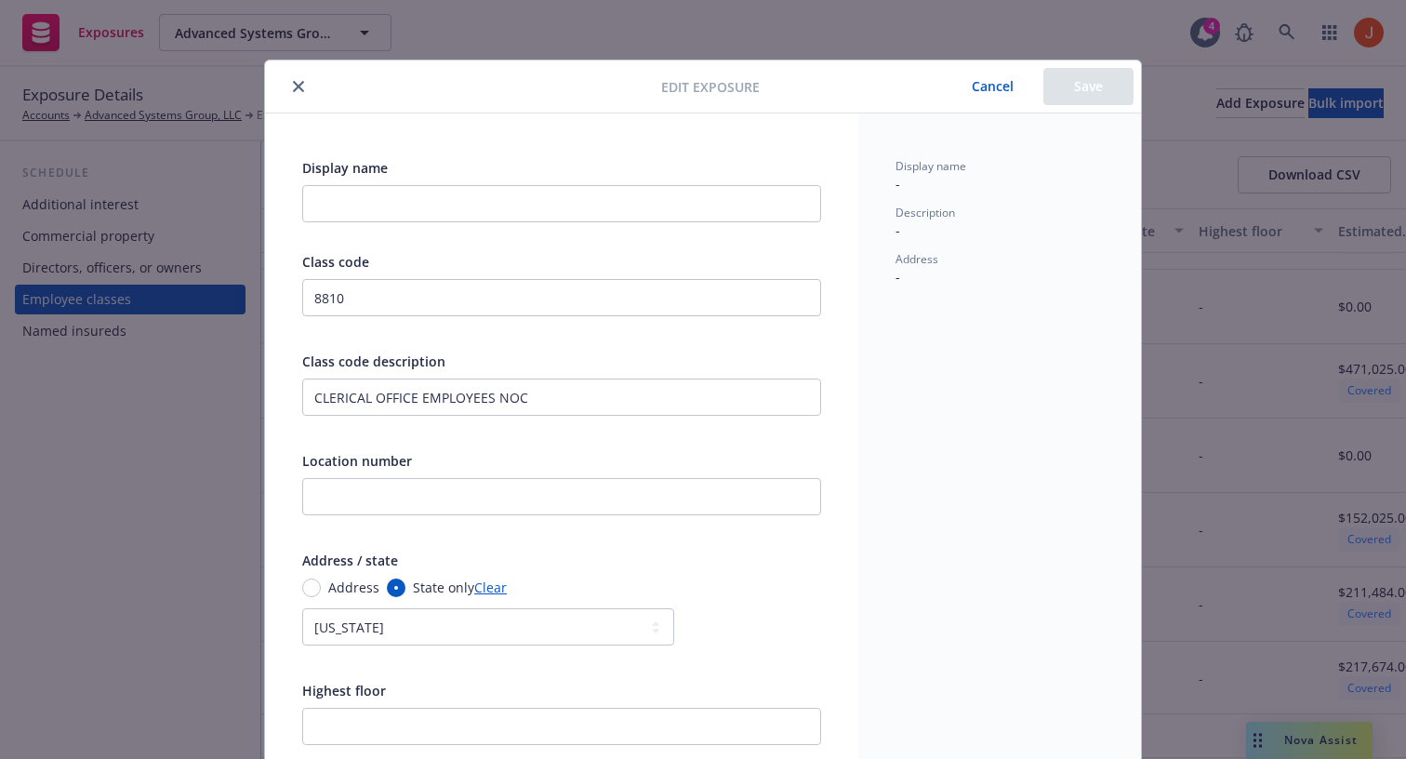
click at [998, 89] on button "Cancel" at bounding box center [992, 86] width 101 height 37
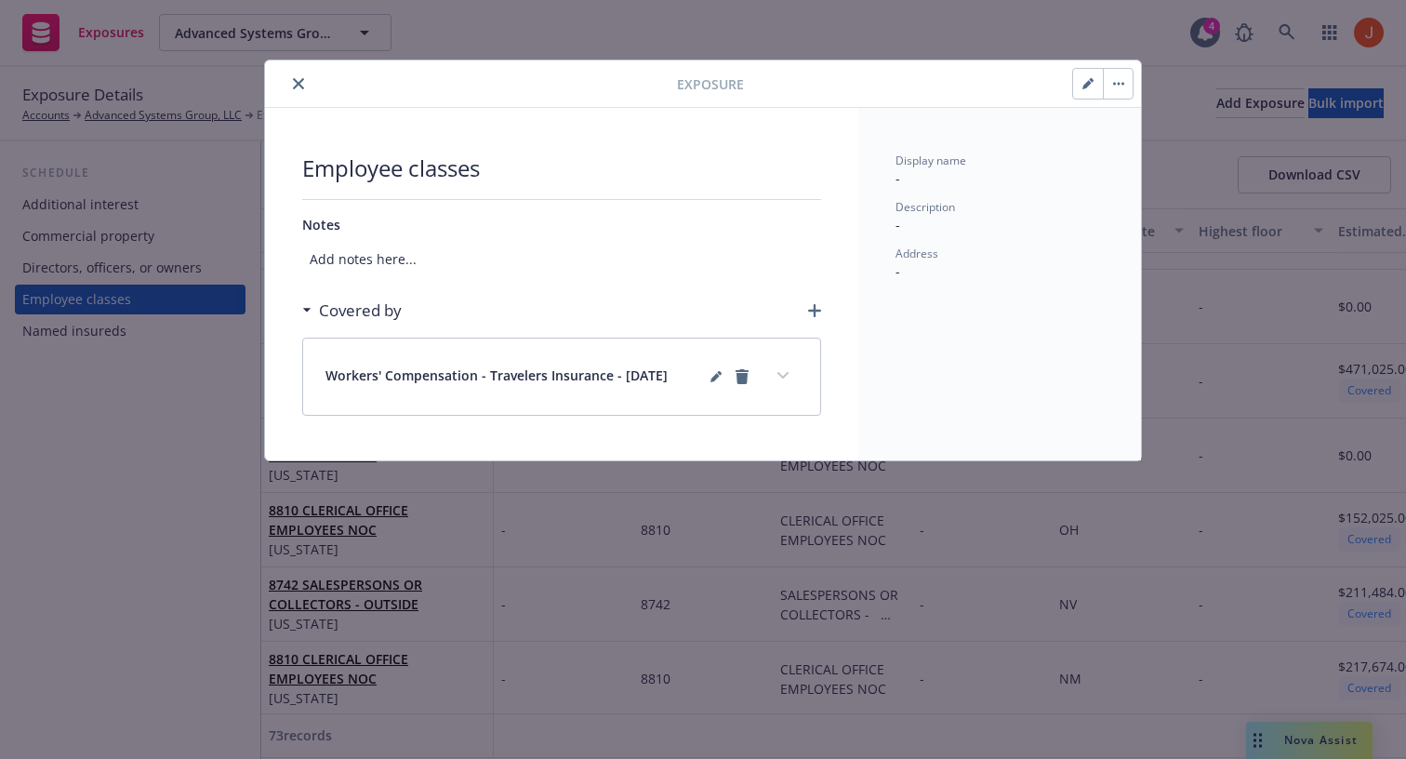
click at [295, 84] on icon "close" at bounding box center [298, 83] width 11 height 11
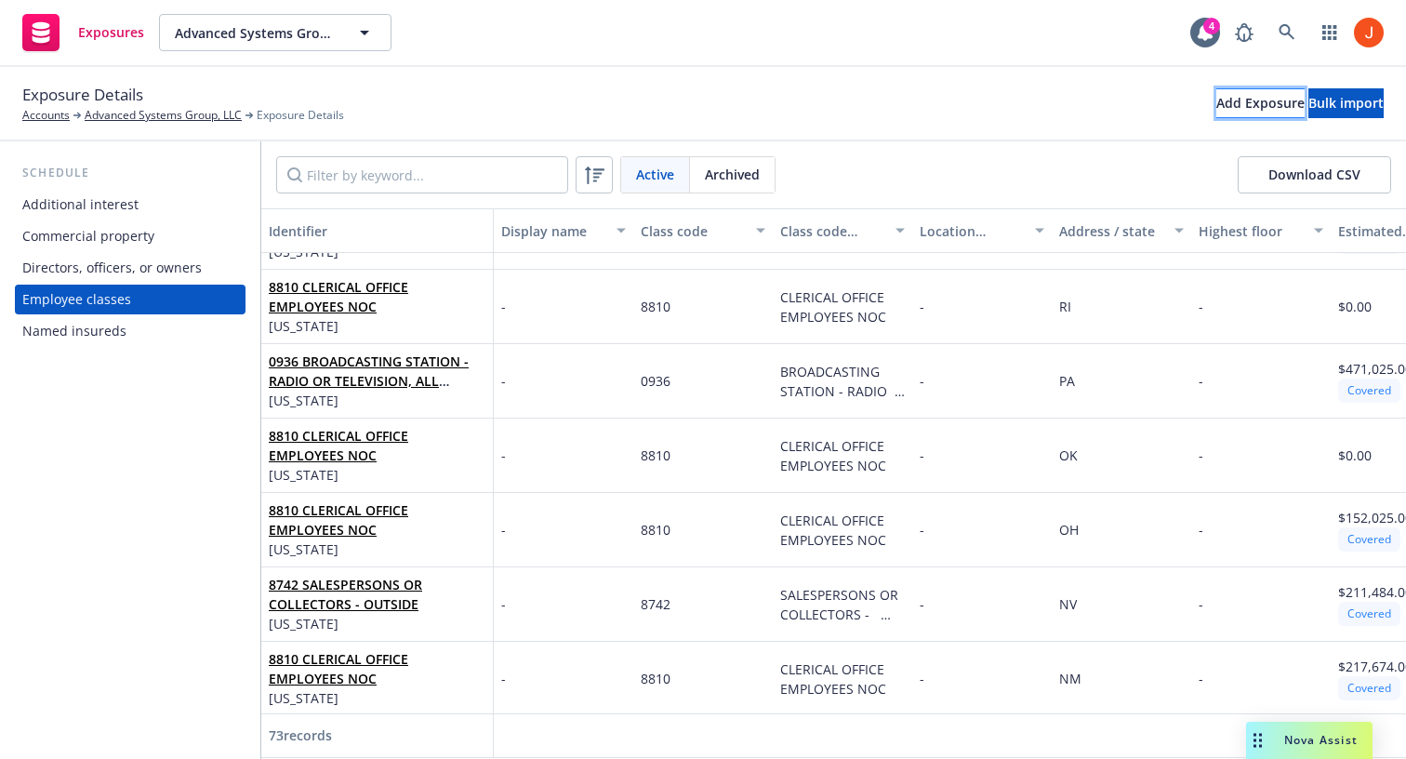
click at [1217, 105] on div "Add Exposure" at bounding box center [1261, 103] width 88 height 28
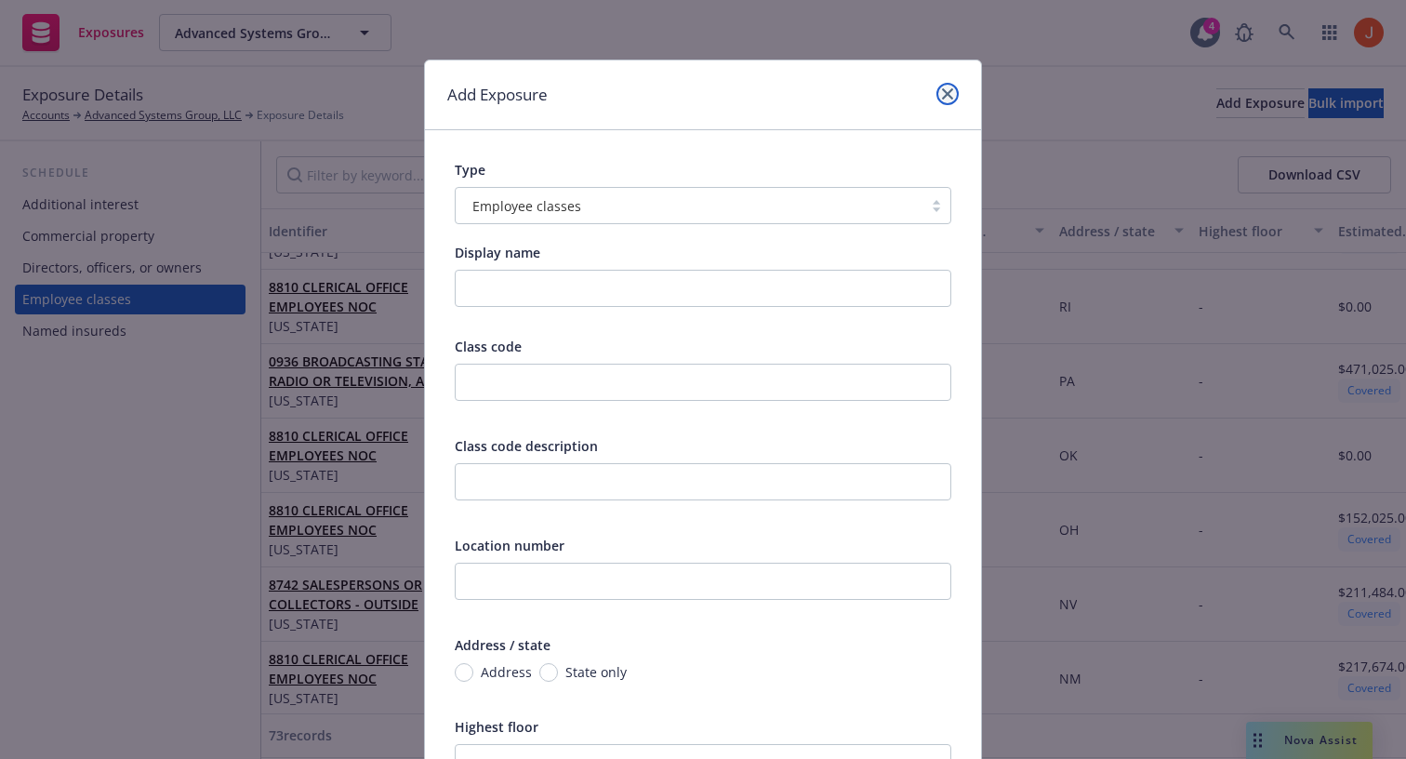
click at [945, 93] on icon "close" at bounding box center [947, 93] width 11 height 11
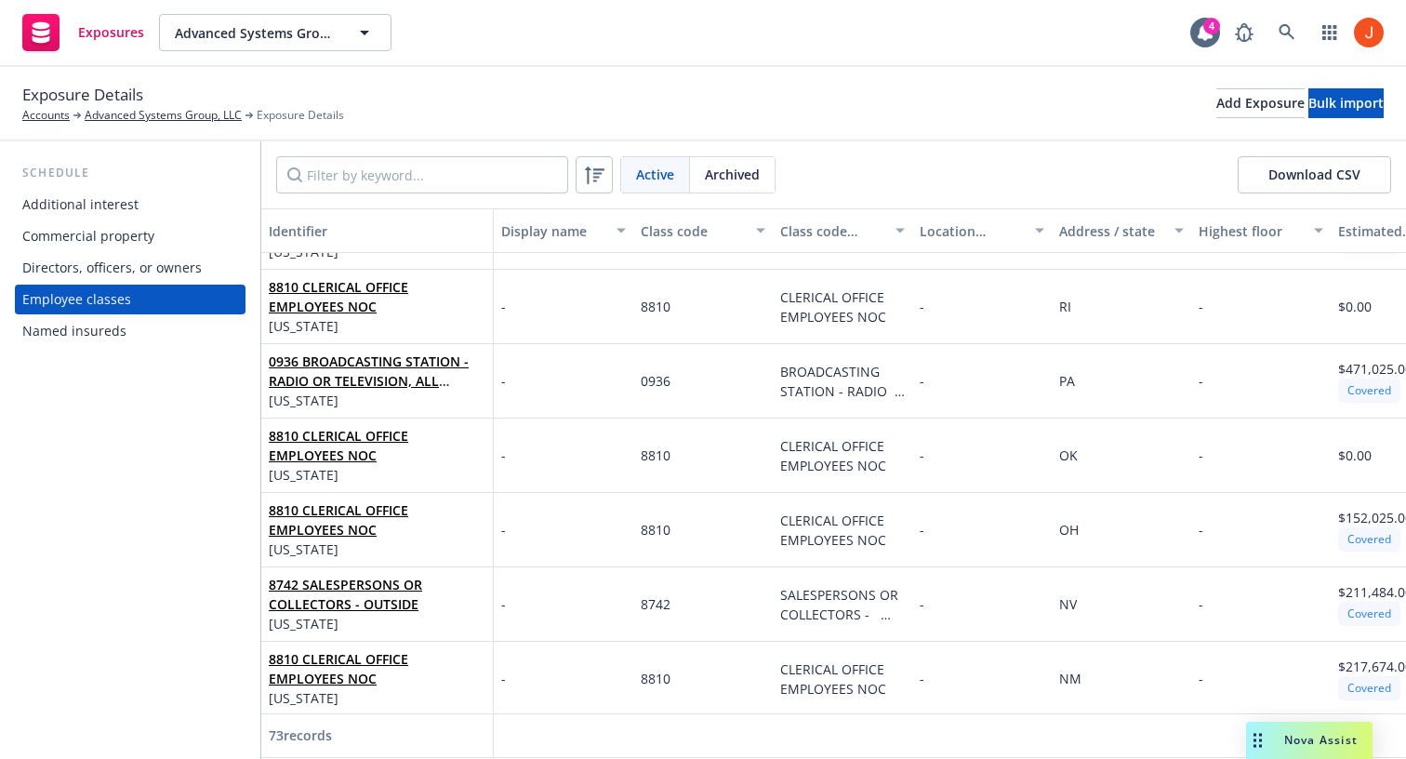
click at [955, 112] on div "Exposure Details Accounts Advanced Systems Group, LLC Exposure Details Add Expo…" at bounding box center [703, 103] width 1362 height 41
click at [881, 93] on div "Exposure Details Accounts Advanced Systems Group, LLC Exposure Details Add Expo…" at bounding box center [703, 103] width 1362 height 41
click at [889, 95] on div "Exposure Details Accounts Advanced Systems Group, LLC Exposure Details Add Expo…" at bounding box center [703, 103] width 1362 height 41
click at [1081, 150] on div "Active Archived Download CSV" at bounding box center [833, 174] width 1145 height 67
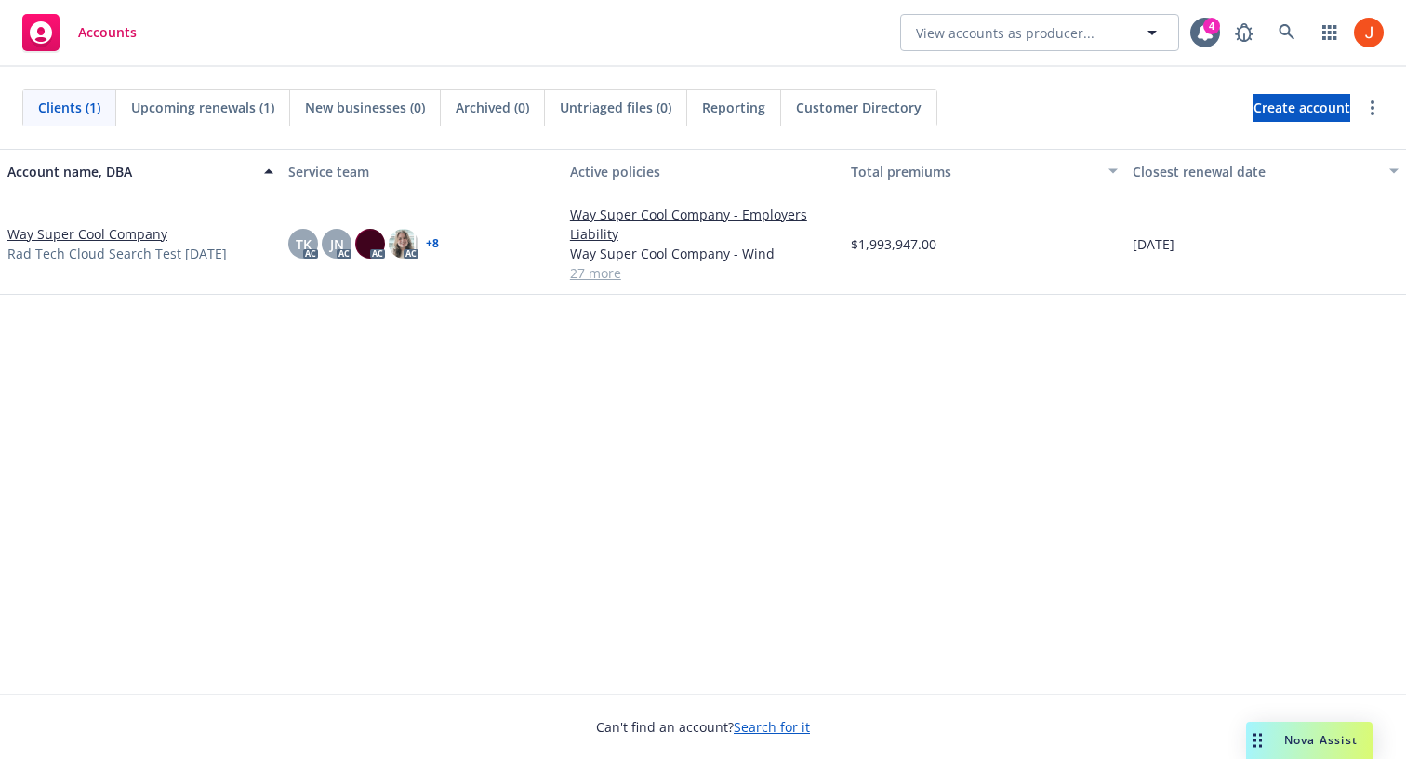
click at [987, 106] on div "Clients (1) Upcoming renewals (1) New businesses (0) Archived (0) Untriaged fil…" at bounding box center [703, 107] width 1362 height 37
click at [870, 563] on div "Account name, DBA Service team Active policies Total premiums Closest renewal d…" at bounding box center [703, 421] width 1406 height 545
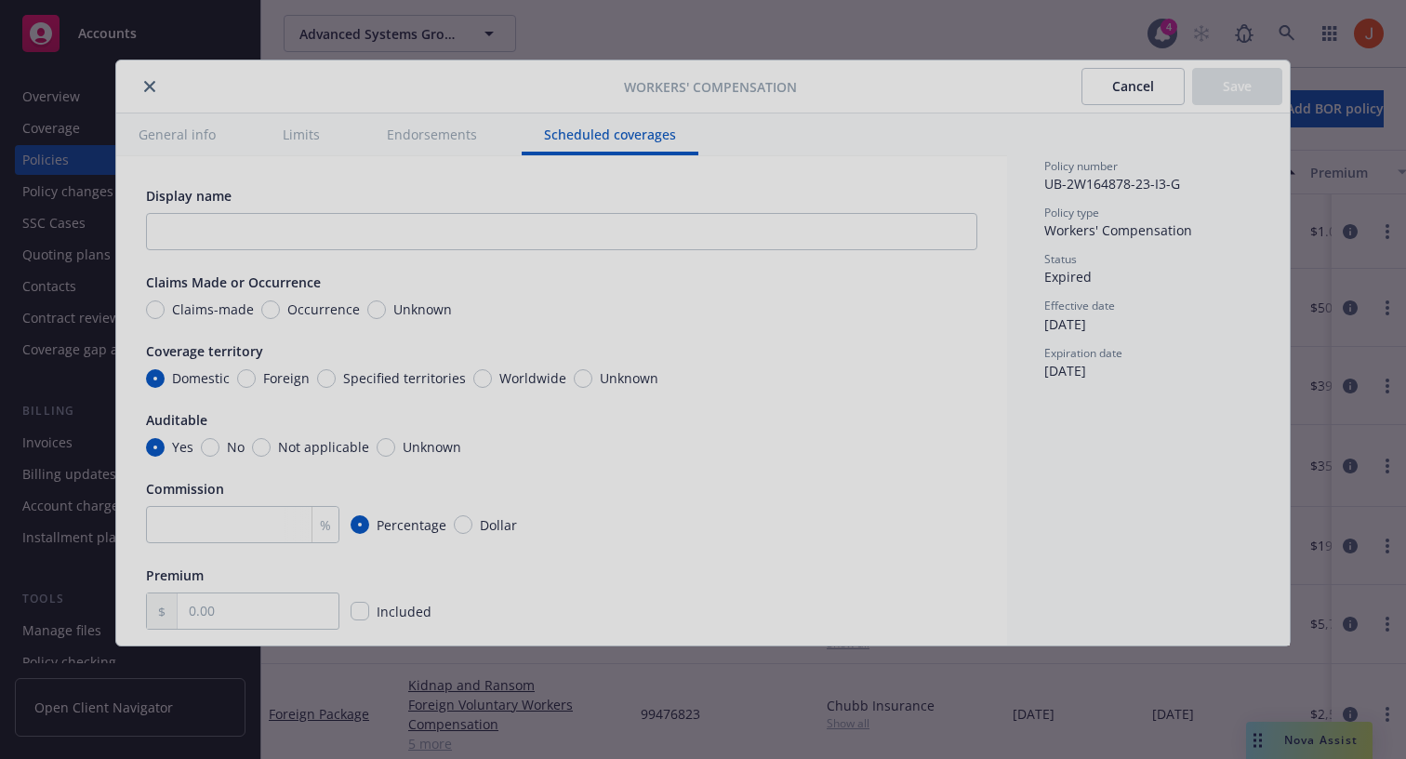
scroll to position [1731, 0]
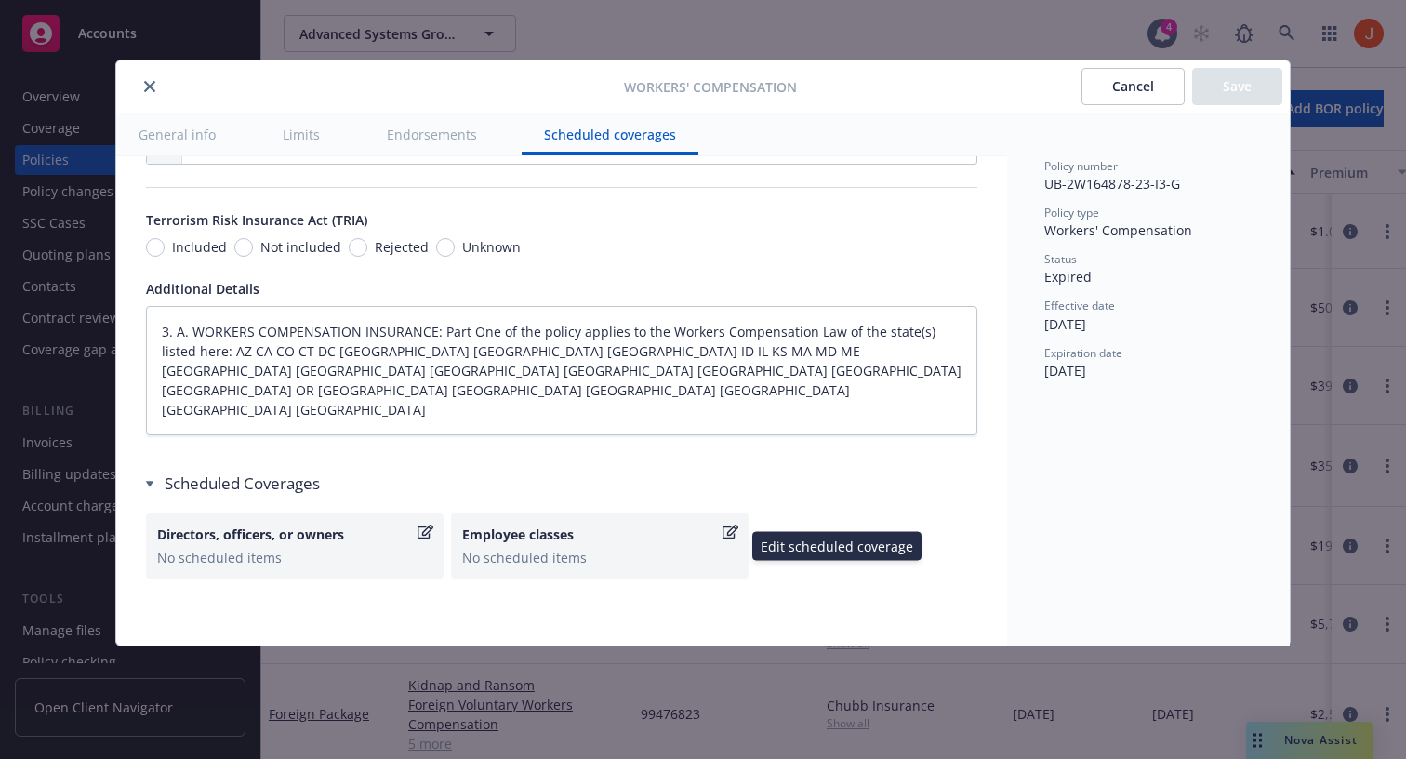
click at [592, 555] on div "No scheduled items" at bounding box center [599, 558] width 275 height 20
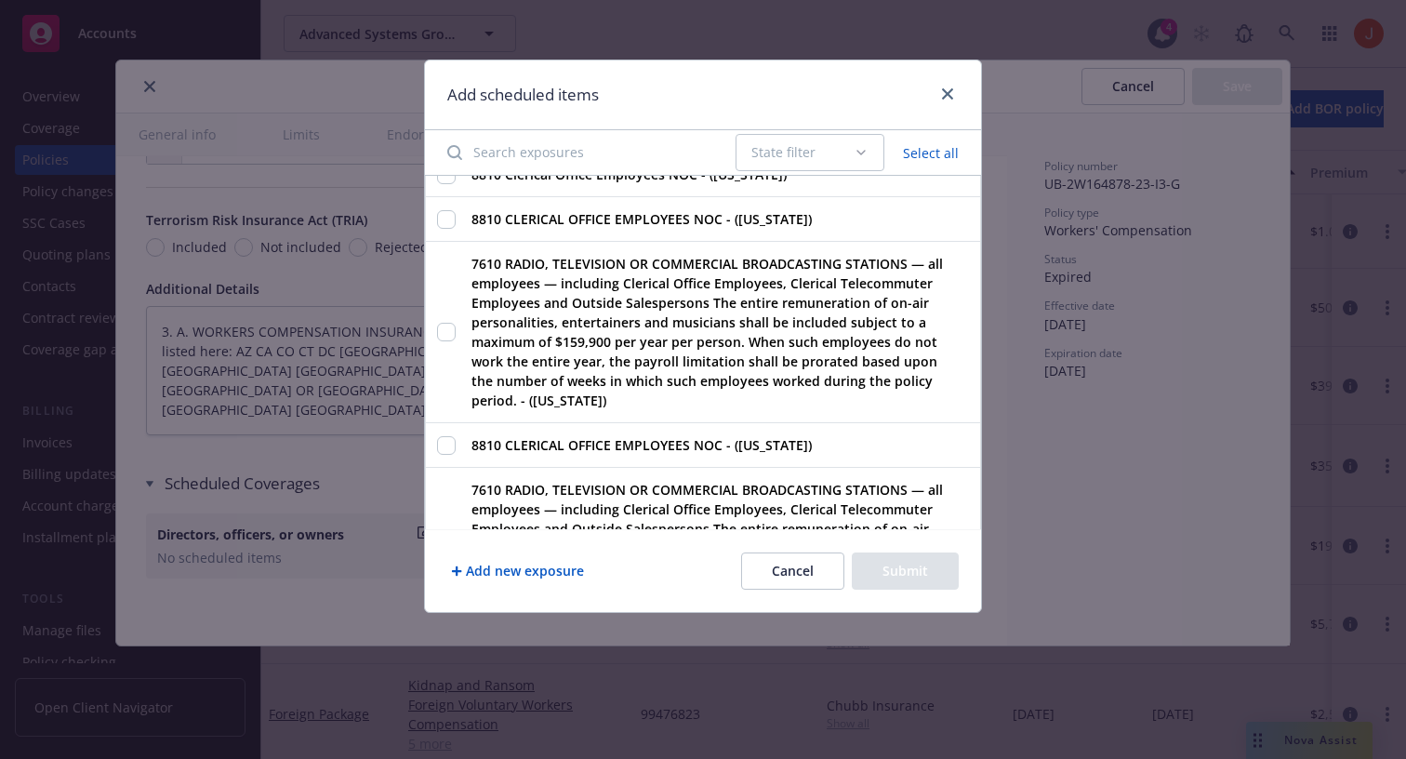
scroll to position [0, 0]
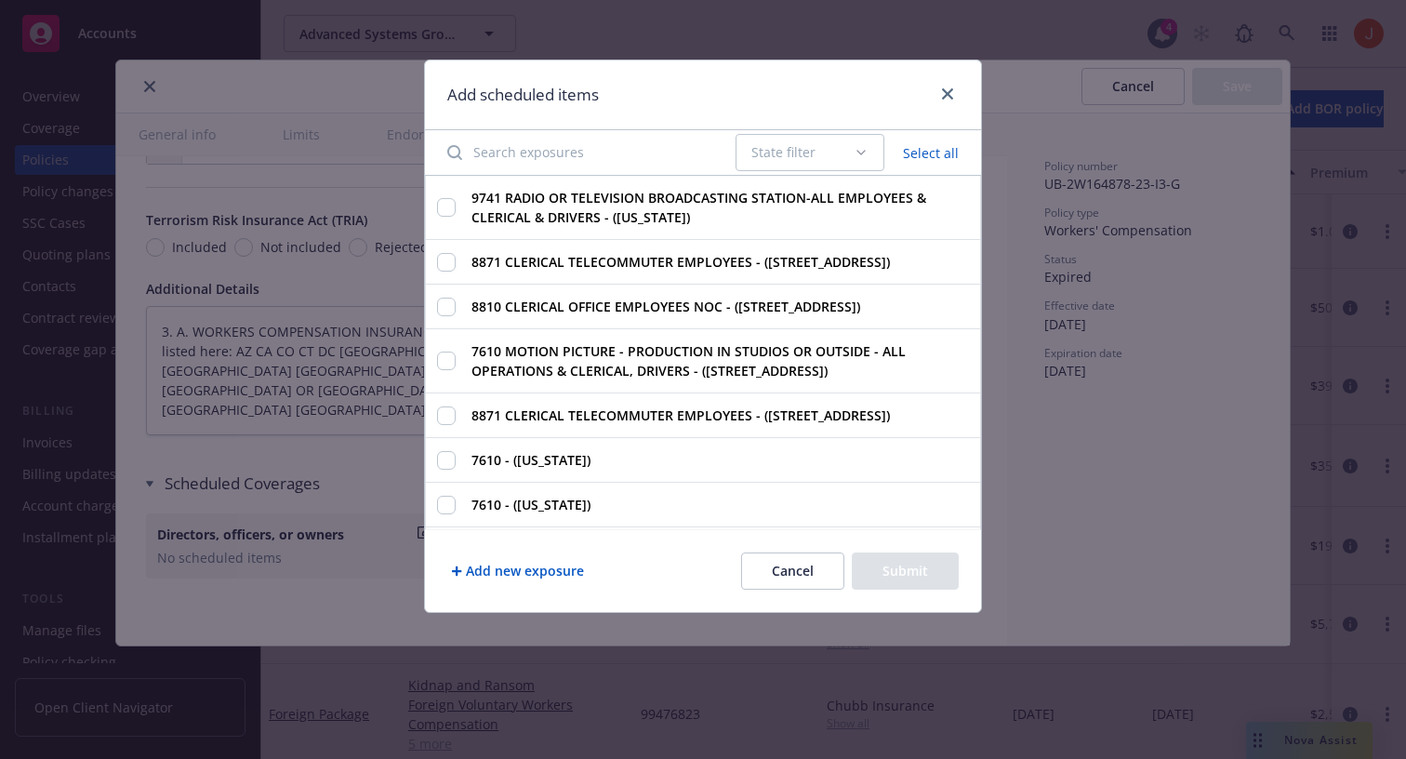
click at [791, 568] on button "Cancel" at bounding box center [792, 570] width 103 height 37
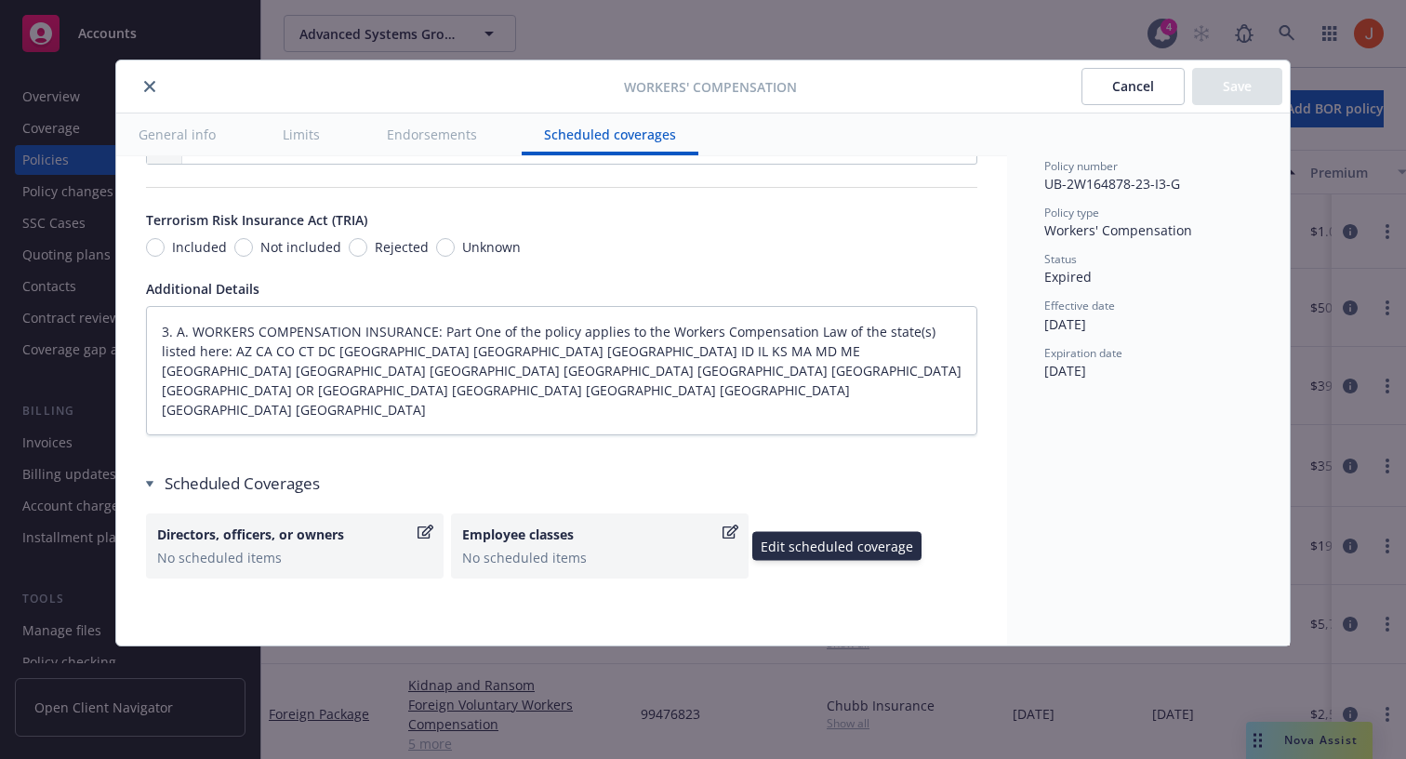
click at [603, 560] on div "No scheduled items" at bounding box center [599, 558] width 275 height 20
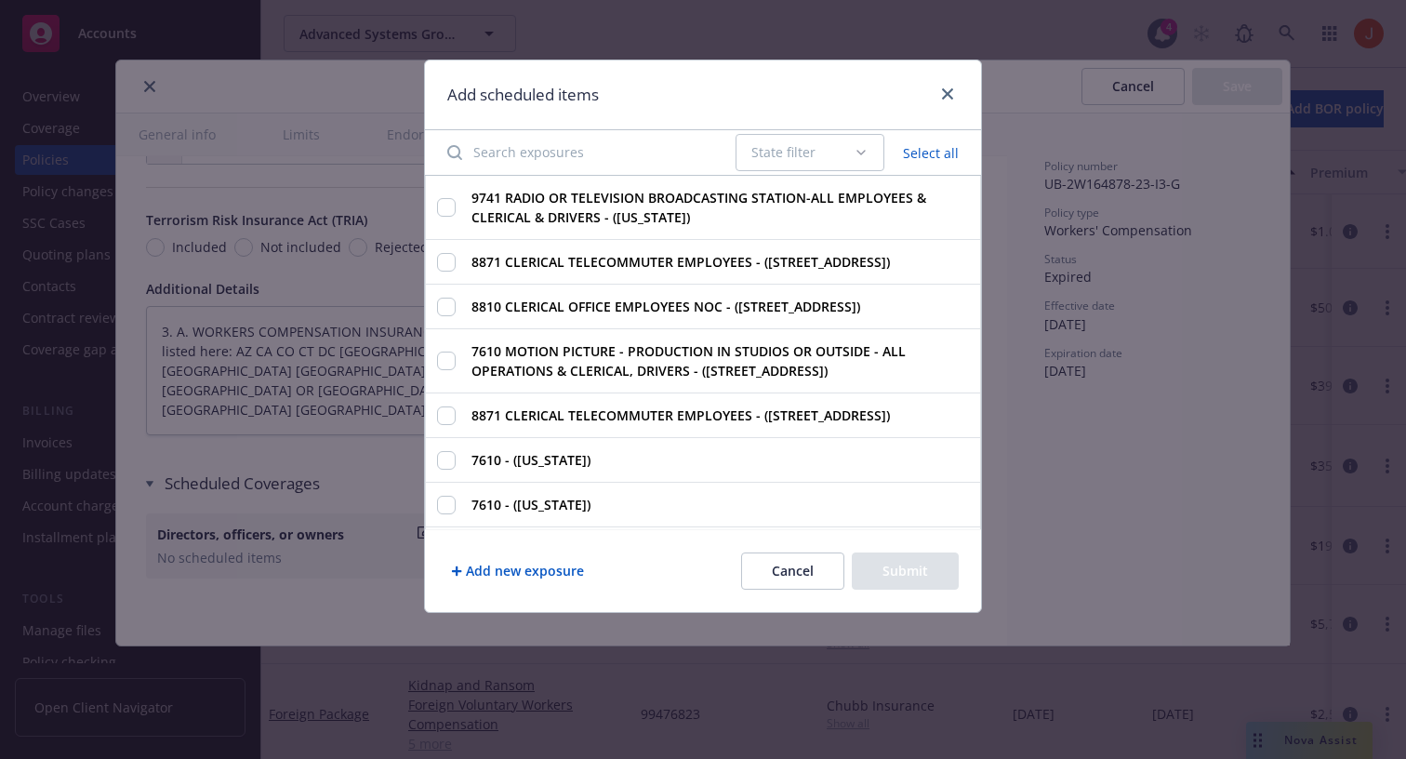
click at [786, 561] on button "Cancel" at bounding box center [792, 570] width 103 height 37
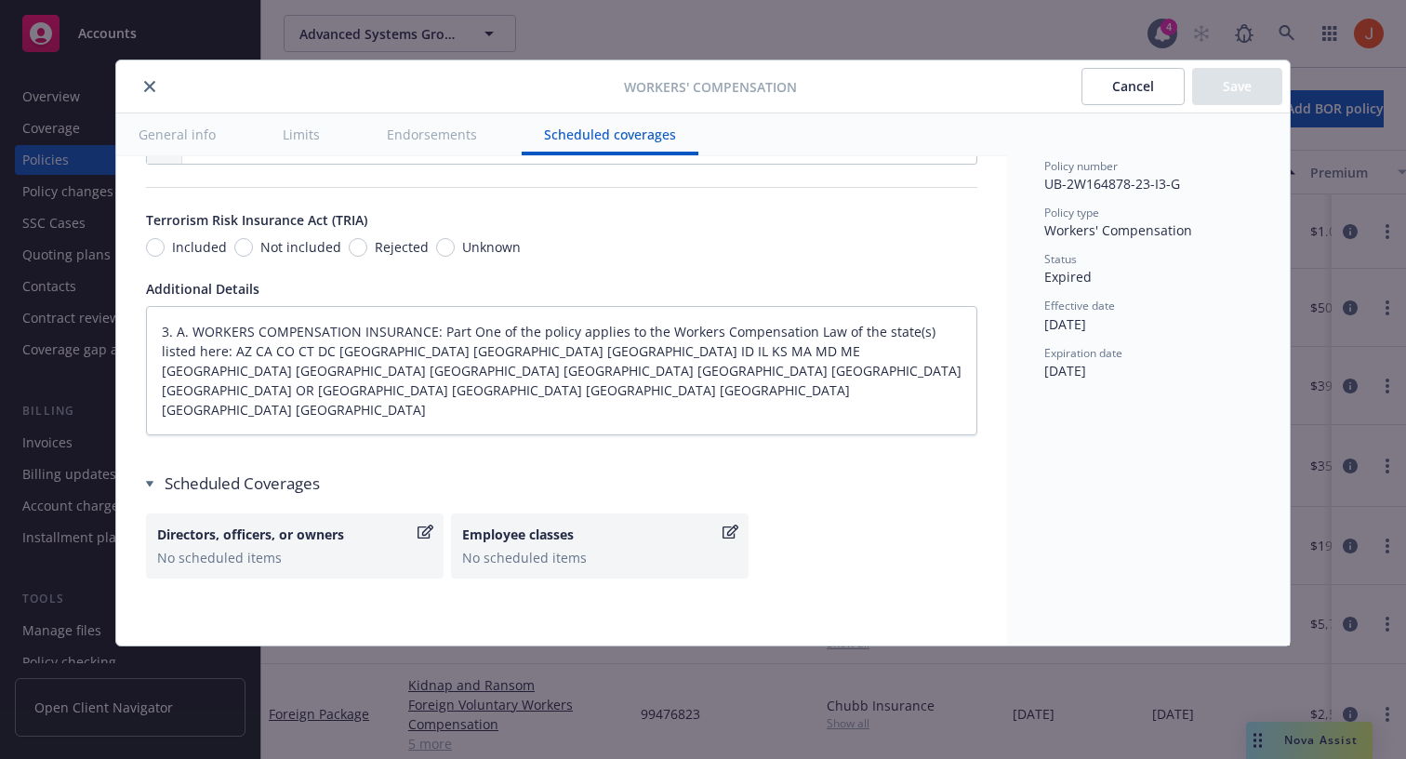
click at [805, 535] on div "Directors, officers, or owners No scheduled items Employee classes No scheduled…" at bounding box center [561, 545] width 831 height 65
type textarea "x"
